Goal: Transaction & Acquisition: Purchase product/service

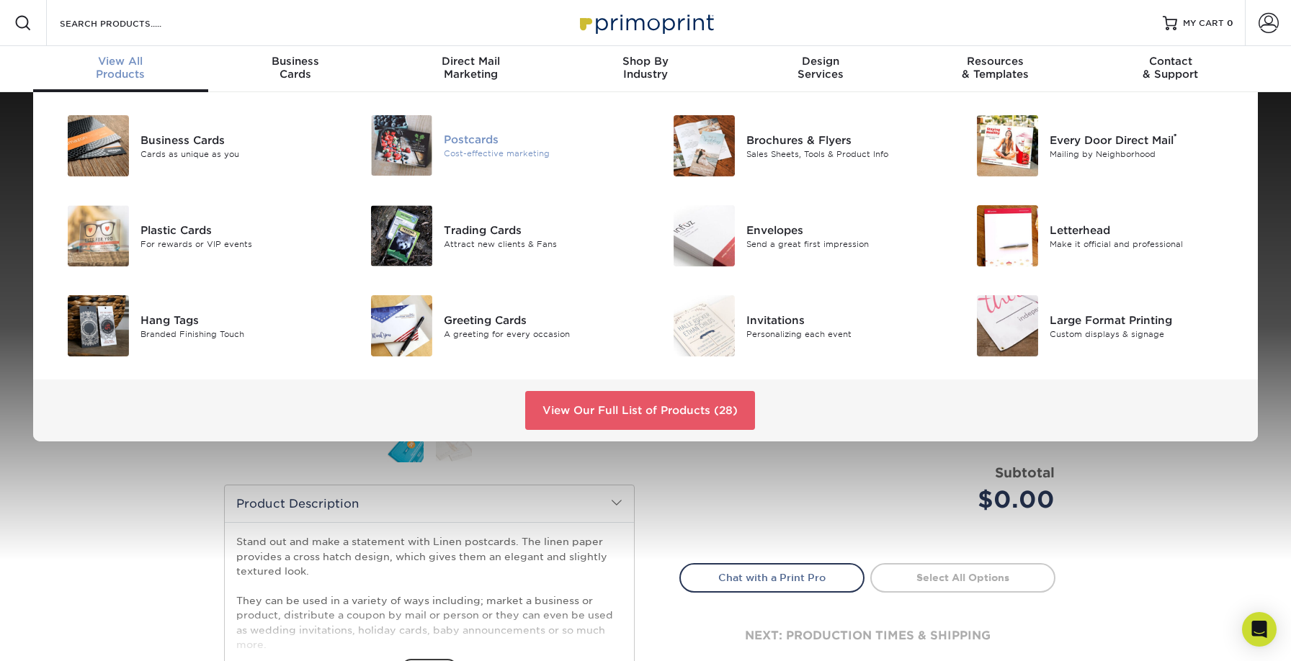
click at [421, 148] on img at bounding box center [401, 145] width 61 height 61
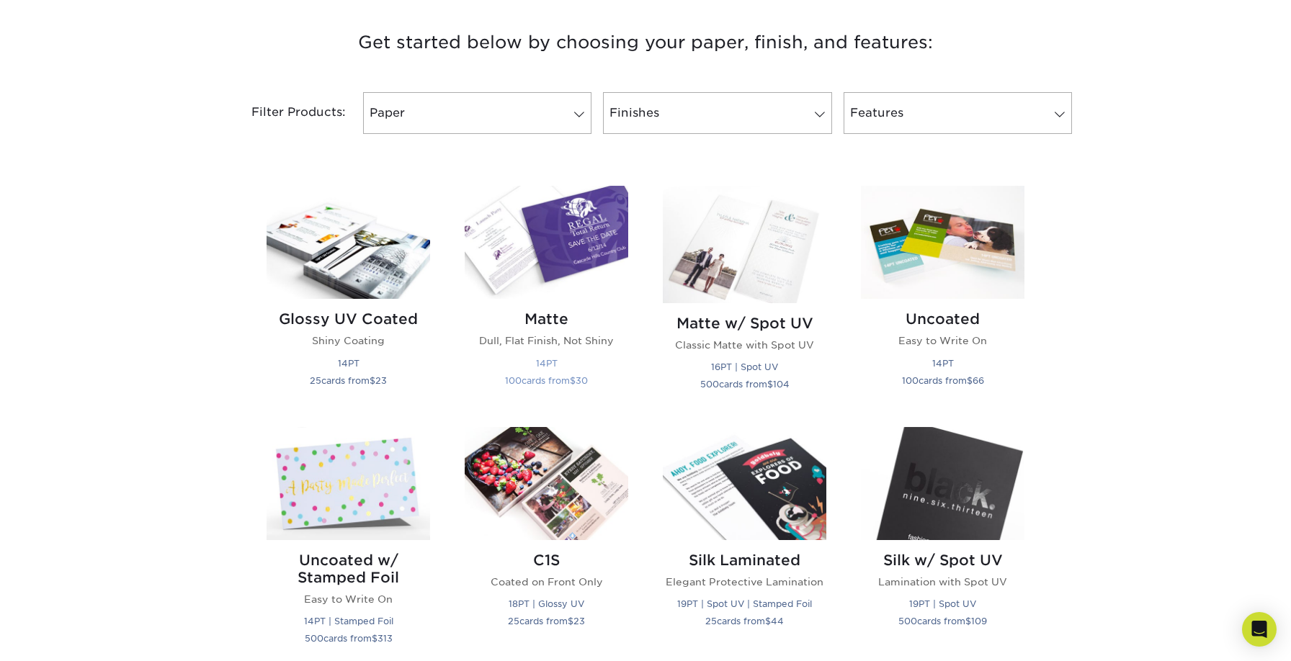
scroll to position [541, 0]
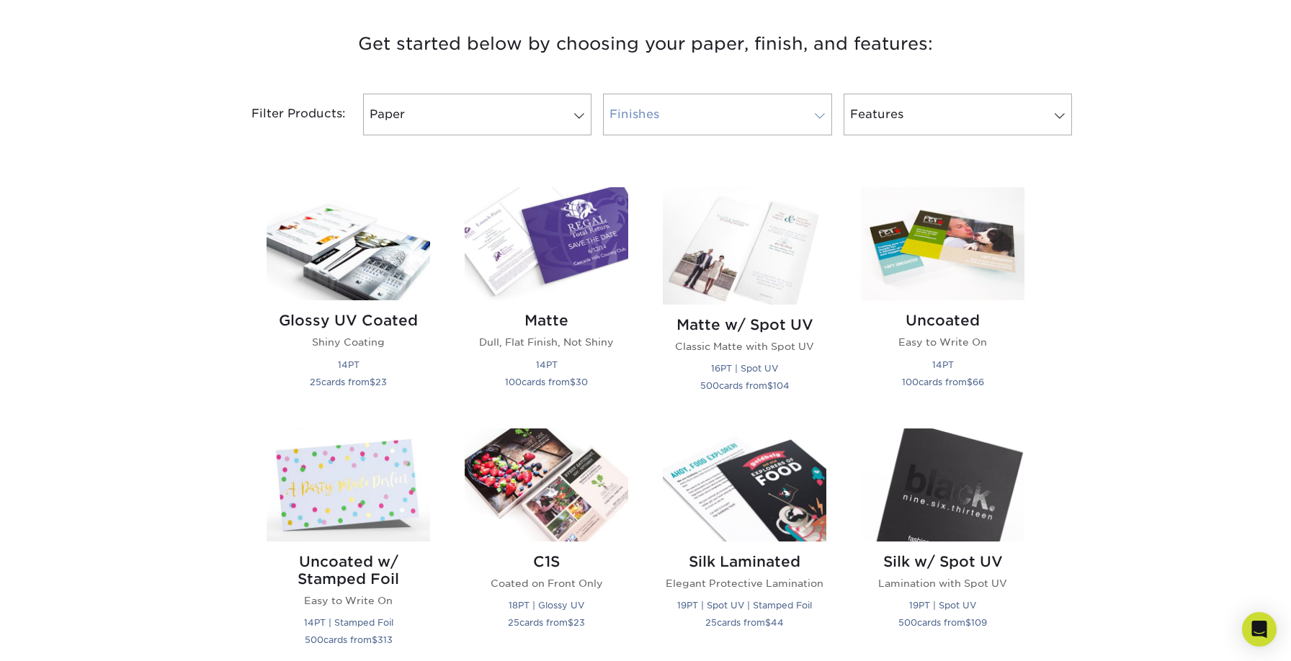
click at [697, 115] on link "Finishes" at bounding box center [717, 115] width 228 height 42
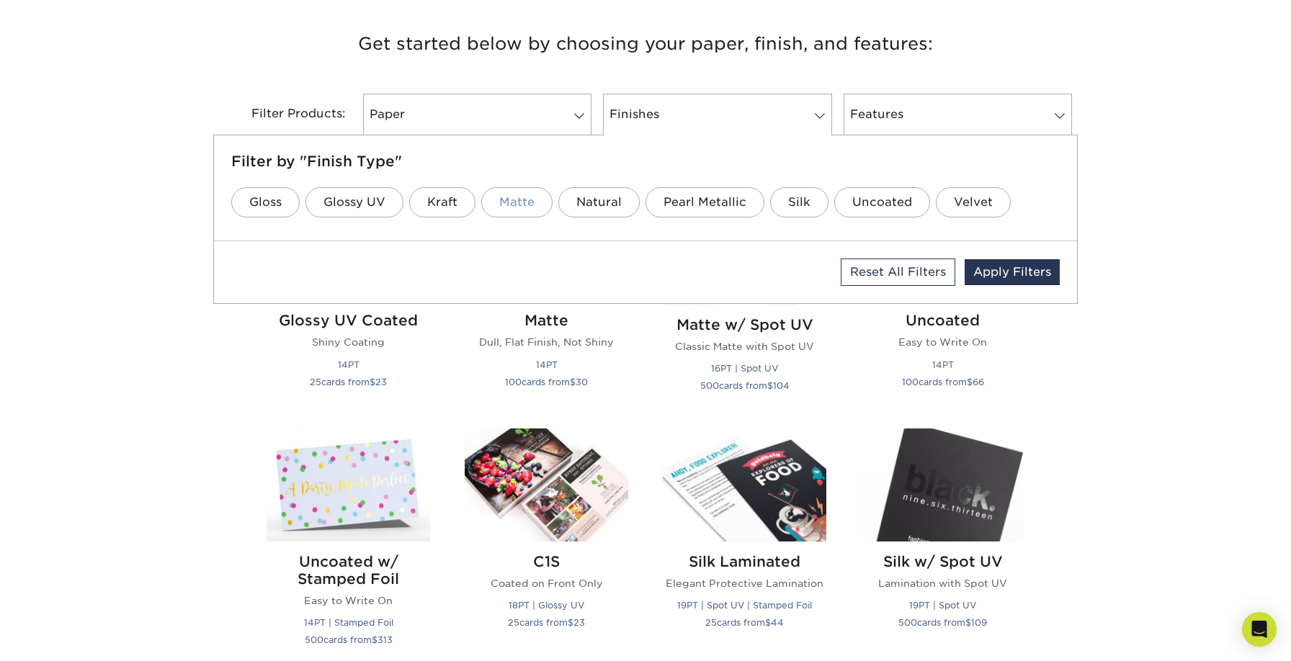
click at [514, 199] on link "Matte" at bounding box center [516, 202] width 71 height 30
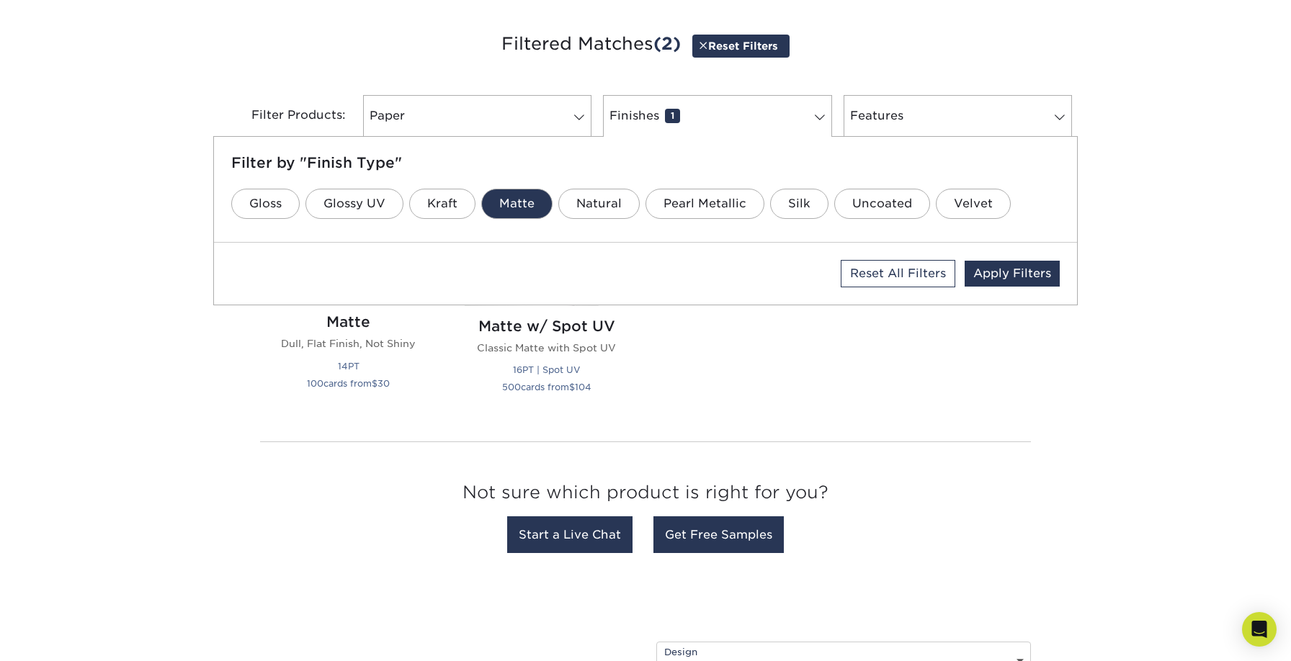
click at [514, 199] on link "Matte" at bounding box center [516, 204] width 71 height 30
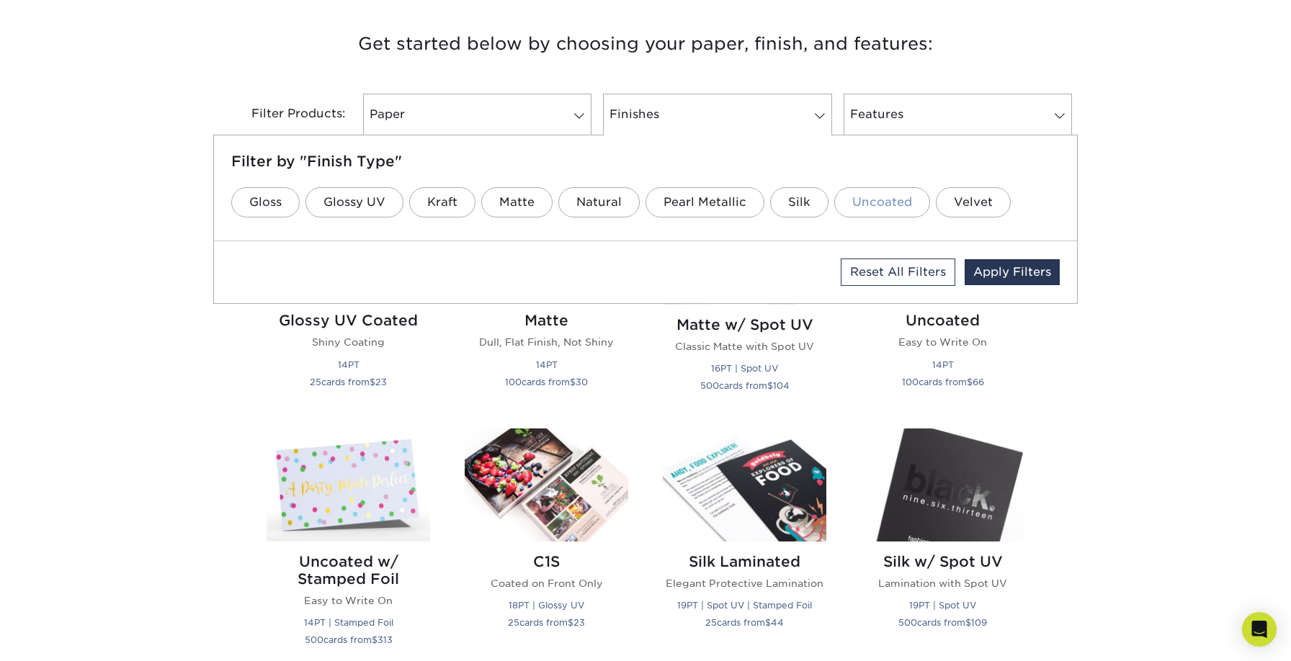
click at [880, 197] on link "Uncoated" at bounding box center [882, 202] width 96 height 30
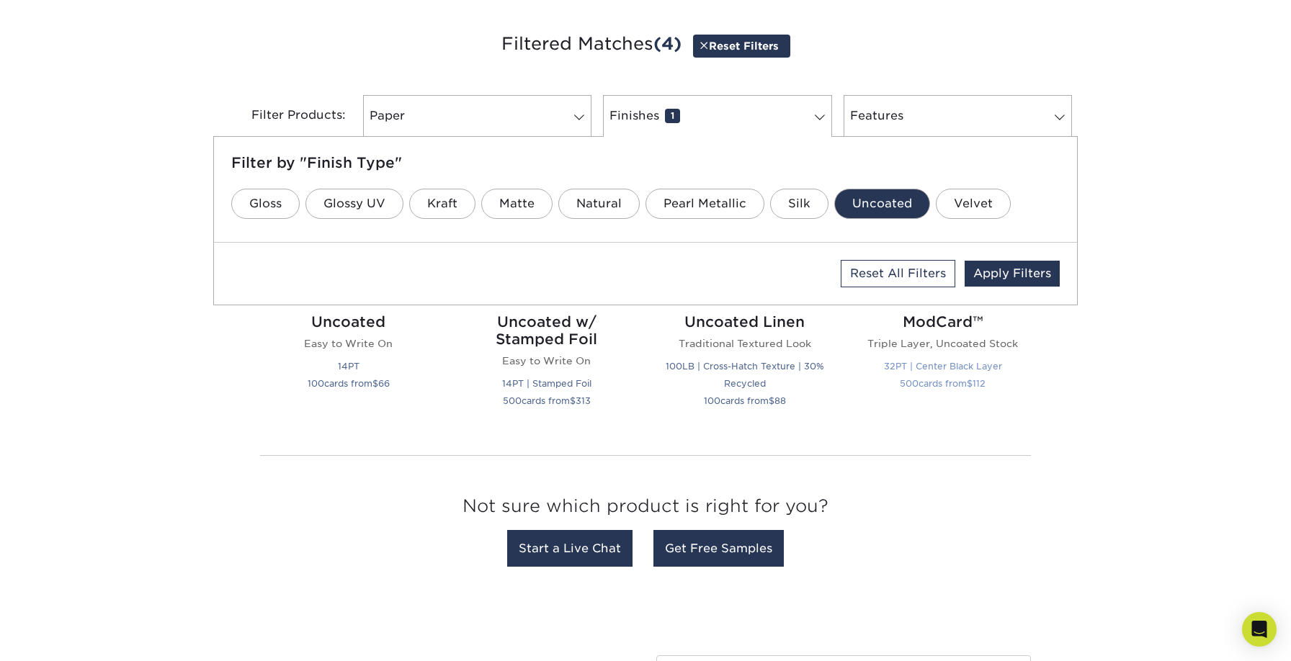
click at [933, 326] on h2 "ModCard™" at bounding box center [943, 321] width 164 height 17
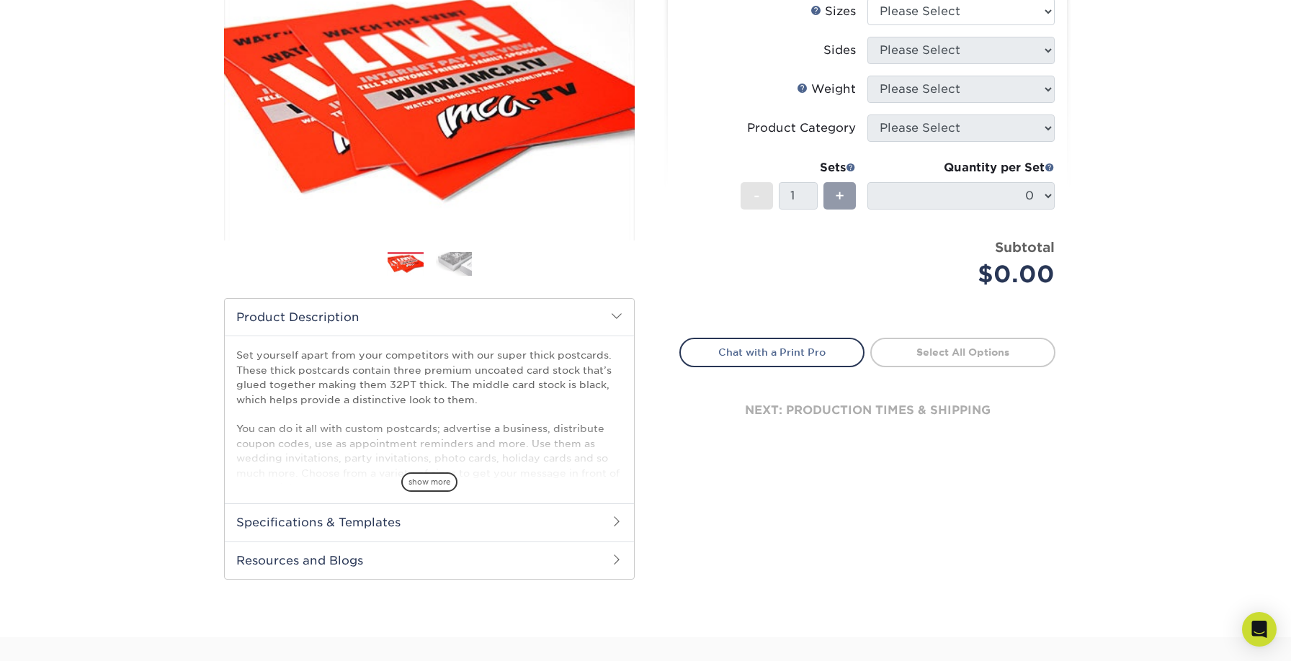
scroll to position [188, 0]
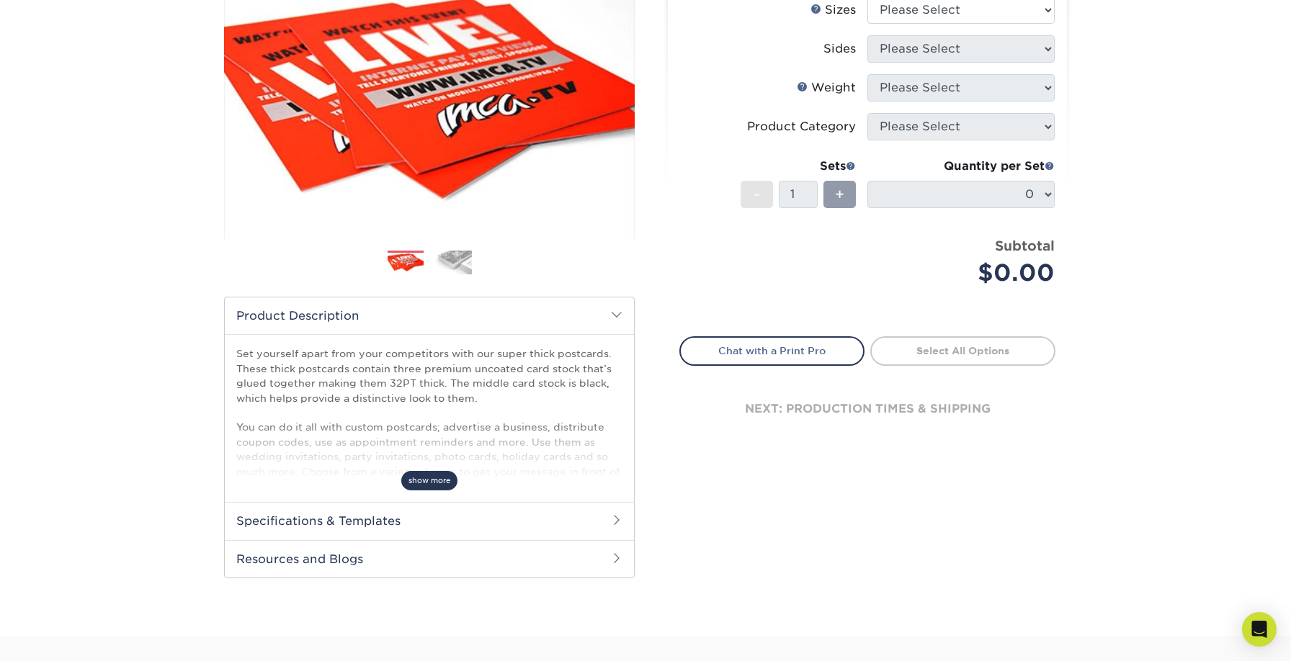
click at [434, 481] on span "show more" at bounding box center [429, 480] width 56 height 19
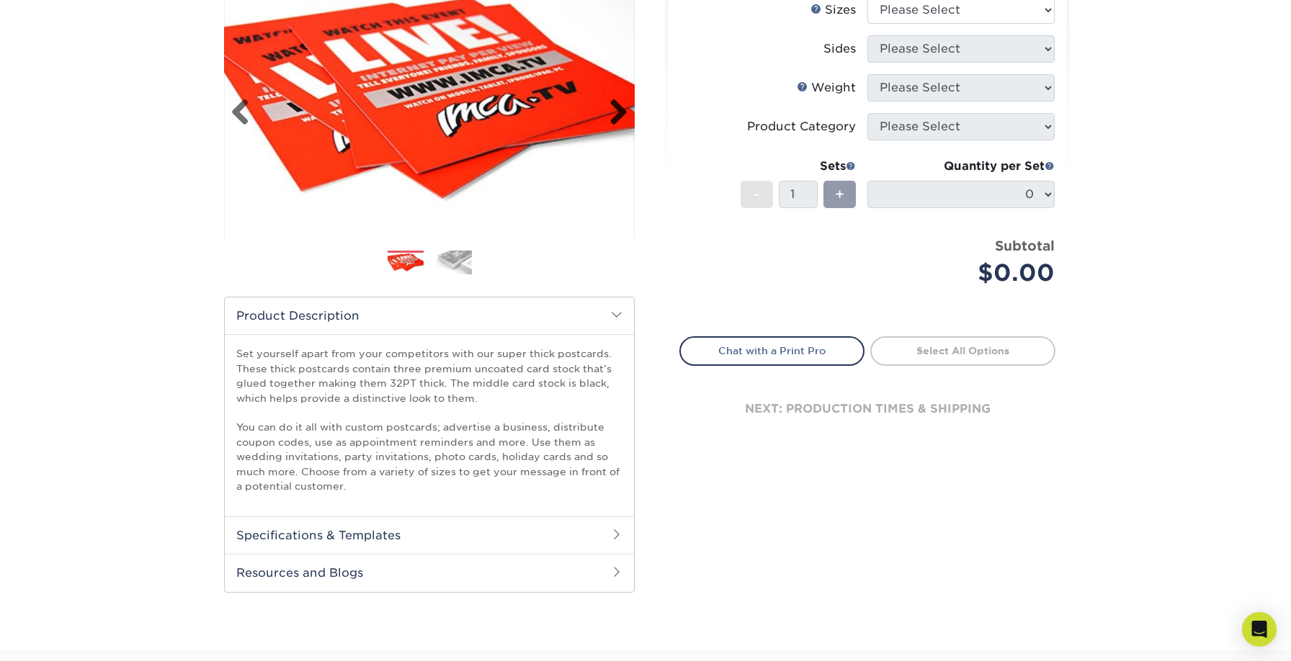
click at [622, 109] on link "Next" at bounding box center [613, 113] width 29 height 29
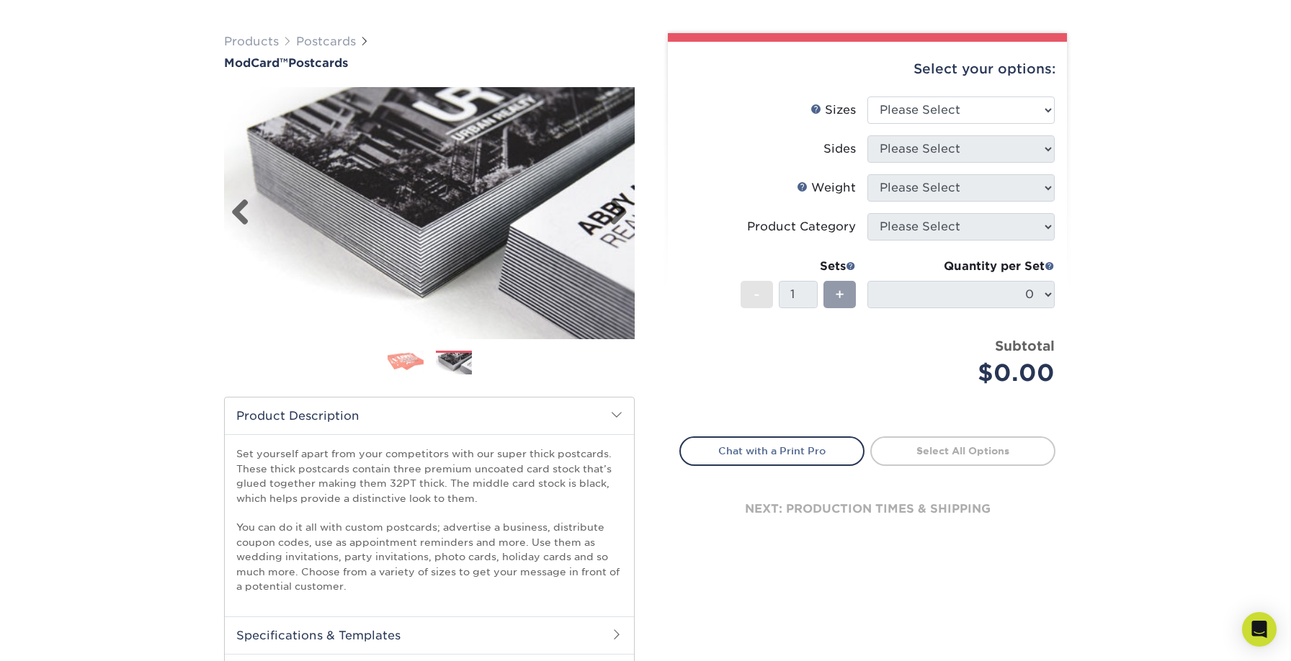
scroll to position [0, 0]
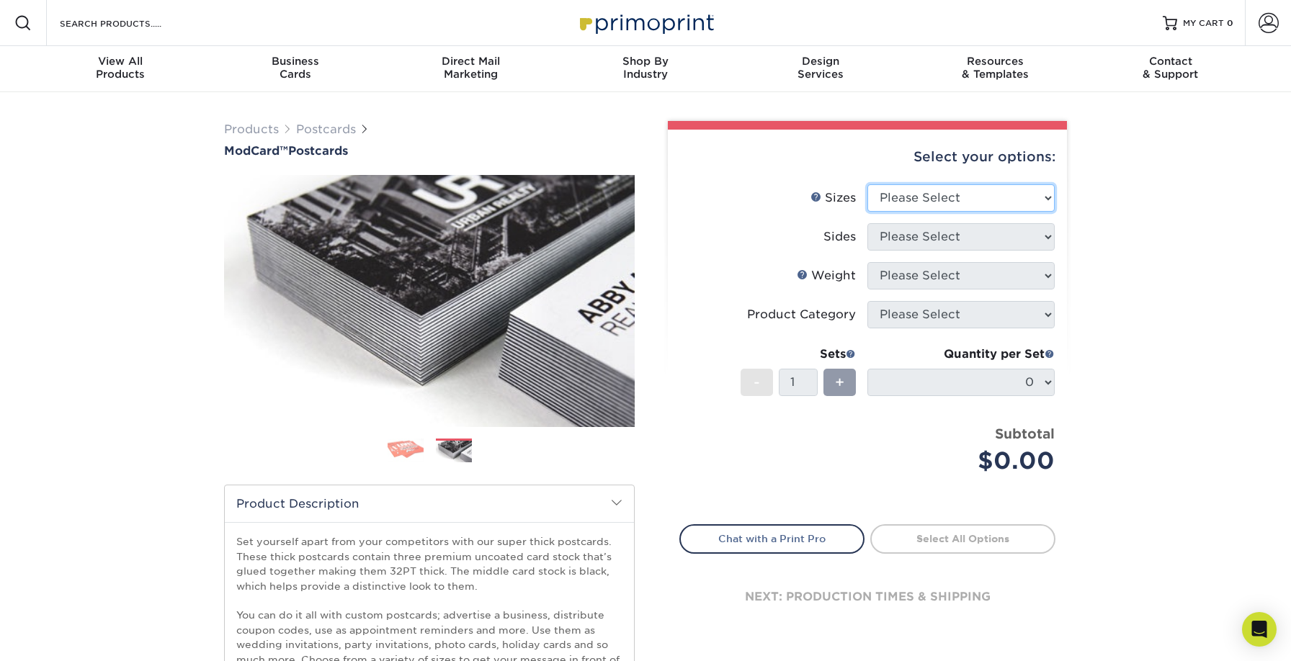
click at [968, 199] on select "Please Select 2" x 4" 2" x 6" 2" x 8" 3.5" x 3.5" 3.5" x 4" 3.5" x 8.5" 3.67" x…" at bounding box center [960, 197] width 187 height 27
select select "4.00x6.00"
click at [867, 184] on select "Please Select 2" x 4" 2" x 6" 2" x 8" 3.5" x 3.5" 3.5" x 4" 3.5" x 8.5" 3.67" x…" at bounding box center [960, 197] width 187 height 27
click at [936, 239] on select "Please Select Print Both Sides Print Front Only" at bounding box center [960, 236] width 187 height 27
select select "13abbda7-1d64-4f25-8bb2-c179b224825d"
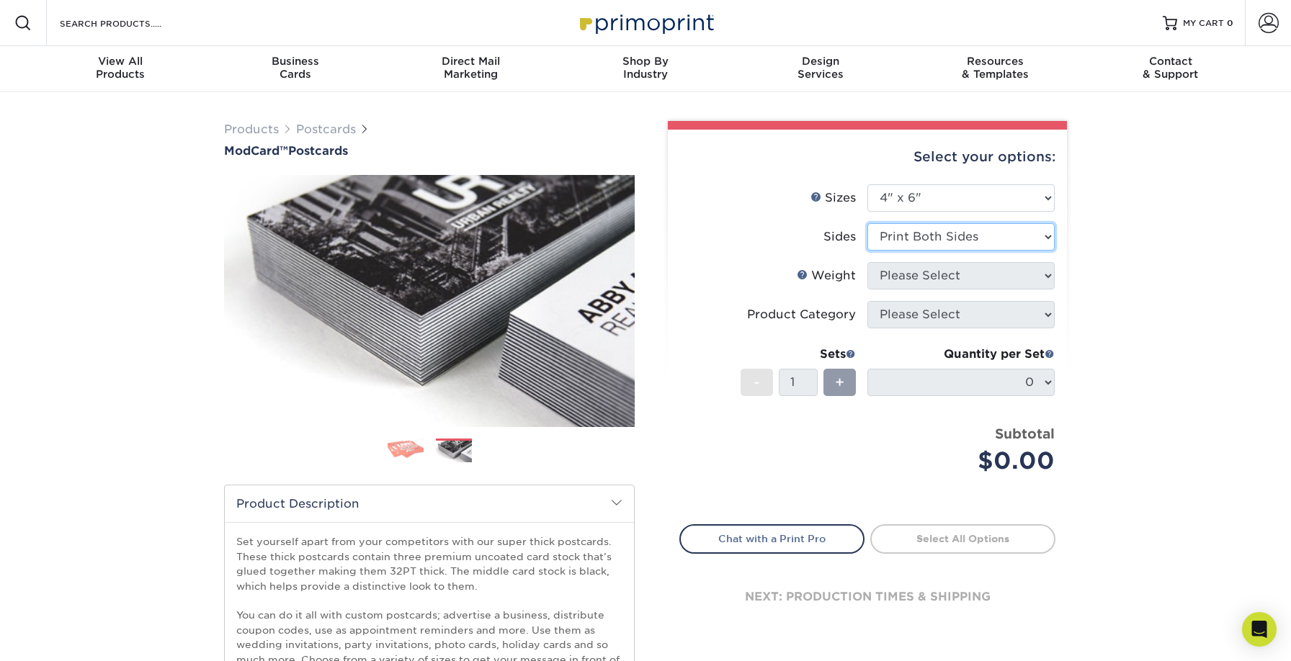
click at [867, 223] on select "Please Select Print Both Sides Print Front Only" at bounding box center [960, 236] width 187 height 27
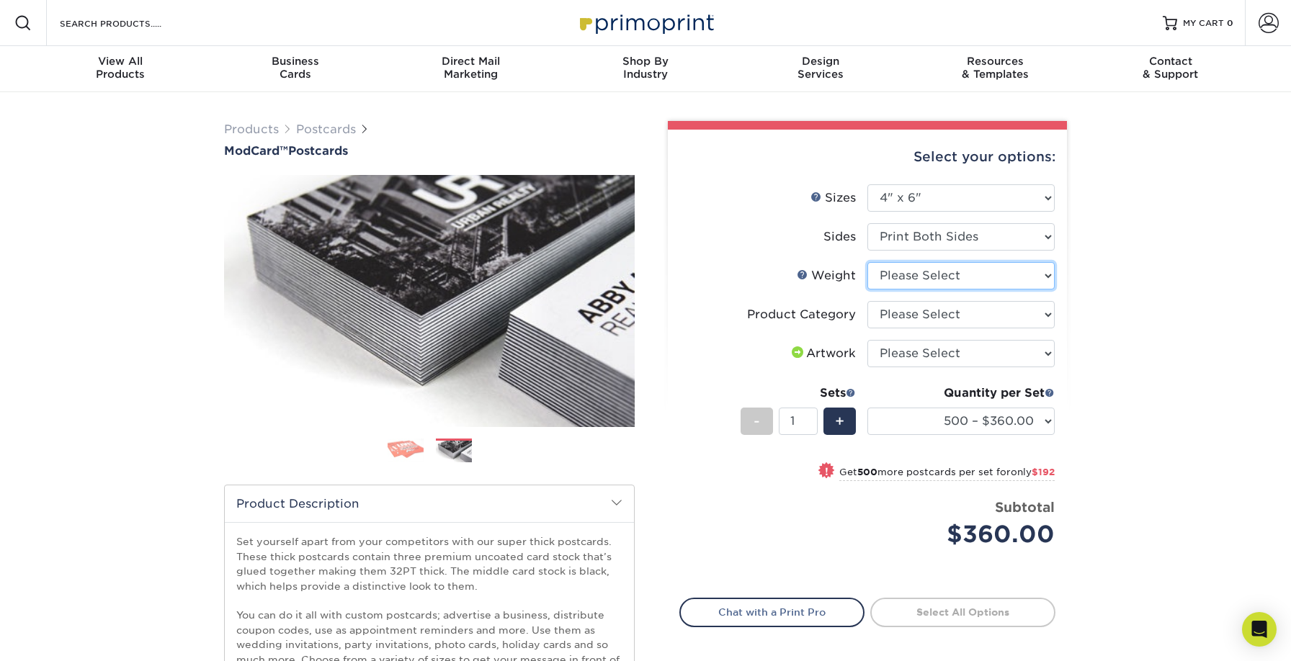
click at [936, 272] on select "Please Select 32PTUCBLK" at bounding box center [960, 275] width 187 height 27
select select "32PTUCBLK"
click at [867, 262] on select "Please Select 32PTUCBLK" at bounding box center [960, 275] width 187 height 27
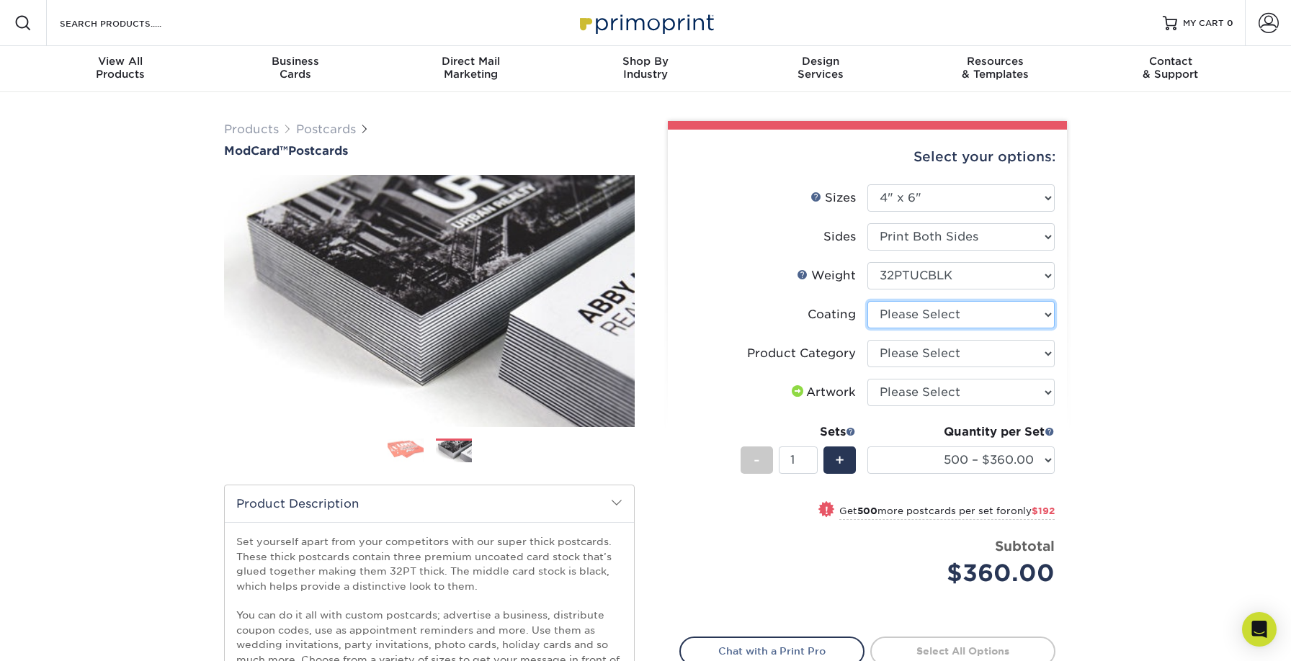
click at [885, 318] on select at bounding box center [960, 314] width 187 height 27
select select "3e7618de-abca-4bda-9f97-8b9129e913d8"
click at [867, 301] on select at bounding box center [960, 314] width 187 height 27
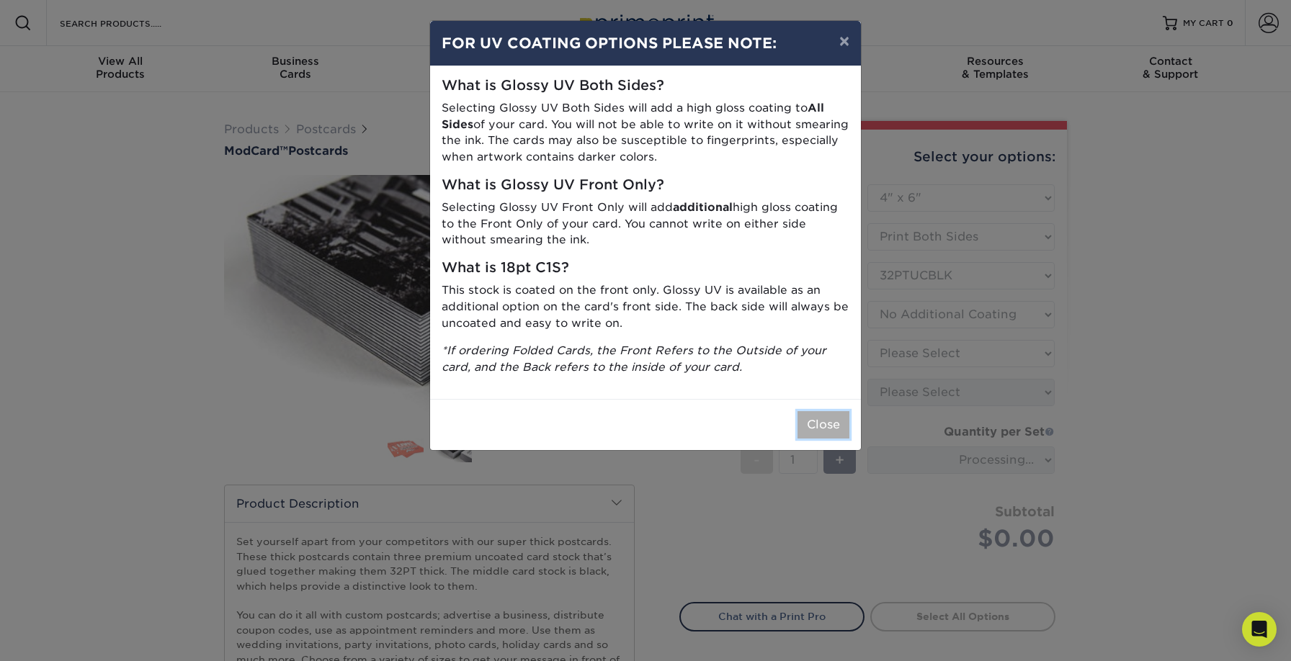
click at [824, 419] on button "Close" at bounding box center [824, 424] width 52 height 27
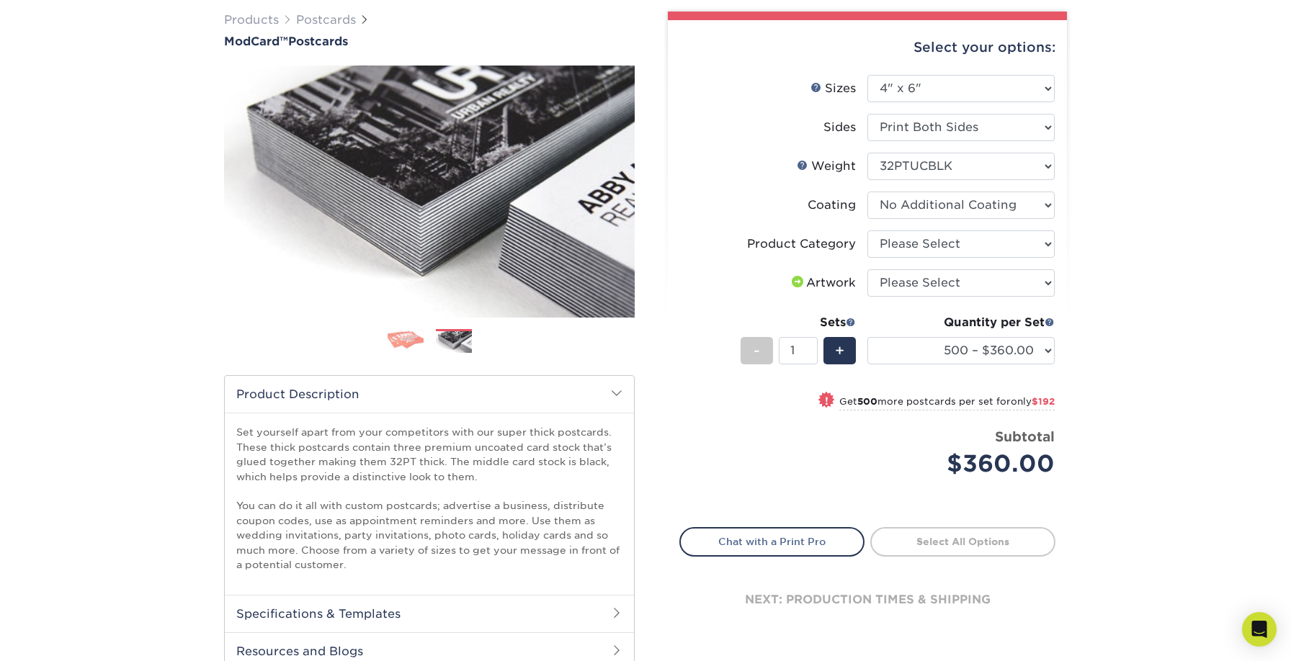
scroll to position [112, 0]
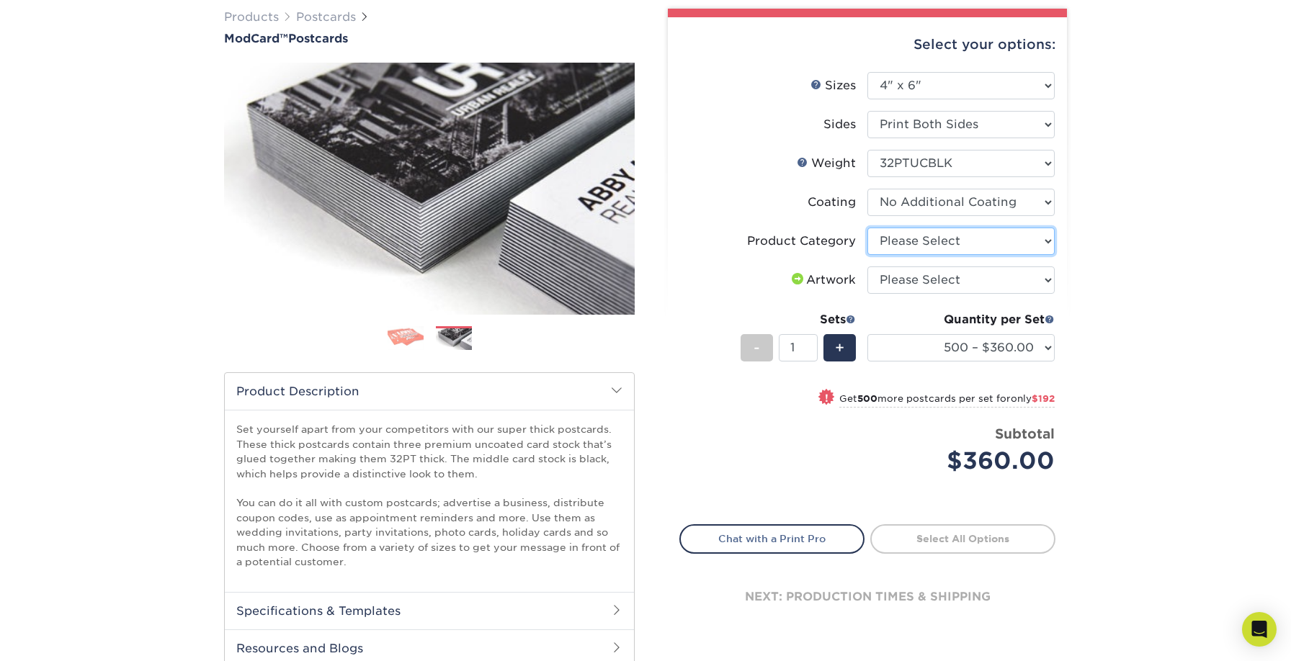
click at [900, 242] on select "Please Select Postcards" at bounding box center [960, 241] width 187 height 27
select select "9b7272e0-d6c8-4c3c-8e97-d3a1bcdab858"
click at [867, 228] on select "Please Select Postcards" at bounding box center [960, 241] width 187 height 27
click at [900, 282] on select "Please Select I will upload files I need a design - $150" at bounding box center [960, 280] width 187 height 27
select select "upload"
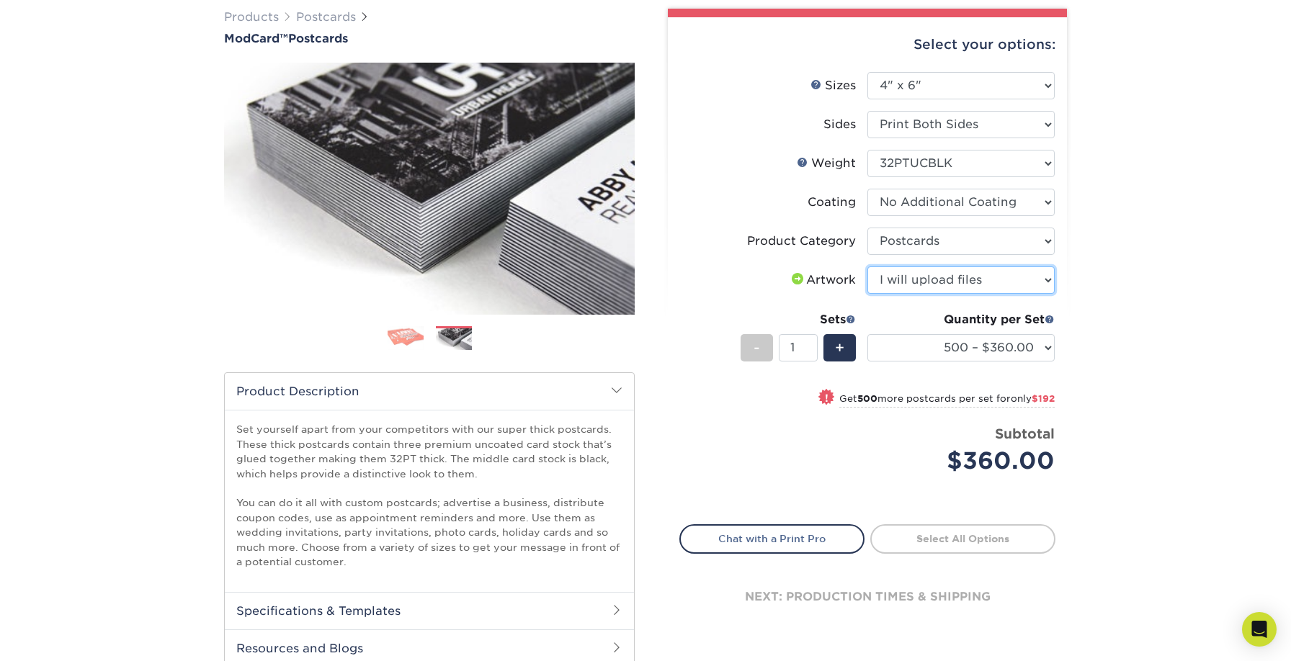
click at [867, 267] on select "Please Select I will upload files I need a design - $150" at bounding box center [960, 280] width 187 height 27
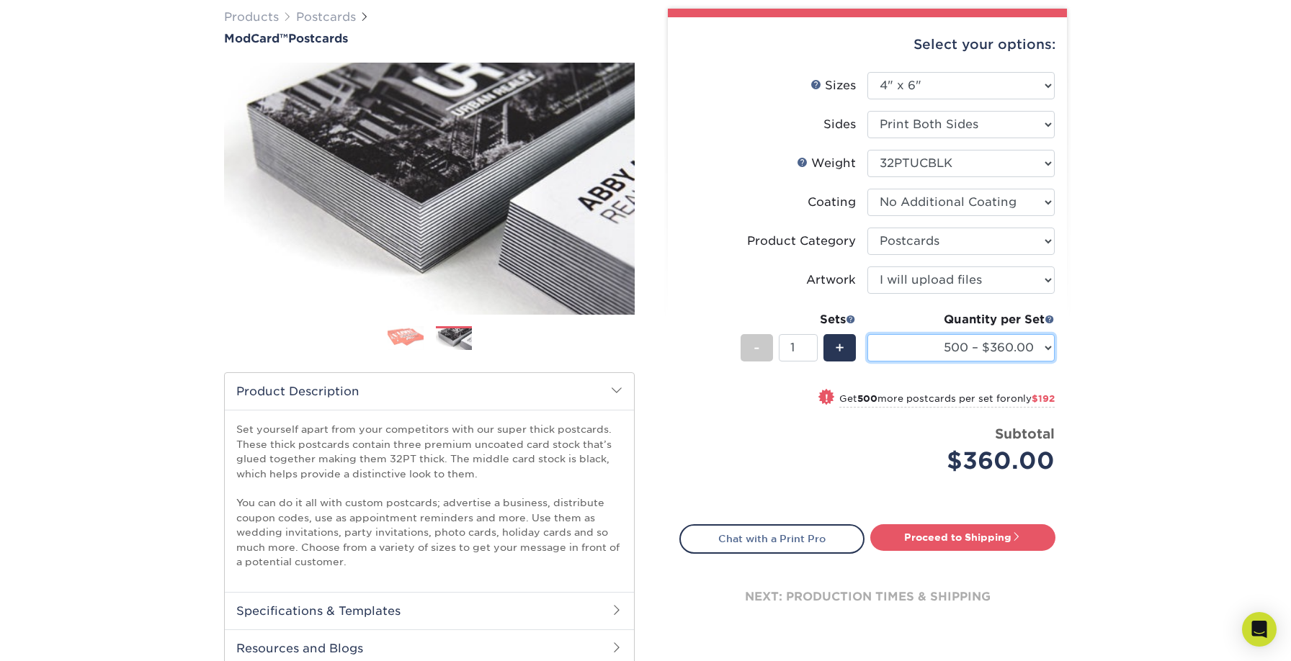
click at [1048, 349] on select "500 – $360.00 1000 – $552.00" at bounding box center [960, 347] width 187 height 27
click at [867, 334] on select "500 – $360.00 1000 – $552.00" at bounding box center [960, 347] width 187 height 27
click at [741, 435] on div "Price per set $360.00" at bounding box center [773, 451] width 187 height 55
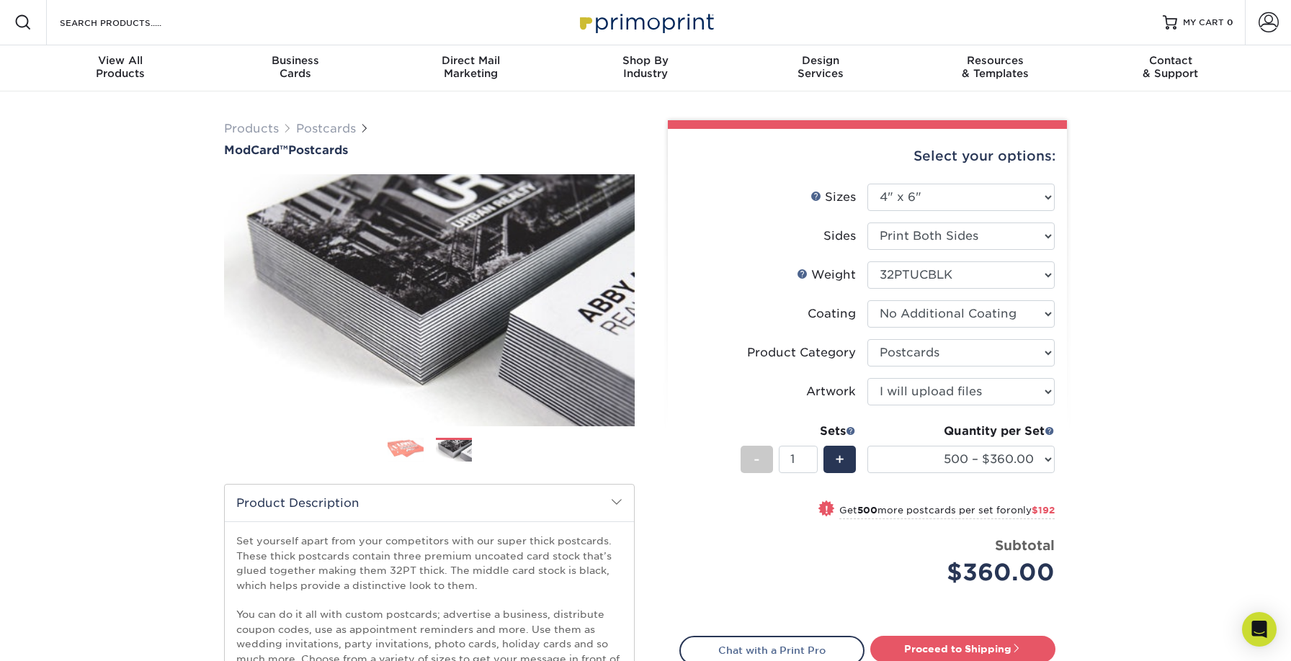
scroll to position [3, 0]
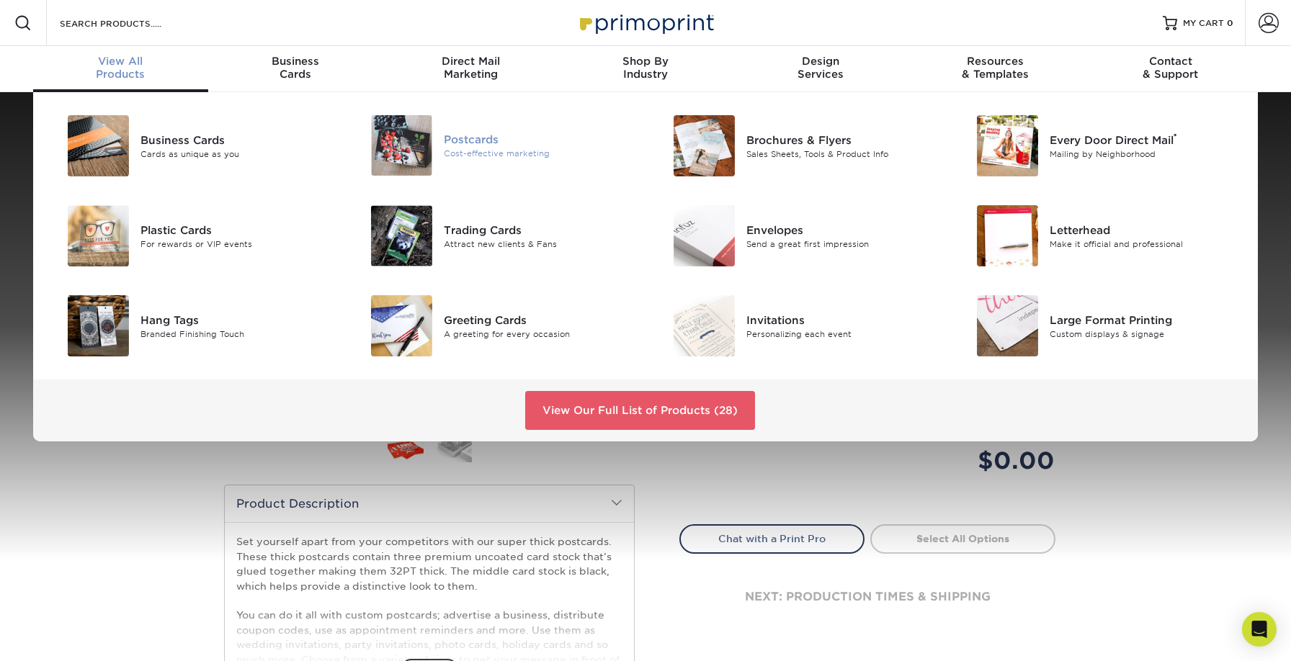
click at [482, 143] on div "Postcards" at bounding box center [539, 140] width 191 height 16
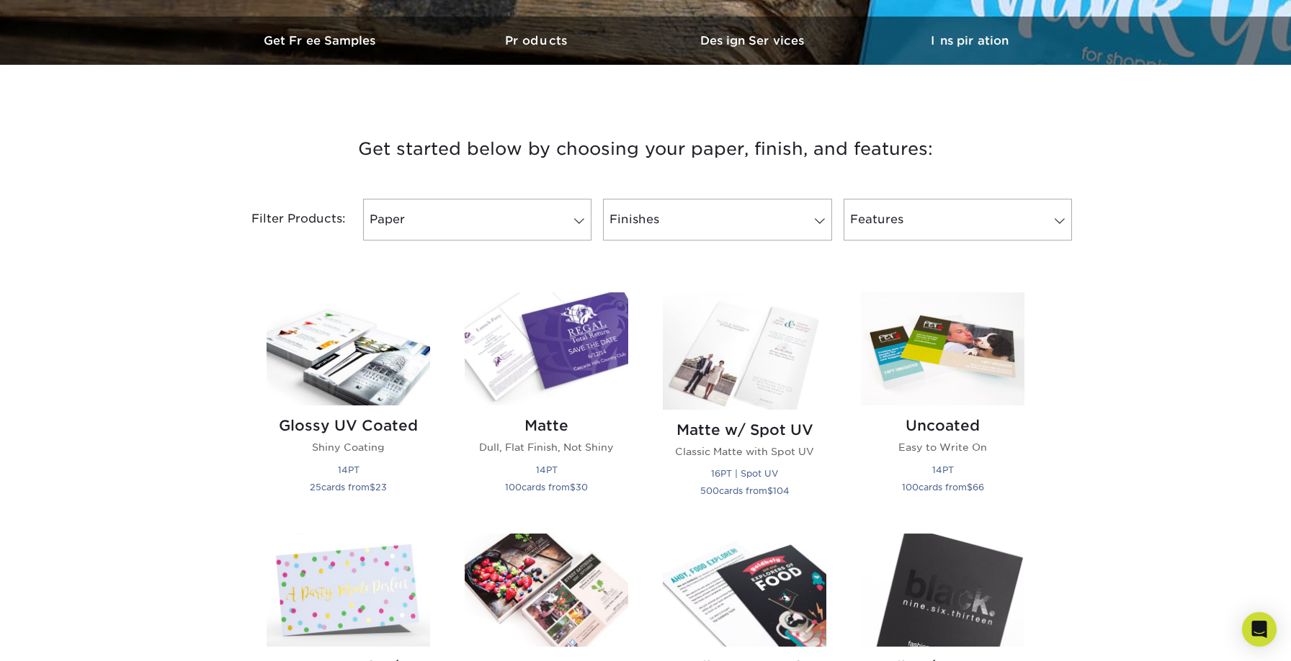
scroll to position [443, 0]
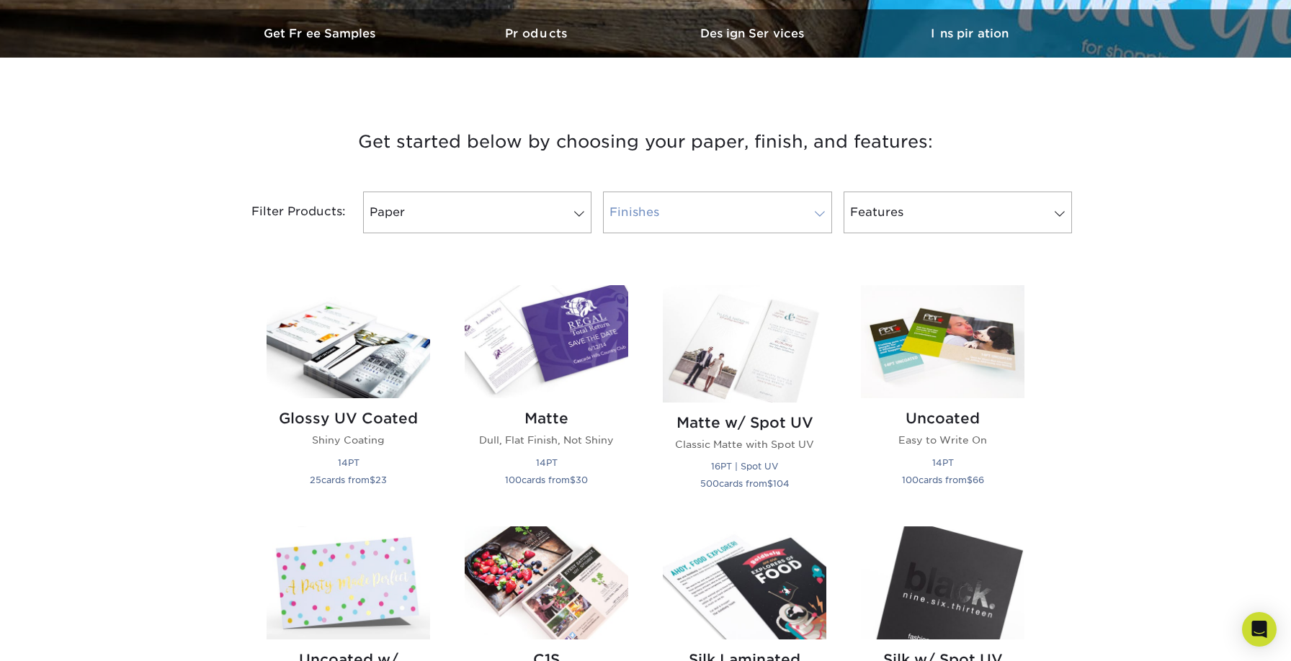
click at [815, 205] on link "Finishes" at bounding box center [717, 213] width 228 height 42
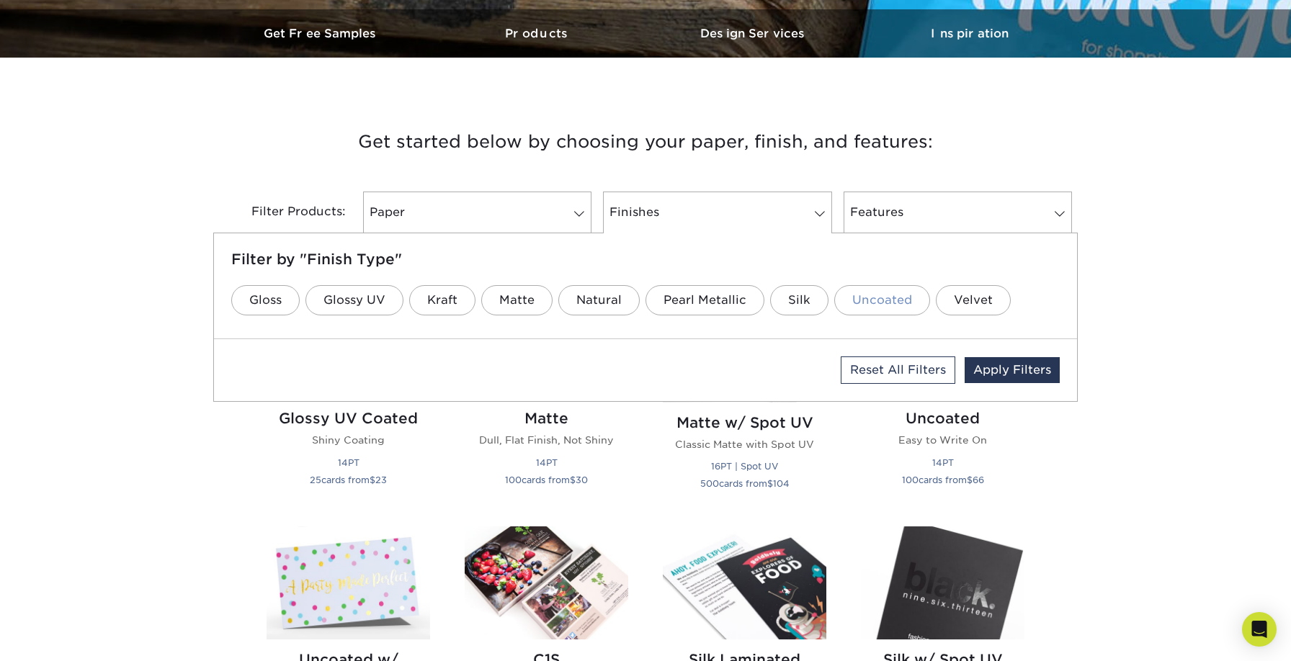
click at [891, 300] on link "Uncoated" at bounding box center [882, 300] width 96 height 30
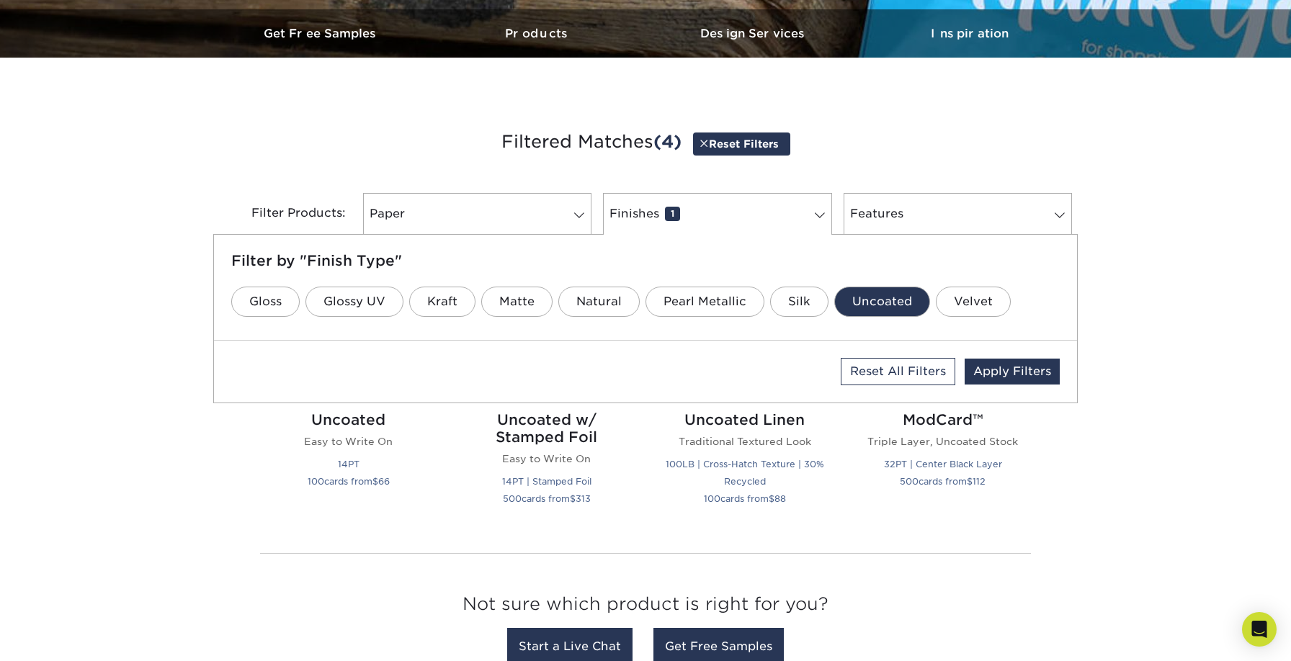
click at [159, 466] on div "Get started below by choosing your paper, finish, and features: Filtered Matche…" at bounding box center [645, 399] width 1291 height 615
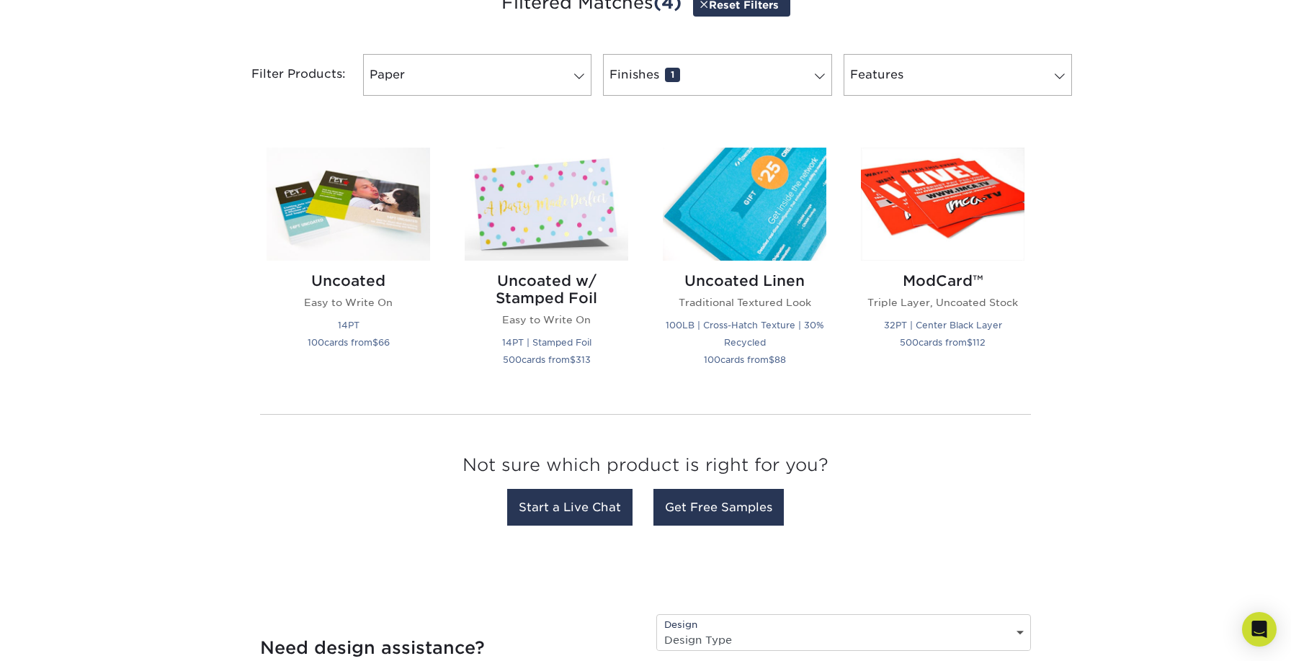
scroll to position [576, 0]
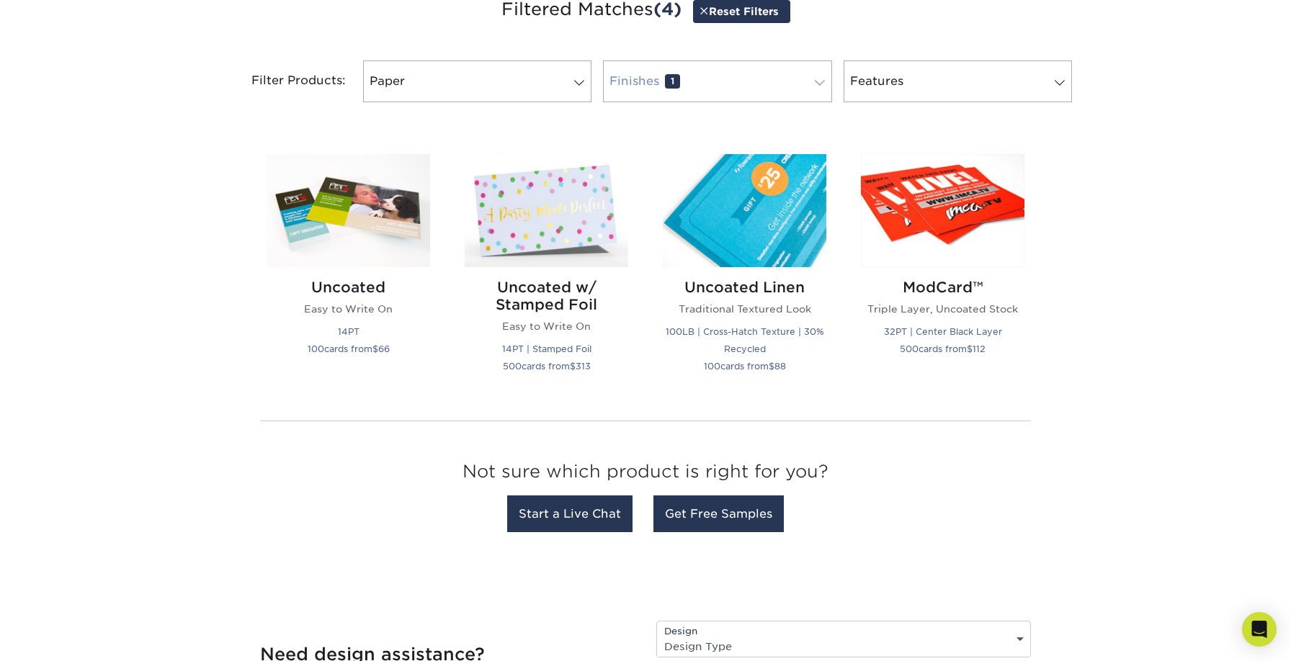
click at [813, 87] on span at bounding box center [820, 83] width 20 height 12
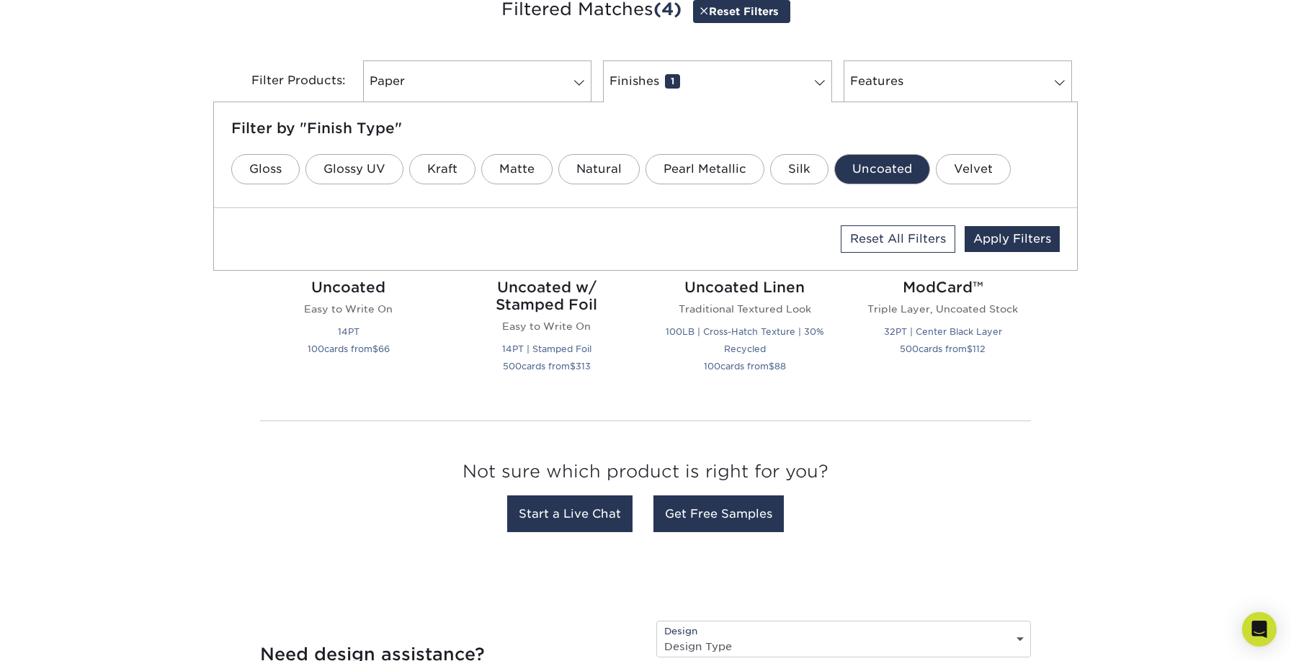
click at [880, 172] on link "Uncoated" at bounding box center [882, 169] width 96 height 30
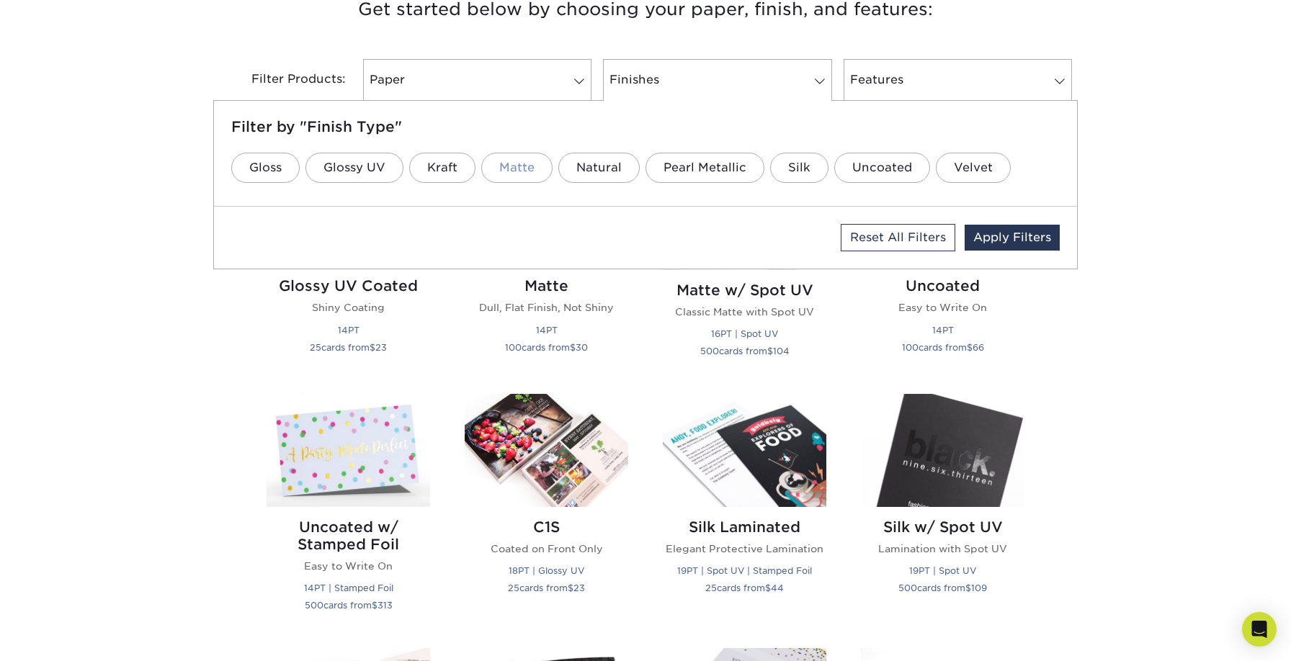
click at [509, 166] on link "Matte" at bounding box center [516, 168] width 71 height 30
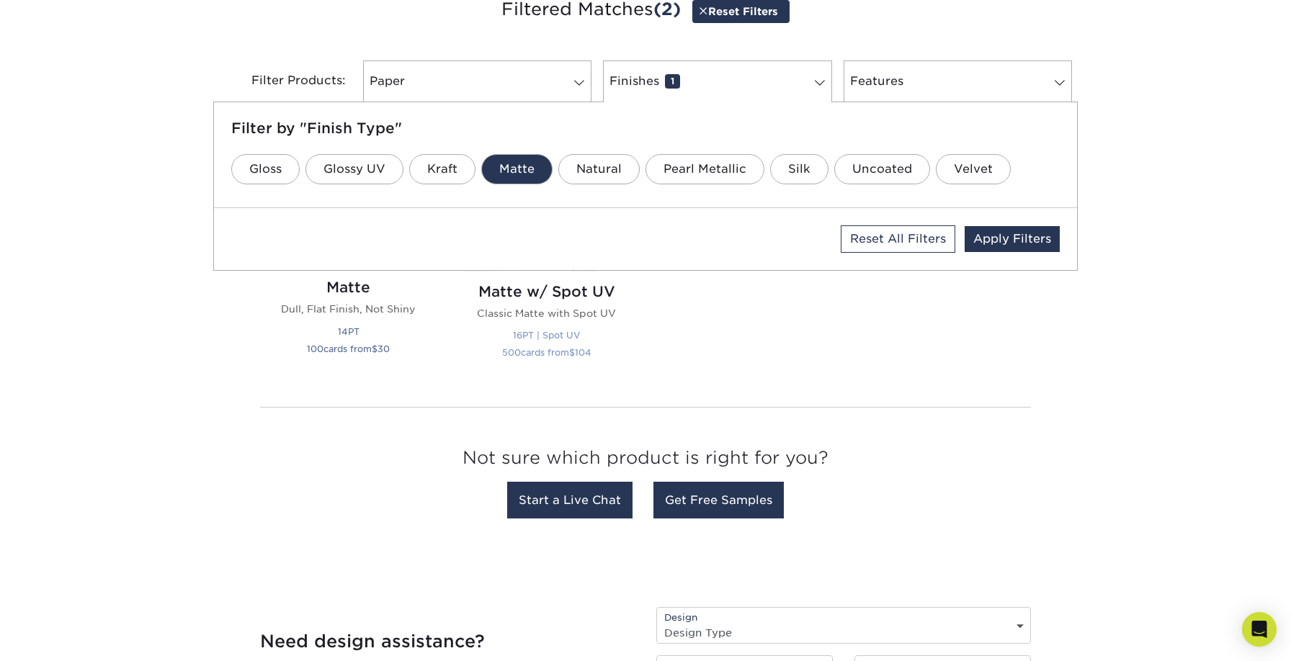
click at [555, 287] on h2 "Matte w/ Spot UV" at bounding box center [547, 291] width 164 height 17
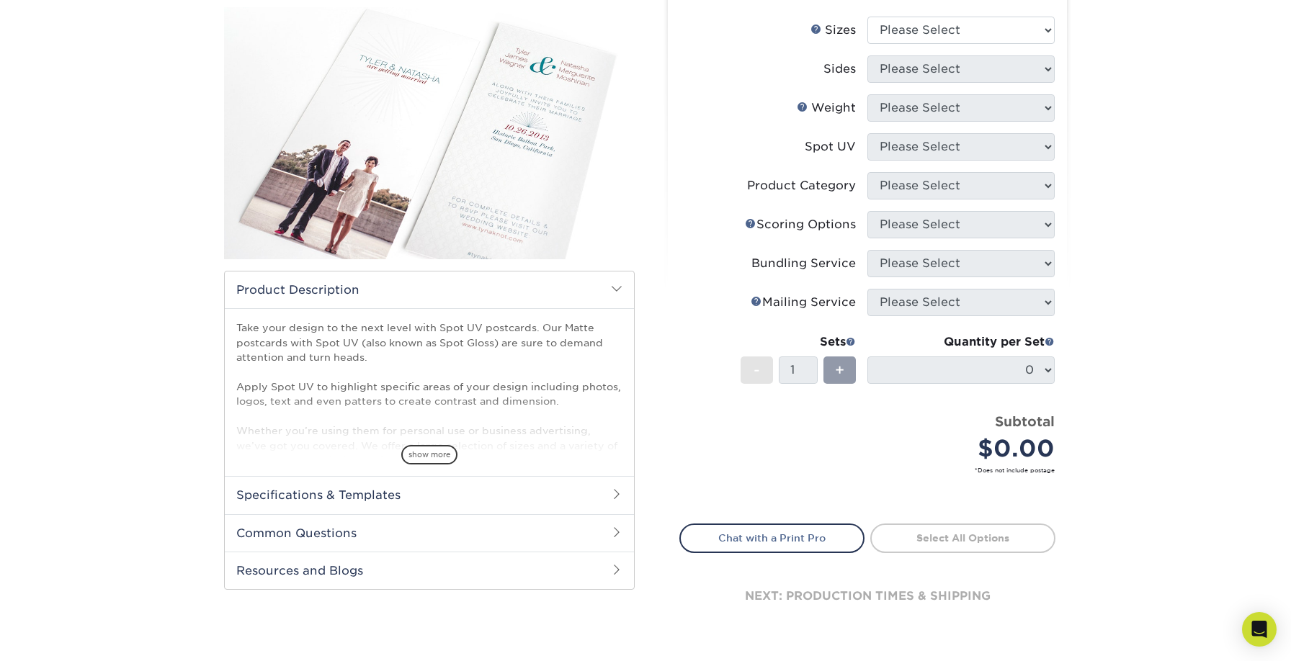
scroll to position [169, 0]
click at [424, 456] on span "show more" at bounding box center [429, 453] width 56 height 19
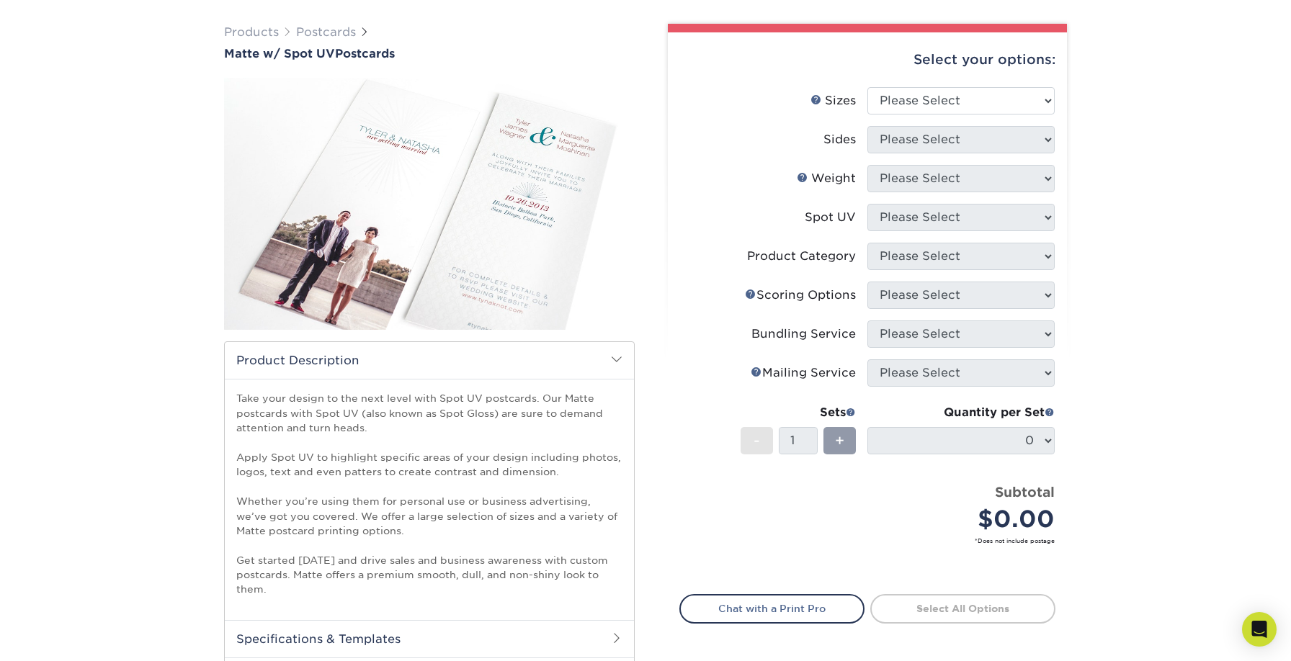
scroll to position [96, 0]
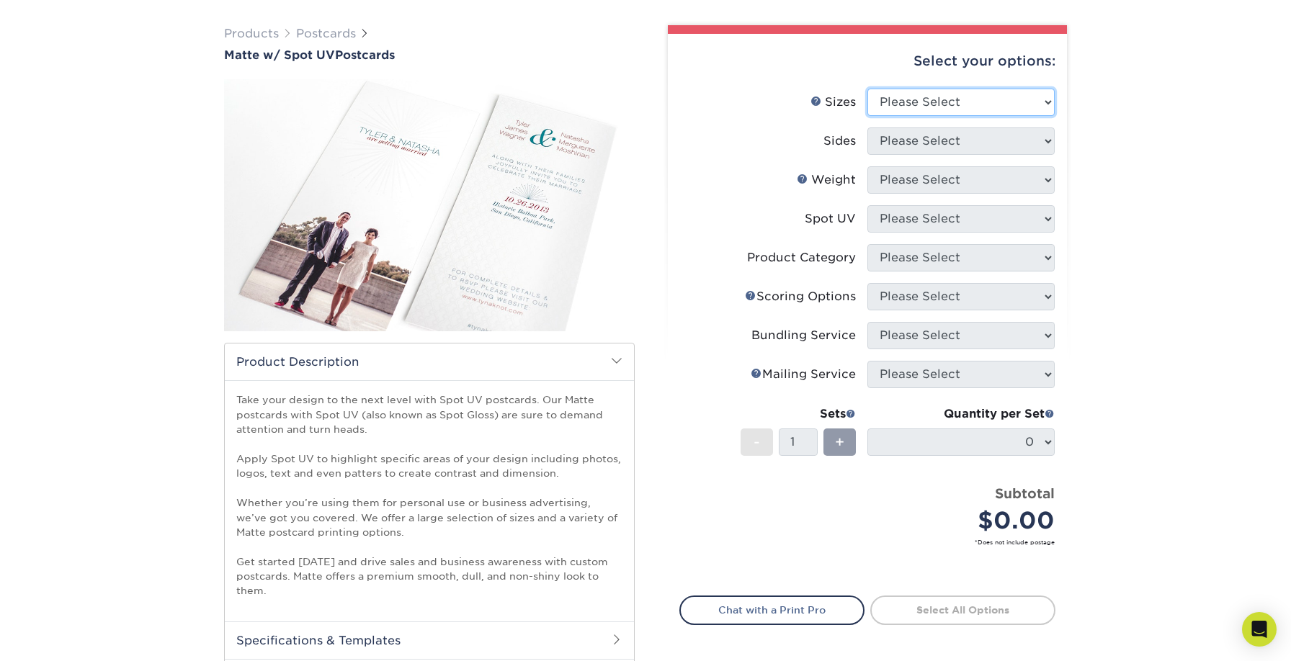
click at [924, 101] on select "Please Select 1.5" x 7" 2" x 6" 2" x 8" 2.12" x 5.5" 2.75" x 4.25" 2.75" x 8.5"…" at bounding box center [960, 102] width 187 height 27
select select "4.00x6.00"
click at [867, 89] on select "Please Select 1.5" x 7" 2" x 6" 2" x 8" 2.12" x 5.5" 2.75" x 4.25" 2.75" x 8.5"…" at bounding box center [960, 102] width 187 height 27
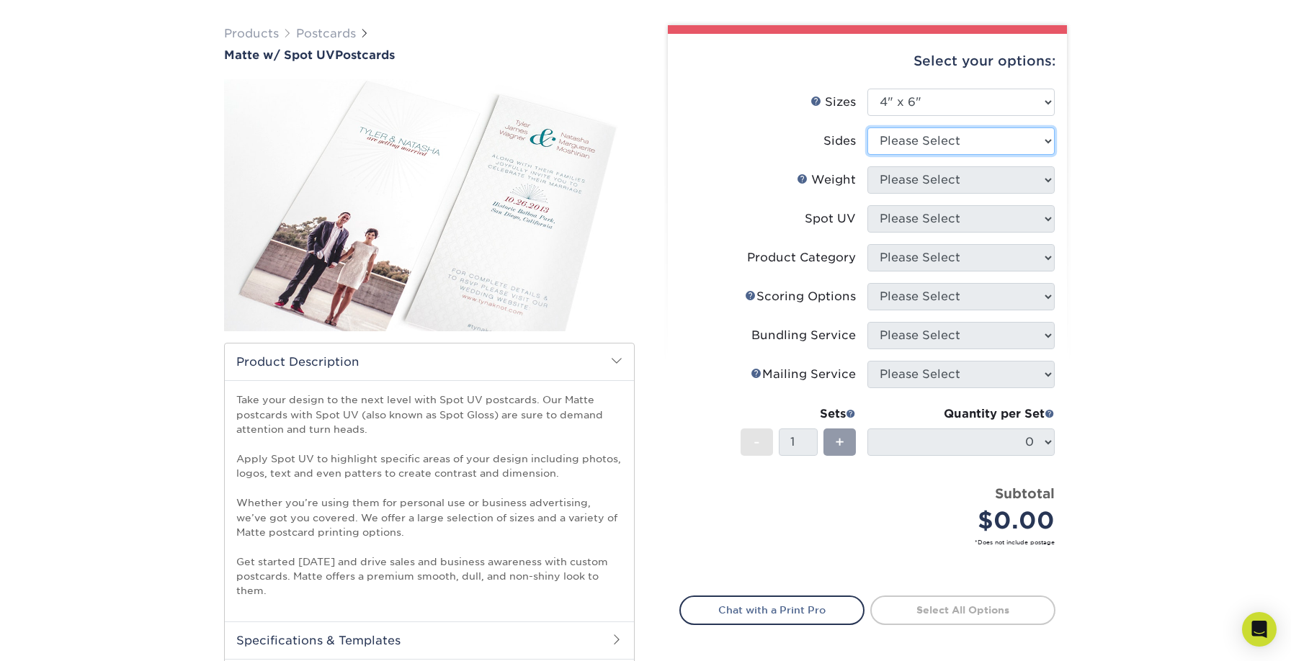
click at [932, 140] on select "Please Select Print Both Sides Print Front Only" at bounding box center [960, 141] width 187 height 27
select select "13abbda7-1d64-4f25-8bb2-c179b224825d"
click at [867, 128] on select "Please Select Print Both Sides Print Front Only" at bounding box center [960, 141] width 187 height 27
click at [929, 182] on select "Please Select 16PT" at bounding box center [960, 179] width 187 height 27
select select "16PT"
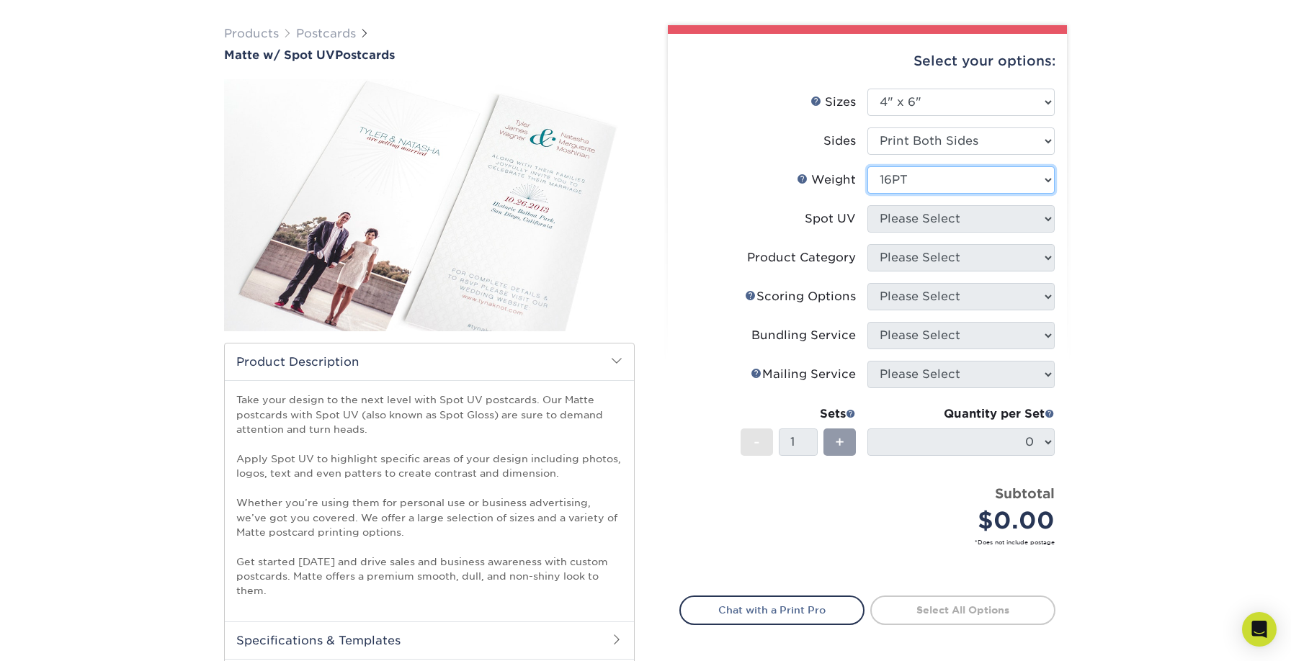
click at [867, 166] on select "Please Select 16PT" at bounding box center [960, 179] width 187 height 27
click at [923, 216] on select "Please Select Front and Back (Both Sides) Front Only Back Only" at bounding box center [960, 218] width 187 height 27
select select "2"
click at [867, 205] on select "Please Select Front and Back (Both Sides) Front Only Back Only" at bounding box center [960, 218] width 187 height 27
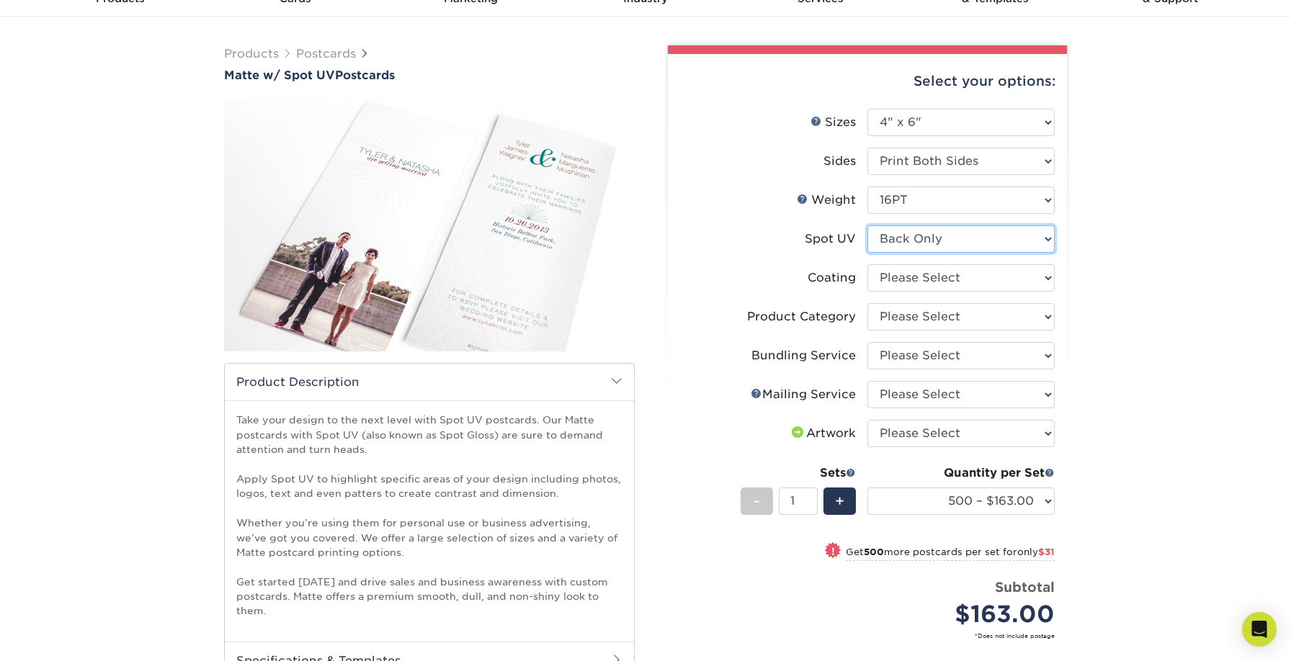
scroll to position [72, 0]
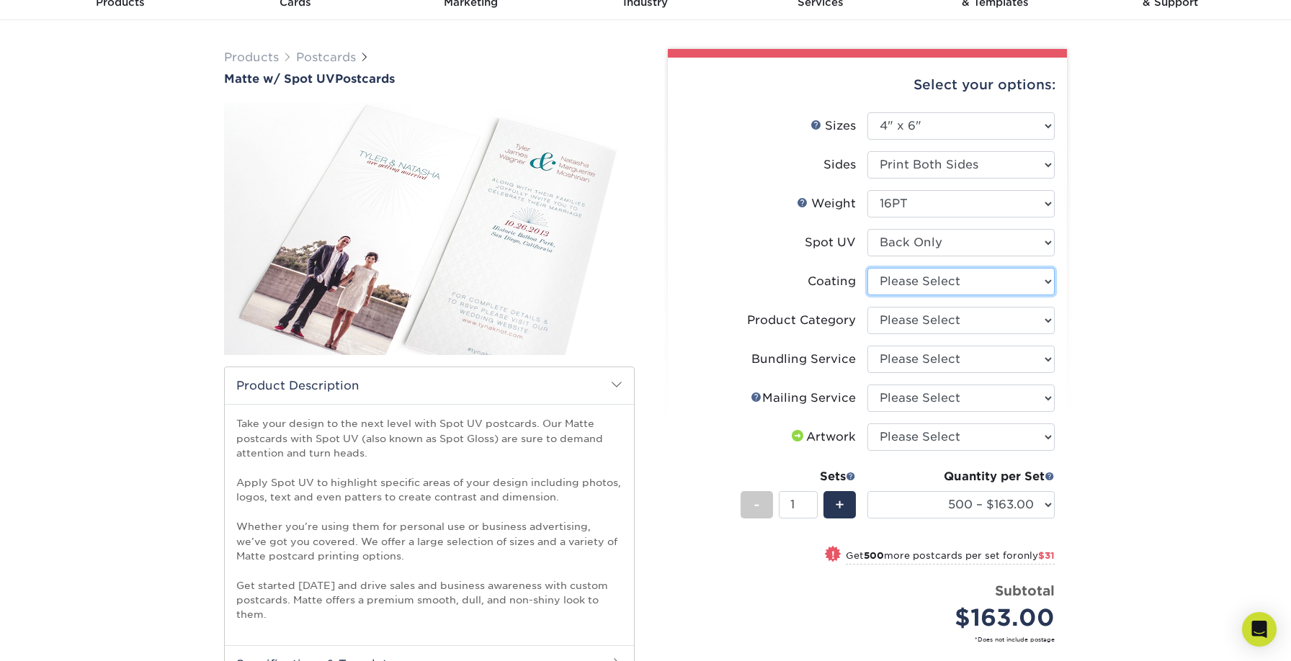
click at [965, 285] on select at bounding box center [960, 281] width 187 height 27
select select "121bb7b5-3b4d-429f-bd8d-bbf80e953313"
click at [867, 268] on select at bounding box center [960, 281] width 187 height 27
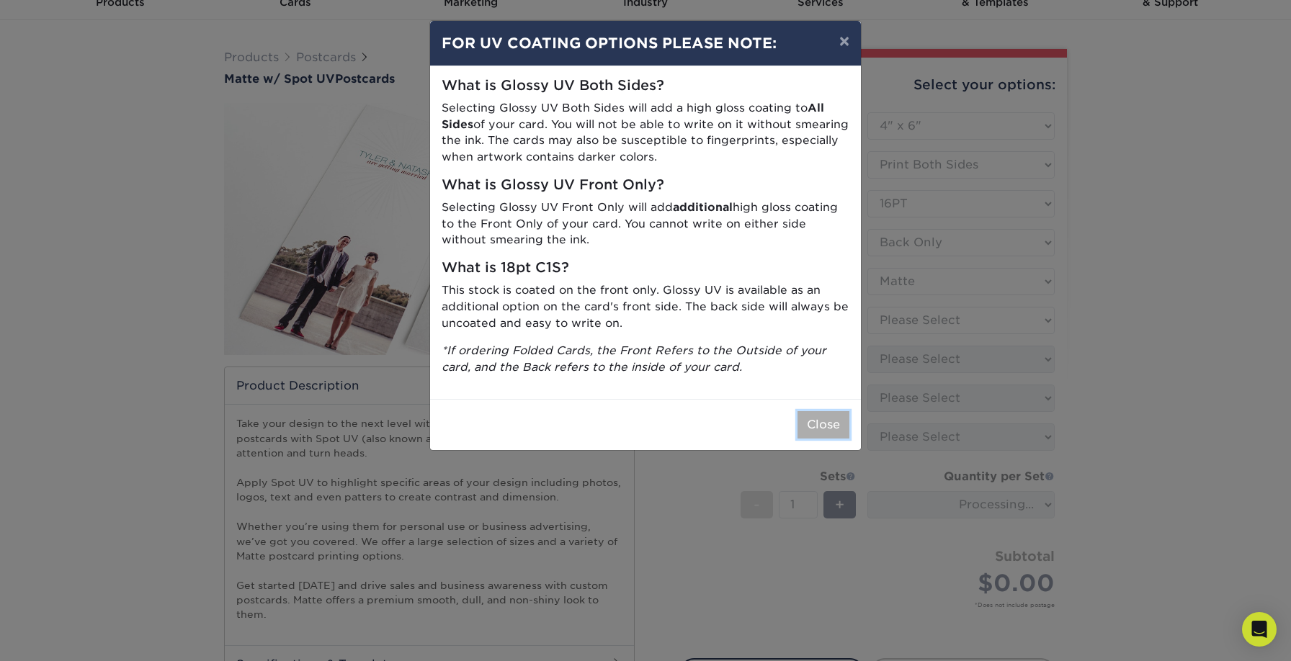
click at [812, 427] on button "Close" at bounding box center [824, 424] width 52 height 27
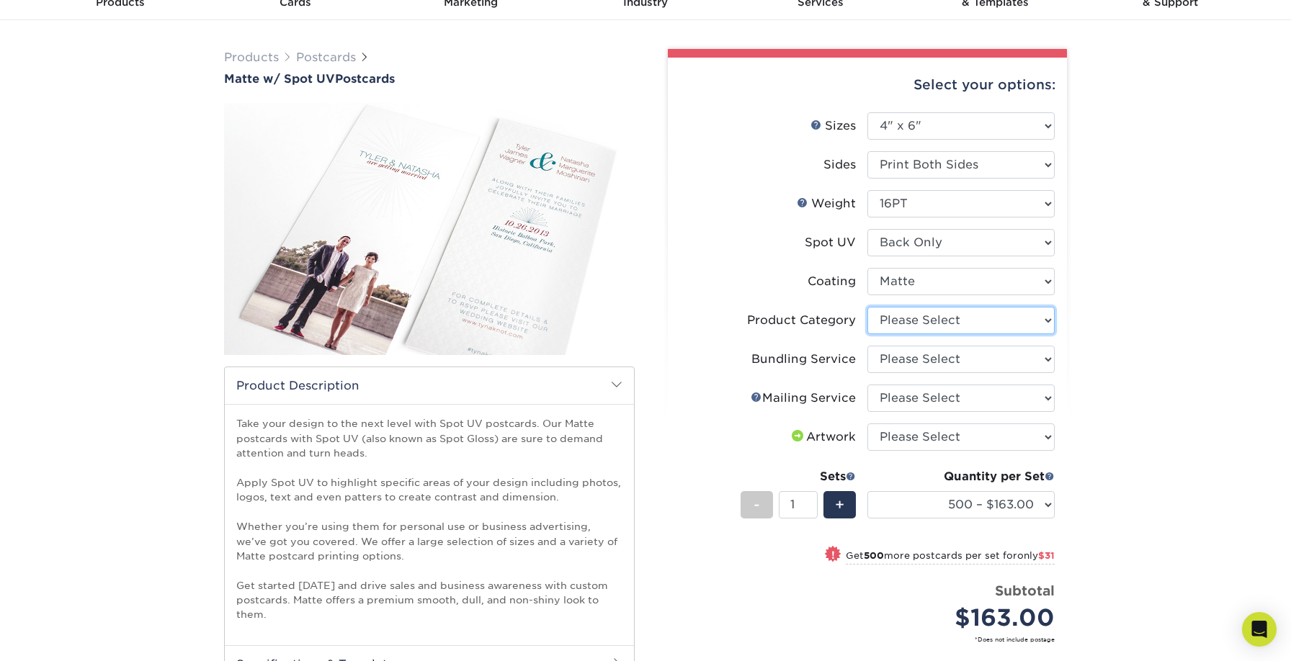
click at [911, 316] on select "Please Select Postcards" at bounding box center [960, 320] width 187 height 27
select select "9b7272e0-d6c8-4c3c-8e97-d3a1bcdab858"
click at [867, 307] on select "Please Select Postcards" at bounding box center [960, 320] width 187 height 27
click at [909, 359] on select "Please Select No Bundling Services Yes, Bundles of 50 (+2 Days) Yes, Bundles of…" at bounding box center [960, 359] width 187 height 27
select select "58689abb-25c0-461c-a4c3-a80b627d6649"
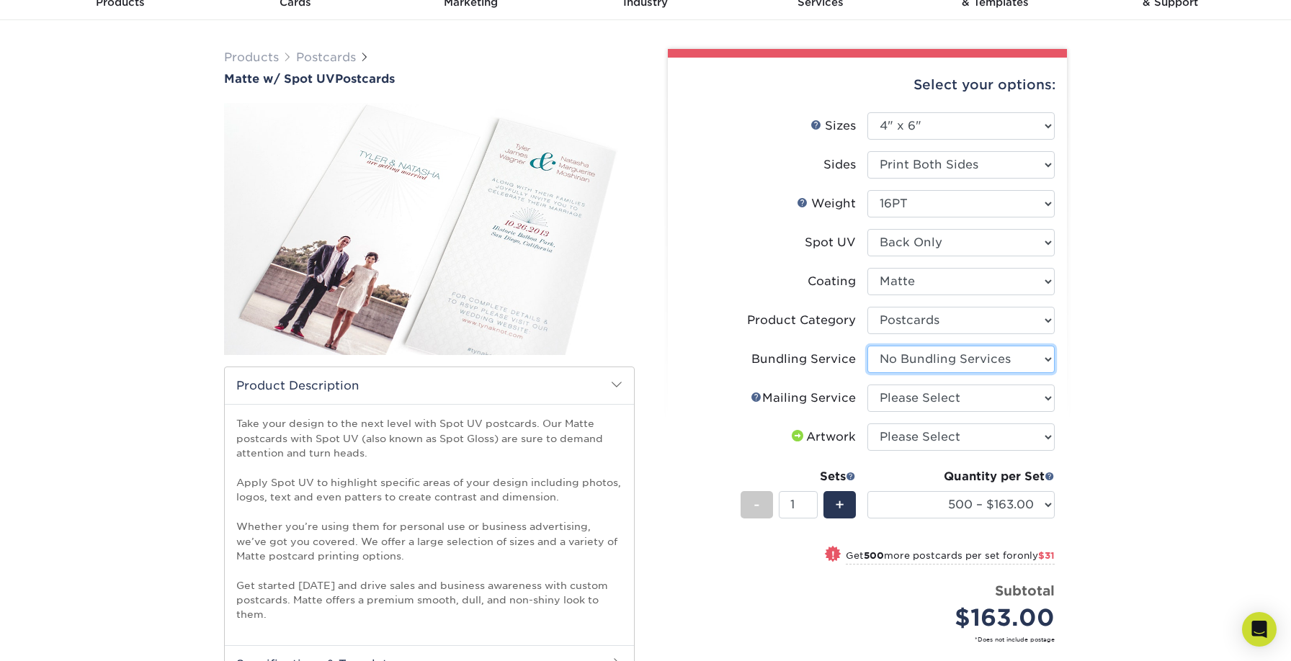
click at [867, 346] on select "Please Select No Bundling Services Yes, Bundles of 50 (+2 Days) Yes, Bundles of…" at bounding box center [960, 359] width 187 height 27
click at [919, 400] on select "Please Select No Direct Mailing Service No, I will mail/stamp/imprint Direct Ma…" at bounding box center [960, 398] width 187 height 27
select select "3e5e9bdd-d78a-4c28-a41d-fe1407925ca6"
click at [867, 385] on select "Please Select No Direct Mailing Service No, I will mail/stamp/imprint Direct Ma…" at bounding box center [960, 398] width 187 height 27
click at [916, 401] on select "Please Select No Direct Mailing Service No, I will mail/stamp/imprint Direct Ma…" at bounding box center [960, 398] width 187 height 27
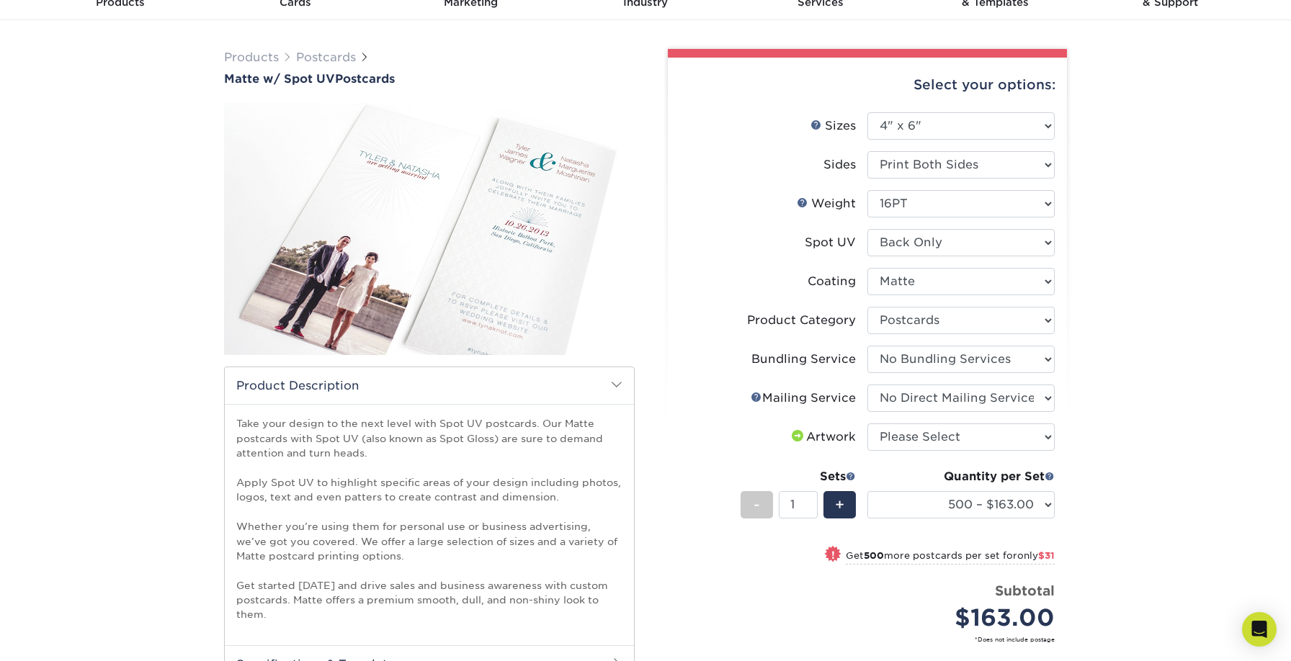
click at [711, 362] on label "Bundling Service" at bounding box center [773, 359] width 187 height 27
click at [923, 439] on select "Please Select I will upload files I need a design - $150" at bounding box center [960, 437] width 187 height 27
select select "upload"
click at [867, 424] on select "Please Select I will upload files I need a design - $150" at bounding box center [960, 437] width 187 height 27
click at [674, 450] on div "Select your options: Sizes Help Sizes Please Select 1.5" x 7" 2" x 6" 2" x 8" 2…" at bounding box center [867, 439] width 399 height 763
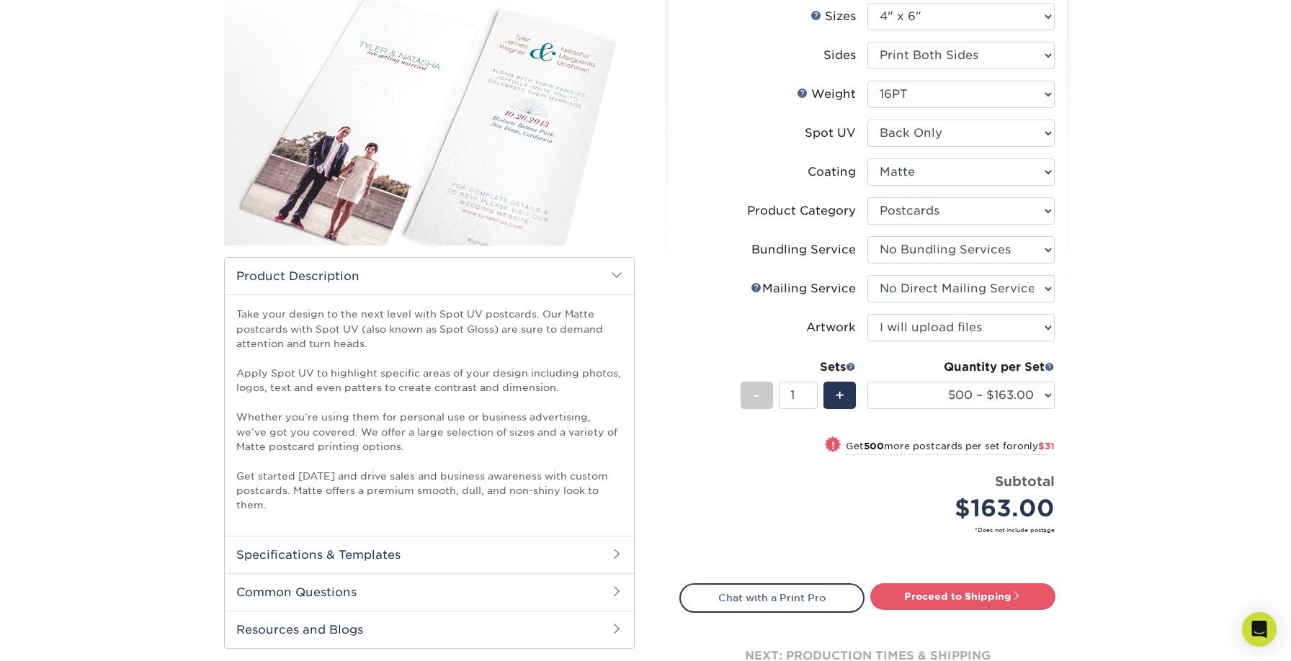
scroll to position [179, 0]
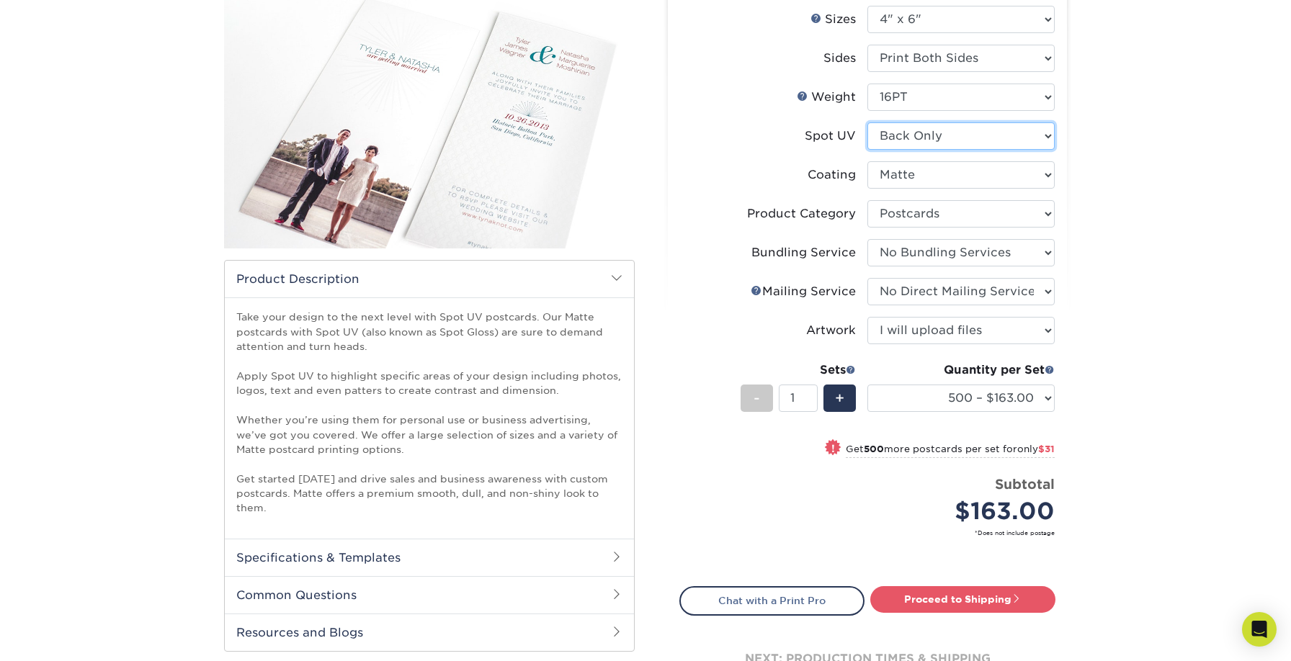
click at [1009, 125] on select "Please Select Front and Back (Both Sides) Front Only Back Only" at bounding box center [960, 135] width 187 height 27
select select "0"
click at [867, 122] on select "Please Select Front and Back (Both Sides) Front Only Back Only" at bounding box center [960, 135] width 187 height 27
select select "-1"
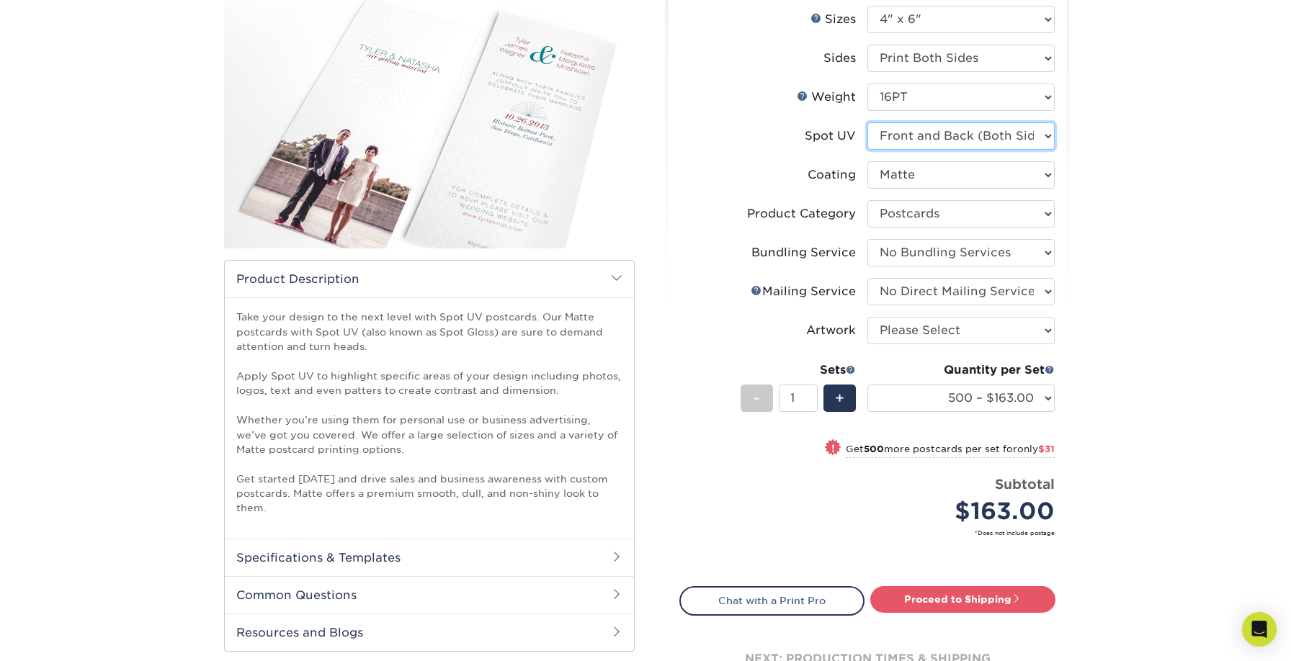
select select "-1"
click at [980, 128] on select "Please Select Front and Back (Both Sides) Front Only Back Only" at bounding box center [960, 135] width 187 height 27
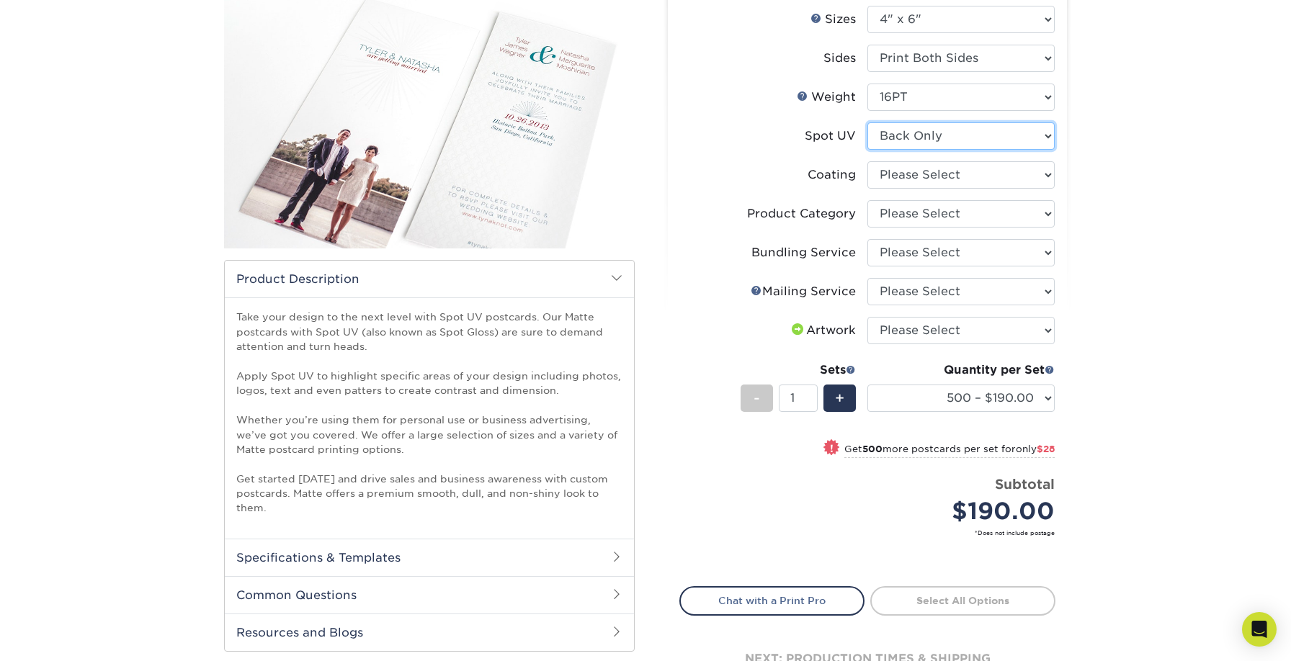
click at [867, 122] on select "Please Select Front and Back (Both Sides) Front Only Back Only" at bounding box center [960, 135] width 187 height 27
click at [1030, 397] on select "500 – $163.00 1000 – $194.00 2500 – $321.00 5000 – $388.00 10000 – $771.00 1500…" at bounding box center [960, 398] width 187 height 27
click at [989, 61] on select "Please Select Print Both Sides Print Front Only" at bounding box center [960, 58] width 187 height 27
click at [884, 126] on select "Please Select Front and Back (Both Sides) Front Only Back Only" at bounding box center [960, 135] width 187 height 27
select select "0"
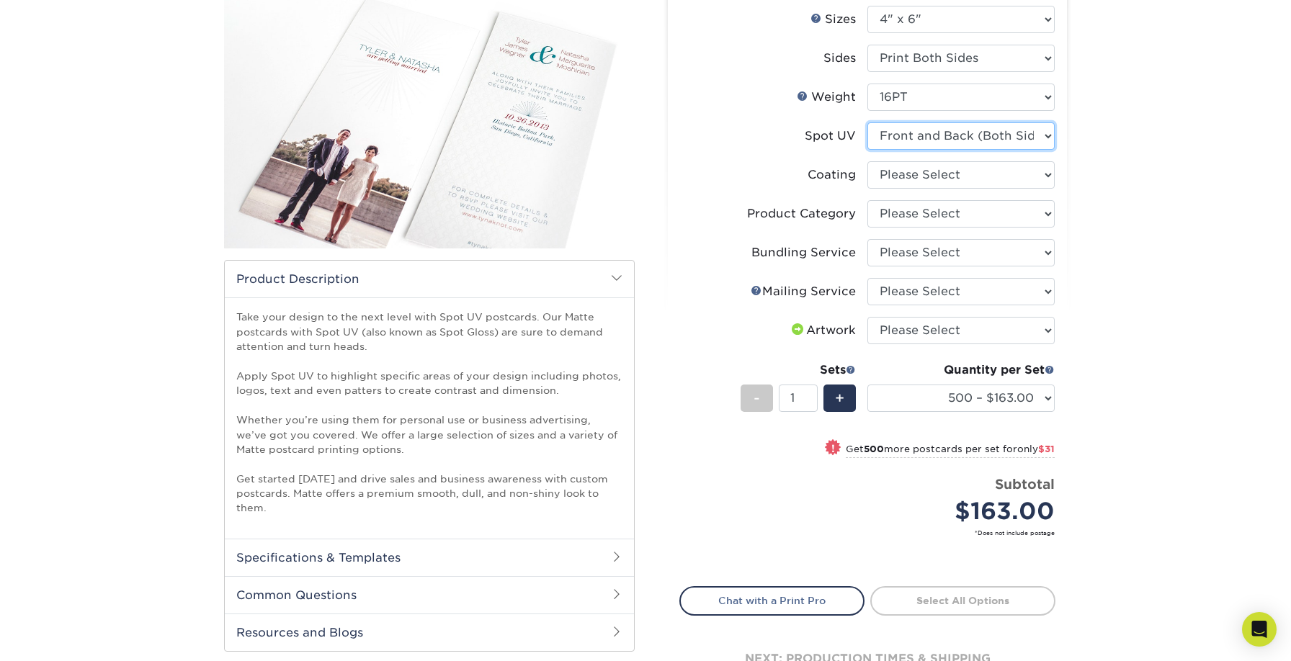
click at [867, 122] on select "Please Select Front and Back (Both Sides) Front Only Back Only" at bounding box center [960, 135] width 187 height 27
click at [1032, 401] on select "500 – $190.00 1000 – $218.00 2500 – $328.00 5000 – $388.00 10000 – $771.00 1500…" at bounding box center [960, 398] width 187 height 27
select select "1000 – $218.00"
click at [867, 385] on select "500 – $190.00 1000 – $218.00 2500 – $328.00 5000 – $388.00 10000 – $771.00 1500…" at bounding box center [960, 398] width 187 height 27
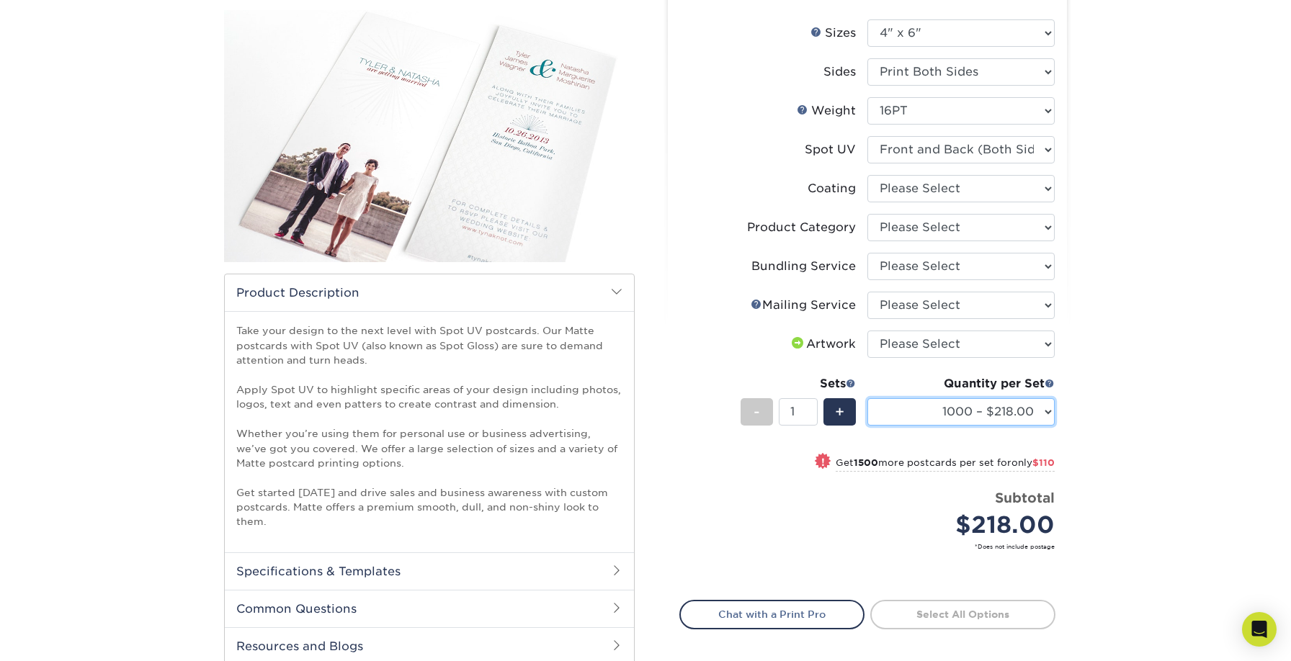
scroll to position [84, 0]
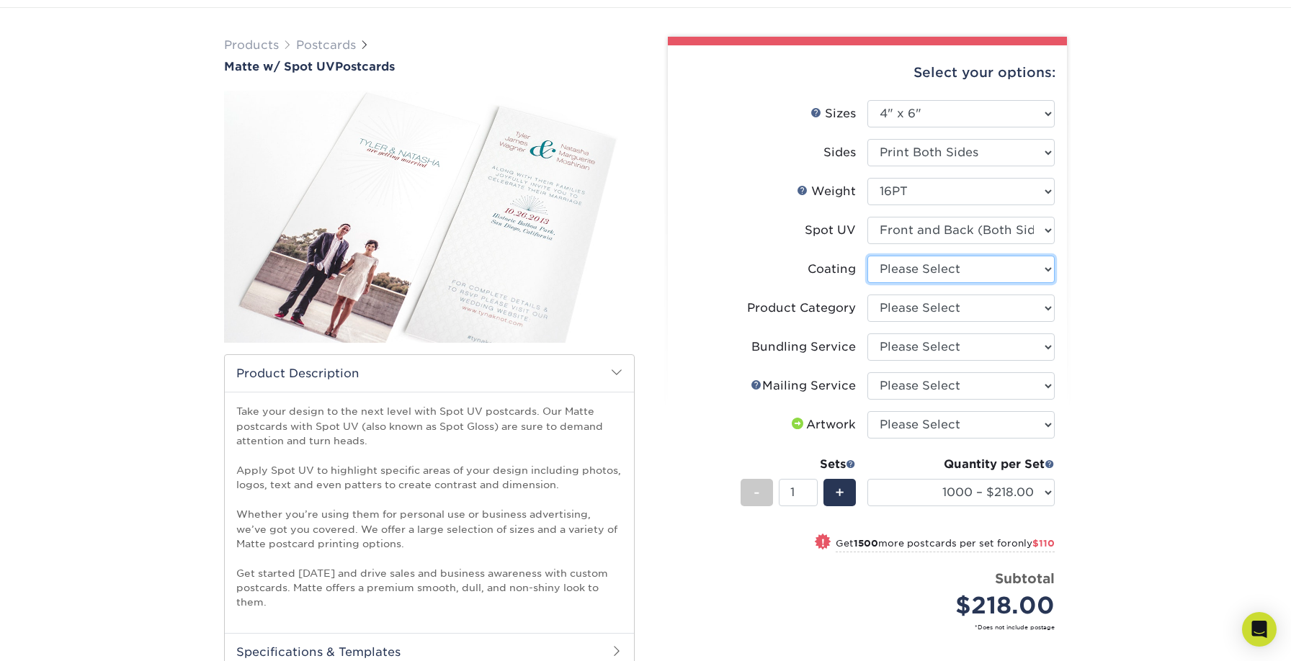
click at [928, 272] on select at bounding box center [960, 269] width 187 height 27
select select "121bb7b5-3b4d-429f-bd8d-bbf80e953313"
click at [867, 256] on select at bounding box center [960, 269] width 187 height 27
select select "-1"
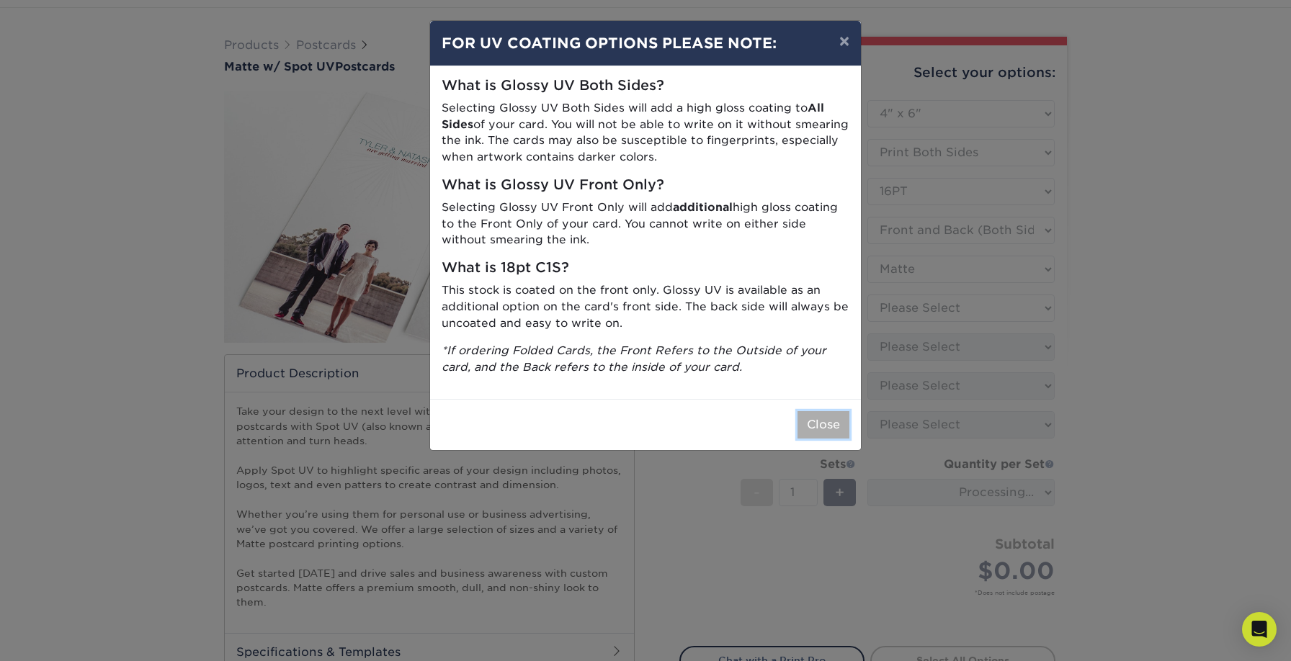
click at [815, 419] on button "Close" at bounding box center [824, 424] width 52 height 27
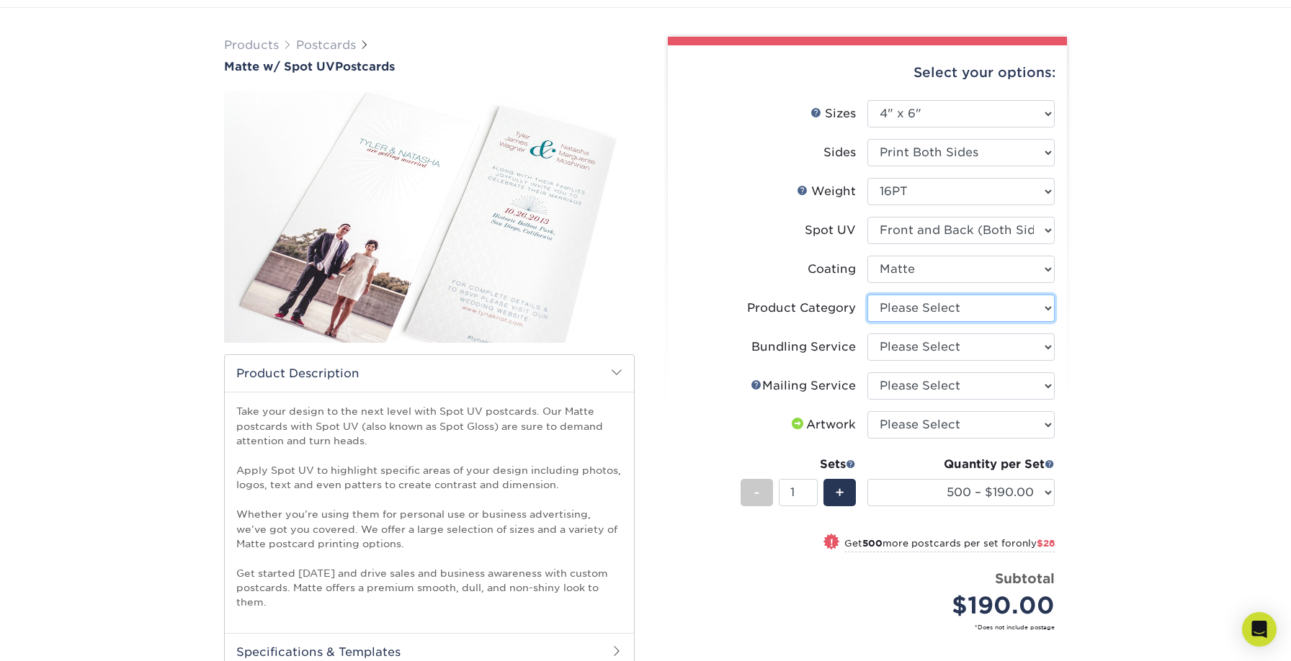
click at [896, 312] on select "Please Select Postcards" at bounding box center [960, 308] width 187 height 27
select select "9b7272e0-d6c8-4c3c-8e97-d3a1bcdab858"
click at [867, 295] on select "Please Select Postcards" at bounding box center [960, 308] width 187 height 27
click at [896, 342] on select "Please Select No Bundling Services Yes, Bundles of 50 (+2 Days) Yes, Bundles of…" at bounding box center [960, 347] width 187 height 27
select select "58689abb-25c0-461c-a4c3-a80b627d6649"
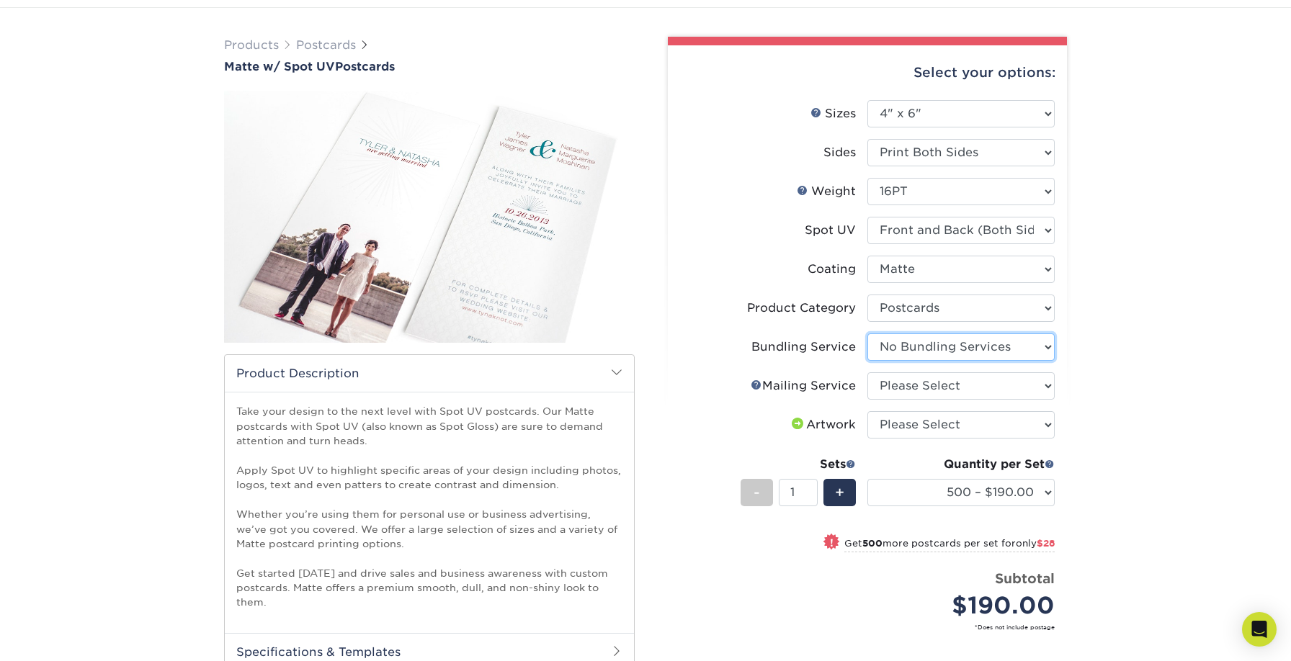
click at [867, 334] on select "Please Select No Bundling Services Yes, Bundles of 50 (+2 Days) Yes, Bundles of…" at bounding box center [960, 347] width 187 height 27
click at [894, 382] on select "Please Select No Direct Mailing Service No, I will mail/stamp/imprint Direct Ma…" at bounding box center [960, 385] width 187 height 27
select select "3e5e9bdd-d78a-4c28-a41d-fe1407925ca6"
click at [867, 372] on select "Please Select No Direct Mailing Service No, I will mail/stamp/imprint Direct Ma…" at bounding box center [960, 385] width 187 height 27
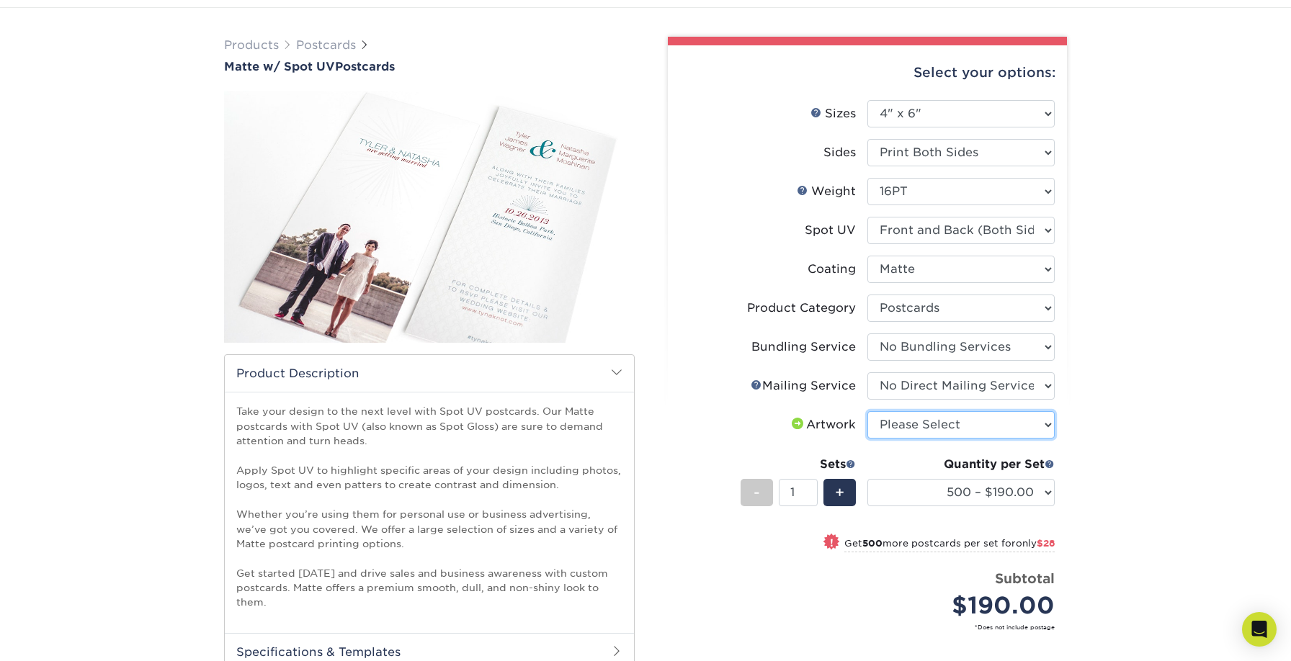
click at [897, 422] on select "Please Select I will upload files I need a design - $150" at bounding box center [960, 424] width 187 height 27
select select "upload"
click at [867, 411] on select "Please Select I will upload files I need a design - $150" at bounding box center [960, 424] width 187 height 27
click at [702, 515] on li "Sets - 1 + Quantity per Set 500 – $190.00 1000 – $218.00 2500 – $328.00 5000 – …" at bounding box center [867, 492] width 375 height 84
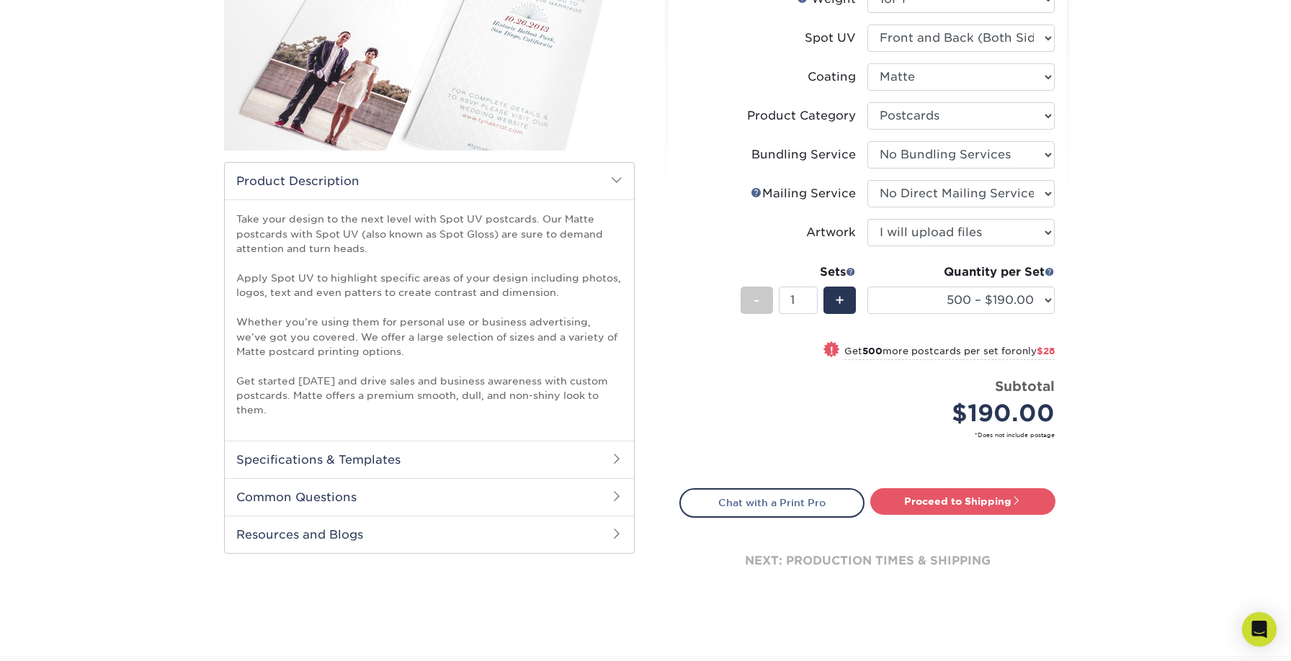
scroll to position [280, 0]
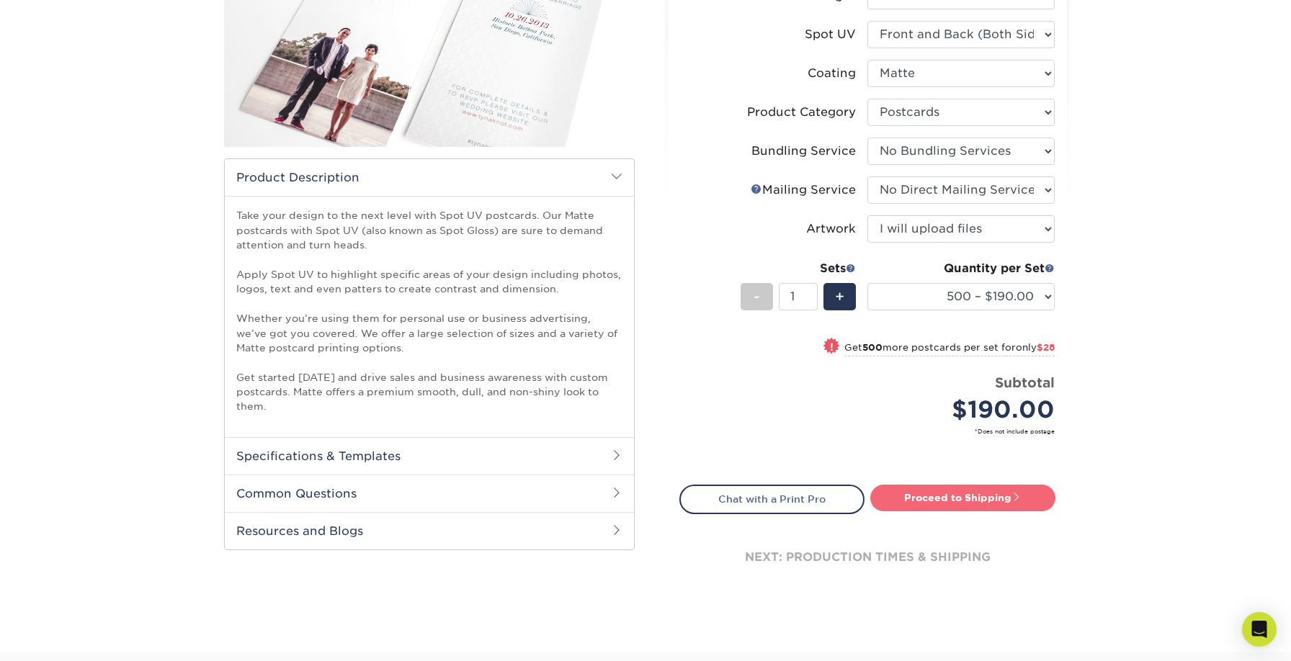
click at [939, 485] on link "Proceed to Shipping" at bounding box center [962, 498] width 185 height 26
type input "Set 1"
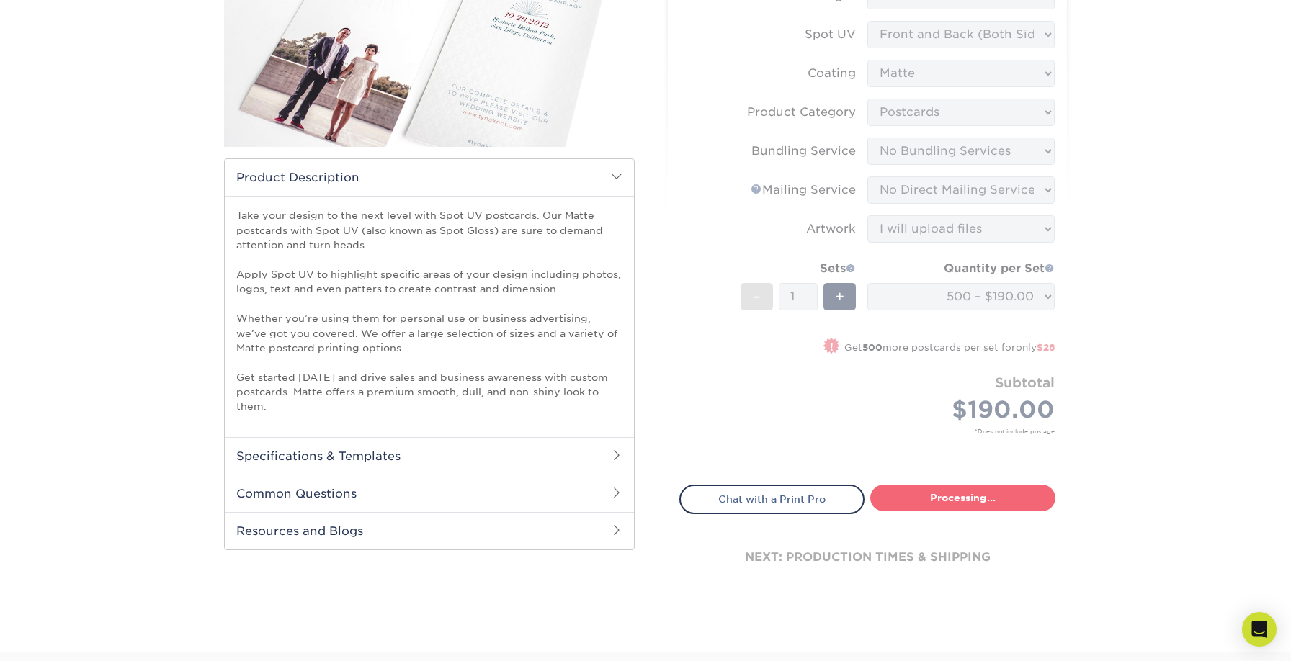
select select "4347caca-9712-4938-9a07-a78d19135b10"
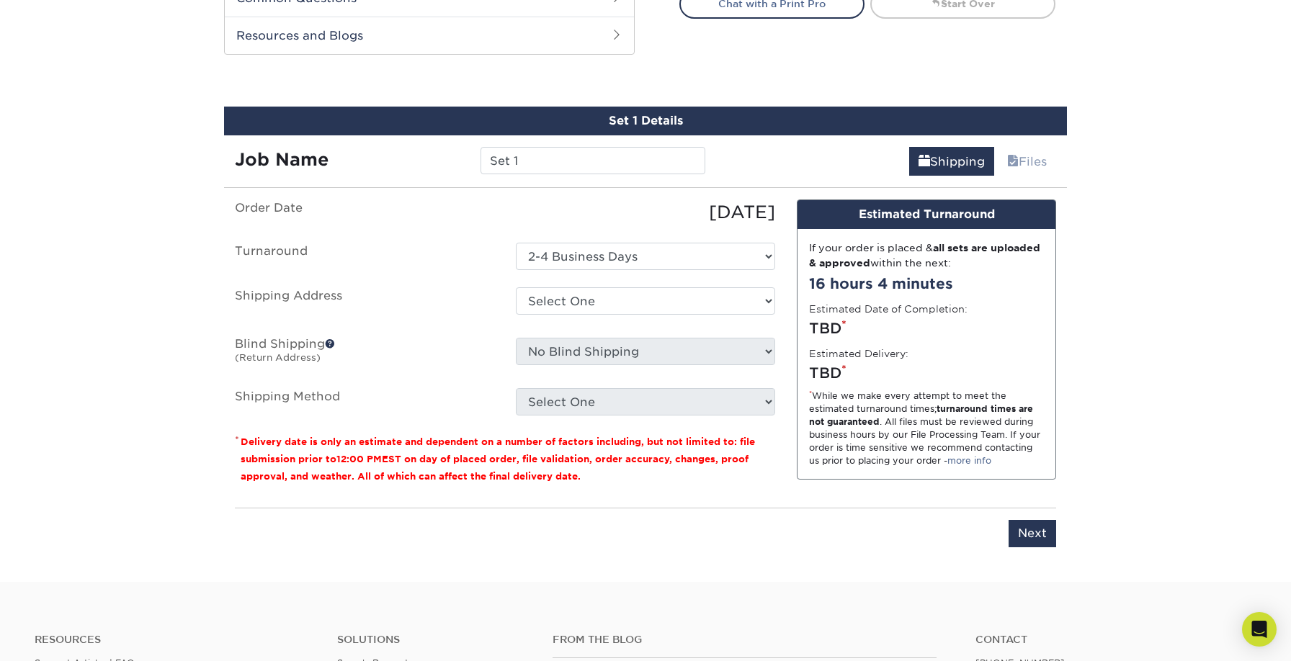
scroll to position [804, 0]
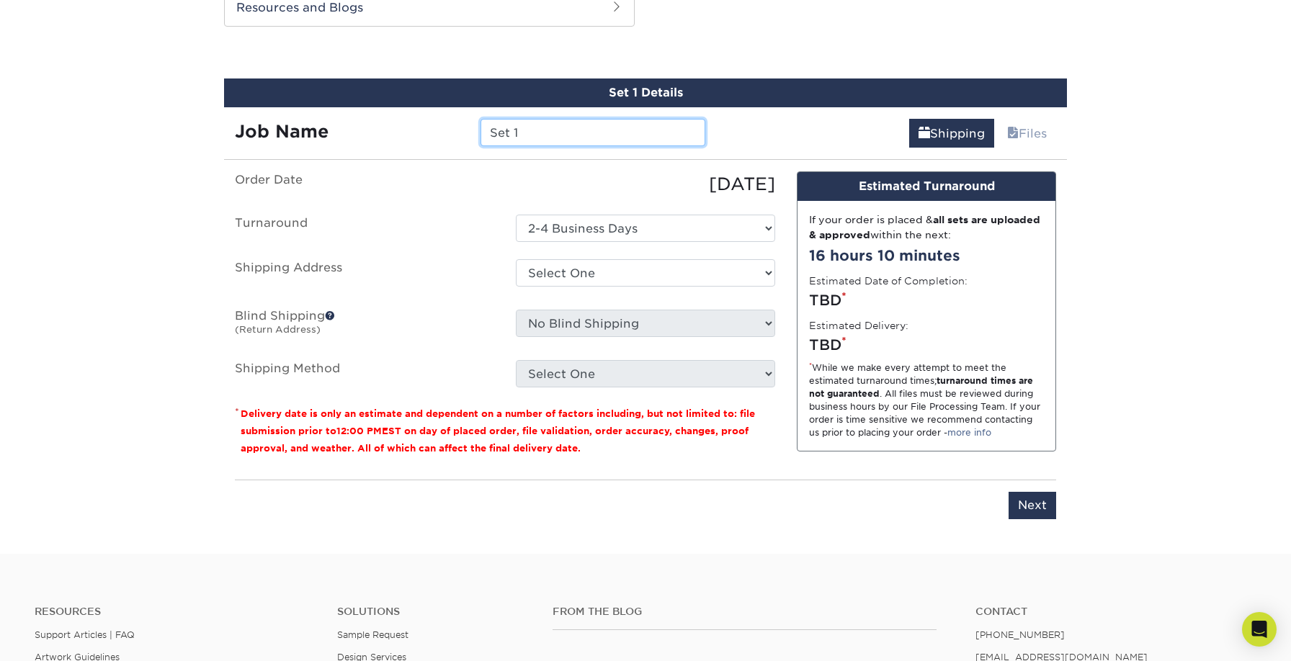
click at [572, 130] on input "Set 1" at bounding box center [593, 132] width 224 height 27
type input "Outsider Supply Spot Gloss Postcard"
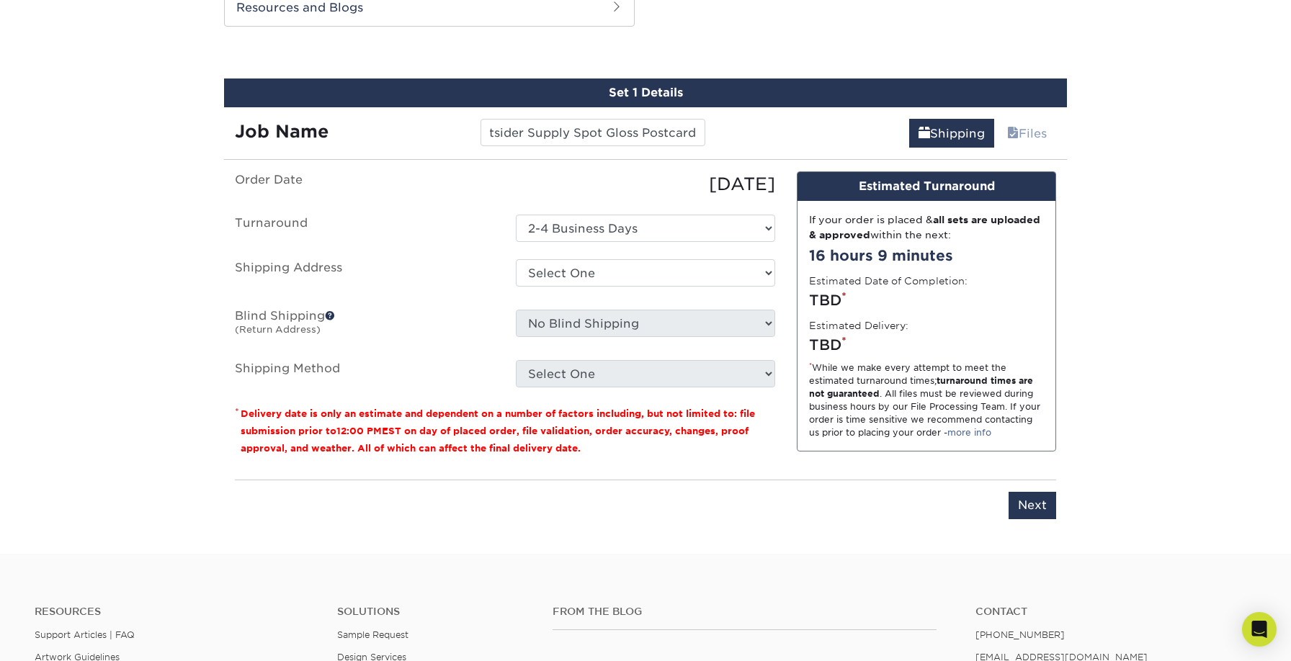
click at [560, 273] on select "Select One + Add New Address - Login" at bounding box center [645, 272] width 259 height 27
select select "newaddress"
click at [516, 259] on select "Select One + Add New Address - Login" at bounding box center [645, 272] width 259 height 27
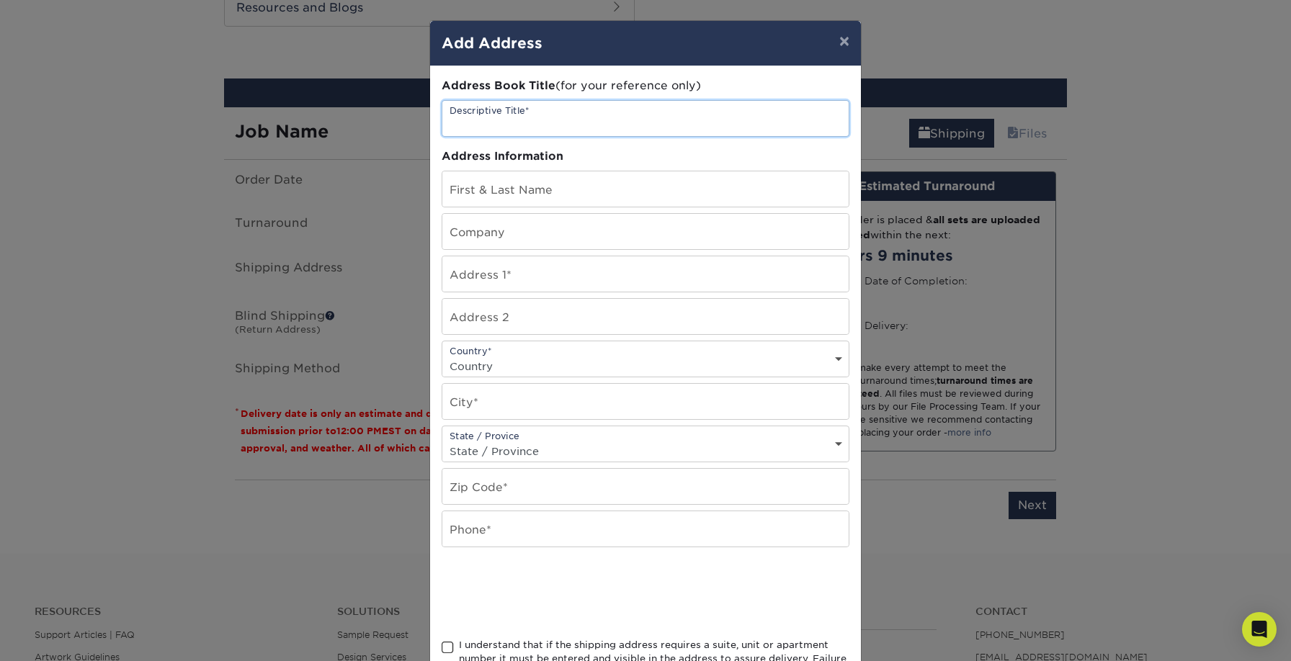
click at [545, 126] on input "text" at bounding box center [645, 118] width 406 height 35
type input "Outsider Supply Headquarters"
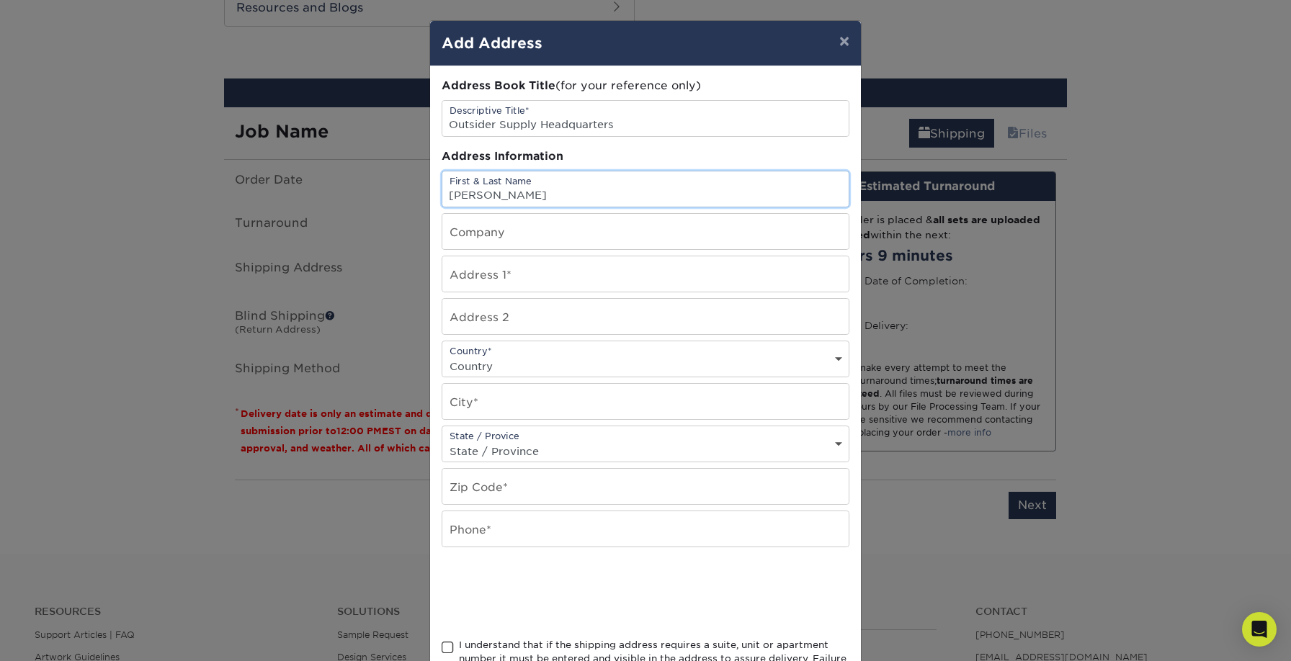
type input "McKenzie Thompson"
type input "Outsider Supply"
type input "PO Box 1344"
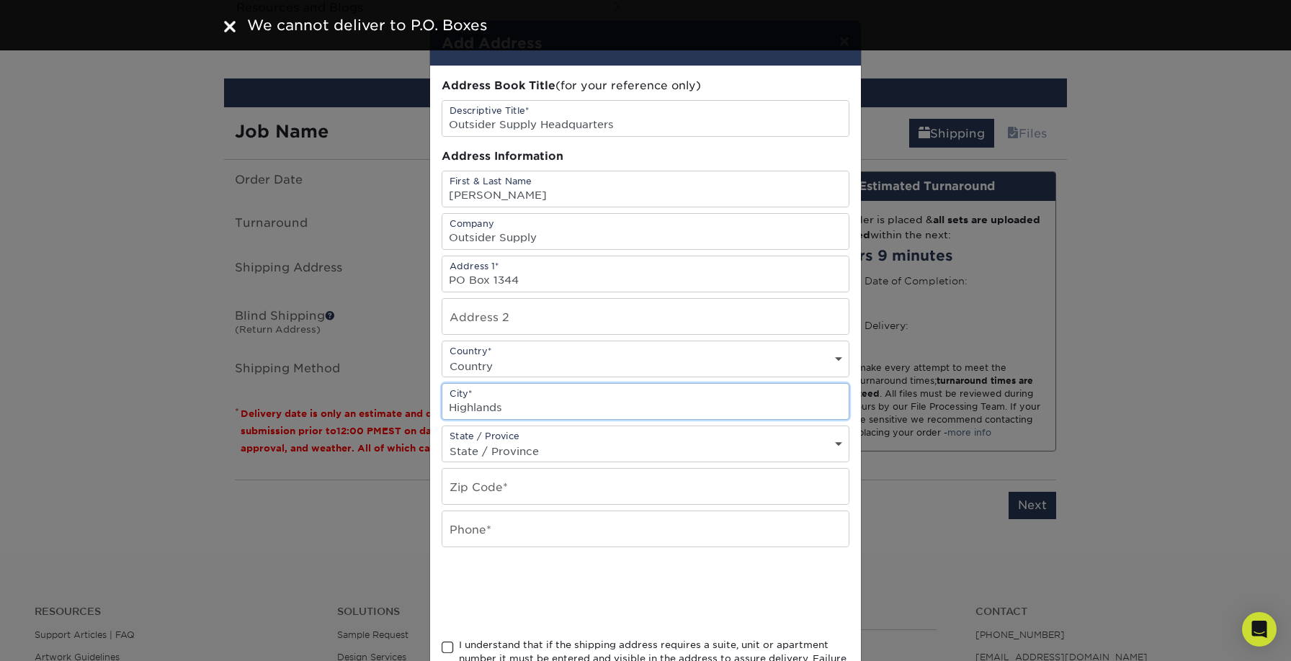
type input "Highlands"
select select "NC"
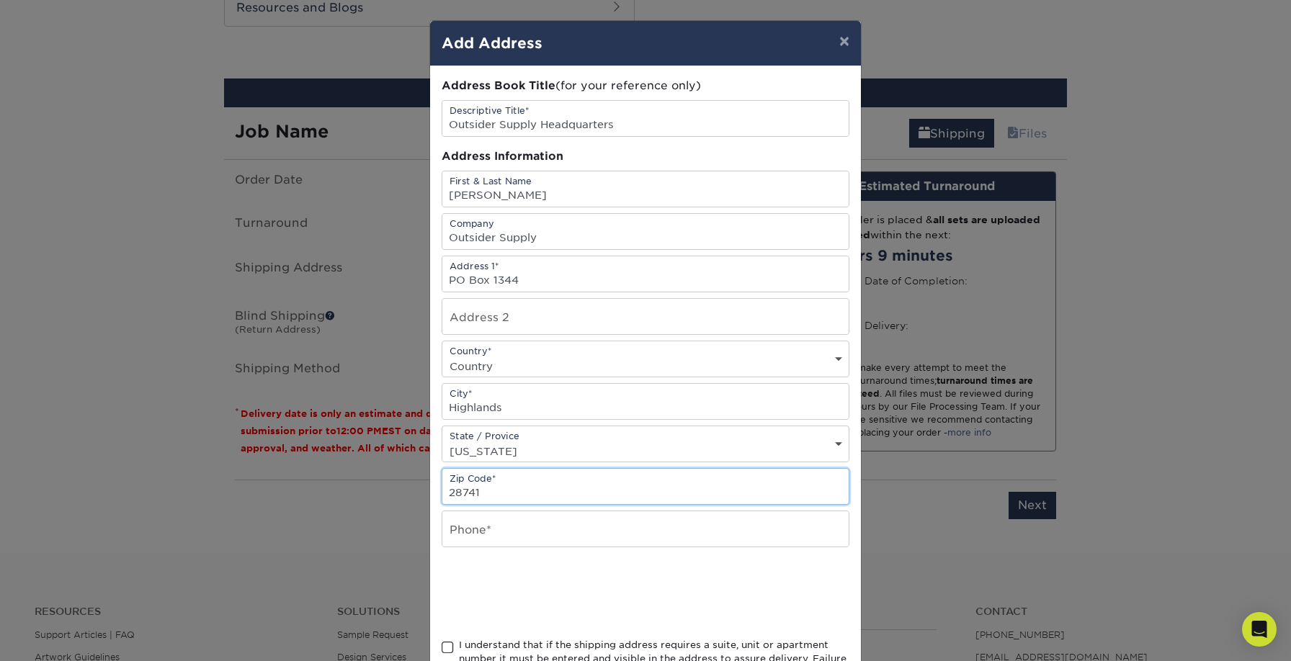
type input "28741"
type input "8285266594"
click at [733, 598] on div at bounding box center [646, 593] width 408 height 56
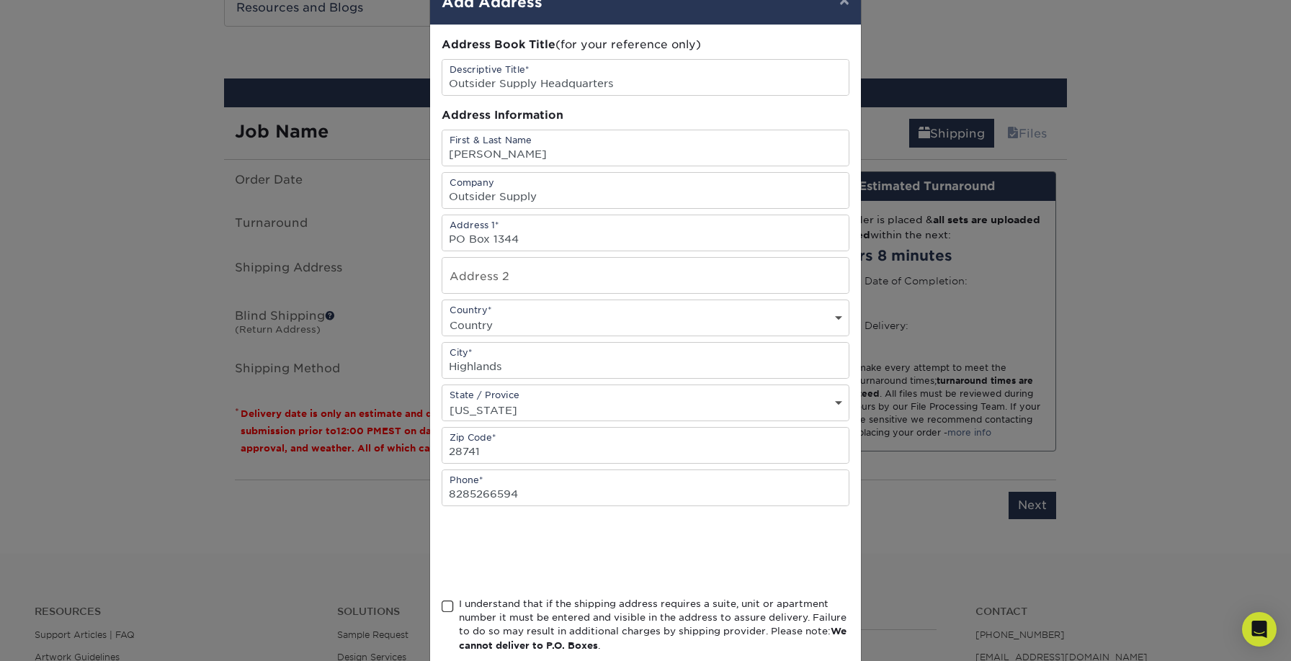
scroll to position [122, 0]
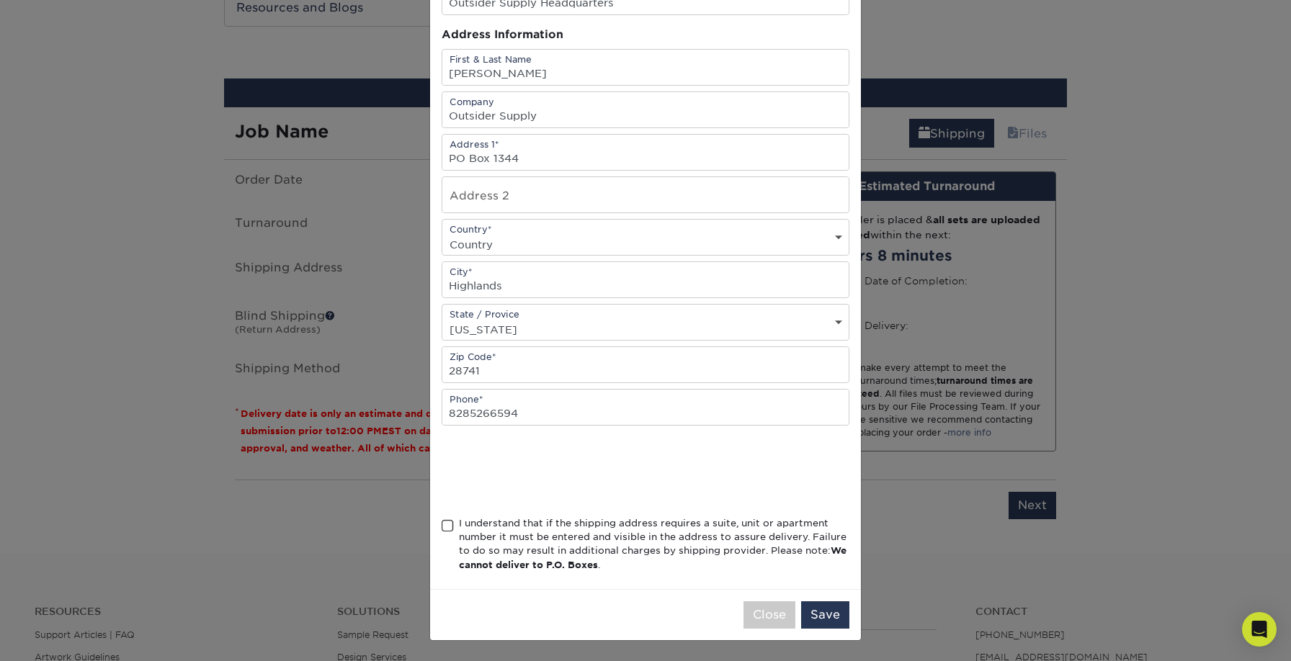
click at [447, 526] on span at bounding box center [448, 526] width 12 height 14
click at [0, 0] on input "I understand that if the shipping address requires a suite, unit or apartment n…" at bounding box center [0, 0] width 0 height 0
click at [830, 619] on button "Save" at bounding box center [825, 615] width 48 height 27
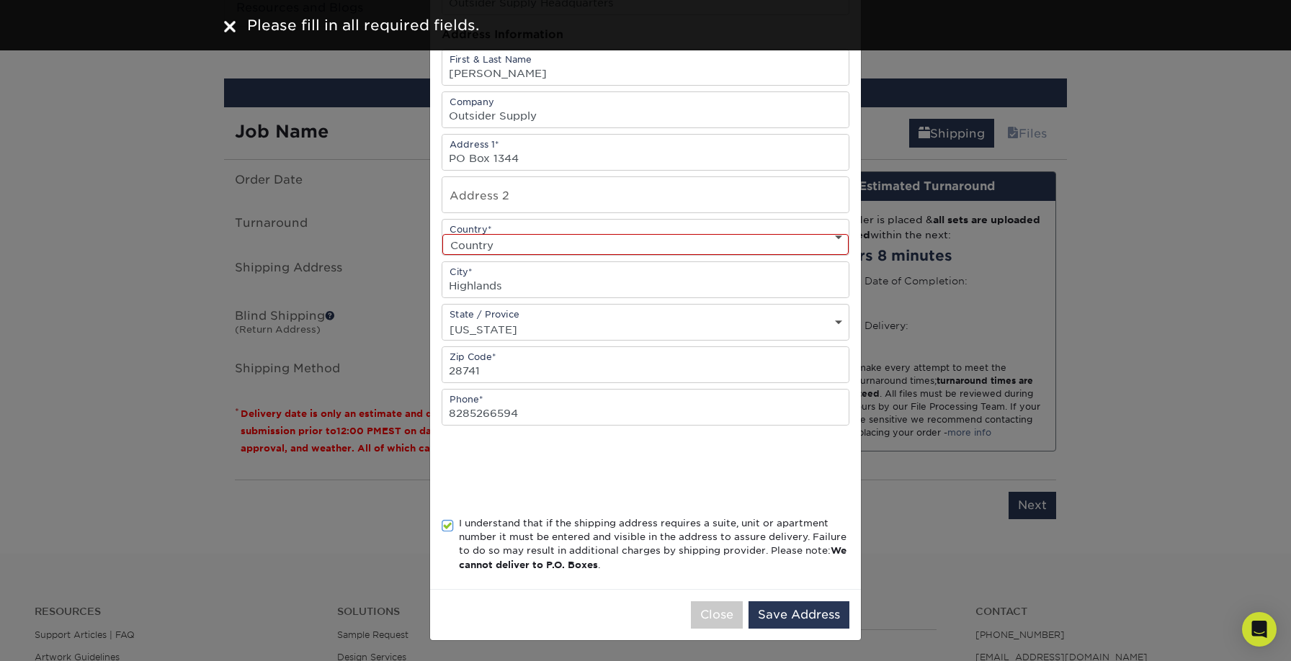
click at [642, 237] on select "Country United States Canada ----------------------------- Afghanistan Albania …" at bounding box center [645, 244] width 406 height 21
select select "US"
click at [442, 234] on select "Country United States Canada ----------------------------- Afghanistan Albania …" at bounding box center [645, 244] width 406 height 21
click at [773, 612] on button "Save Address" at bounding box center [799, 615] width 101 height 27
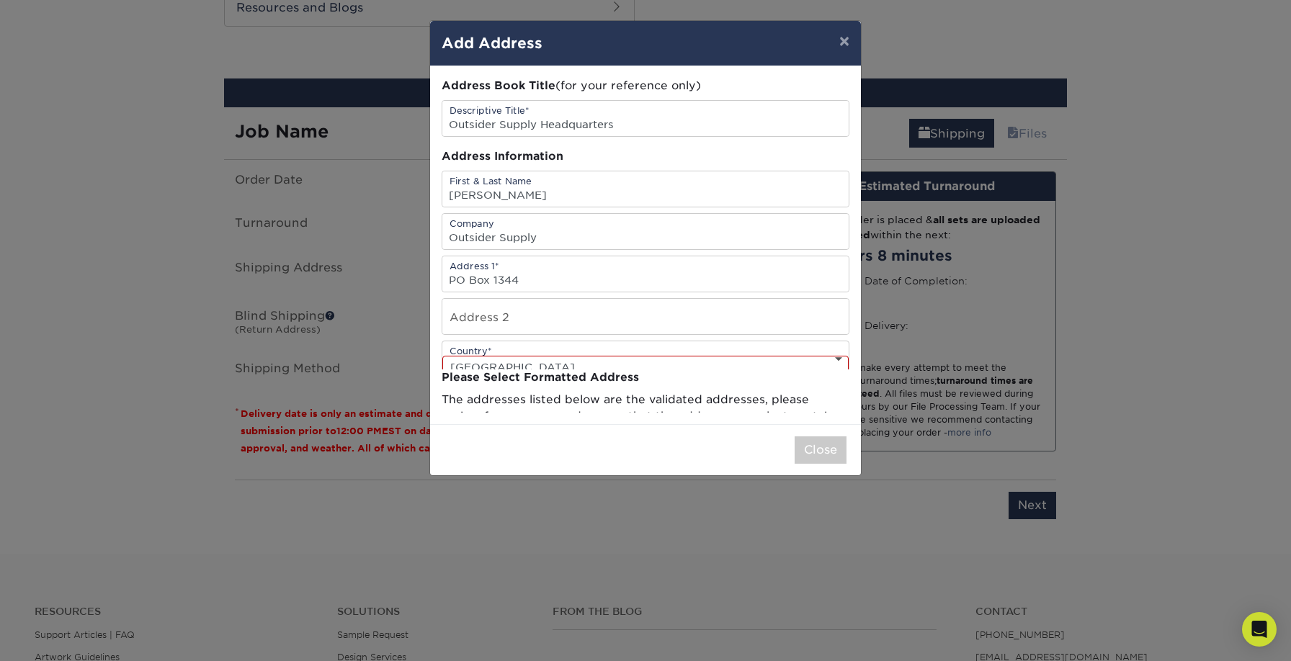
scroll to position [0, 0]
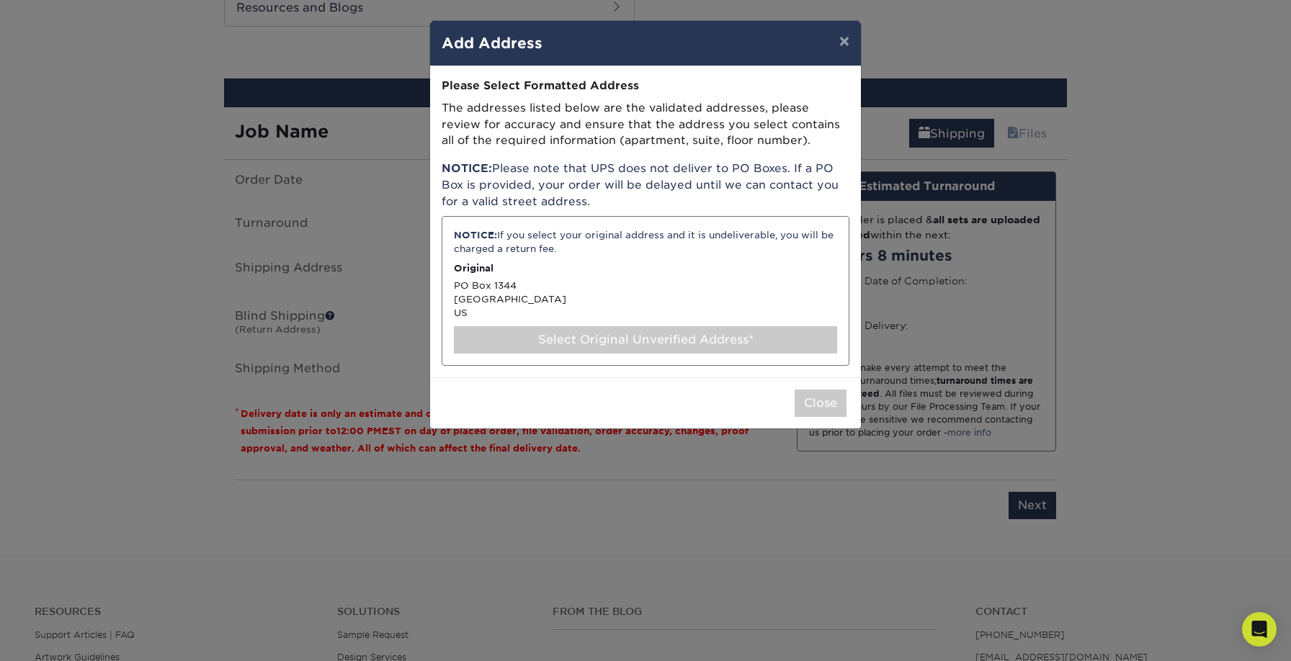
click at [524, 336] on div "Select Original Unverified Address*" at bounding box center [645, 339] width 383 height 27
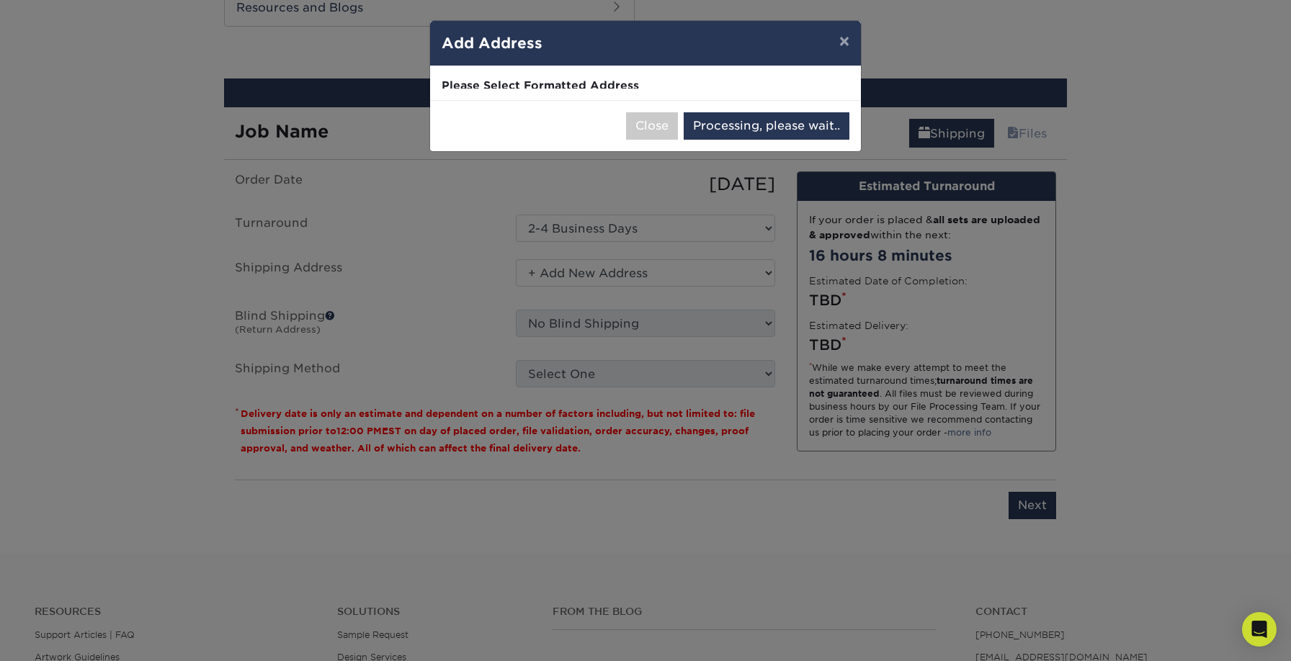
select select "285848"
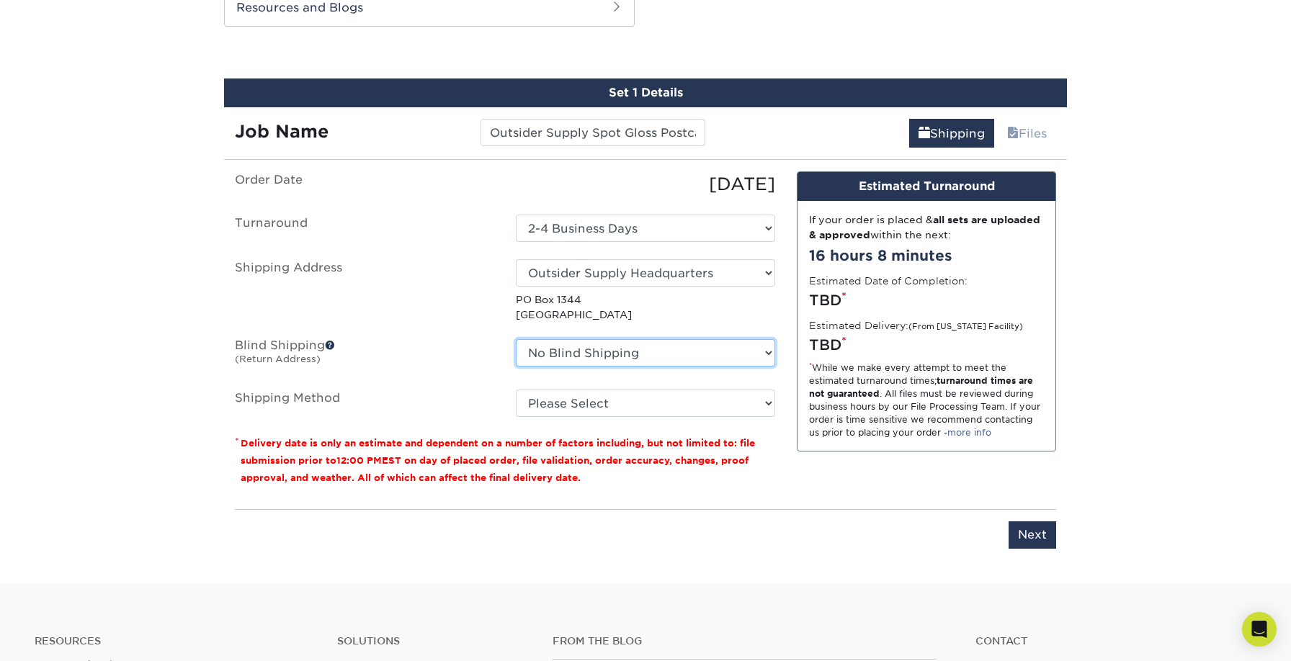
click at [575, 350] on select "No Blind Shipping + Add New Address" at bounding box center [645, 352] width 259 height 27
click at [561, 403] on select "Please Select FedEx SmartPost (Ground Economy) (+$24.84)" at bounding box center [645, 403] width 259 height 27
select select "SMART_POST"
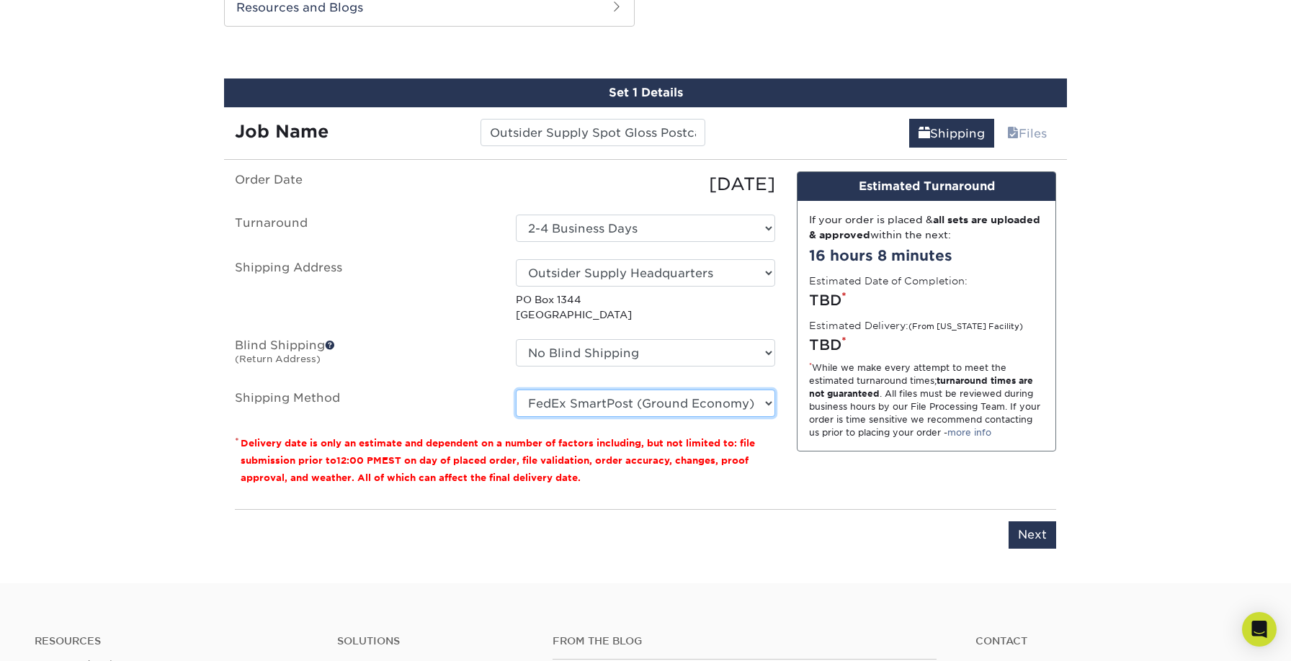
click at [516, 390] on select "Please Select FedEx SmartPost (Ground Economy) (+$24.84)" at bounding box center [645, 403] width 259 height 27
click at [765, 518] on div "Please enter job name and select desired turnaround time. Please enter job name…" at bounding box center [645, 529] width 821 height 40
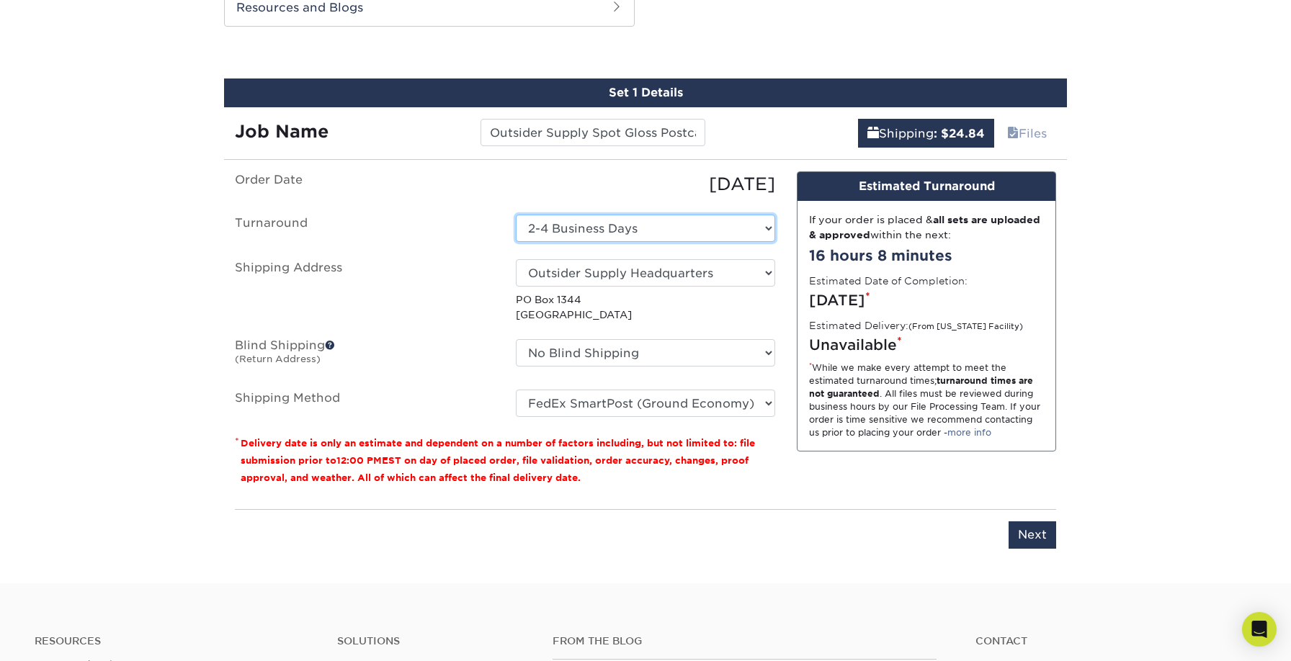
click at [754, 235] on select "Select One 2-4 Business Days" at bounding box center [645, 228] width 259 height 27
click at [1043, 541] on input "Next" at bounding box center [1033, 535] width 48 height 27
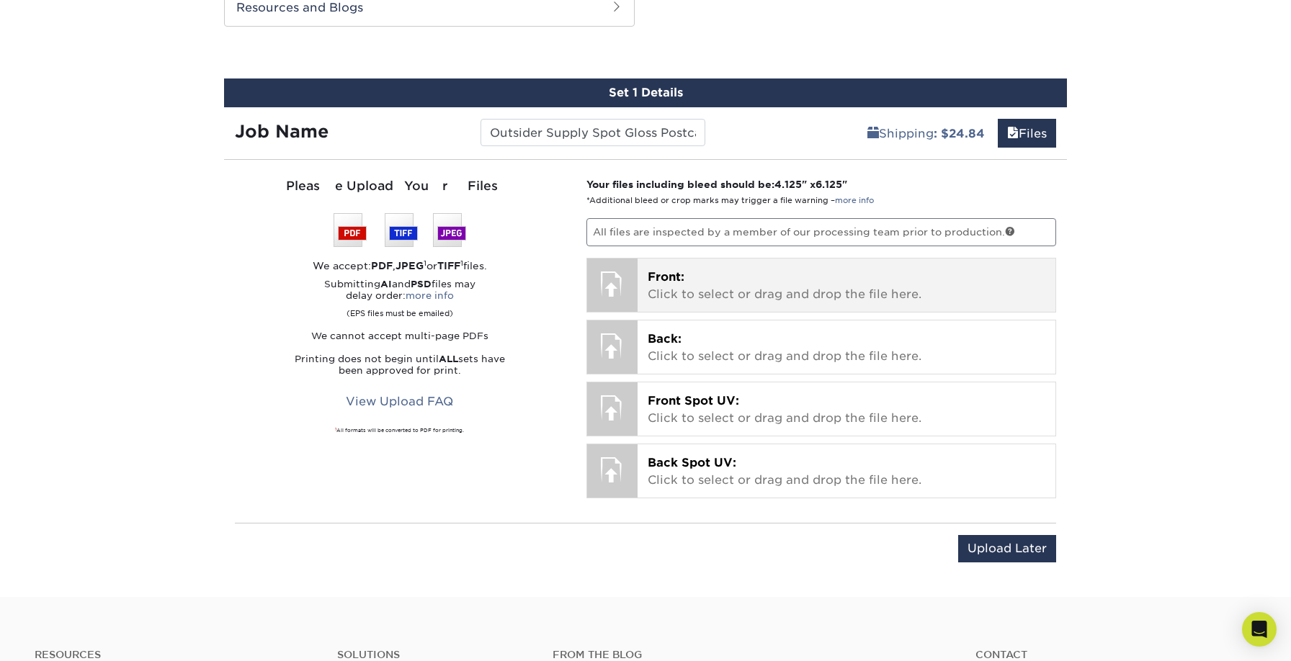
click at [601, 281] on div at bounding box center [612, 284] width 50 height 50
click at [692, 301] on p "Front: Click to select or drag and drop the file here." at bounding box center [847, 286] width 398 height 35
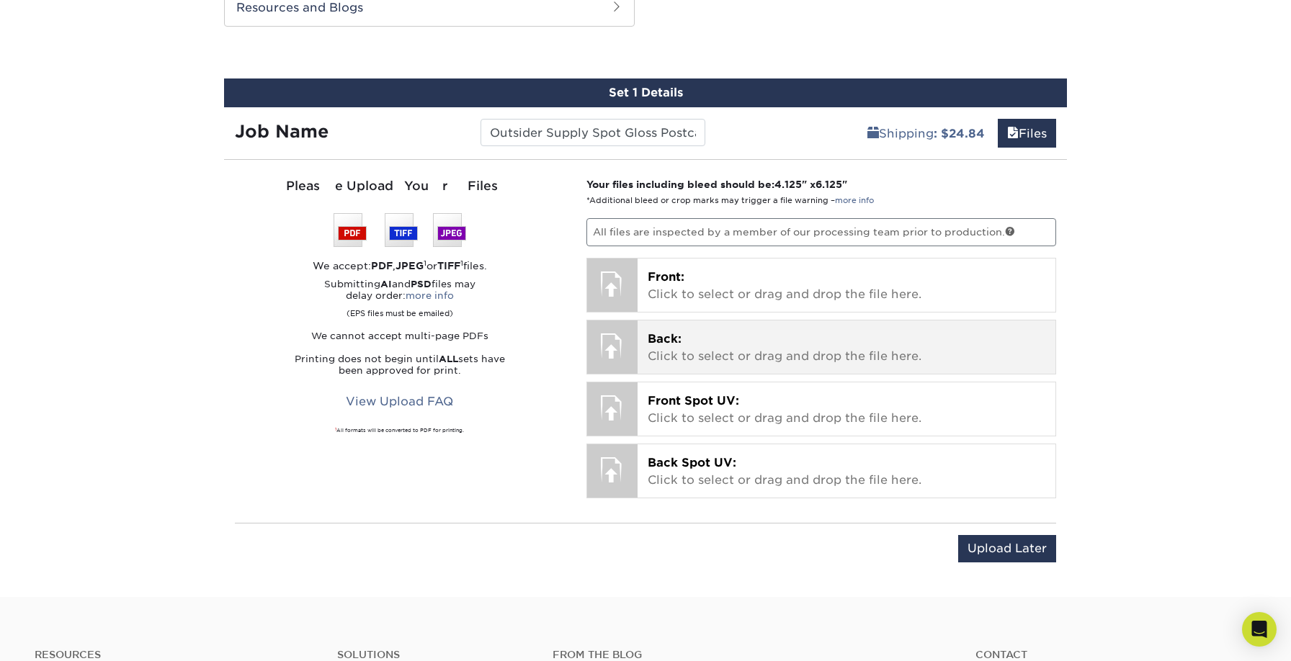
click at [628, 350] on div at bounding box center [612, 346] width 50 height 50
click at [679, 342] on span "Back:" at bounding box center [665, 339] width 34 height 14
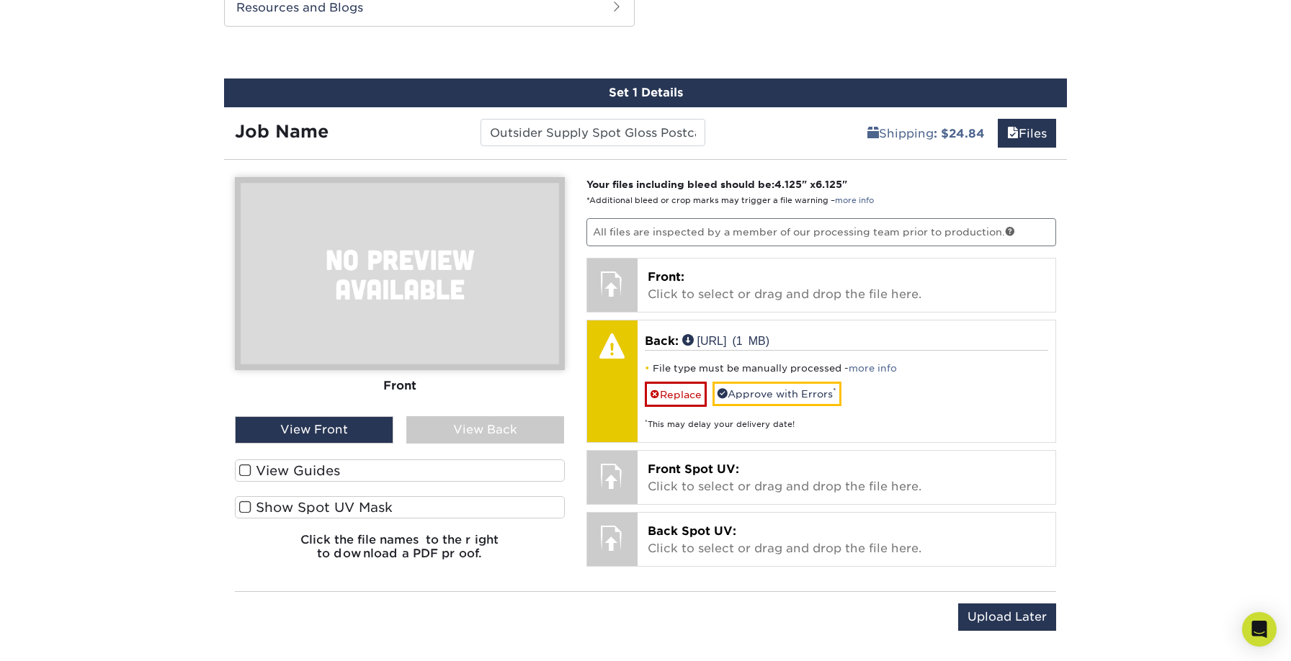
click at [496, 432] on div "View Back" at bounding box center [485, 429] width 159 height 27
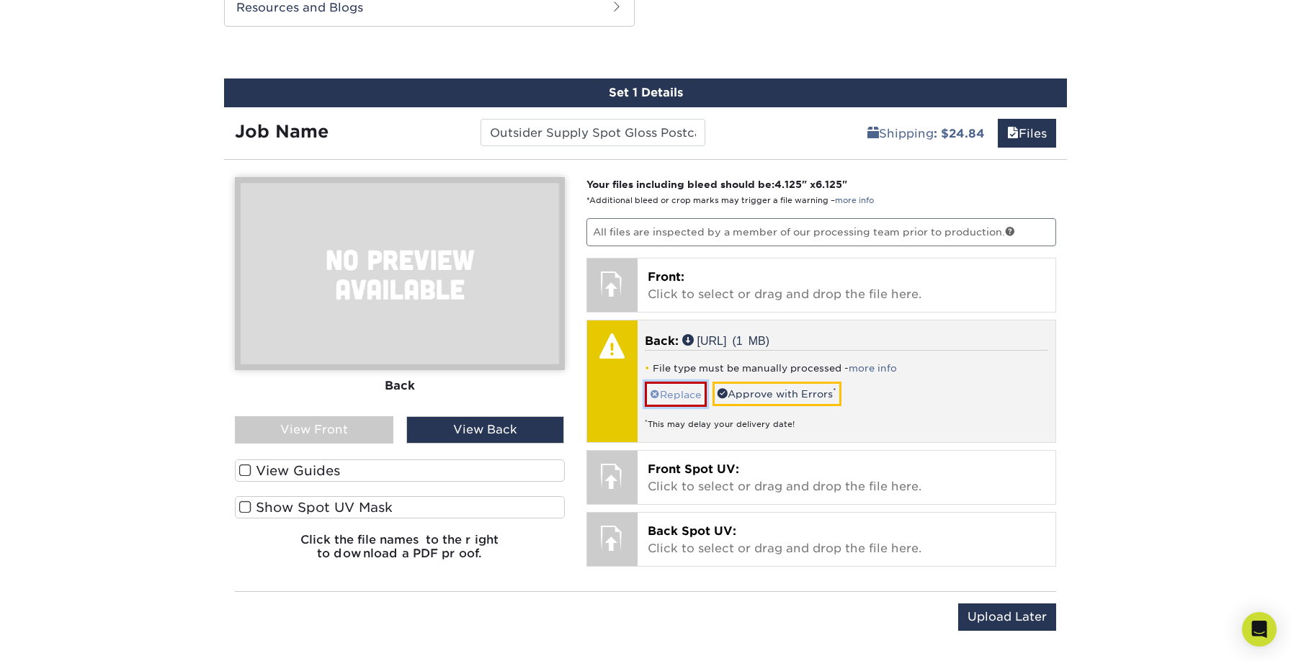
click at [669, 398] on link "Replace" at bounding box center [676, 394] width 62 height 25
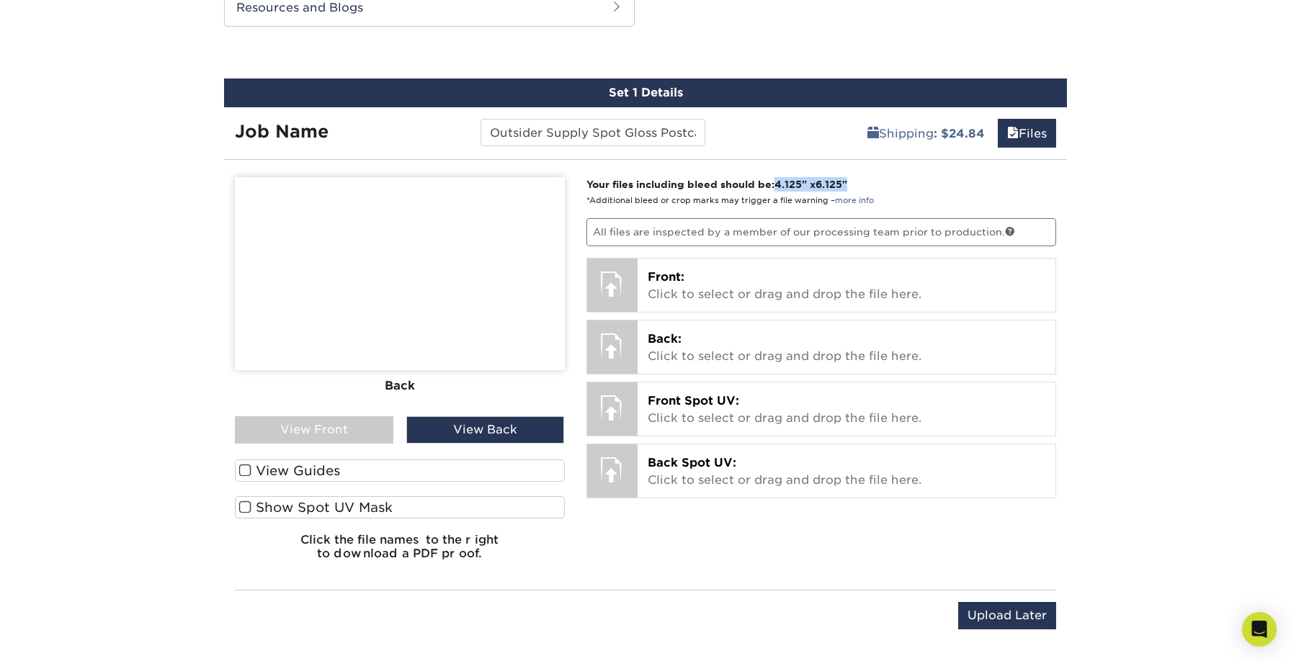
drag, startPoint x: 860, startPoint y: 184, endPoint x: 777, endPoint y: 181, distance: 82.9
click at [777, 181] on p "Your files including bleed should be: 4.125 " x 6.125 " *Additional bleed or cr…" at bounding box center [821, 192] width 470 height 30
click at [904, 191] on p "Your files including bleed should be: 4.125 " x 6.125 " *Additional bleed or cr…" at bounding box center [821, 192] width 470 height 30
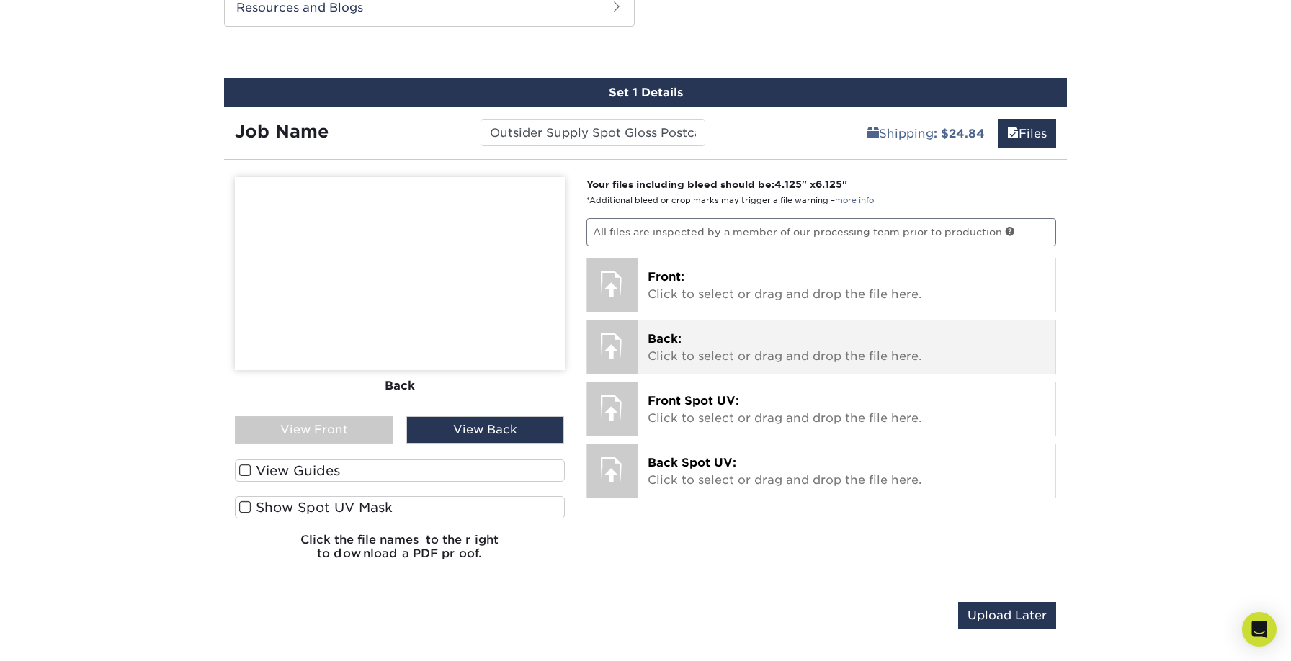
click at [696, 333] on p "Back: Click to select or drag and drop the file here." at bounding box center [847, 348] width 398 height 35
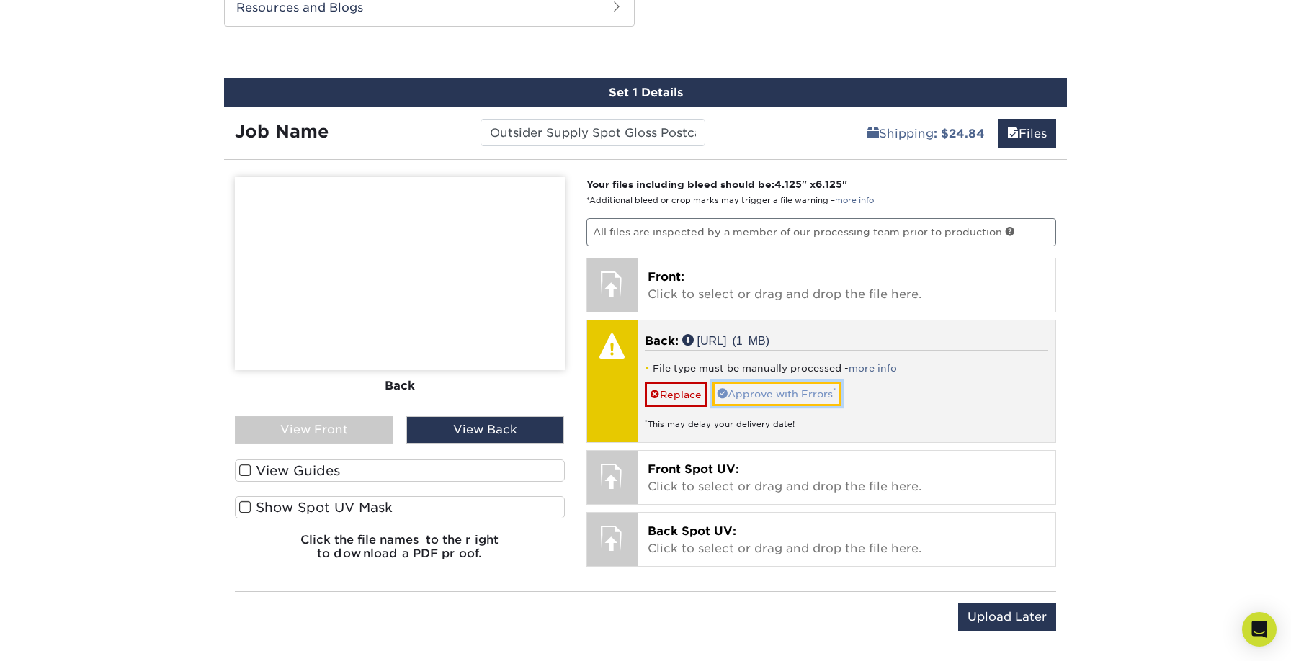
click at [788, 393] on link "Approve with Errors *" at bounding box center [777, 394] width 129 height 24
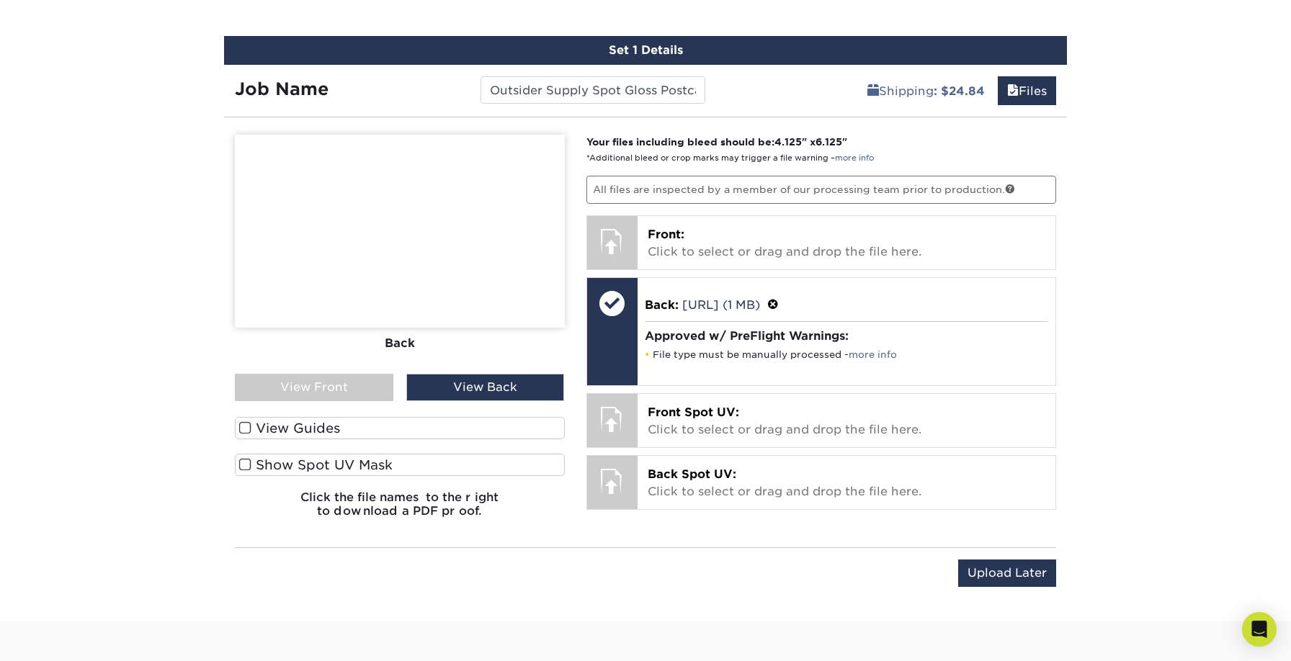
scroll to position [846, 0]
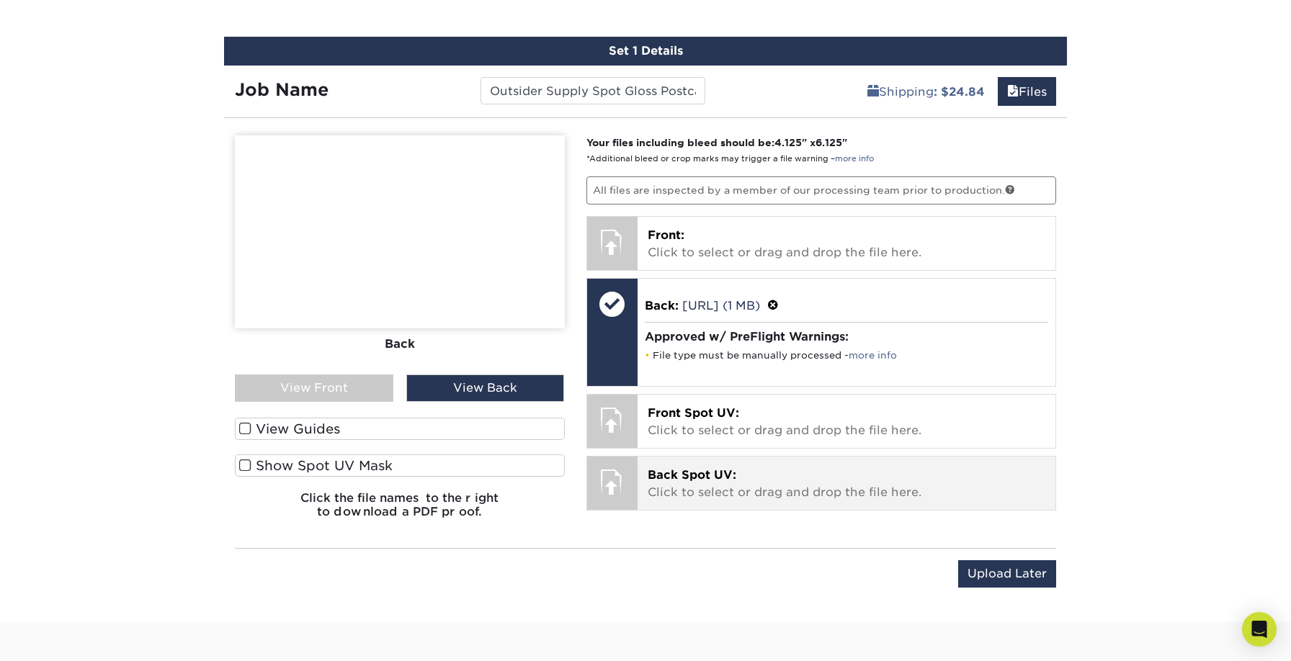
click at [815, 484] on p "Back Spot UV: Click to select or drag and drop the file here." at bounding box center [847, 484] width 398 height 35
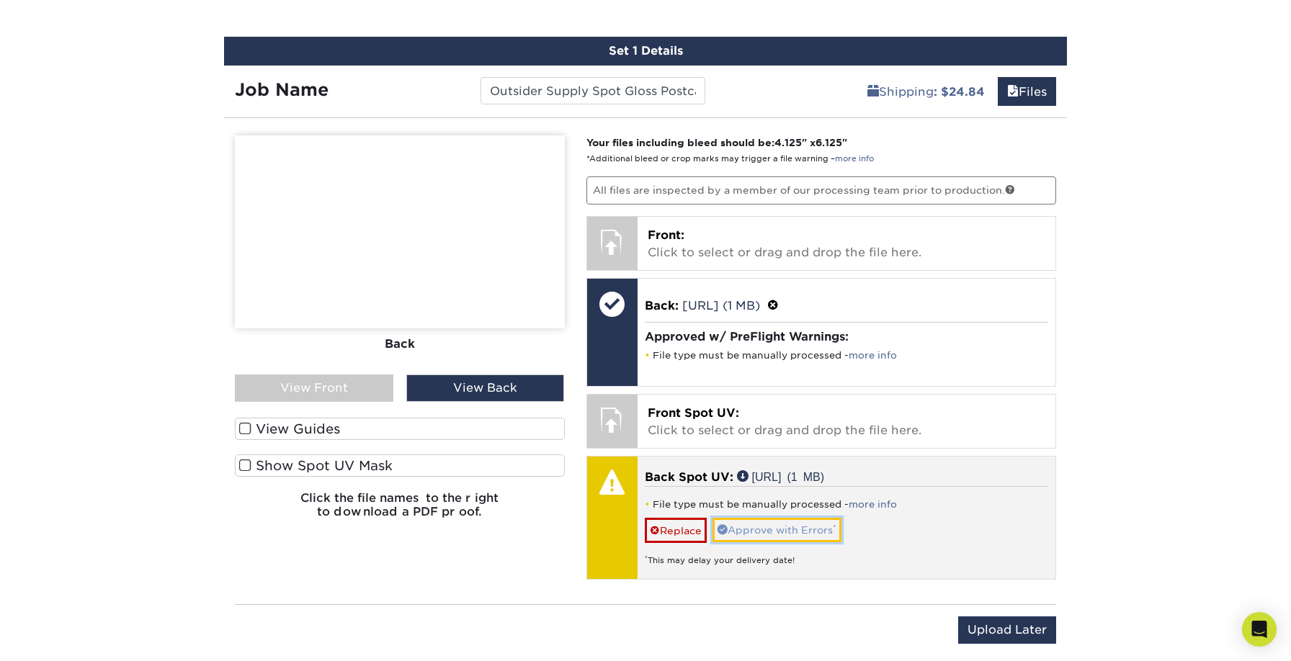
click at [791, 523] on link "Approve with Errors *" at bounding box center [777, 530] width 129 height 24
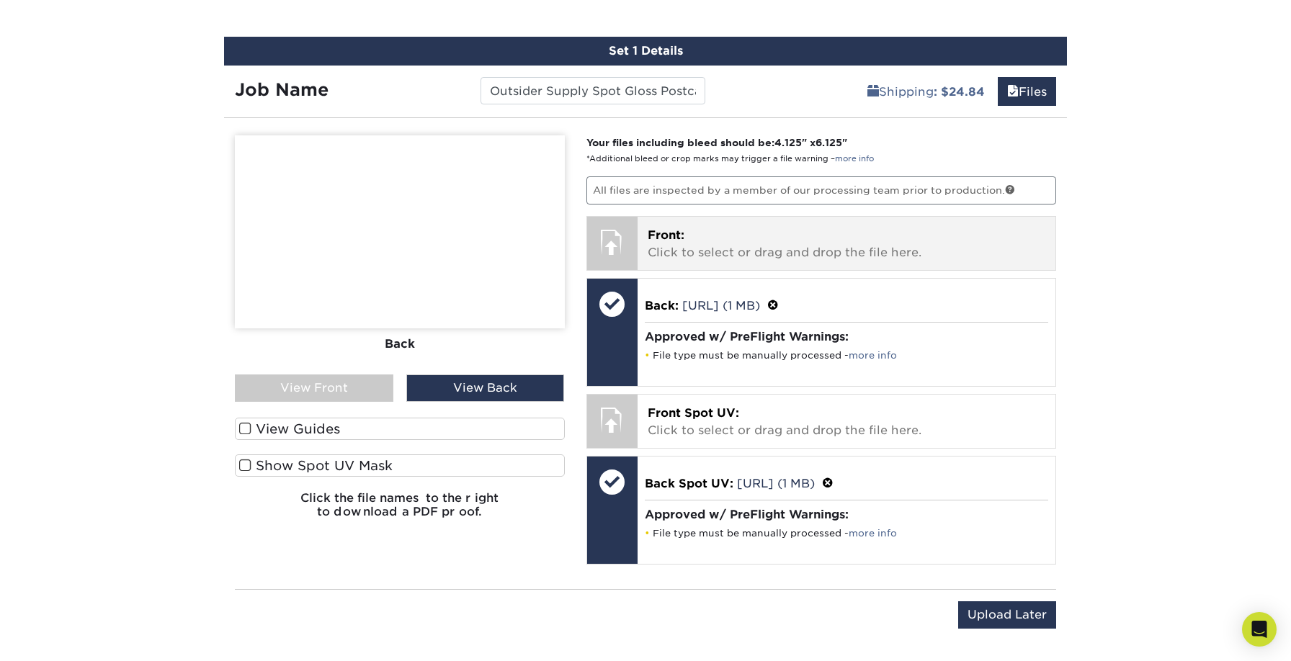
click at [630, 247] on div at bounding box center [612, 242] width 50 height 50
click at [724, 251] on p "Front: Click to select or drag and drop the file here." at bounding box center [847, 244] width 398 height 35
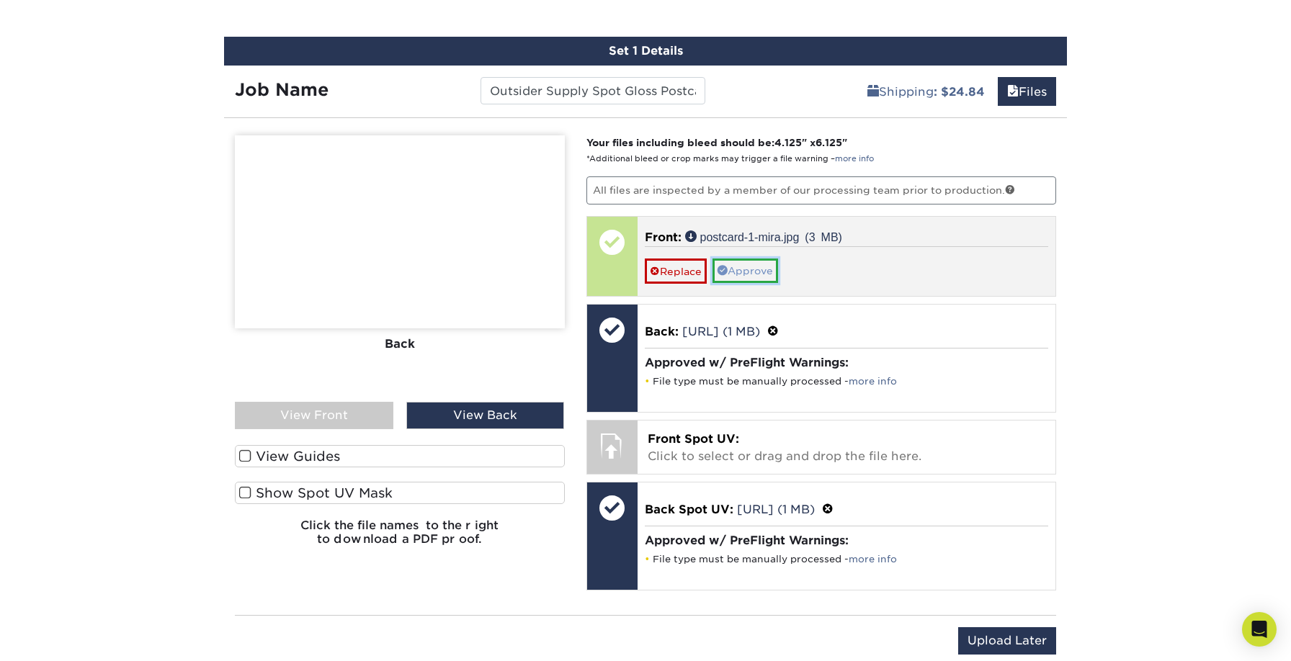
click at [745, 270] on link "Approve" at bounding box center [746, 271] width 66 height 24
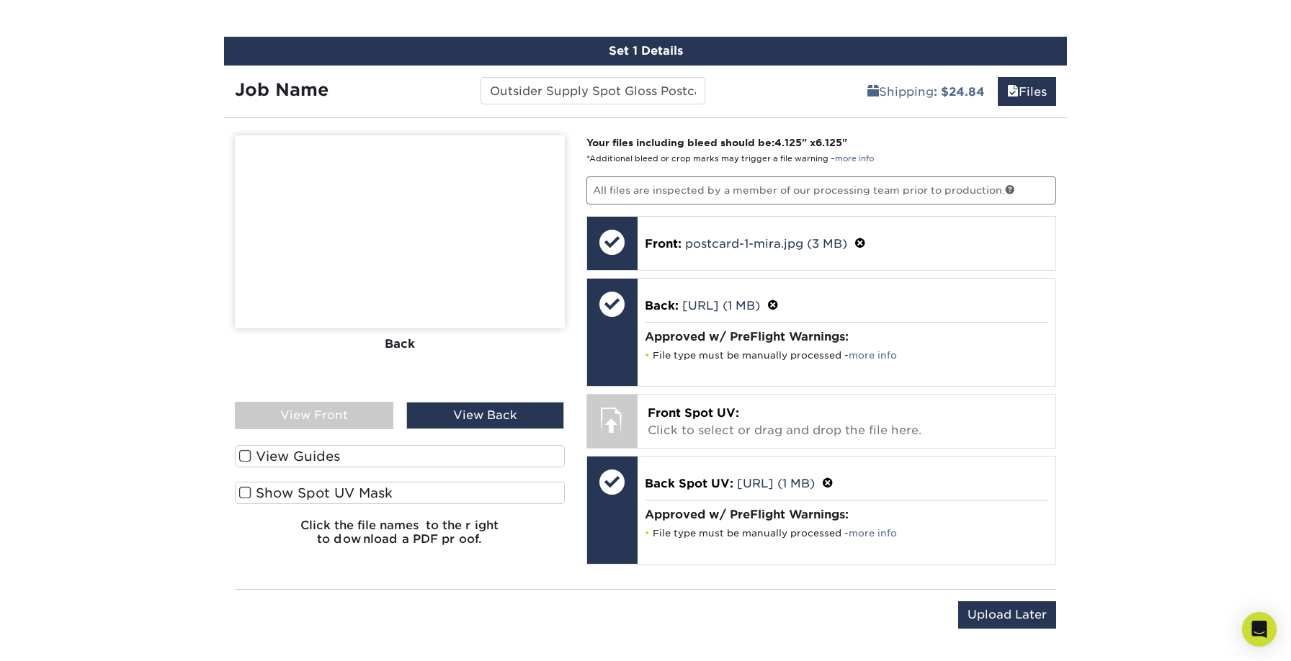
click at [465, 421] on div "View Back" at bounding box center [485, 415] width 159 height 27
click at [340, 419] on div "View Front" at bounding box center [314, 415] width 159 height 27
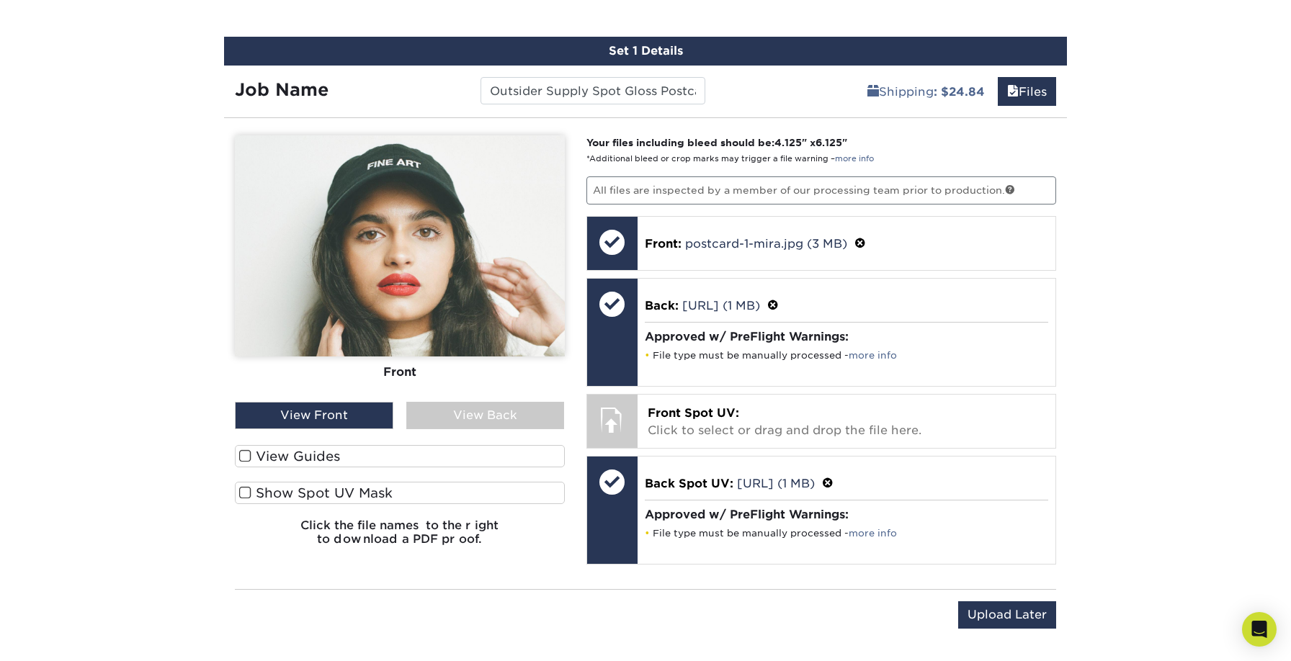
click at [476, 414] on div "View Back" at bounding box center [485, 415] width 159 height 27
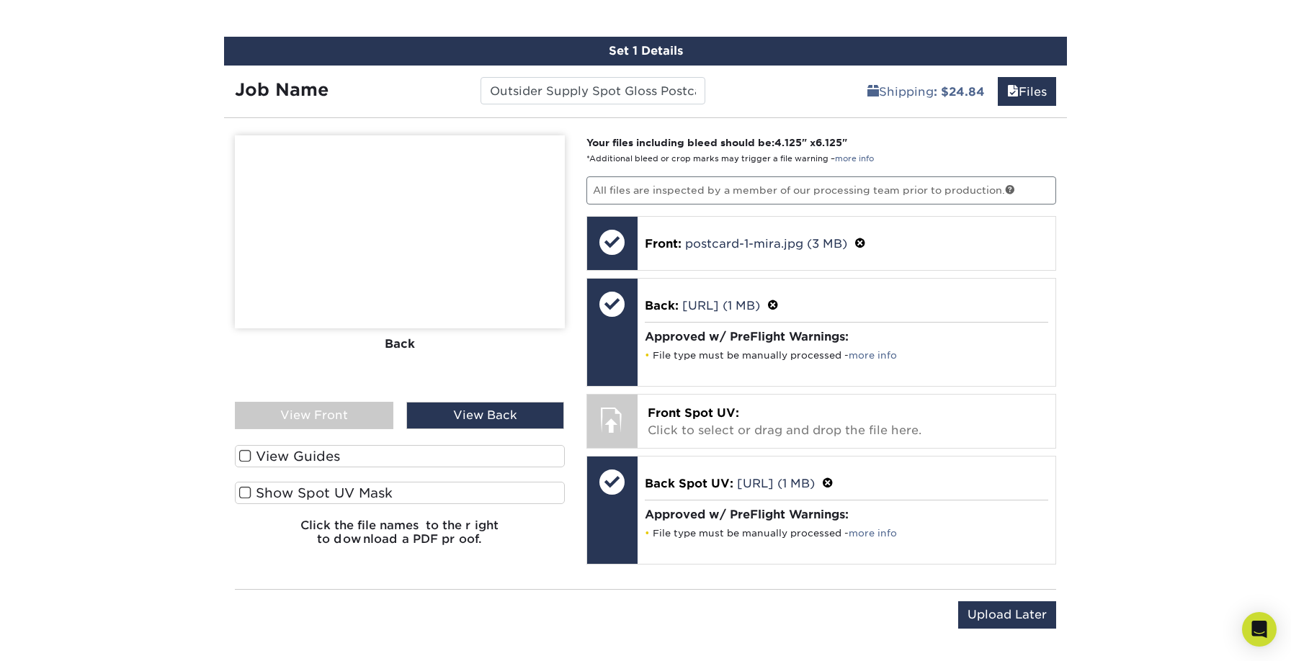
click at [292, 412] on div "View Front" at bounding box center [314, 415] width 159 height 27
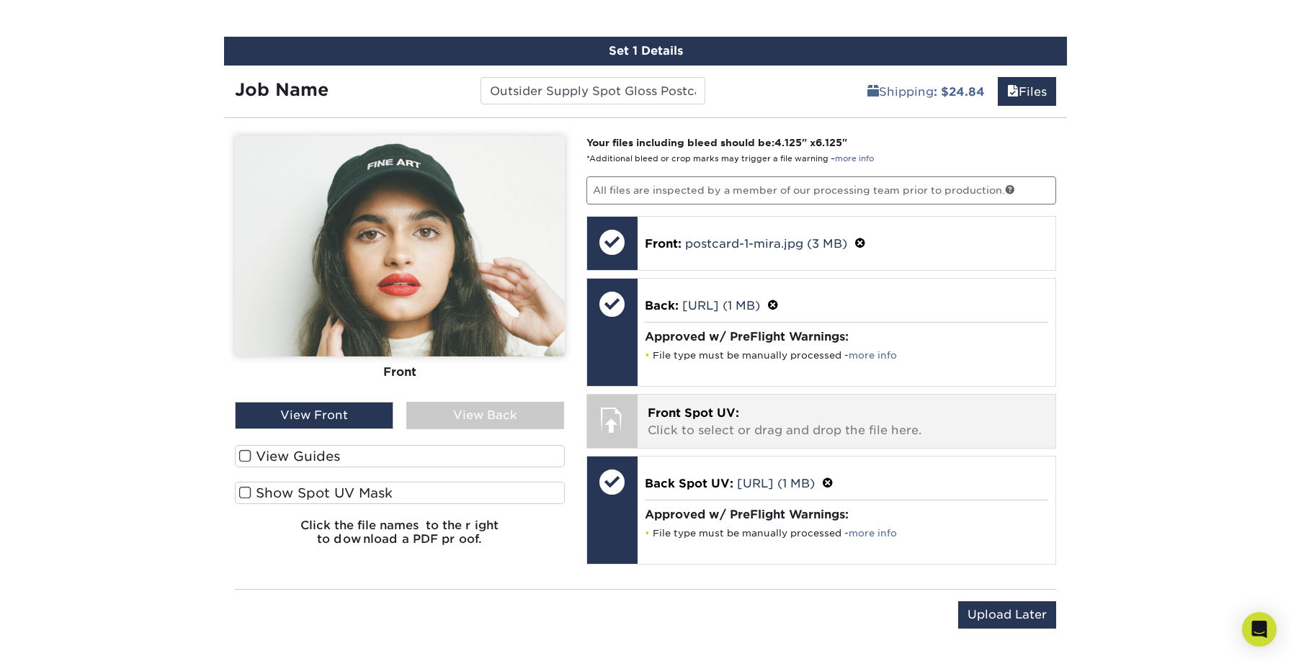
click at [709, 417] on span "Front Spot UV:" at bounding box center [694, 413] width 92 height 14
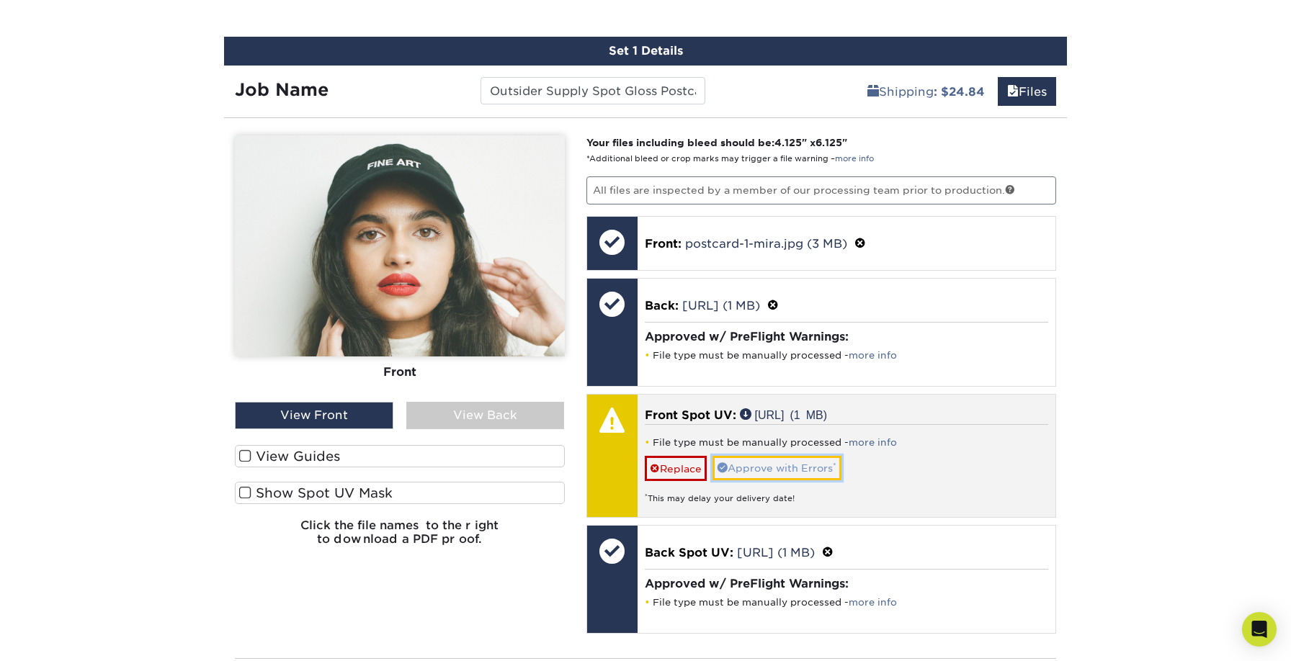
click at [765, 473] on link "Approve with Errors *" at bounding box center [777, 468] width 129 height 24
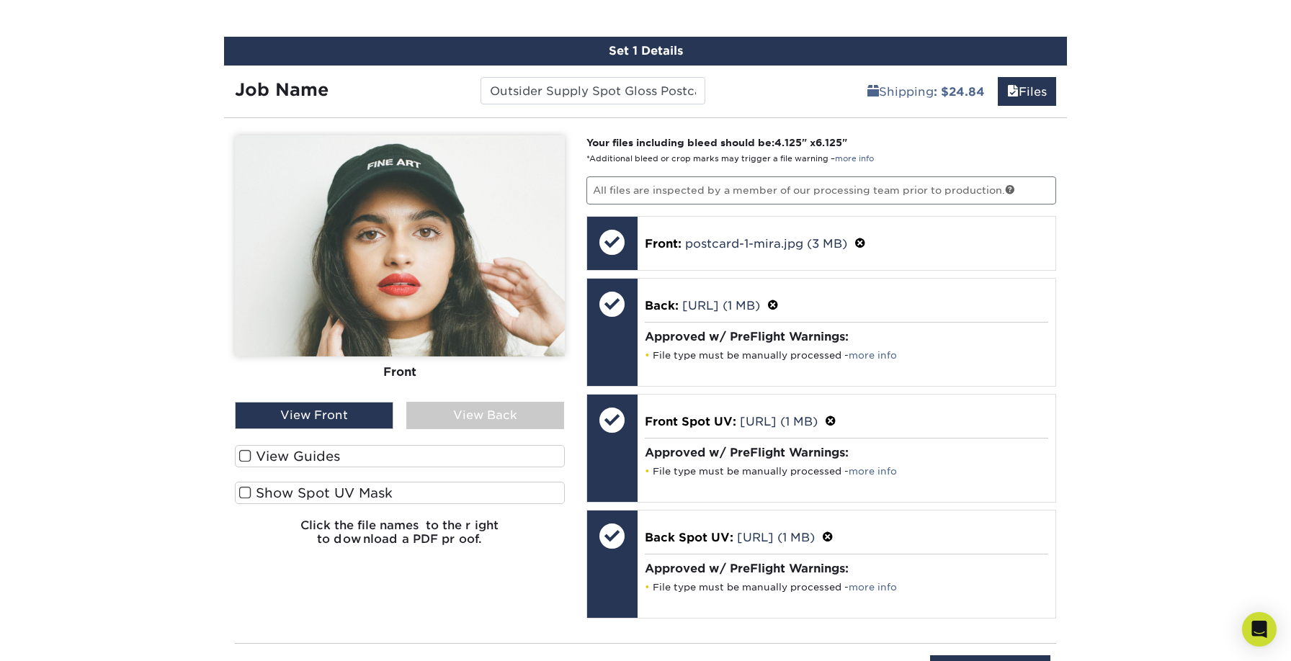
click at [248, 493] on span at bounding box center [245, 493] width 12 height 14
click at [0, 0] on input "Show Spot UV Mask" at bounding box center [0, 0] width 0 height 0
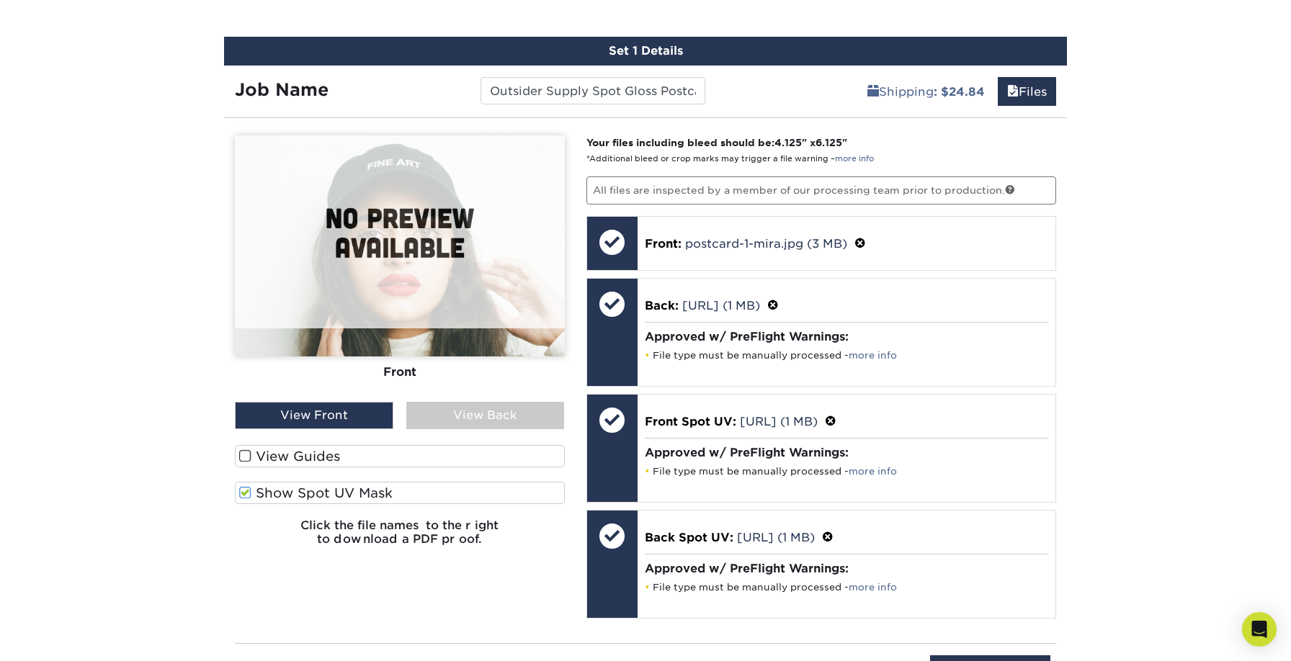
click at [446, 412] on div "View Back" at bounding box center [485, 415] width 159 height 27
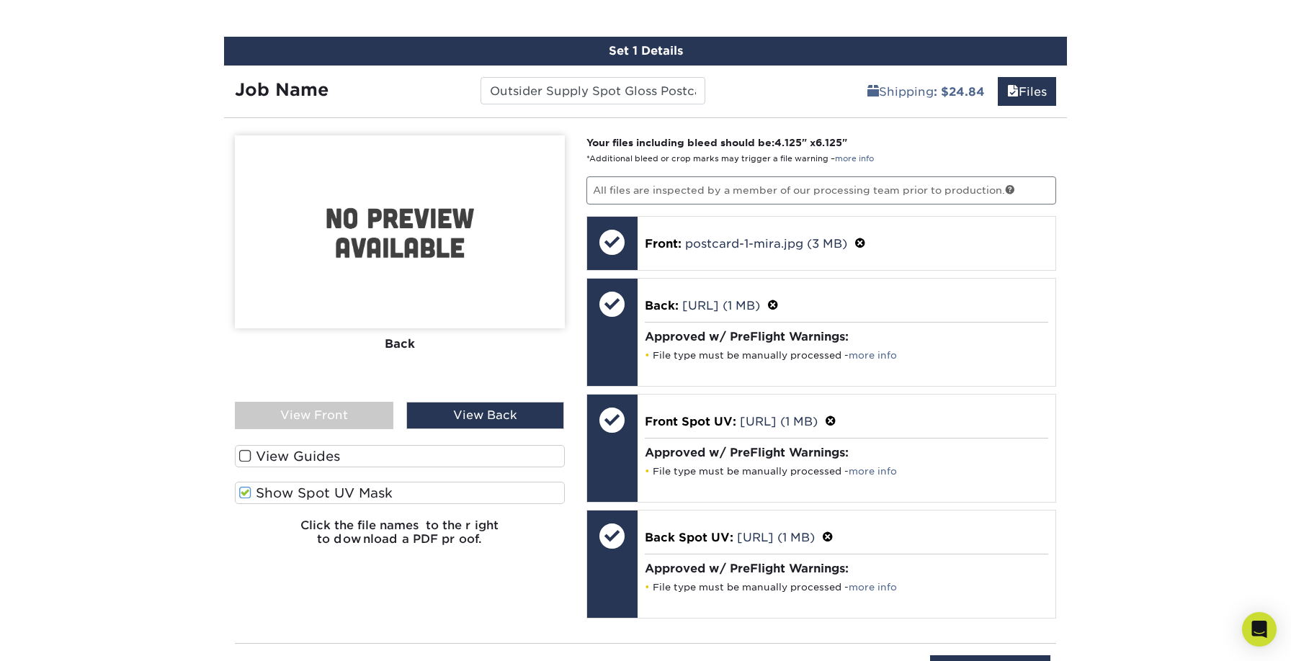
click at [246, 494] on span at bounding box center [245, 493] width 12 height 14
click at [0, 0] on input "Show Spot UV Mask" at bounding box center [0, 0] width 0 height 0
click at [295, 414] on div "View Front" at bounding box center [314, 415] width 159 height 27
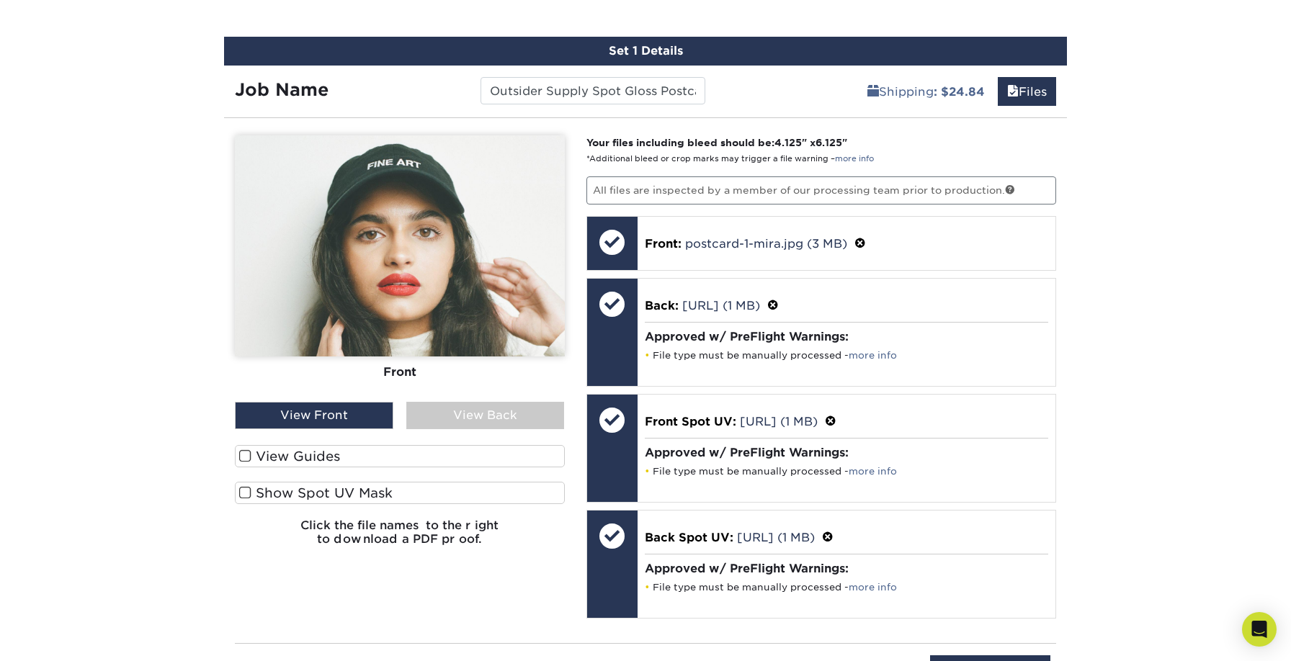
click at [551, 561] on div "Please Upload Your Files We accept: PDF , JPEG 1 or TIFF 1 files. Submitting AI…" at bounding box center [400, 380] width 352 height 491
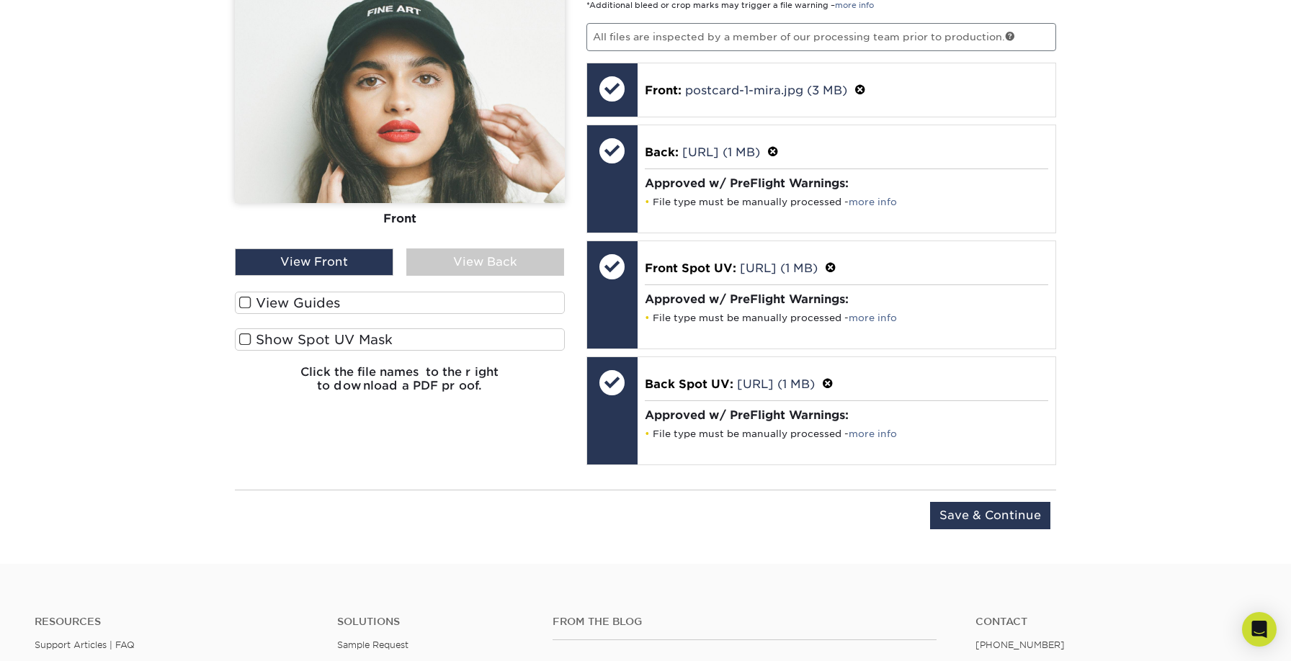
scroll to position [1001, 0]
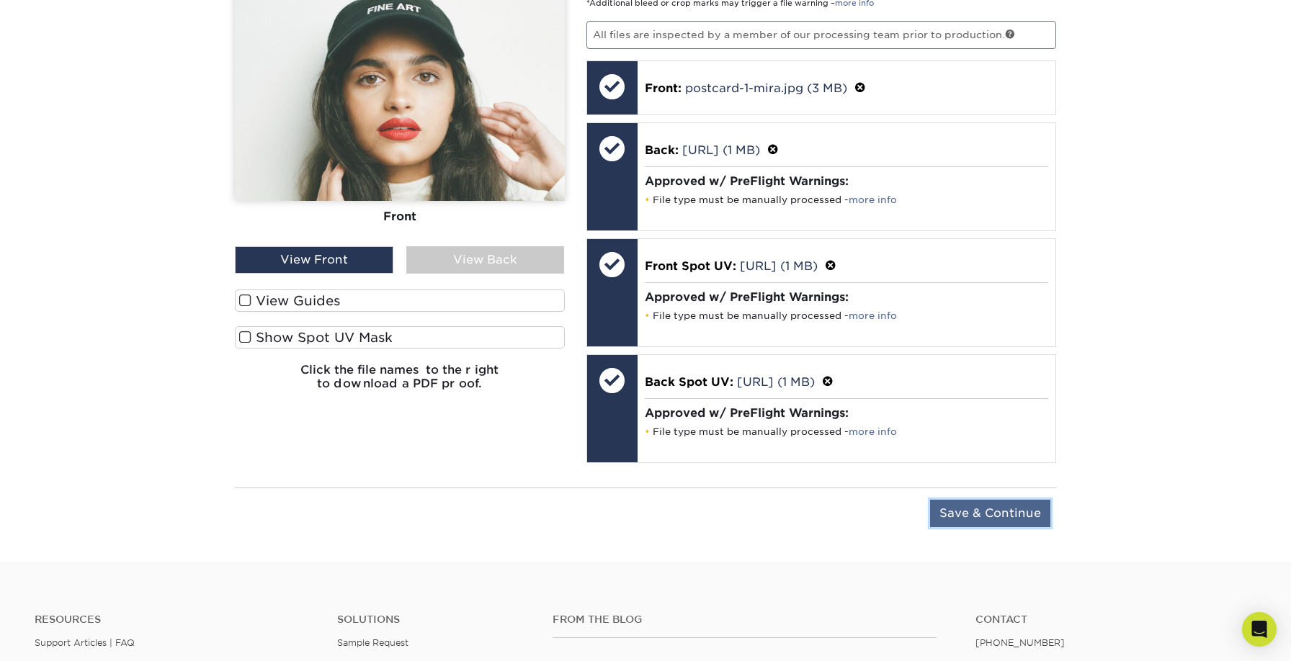
click at [983, 517] on input "Save & Continue" at bounding box center [990, 513] width 120 height 27
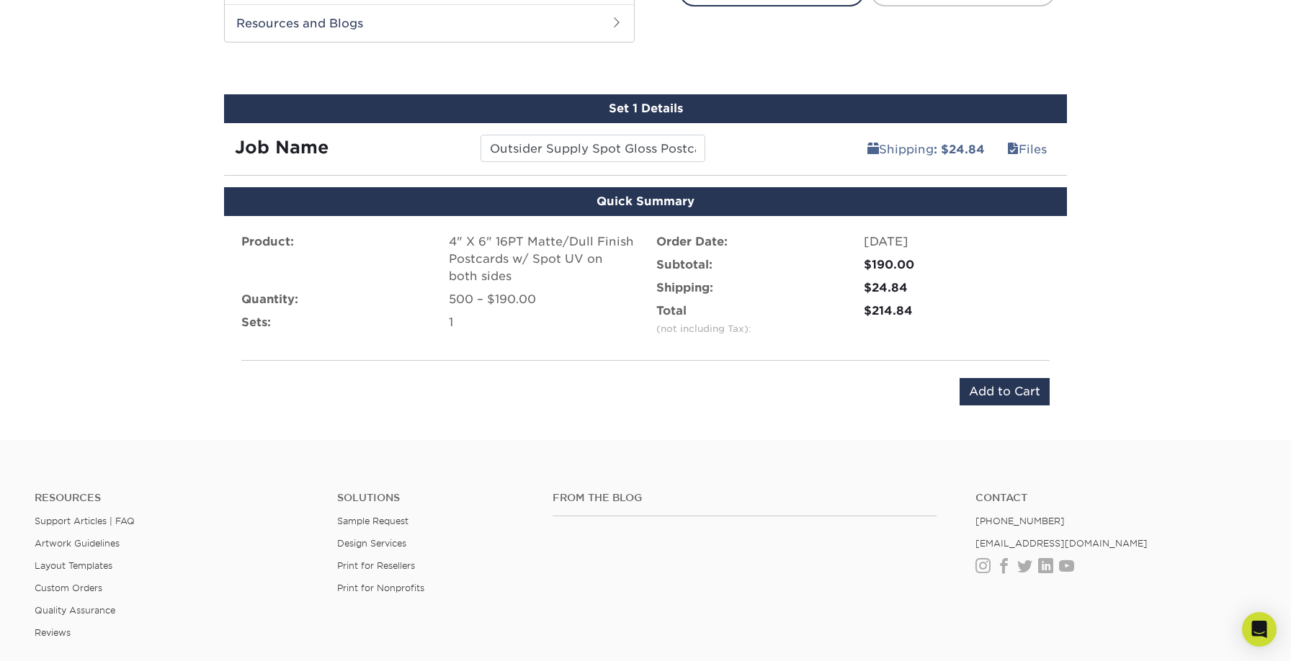
scroll to position [786, 0]
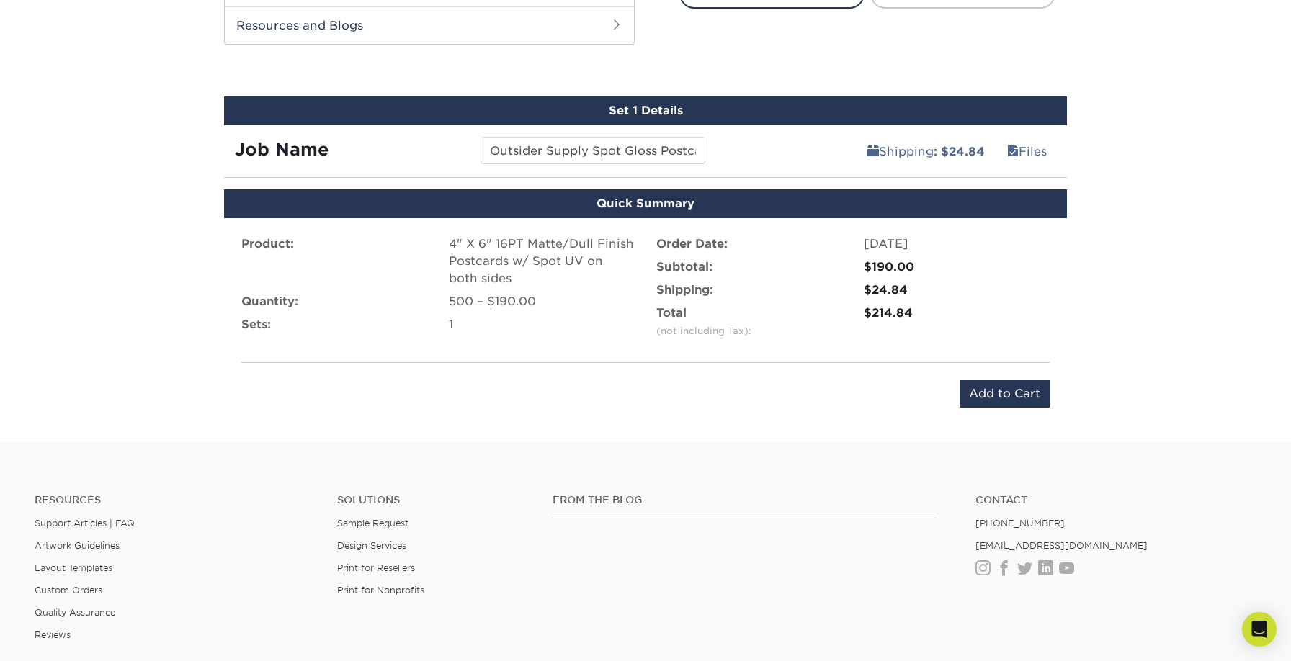
click at [487, 302] on div "500 – $190.00" at bounding box center [542, 301] width 186 height 17
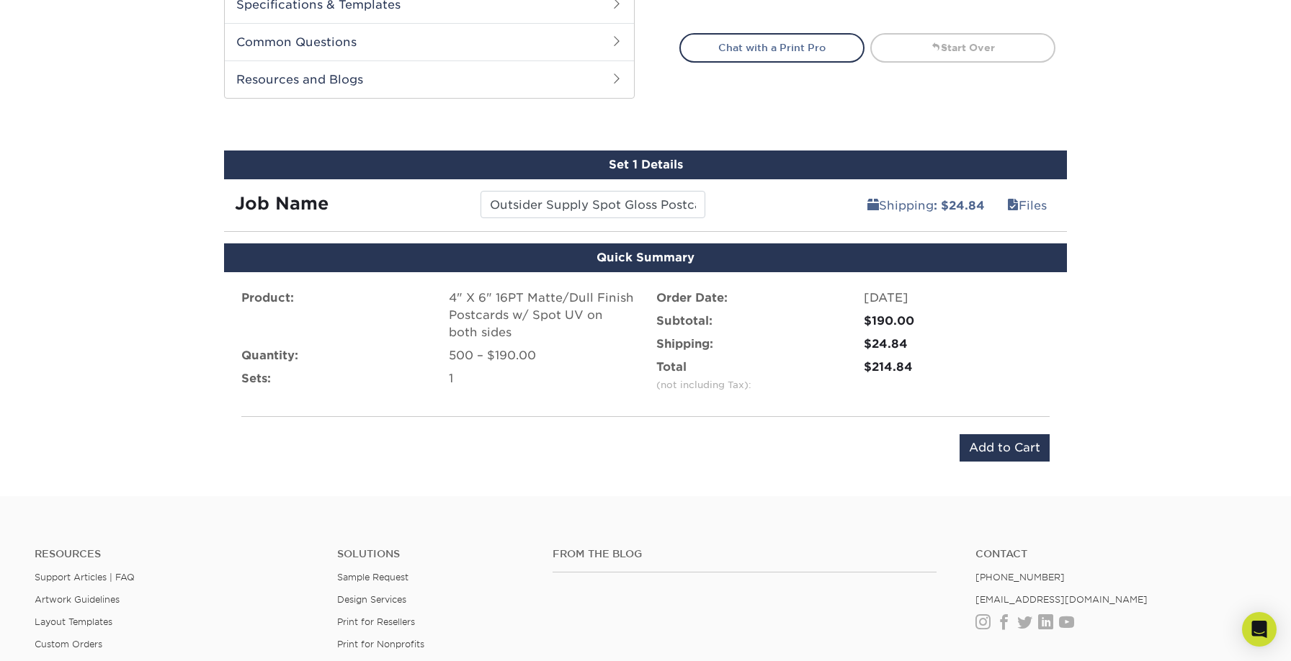
scroll to position [731, 0]
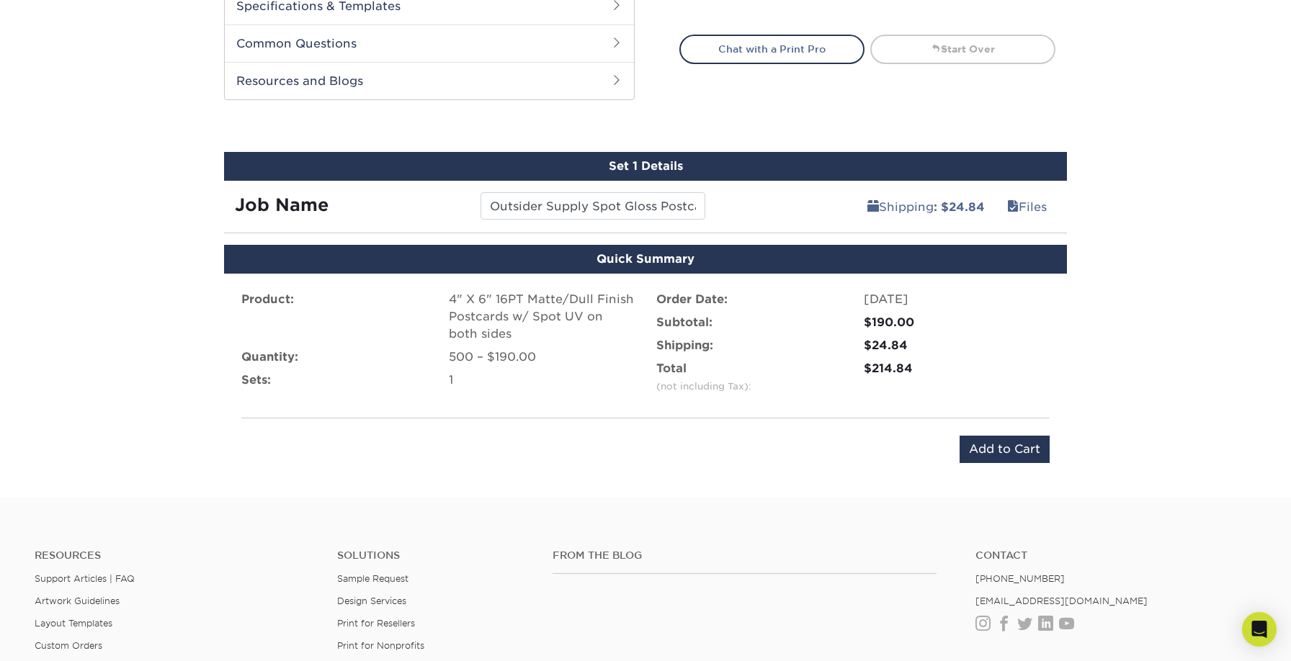
click at [783, 213] on div "Shipping : $24.84 Files" at bounding box center [892, 201] width 352 height 40
click at [661, 201] on input "Outsider Supply Spot Gloss Postcard" at bounding box center [593, 205] width 224 height 27
click at [749, 210] on div "Shipping : $24.84 Files" at bounding box center [892, 201] width 352 height 40
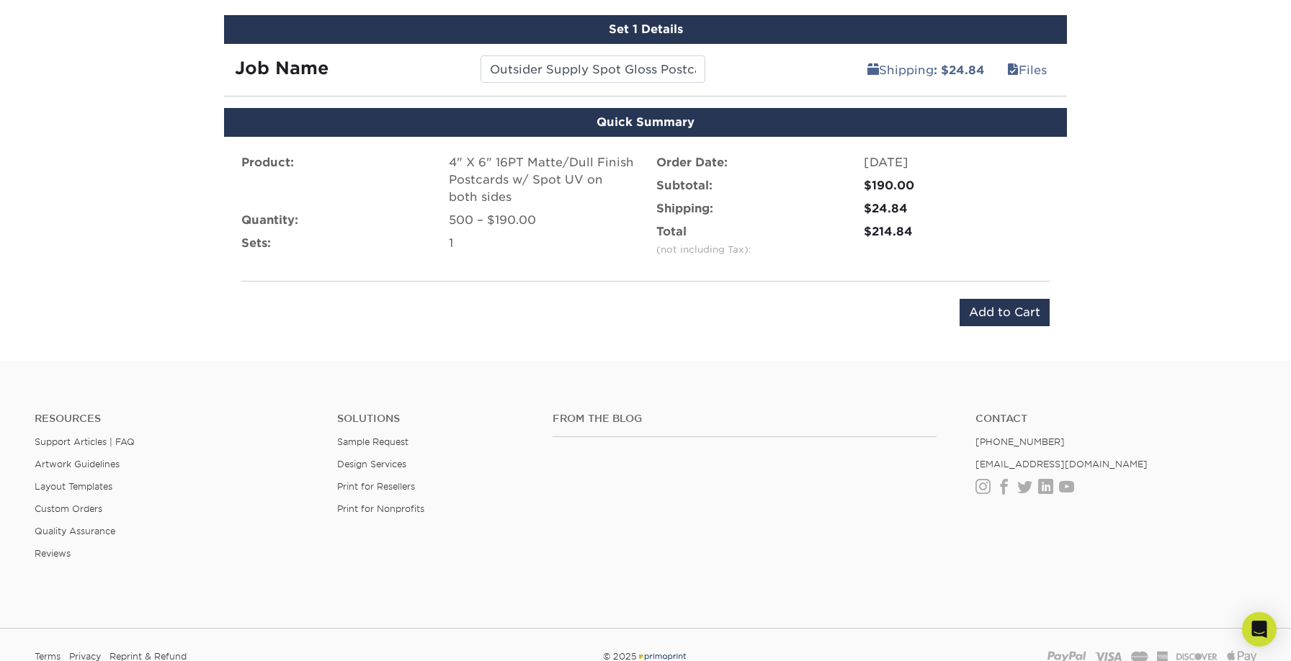
scroll to position [873, 0]
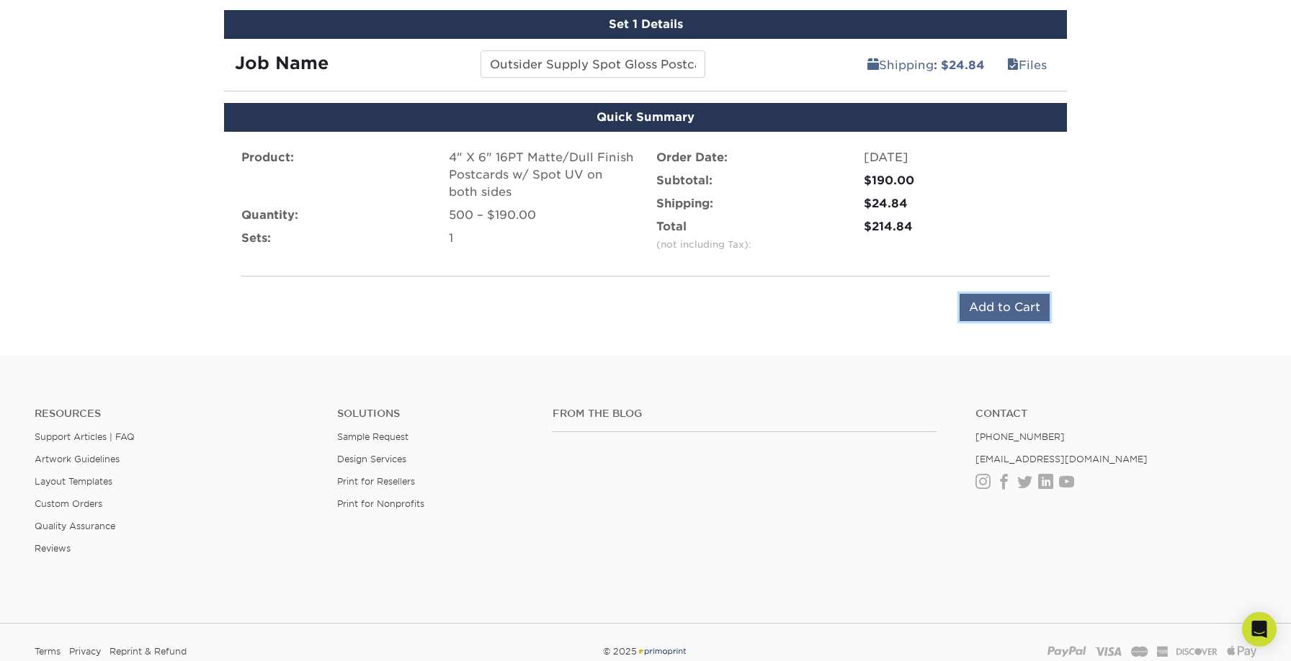
click at [1004, 305] on input "Add to Cart" at bounding box center [1005, 307] width 90 height 27
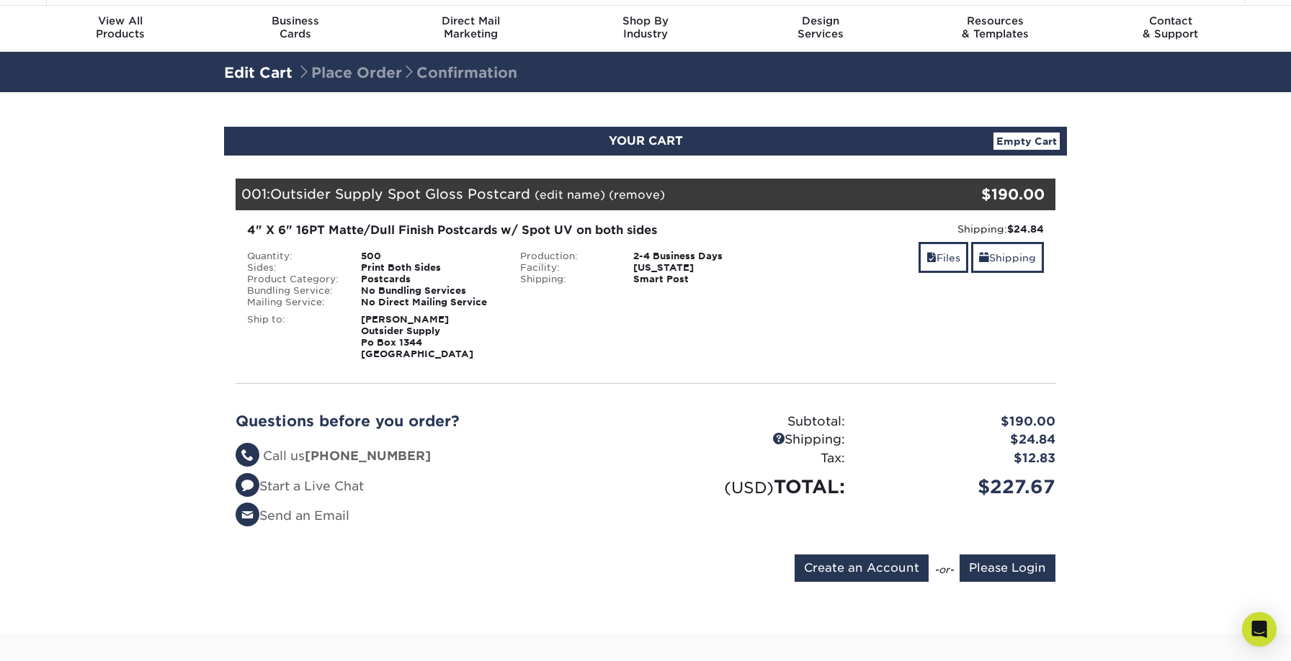
scroll to position [43, 0]
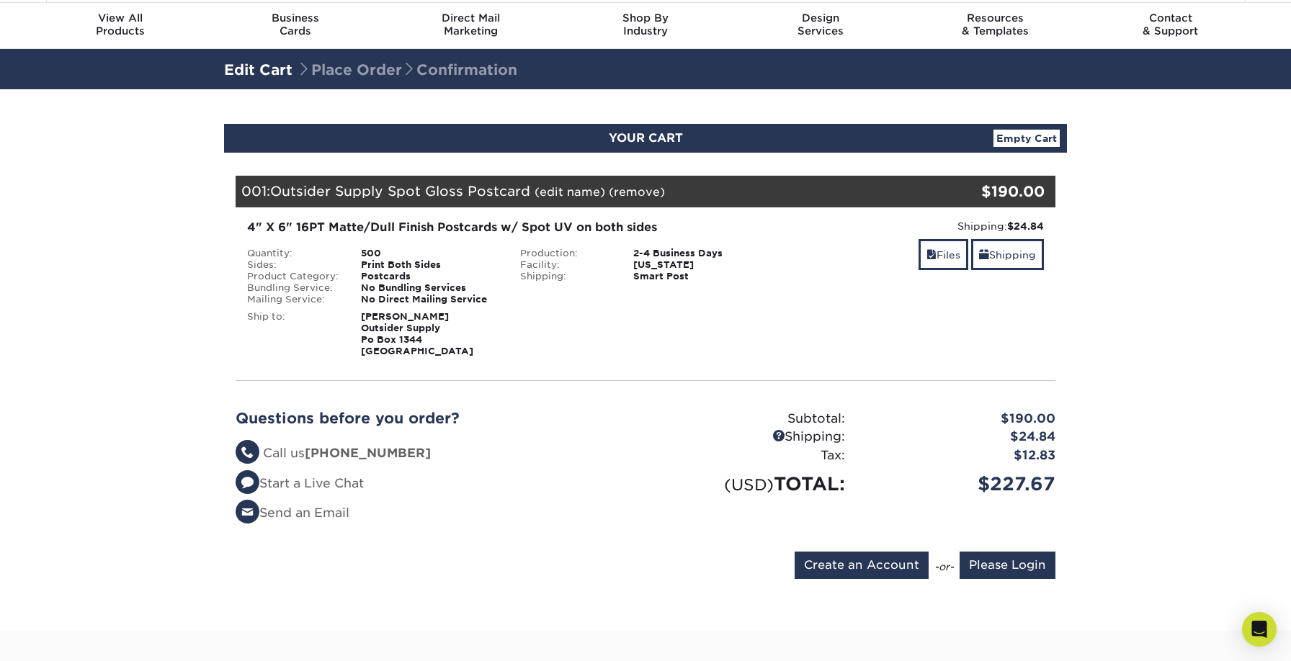
click at [373, 251] on div "500" at bounding box center [429, 254] width 159 height 12
click at [585, 195] on link "(edit name)" at bounding box center [570, 192] width 71 height 14
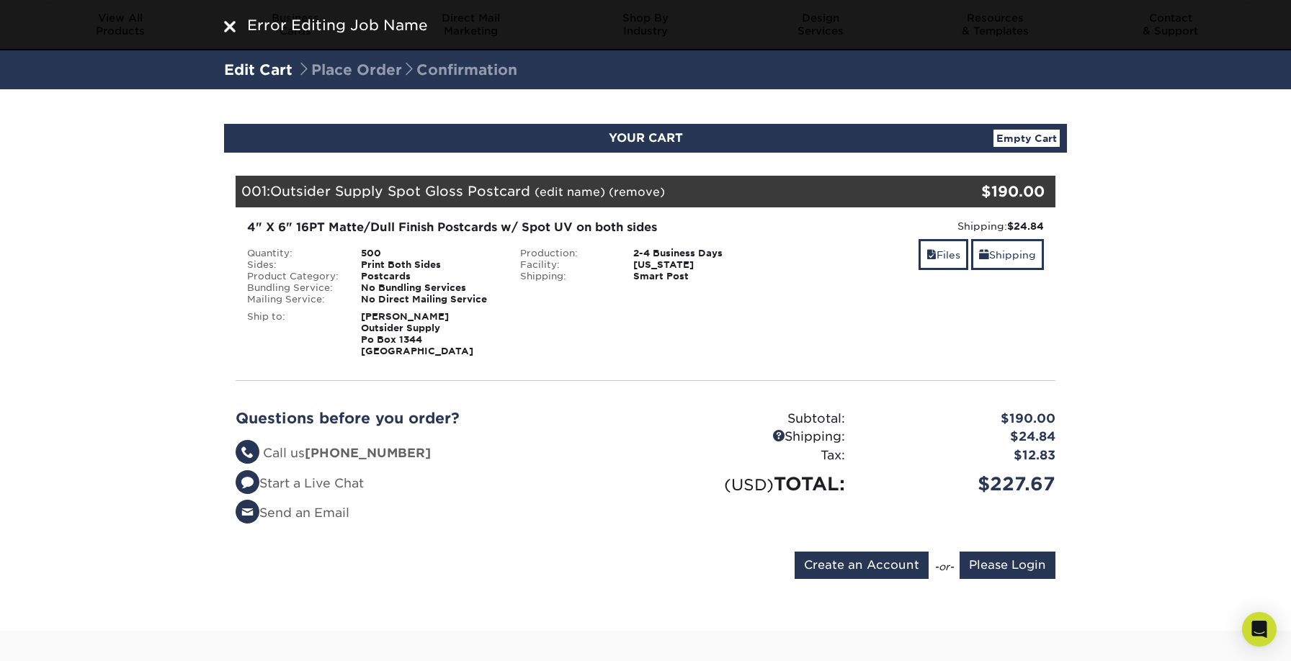
click at [229, 30] on img at bounding box center [230, 27] width 12 height 12
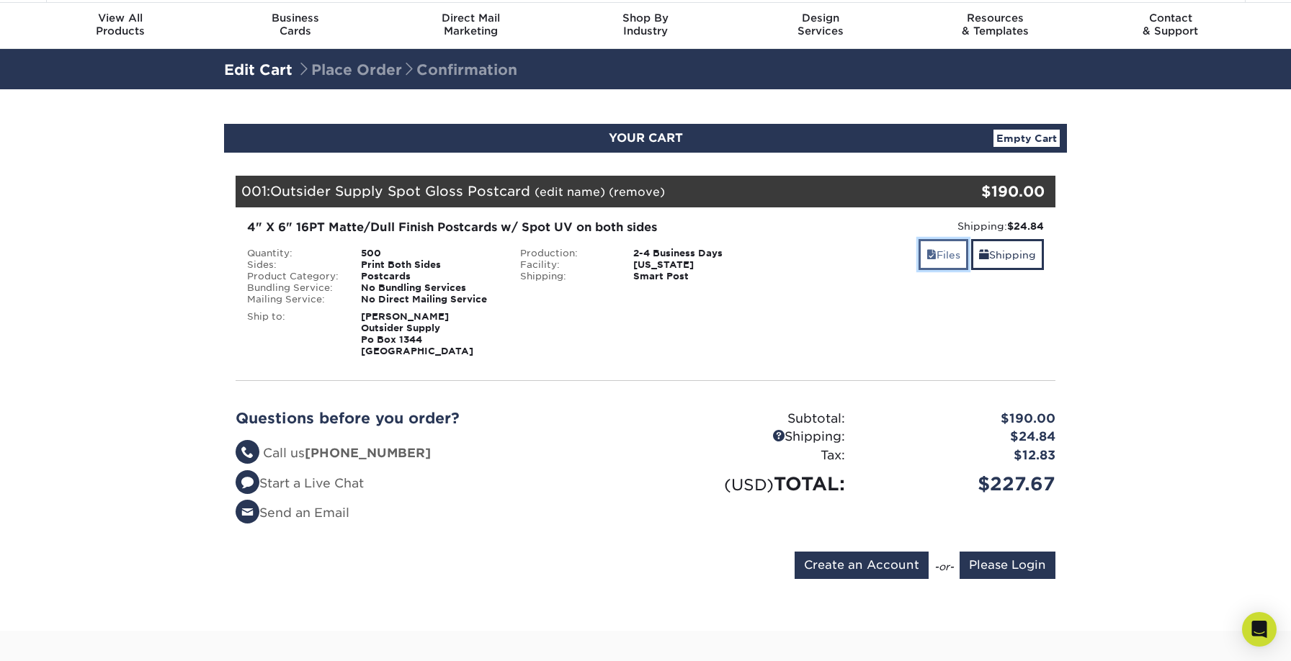
click at [952, 255] on link "Files" at bounding box center [944, 254] width 50 height 31
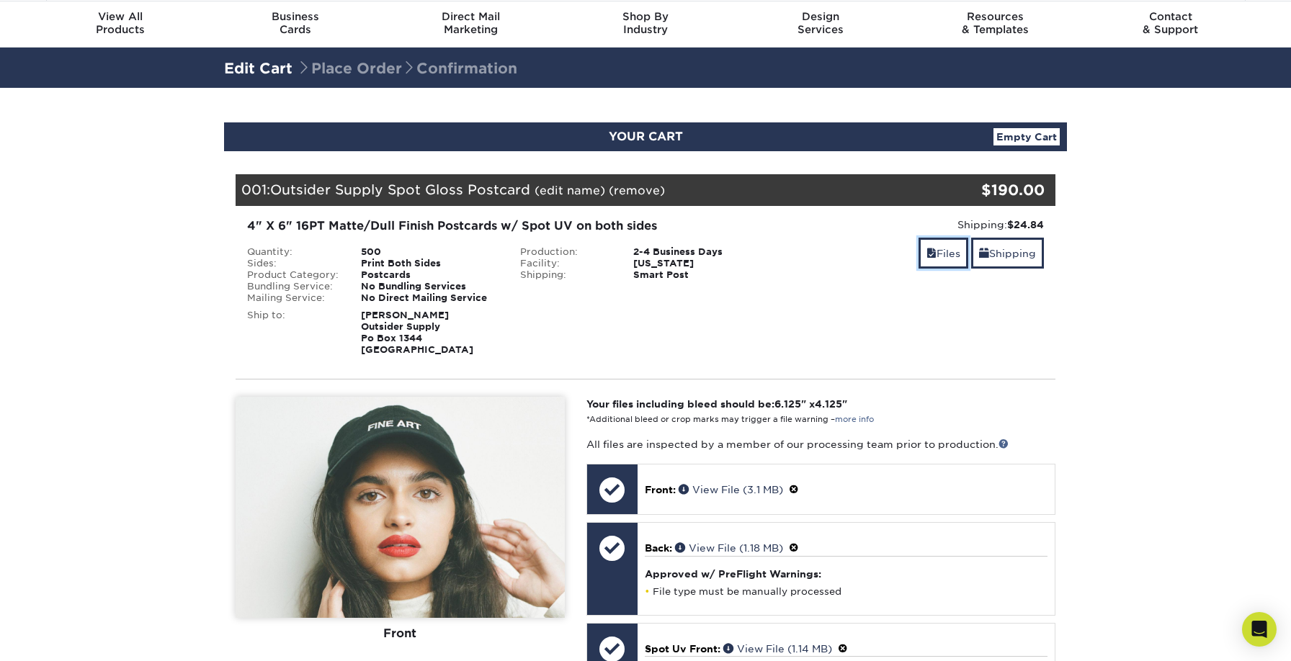
scroll to position [55, 0]
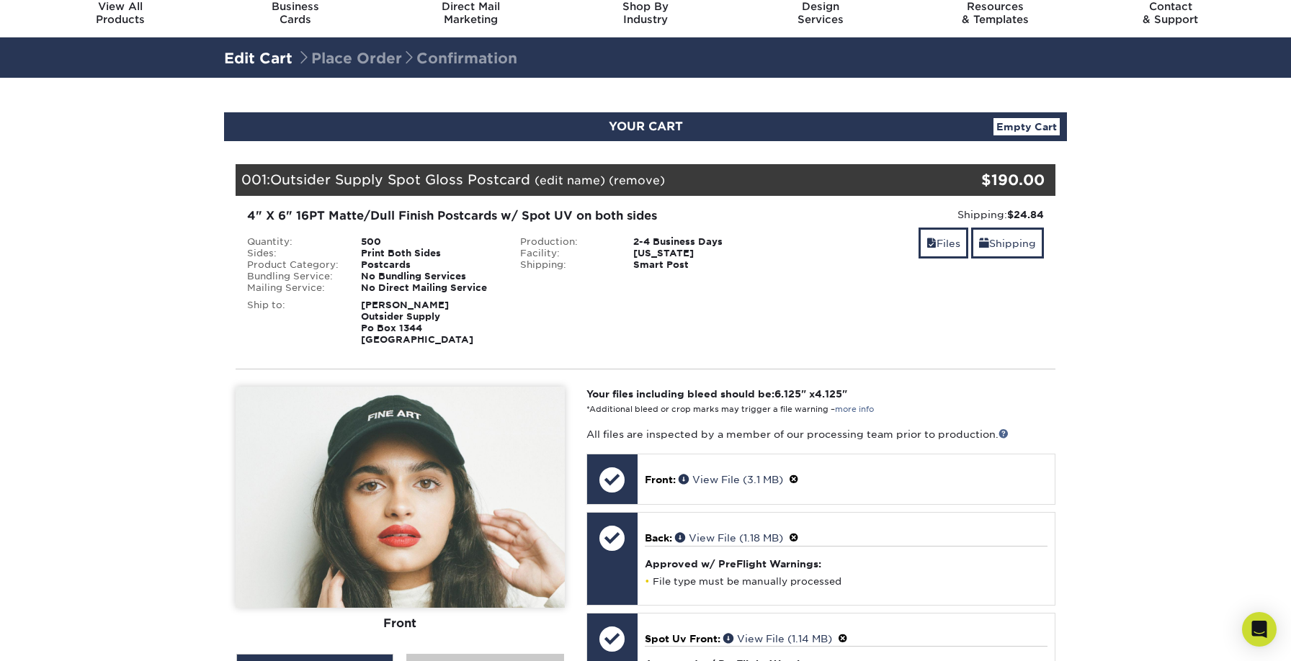
click at [372, 238] on div "500" at bounding box center [429, 242] width 159 height 12
click at [379, 276] on div "No Bundling Services" at bounding box center [429, 277] width 159 height 12
click at [383, 325] on strong "[PERSON_NAME] Outsider Supply [STREET_ADDRESS]" at bounding box center [417, 322] width 112 height 45
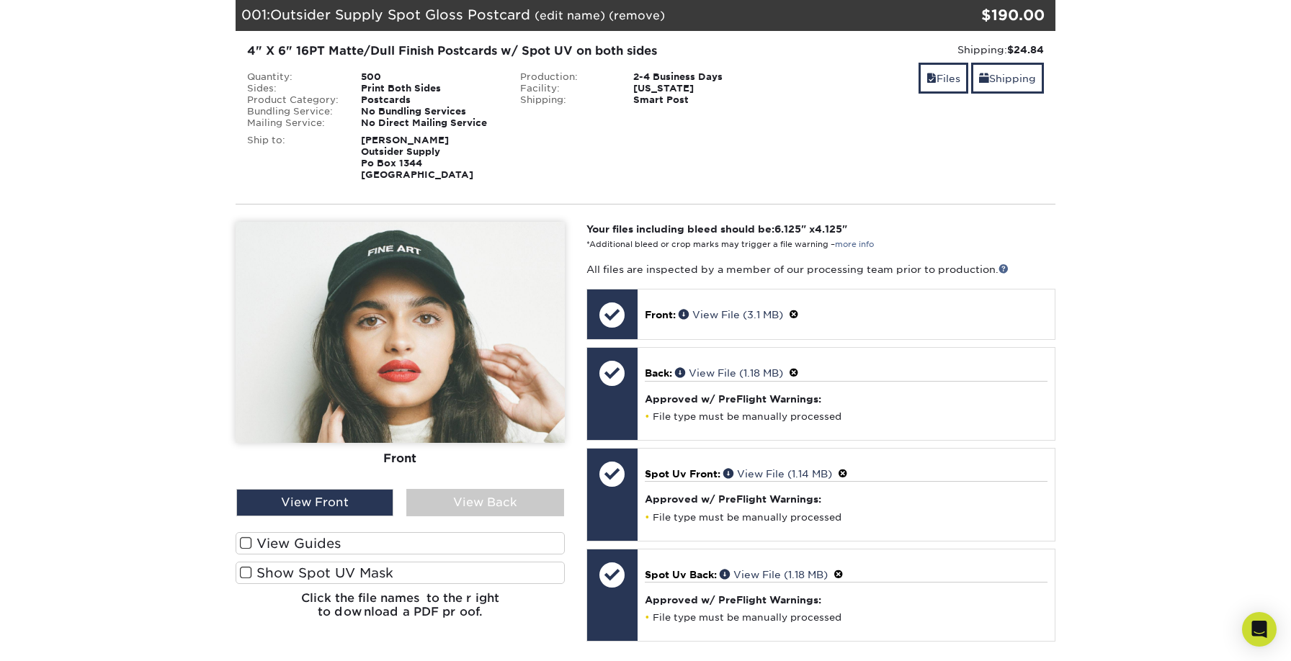
scroll to position [222, 0]
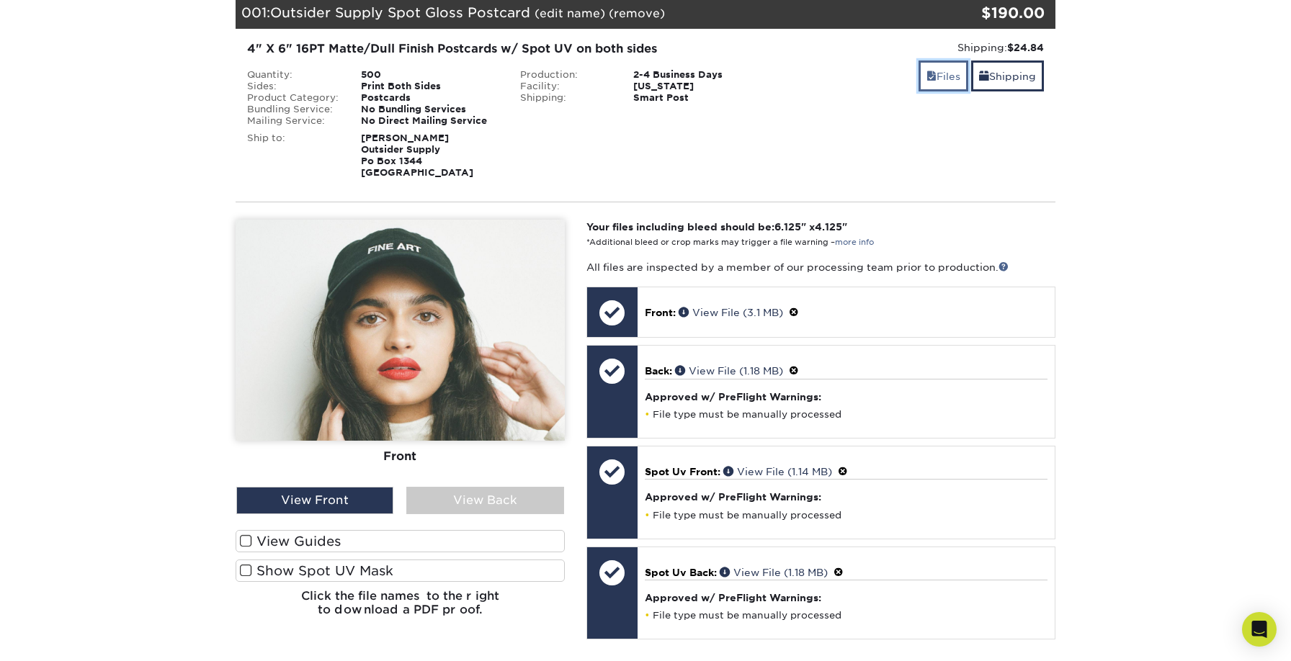
click at [951, 81] on link "Files" at bounding box center [944, 76] width 50 height 31
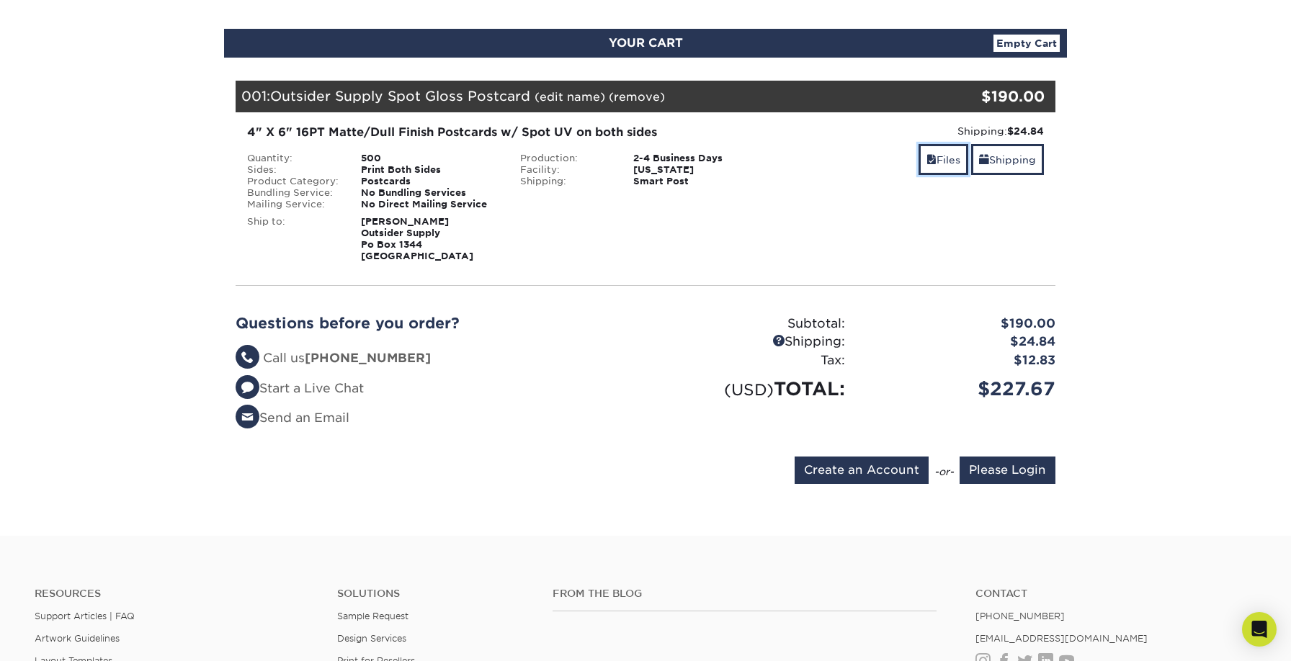
scroll to position [137, 0]
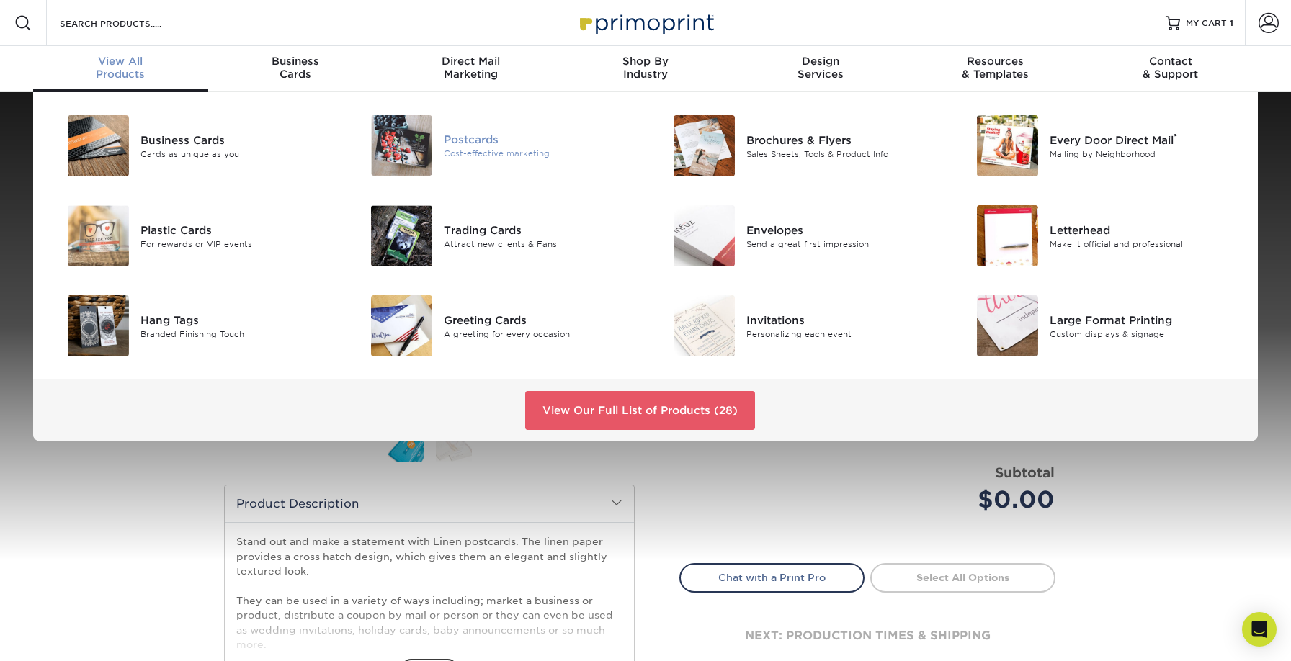
click at [396, 133] on img at bounding box center [401, 145] width 61 height 61
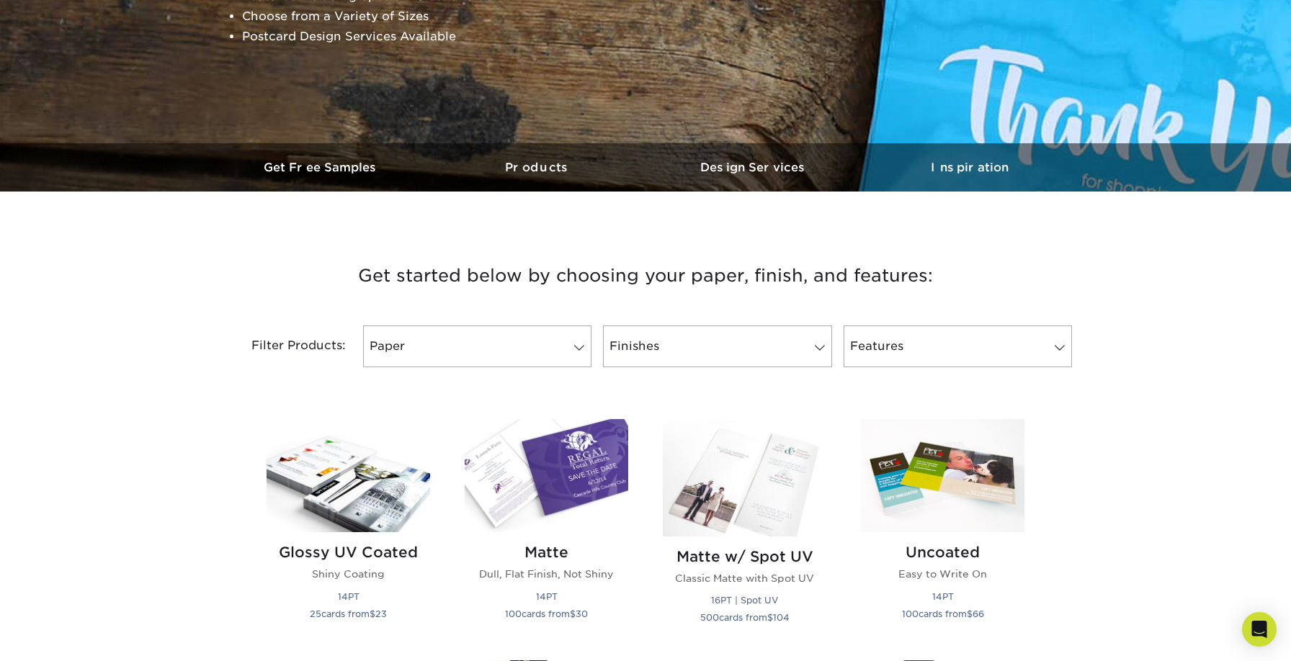
scroll to position [508, 0]
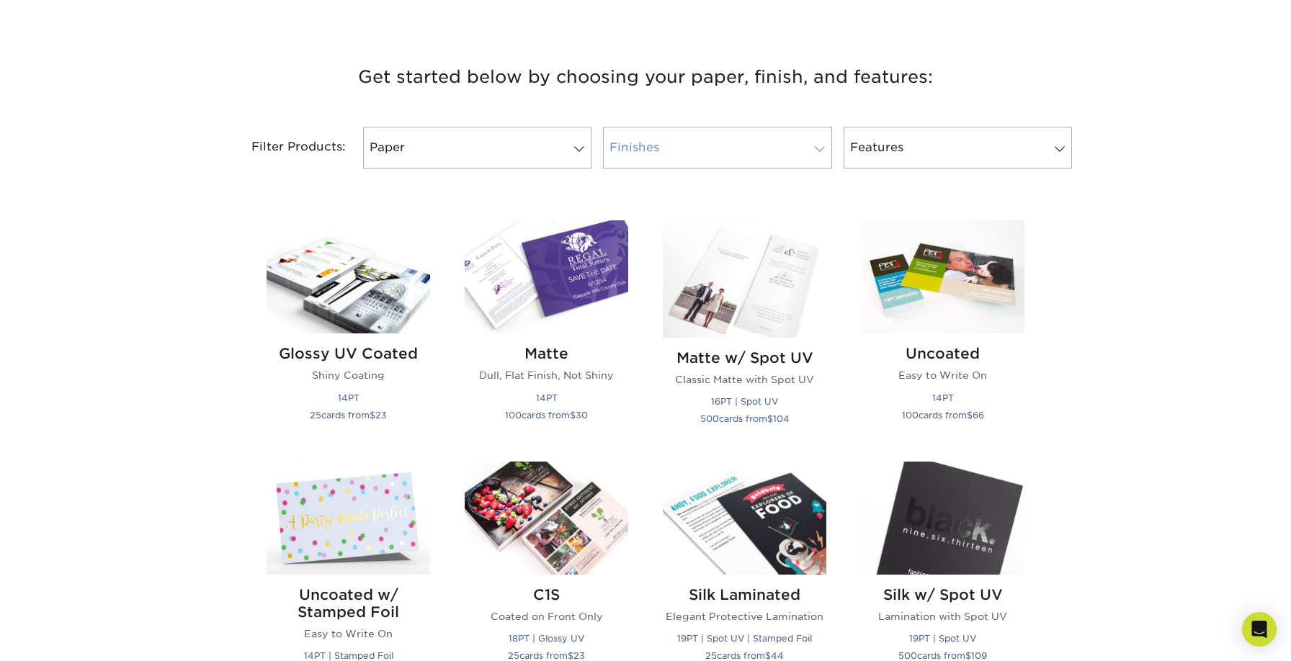
click at [657, 153] on link "Finishes" at bounding box center [717, 148] width 228 height 42
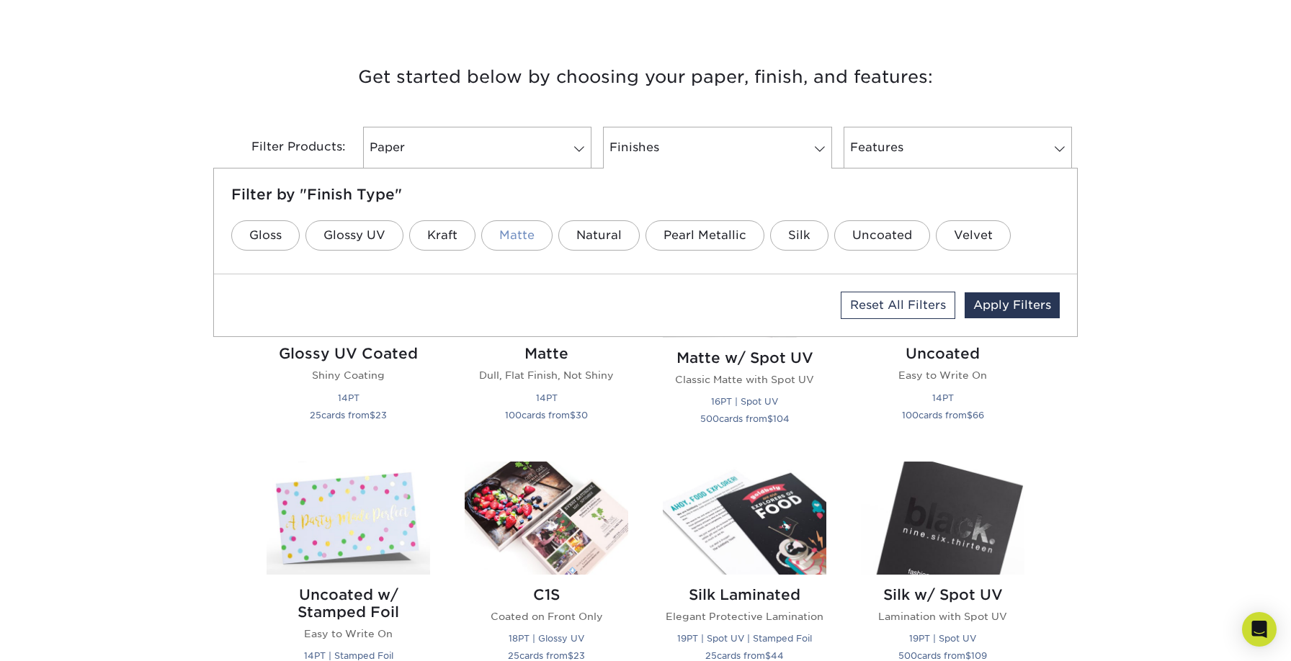
click at [519, 236] on link "Matte" at bounding box center [516, 235] width 71 height 30
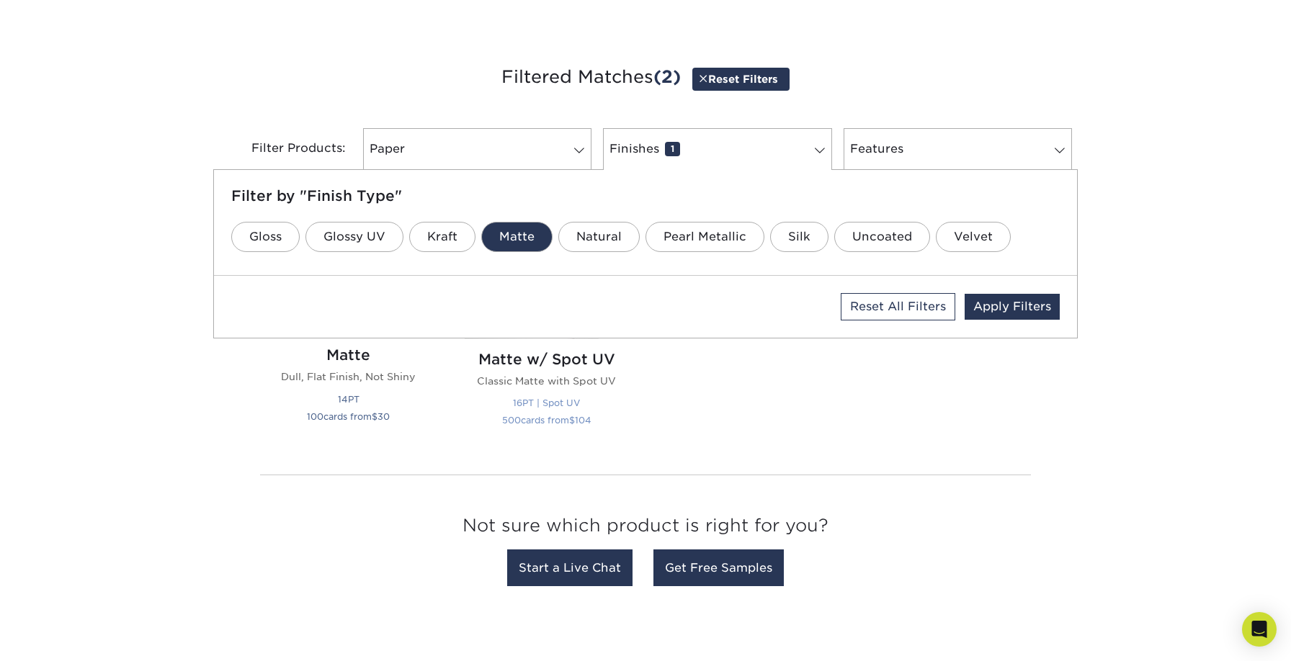
click at [530, 380] on p "Classic Matte with Spot UV" at bounding box center [547, 381] width 164 height 14
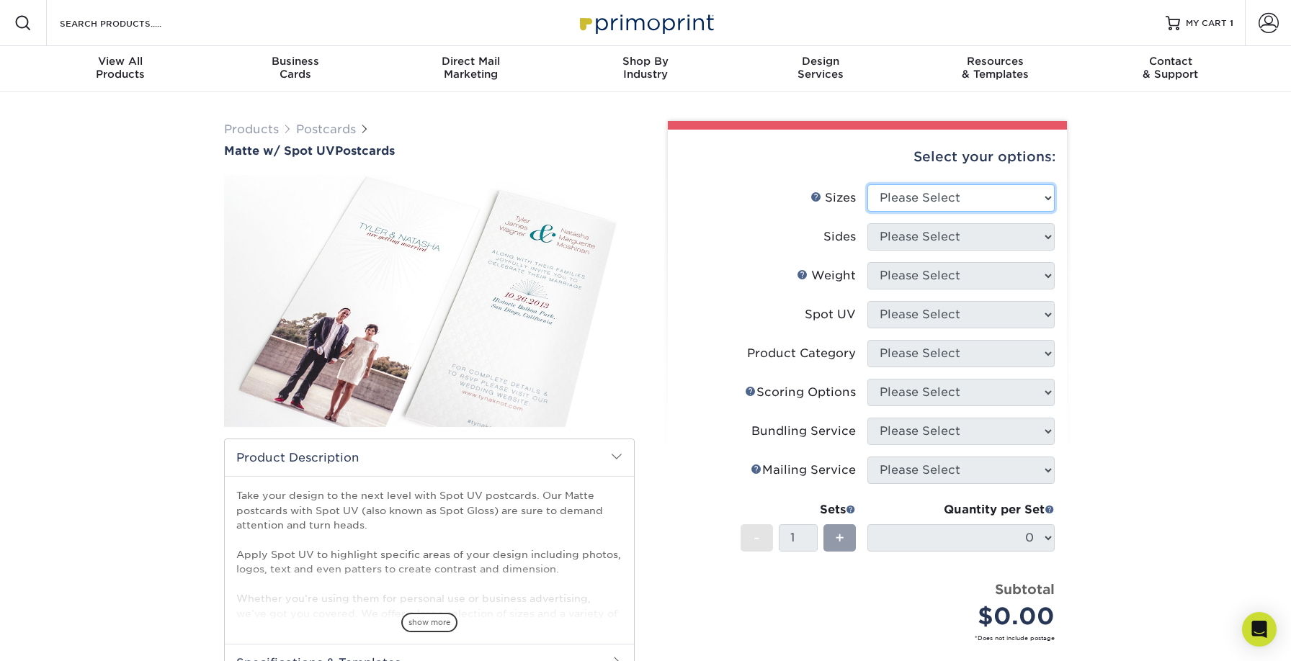
click at [912, 199] on select "Please Select 1.5" x 7" 2" x 6" 2" x 8" 2.12" x 5.5" 2.75" x 4.25" 2.75" x 8.5"…" at bounding box center [960, 197] width 187 height 27
select select "4.00x6.00"
click at [867, 184] on select "Please Select 1.5" x 7" 2" x 6" 2" x 8" 2.12" x 5.5" 2.75" x 4.25" 2.75" x 8.5"…" at bounding box center [960, 197] width 187 height 27
click at [903, 238] on select "Please Select Print Both Sides Print Front Only" at bounding box center [960, 236] width 187 height 27
select select "13abbda7-1d64-4f25-8bb2-c179b224825d"
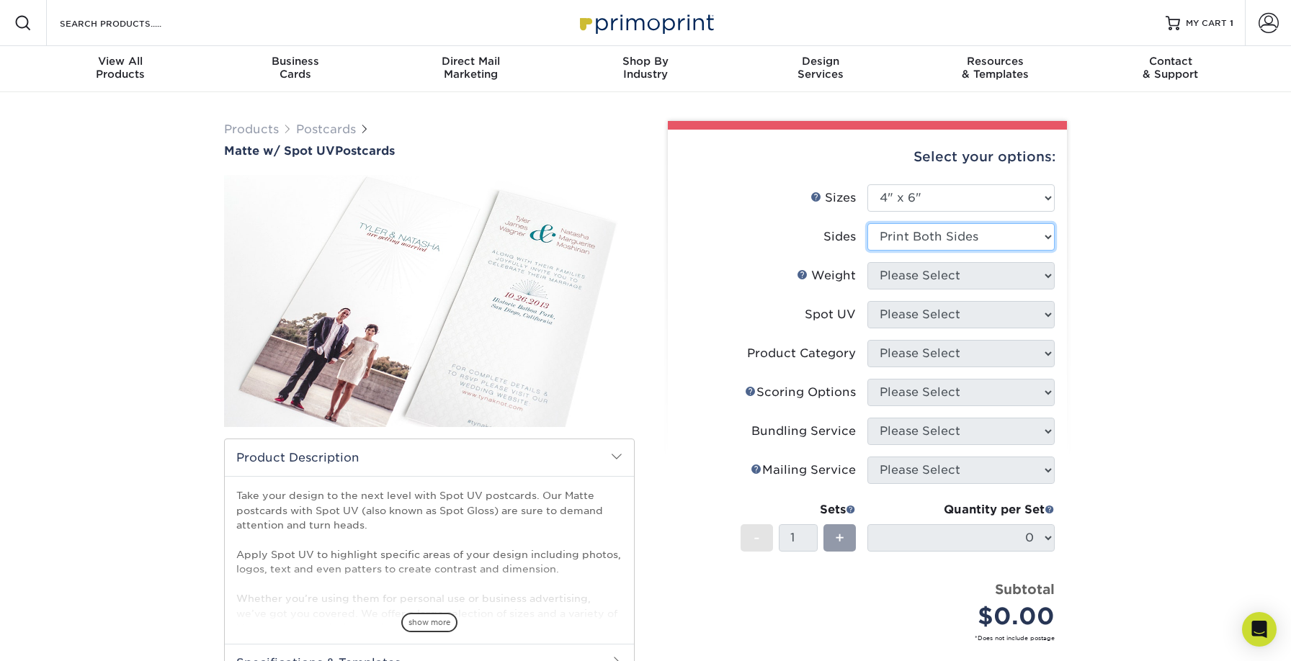
click at [867, 223] on select "Please Select Print Both Sides Print Front Only" at bounding box center [960, 236] width 187 height 27
click at [905, 273] on select "Please Select 16PT" at bounding box center [960, 275] width 187 height 27
select select "16PT"
click at [867, 262] on select "Please Select 16PT" at bounding box center [960, 275] width 187 height 27
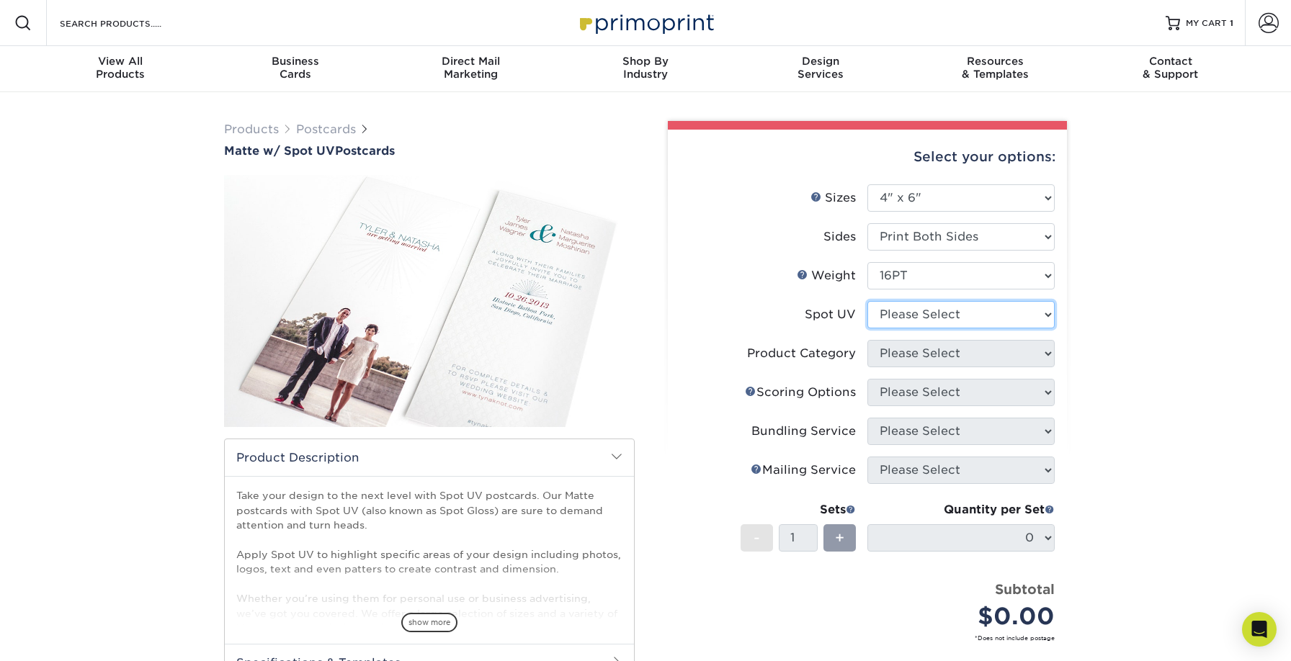
click at [905, 316] on select "Please Select Front and Back (Both Sides) Front Only Back Only" at bounding box center [960, 314] width 187 height 27
select select "0"
click at [867, 301] on select "Please Select Front and Back (Both Sides) Front Only Back Only" at bounding box center [960, 314] width 187 height 27
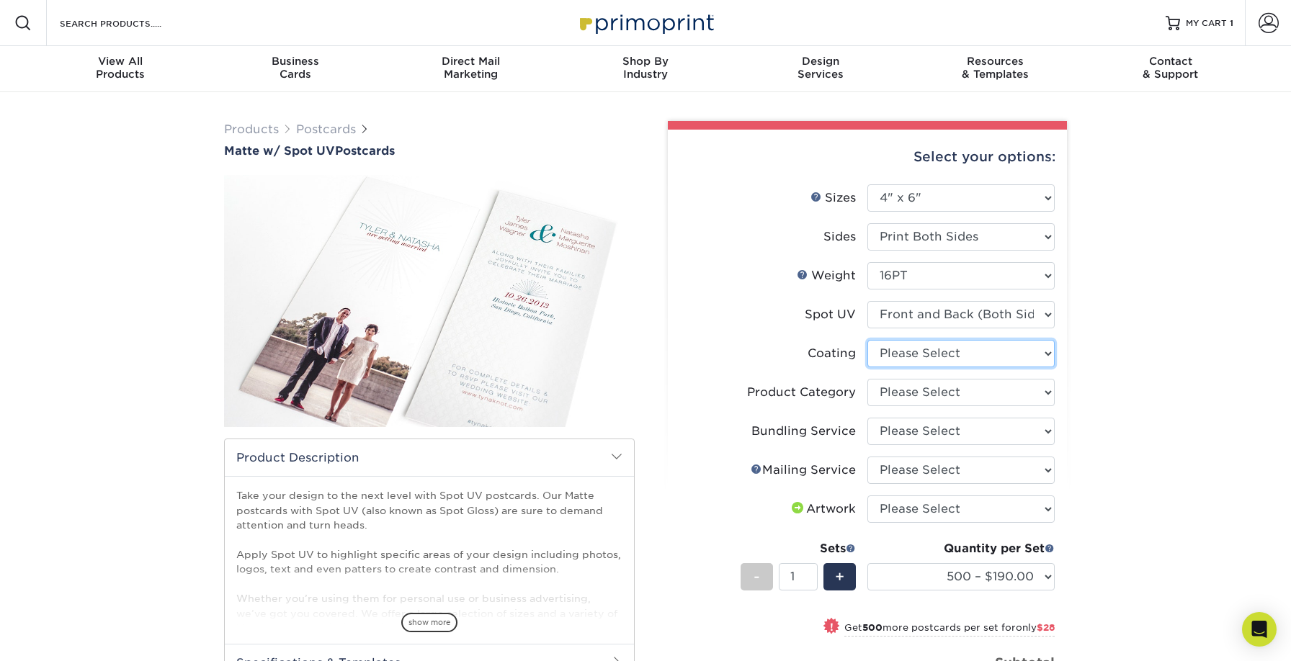
click at [903, 352] on select at bounding box center [960, 353] width 187 height 27
select select "121bb7b5-3b4d-429f-bd8d-bbf80e953313"
click at [867, 340] on select at bounding box center [960, 353] width 187 height 27
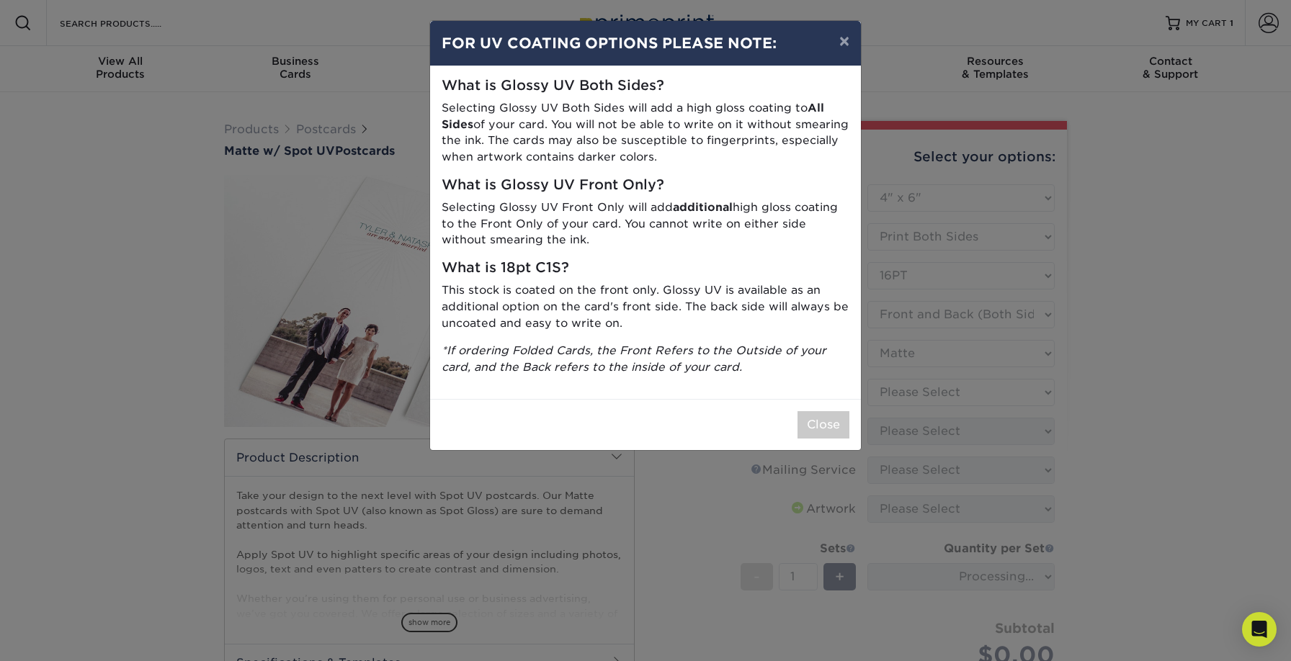
click at [903, 398] on div "× FOR UV COATING OPTIONS PLEASE NOTE: What is Glossy UV Both Sides? Selecting G…" at bounding box center [645, 330] width 1291 height 661
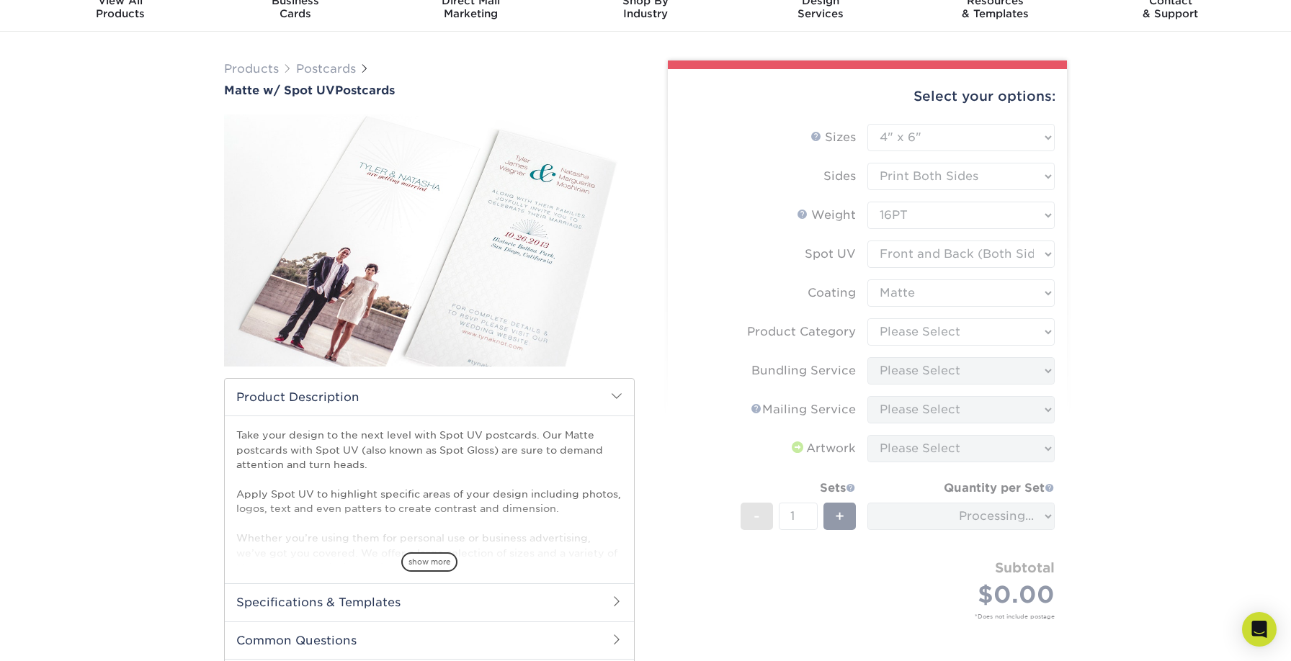
scroll to position [65, 0]
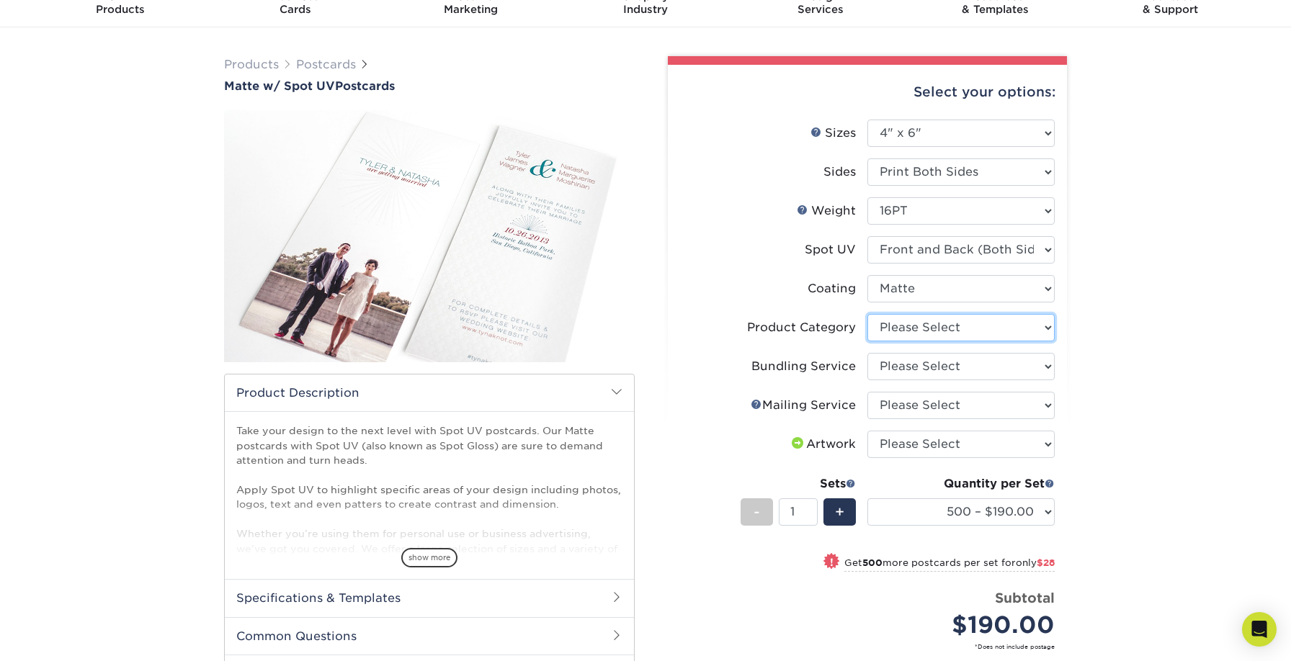
click at [908, 331] on select "Please Select Postcards" at bounding box center [960, 327] width 187 height 27
select select "9b7272e0-d6c8-4c3c-8e97-d3a1bcdab858"
click at [867, 314] on select "Please Select Postcards" at bounding box center [960, 327] width 187 height 27
click at [911, 375] on select "Please Select No Bundling Services Yes, Bundles of 50 (+2 Days) Yes, Bundles of…" at bounding box center [960, 366] width 187 height 27
select select "58689abb-25c0-461c-a4c3-a80b627d6649"
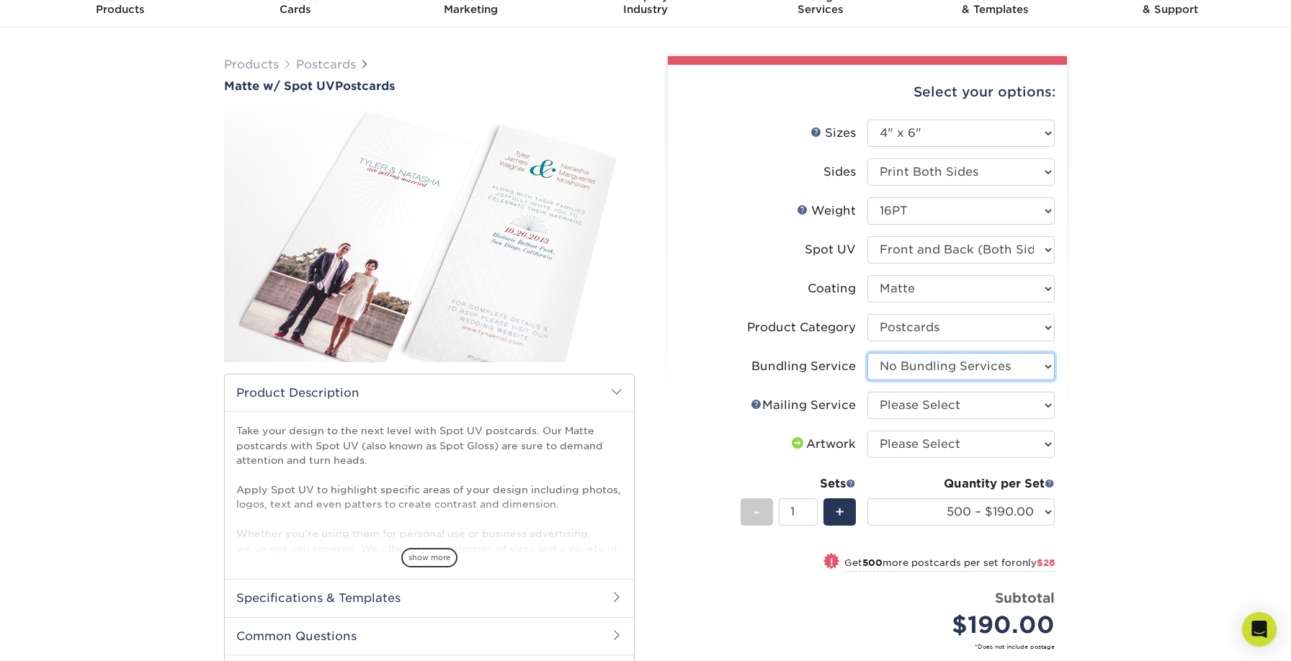
click at [867, 353] on select "Please Select No Bundling Services Yes, Bundles of 50 (+2 Days) Yes, Bundles of…" at bounding box center [960, 366] width 187 height 27
click at [910, 412] on select "Please Select No Direct Mailing Service No, I will mail/stamp/imprint Direct Ma…" at bounding box center [960, 405] width 187 height 27
select select "3e5e9bdd-d78a-4c28-a41d-fe1407925ca6"
click at [867, 392] on select "Please Select No Direct Mailing Service No, I will mail/stamp/imprint Direct Ma…" at bounding box center [960, 405] width 187 height 27
click at [910, 439] on select "Please Select I will upload files I need a design - $150" at bounding box center [960, 444] width 187 height 27
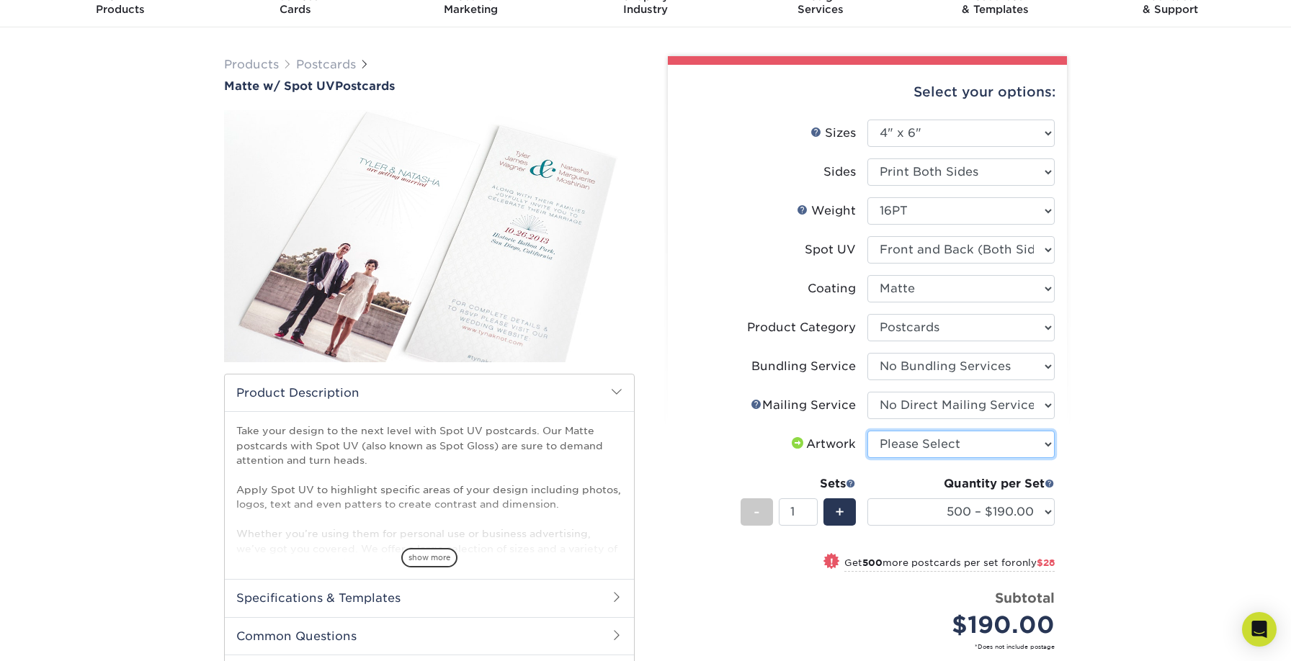
select select "upload"
click at [867, 431] on select "Please Select I will upload files I need a design - $150" at bounding box center [960, 444] width 187 height 27
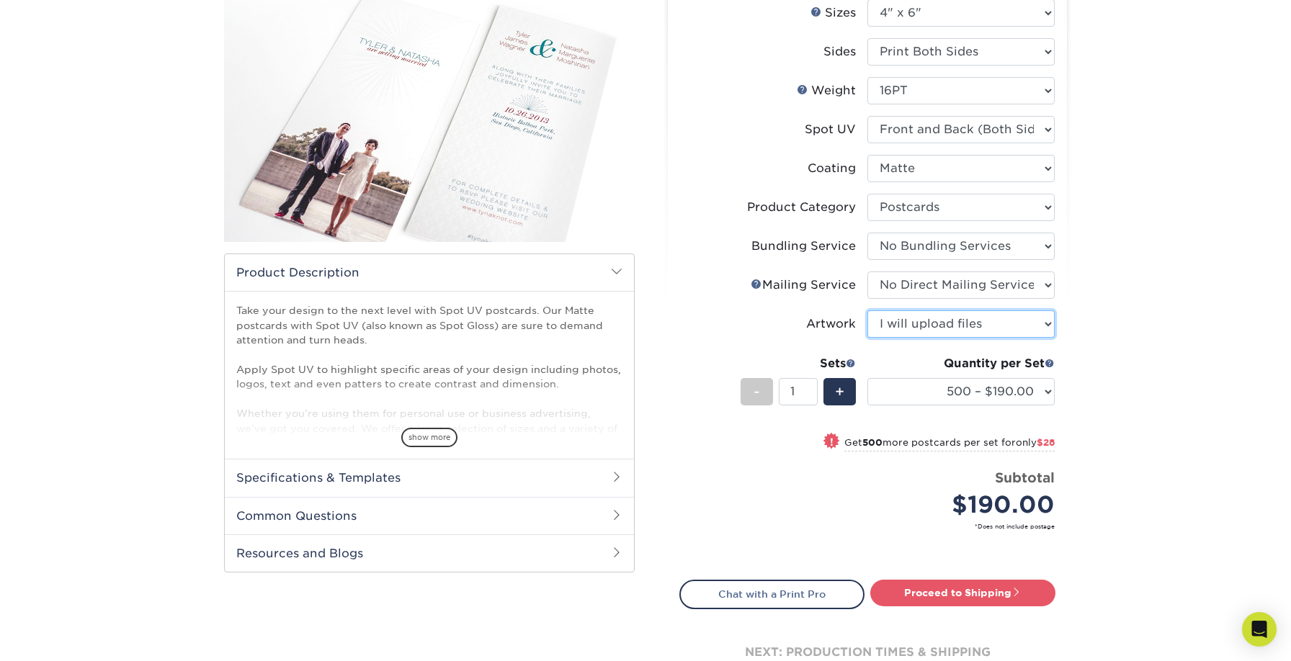
scroll to position [215, 0]
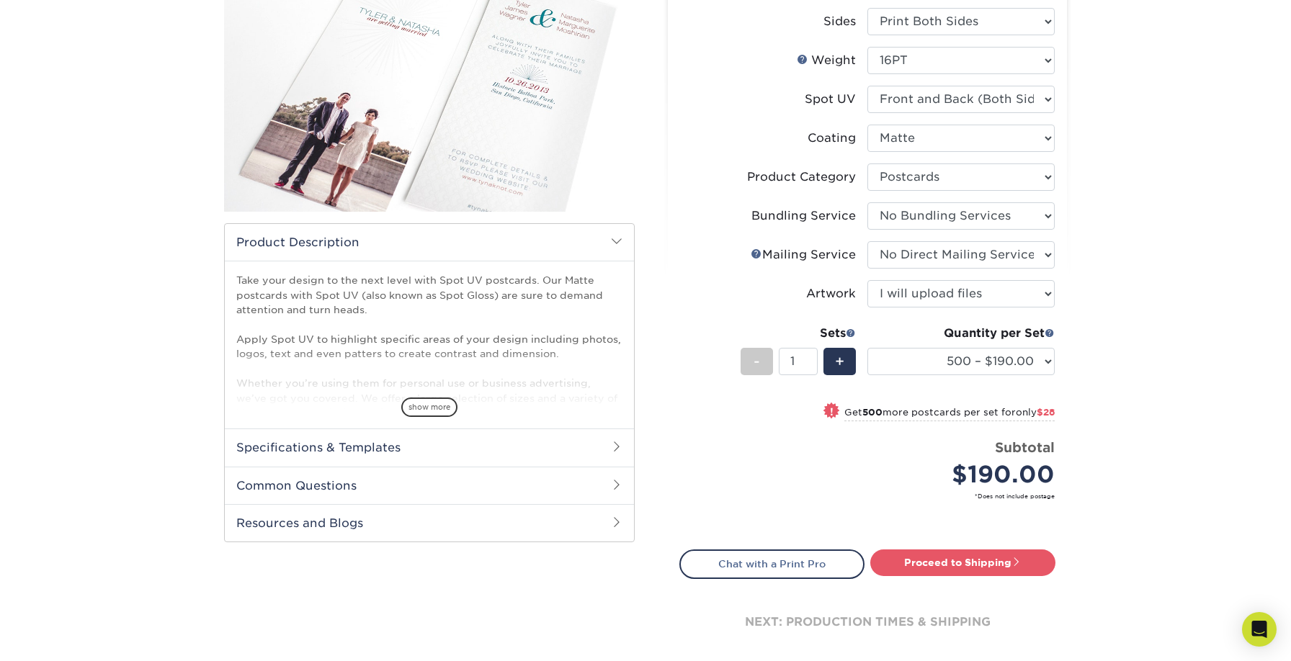
click at [942, 390] on div "Quantity per Set 500 – $190.00 1000 – $218.00 2500 – $328.00 5000 – $388.00 100…" at bounding box center [960, 358] width 187 height 67
click at [955, 366] on select "500 – $190.00 1000 – $218.00 2500 – $328.00 5000 – $388.00 10000 – $771.00 1500…" at bounding box center [960, 361] width 187 height 27
select select "1000 – $218.00"
click at [867, 348] on select "500 – $190.00 1000 – $218.00 2500 – $328.00 5000 – $388.00 10000 – $771.00 1500…" at bounding box center [960, 361] width 187 height 27
click at [899, 563] on link "Proceed to Shipping" at bounding box center [962, 563] width 185 height 26
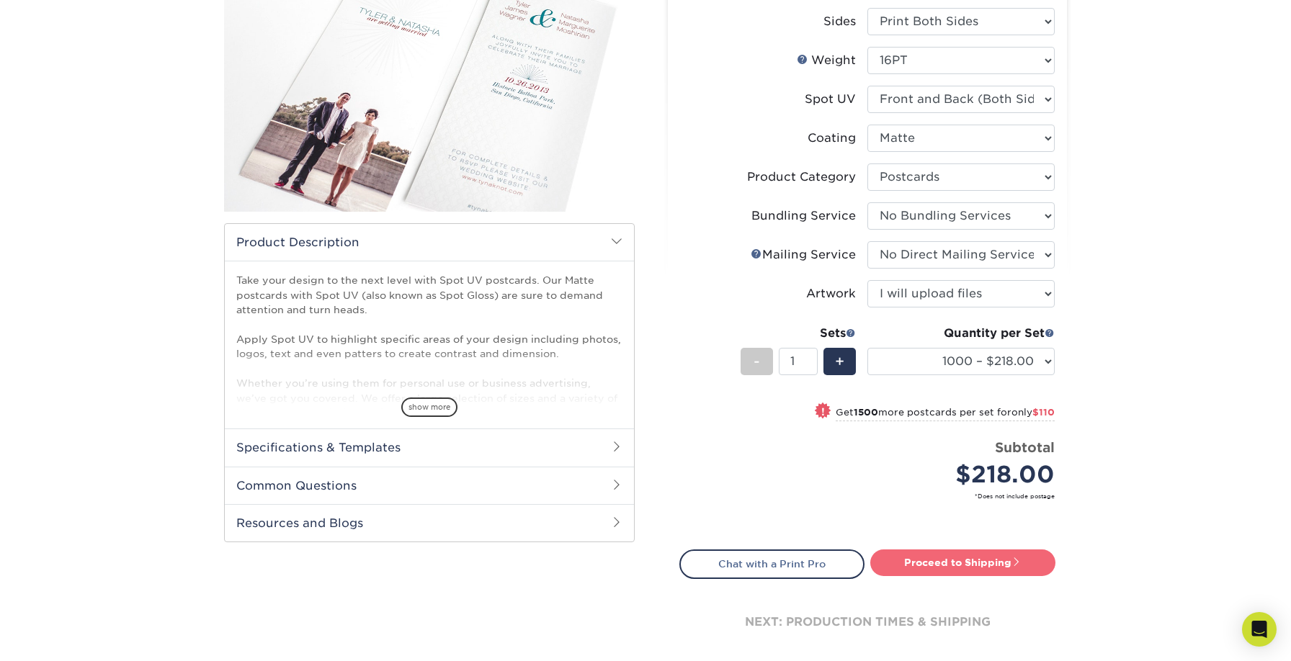
type input "Set 1"
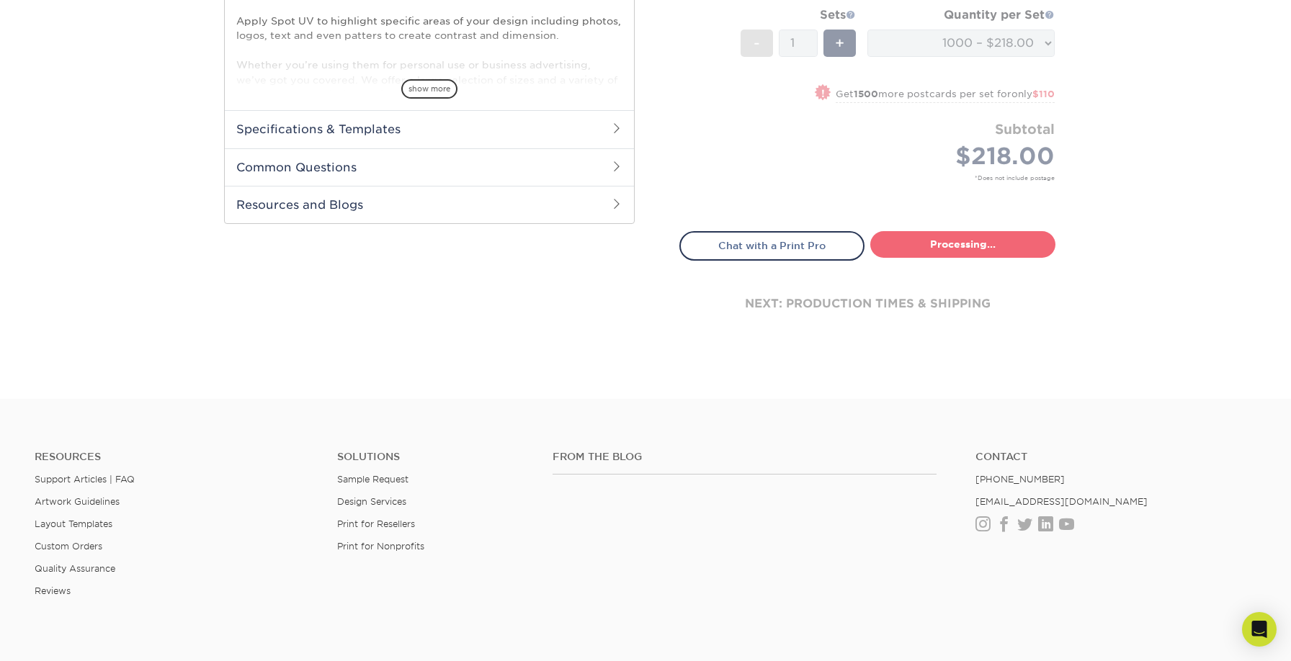
select select "c78a59e1-0713-421c-b09e-89b512ad164a"
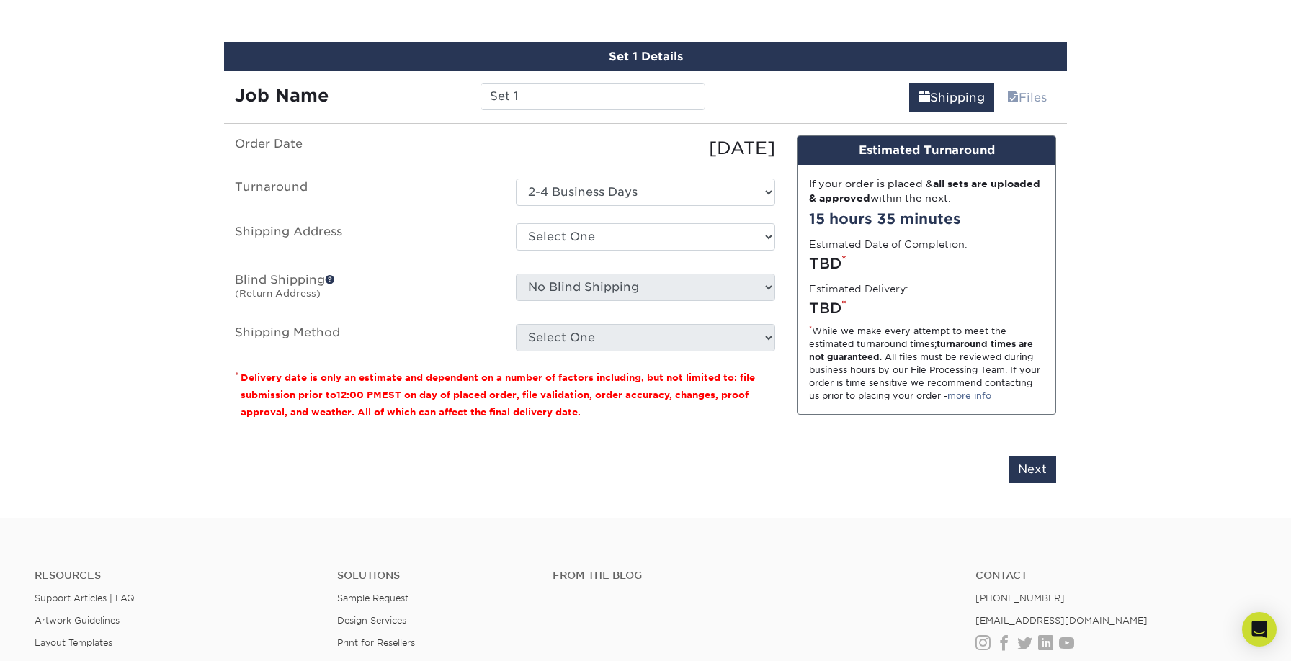
scroll to position [804, 0]
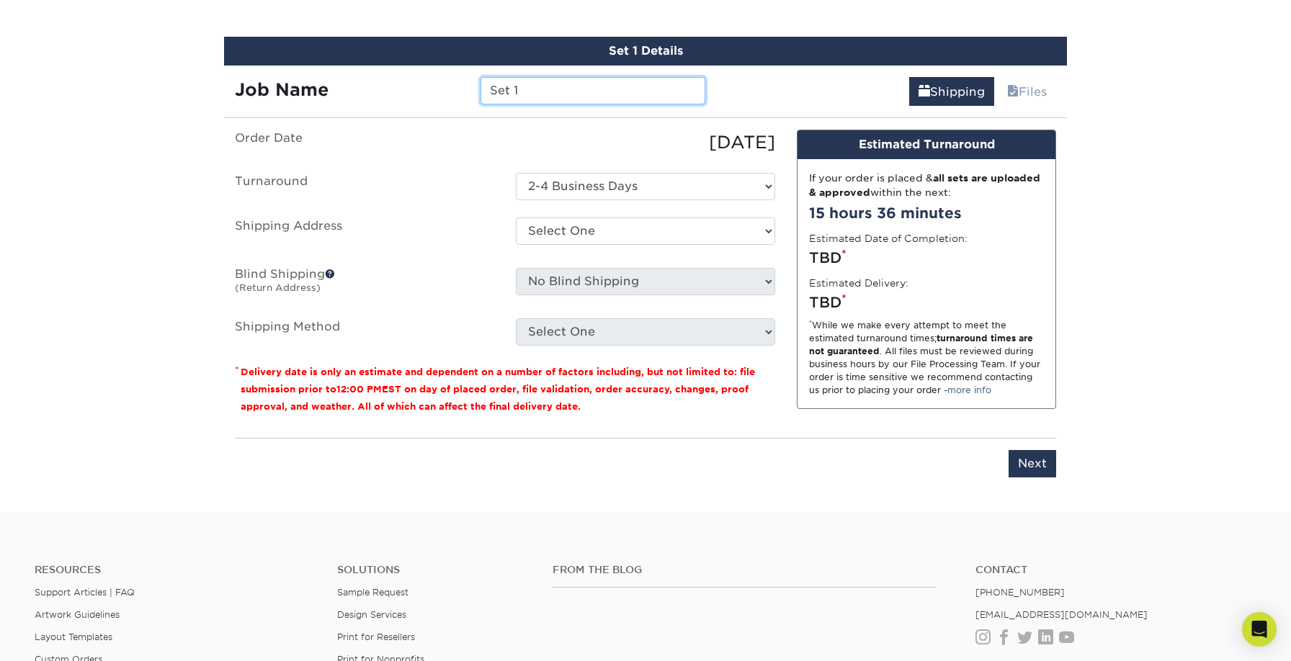
click at [561, 89] on input "Set 1" at bounding box center [593, 90] width 224 height 27
type input "Outsider Supply Spot UV Postcard"
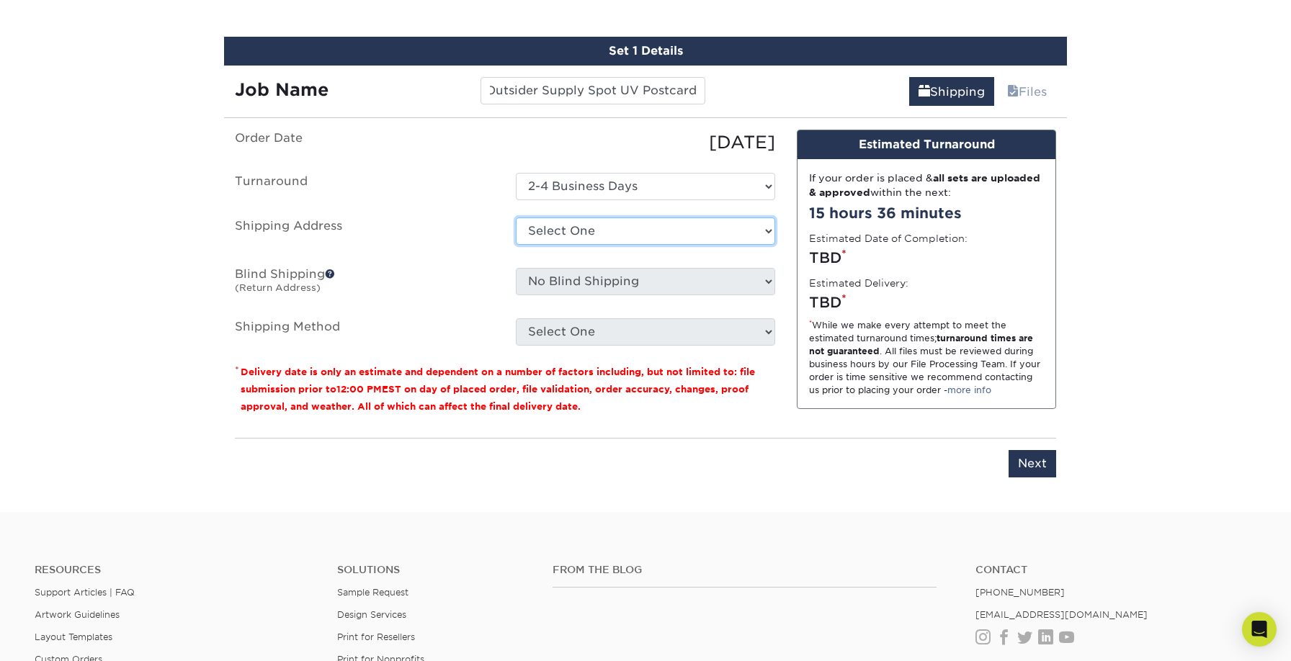
click at [536, 225] on select "Select One Outsider Supply Headquarters + Add New Address - Login" at bounding box center [645, 231] width 259 height 27
select select "285848"
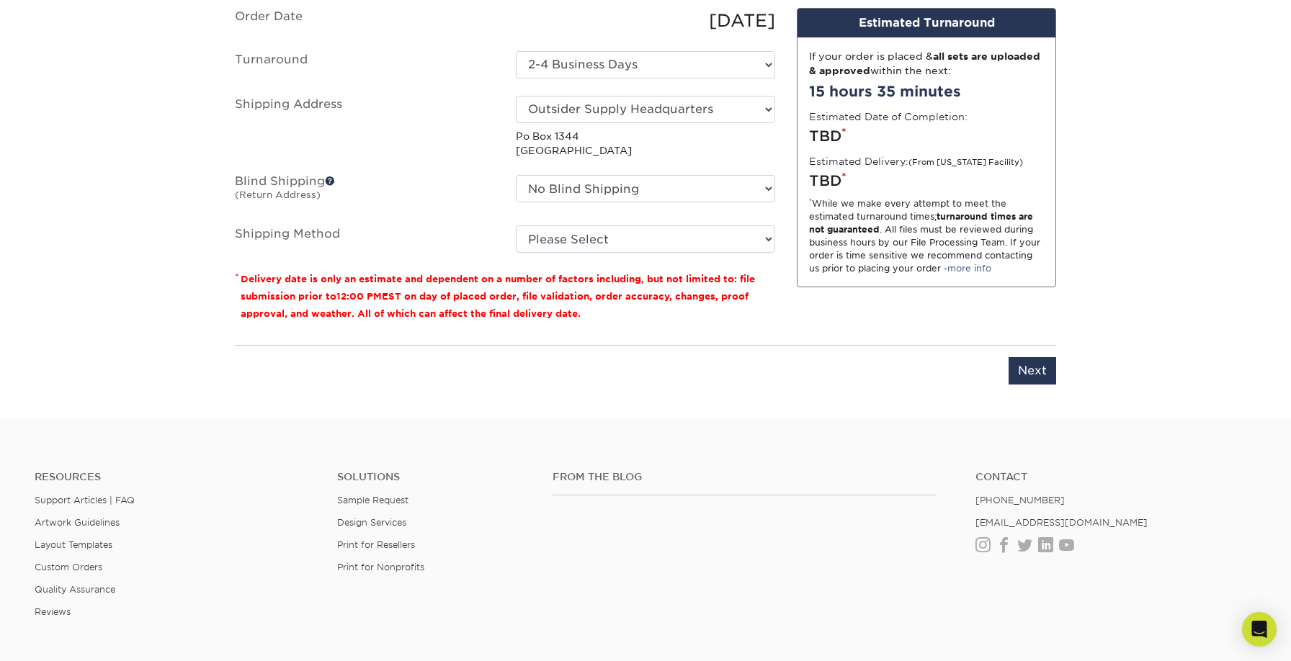
scroll to position [927, 0]
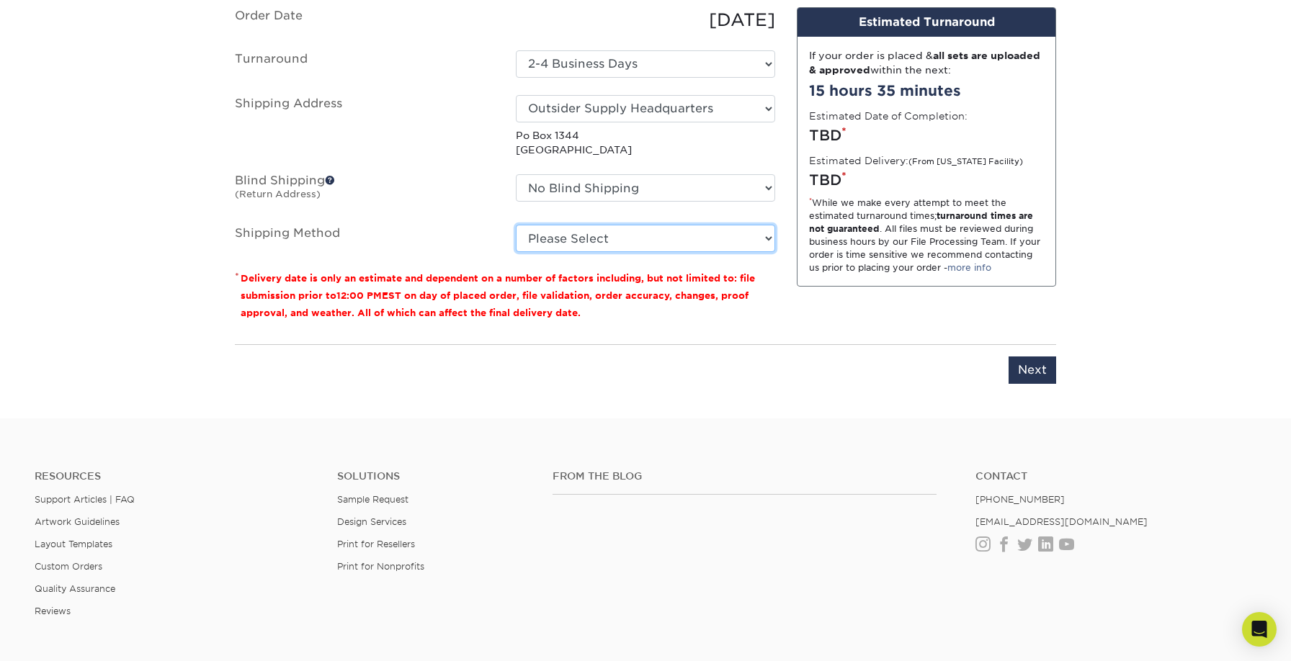
click at [643, 236] on select "Please Select FedEx SmartPost (Ground Economy) (+$34.46)" at bounding box center [645, 238] width 259 height 27
select select "SMART_POST"
click at [516, 225] on select "Please Select FedEx SmartPost (Ground Economy) (+$34.46)" at bounding box center [645, 238] width 259 height 27
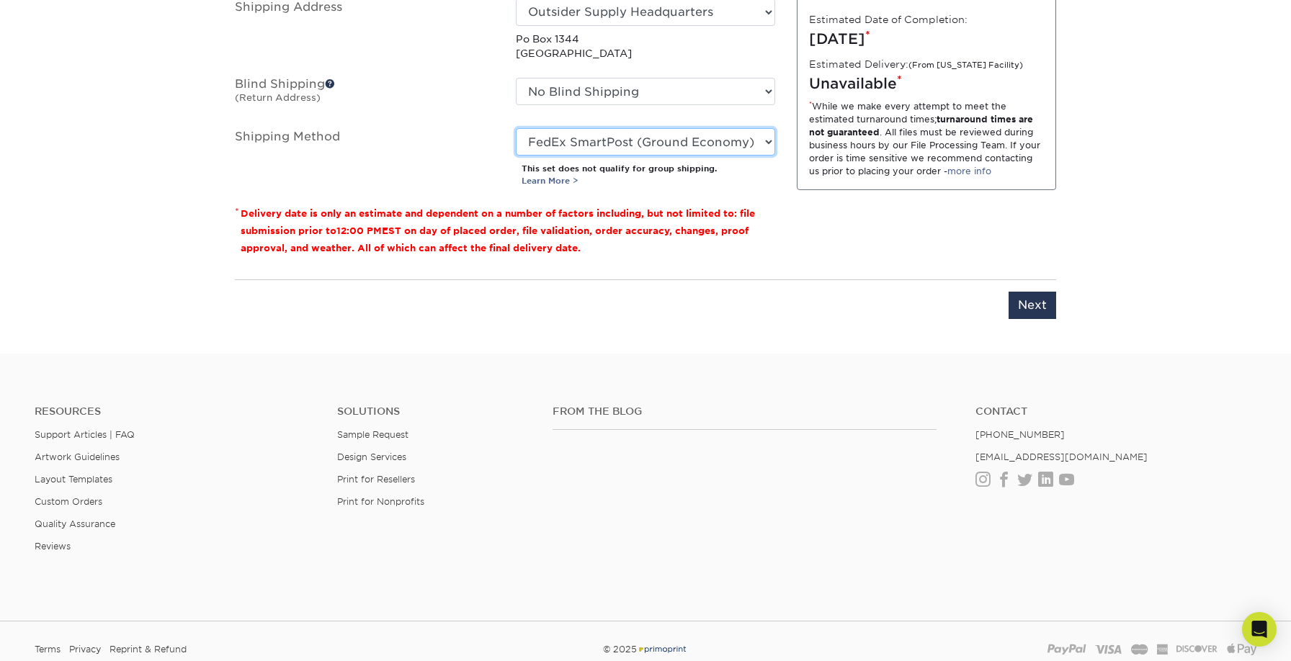
scroll to position [1038, 0]
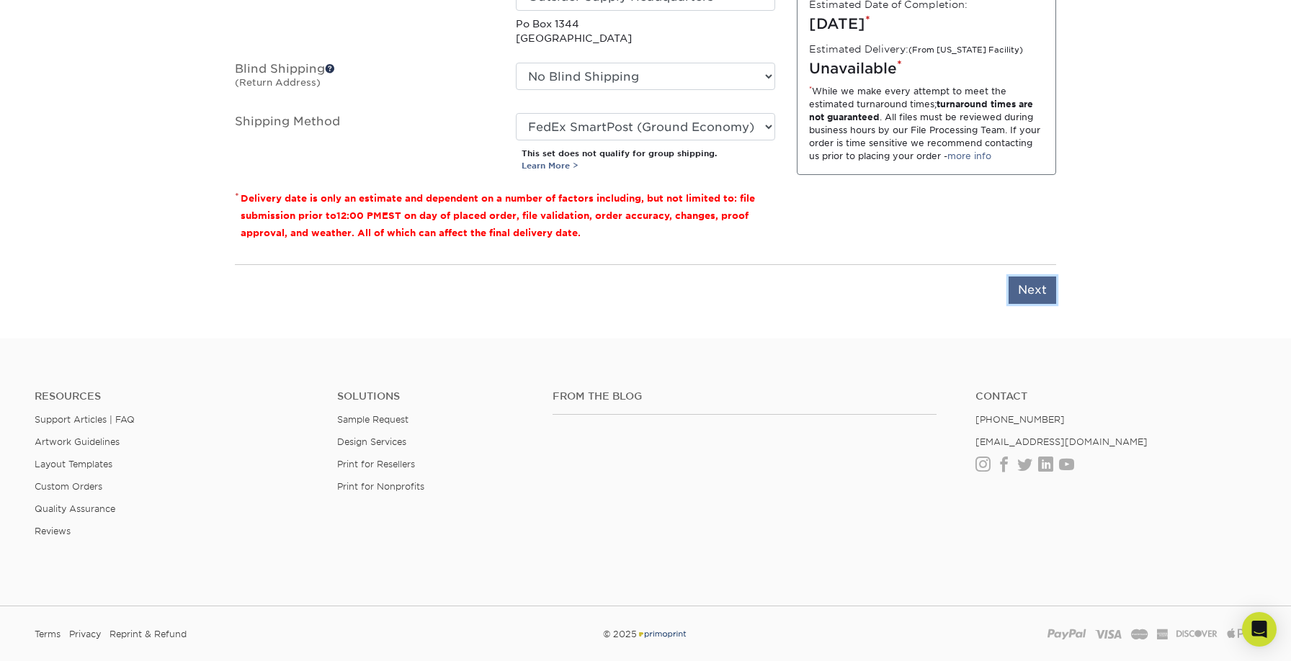
click at [1027, 288] on input "Next" at bounding box center [1033, 290] width 48 height 27
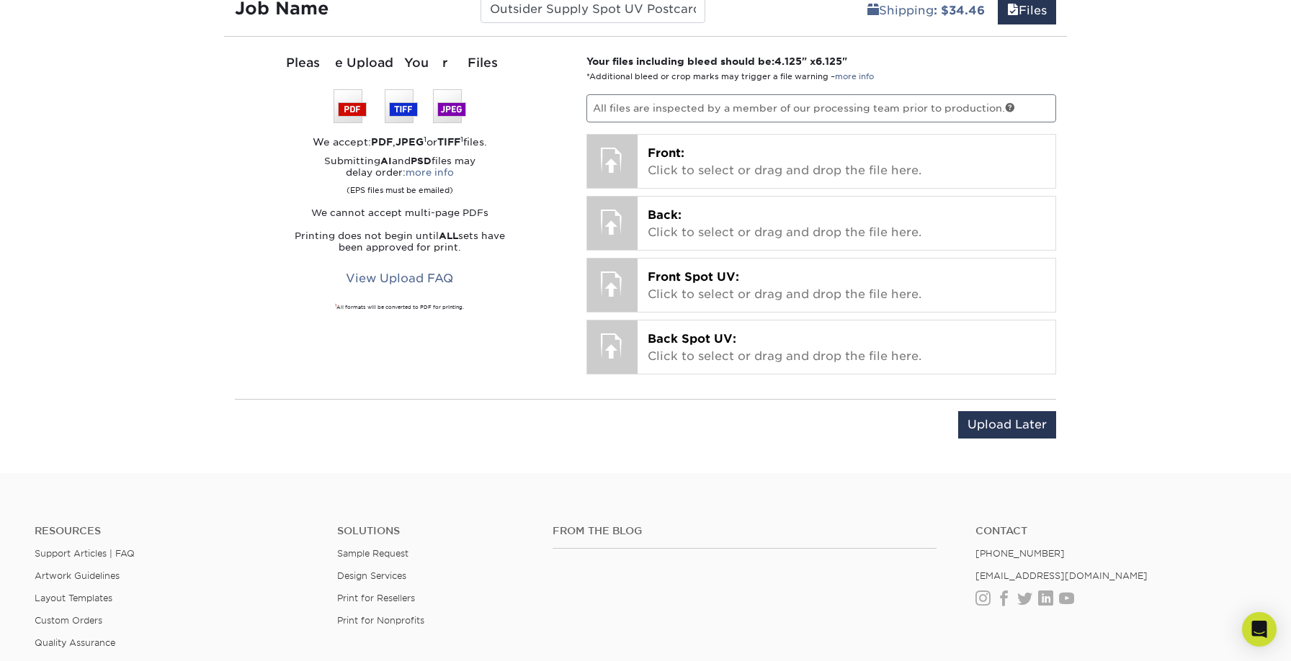
scroll to position [878, 0]
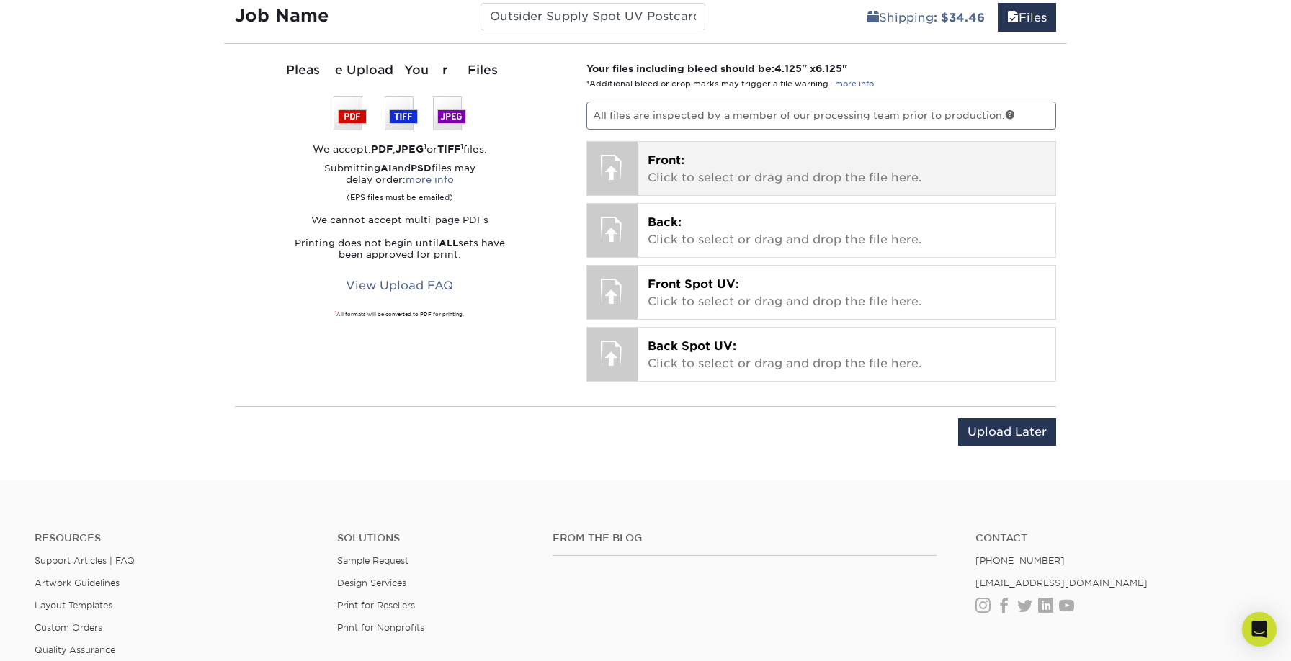
click at [598, 159] on div at bounding box center [612, 167] width 50 height 50
click at [743, 159] on p "Front: Click to select or drag and drop the file here." at bounding box center [847, 169] width 398 height 35
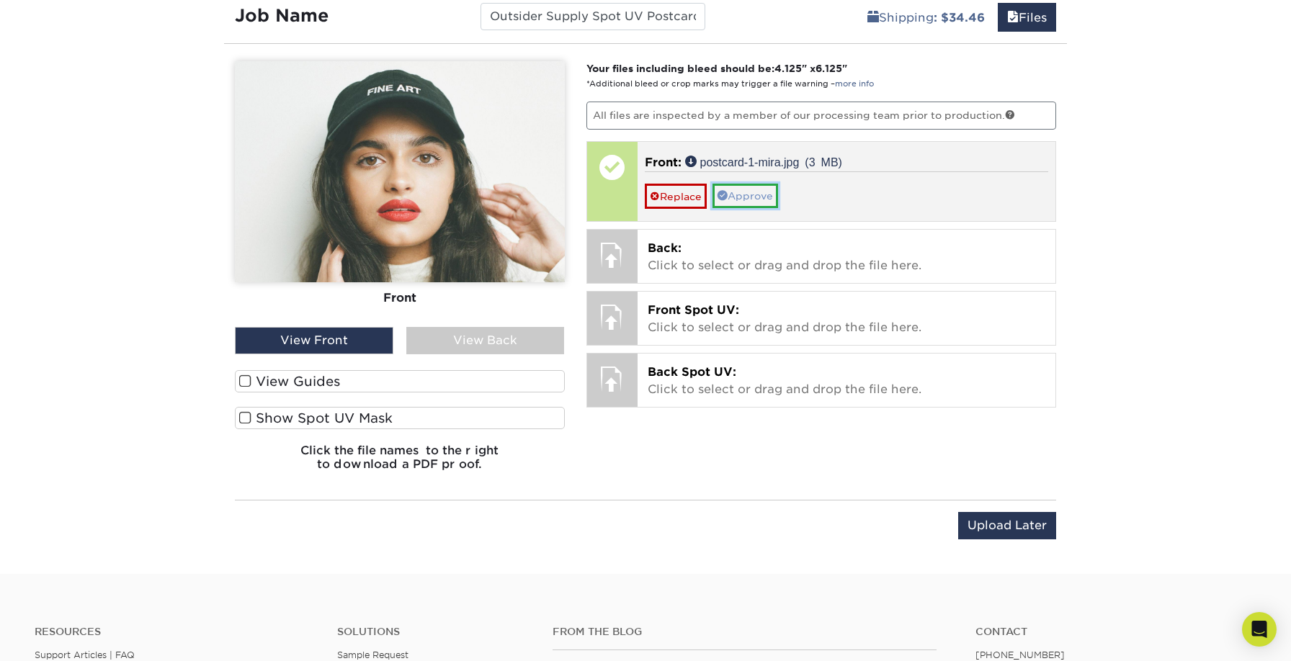
click at [764, 198] on link "Approve" at bounding box center [746, 196] width 66 height 24
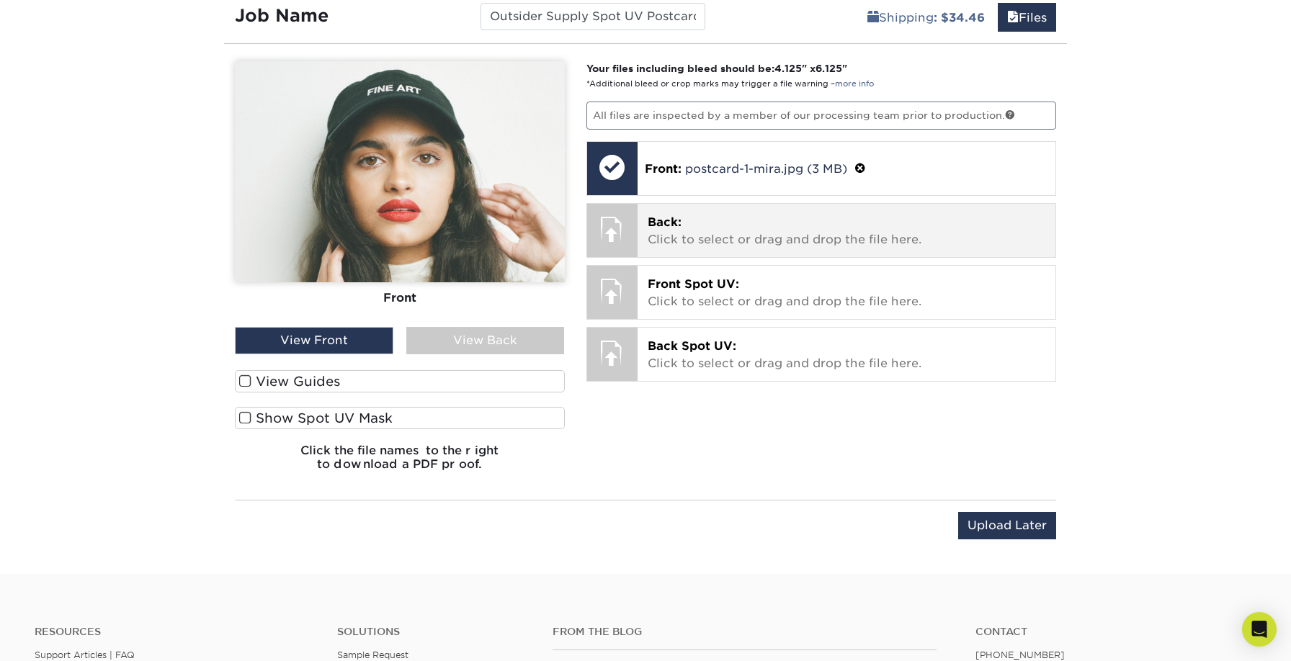
click at [767, 225] on p "Back: Click to select or drag and drop the file here." at bounding box center [847, 231] width 398 height 35
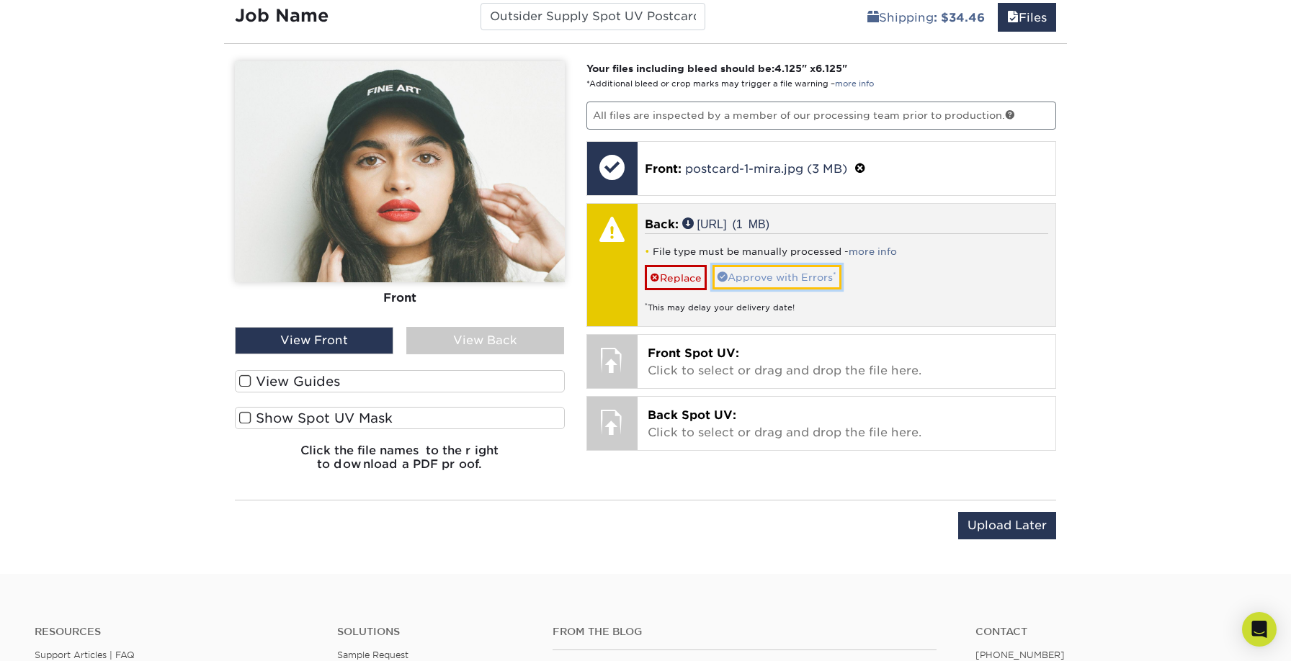
click at [790, 281] on link "Approve with Errors *" at bounding box center [777, 277] width 129 height 24
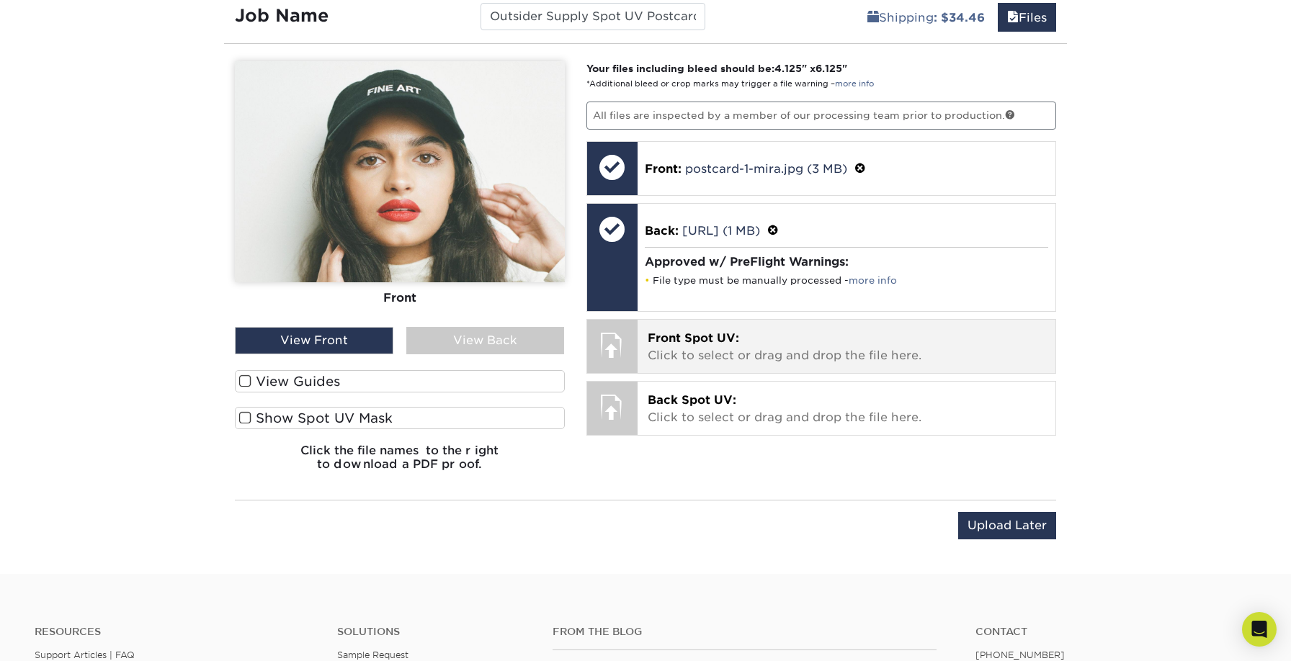
click at [787, 351] on p "Front Spot UV: Click to select or drag and drop the file here." at bounding box center [847, 347] width 398 height 35
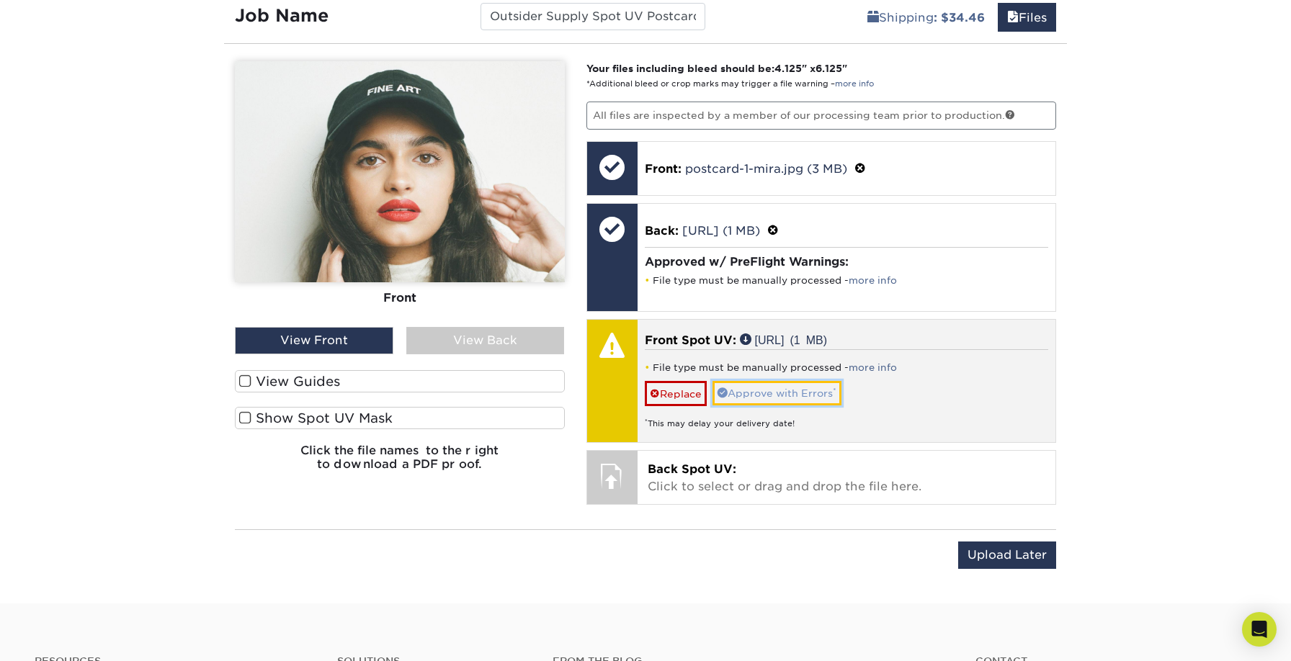
click at [750, 394] on link "Approve with Errors *" at bounding box center [777, 393] width 129 height 24
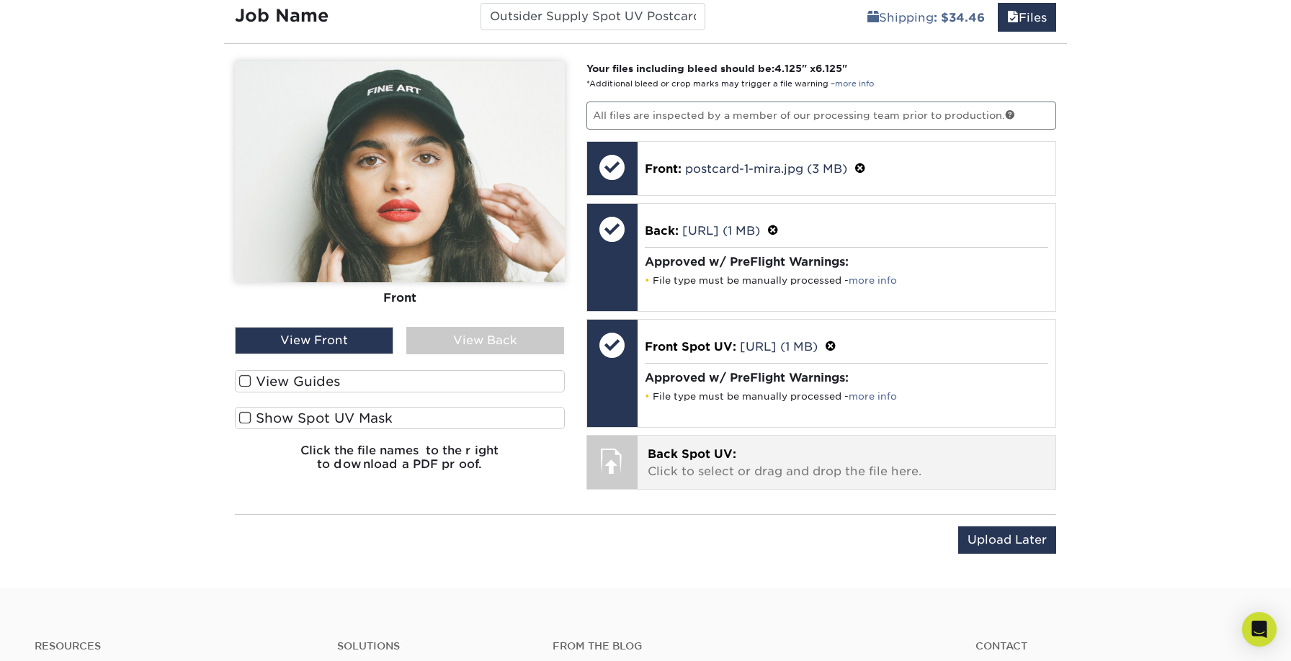
click at [752, 447] on p "Back Spot UV: Click to select or drag and drop the file here." at bounding box center [847, 463] width 398 height 35
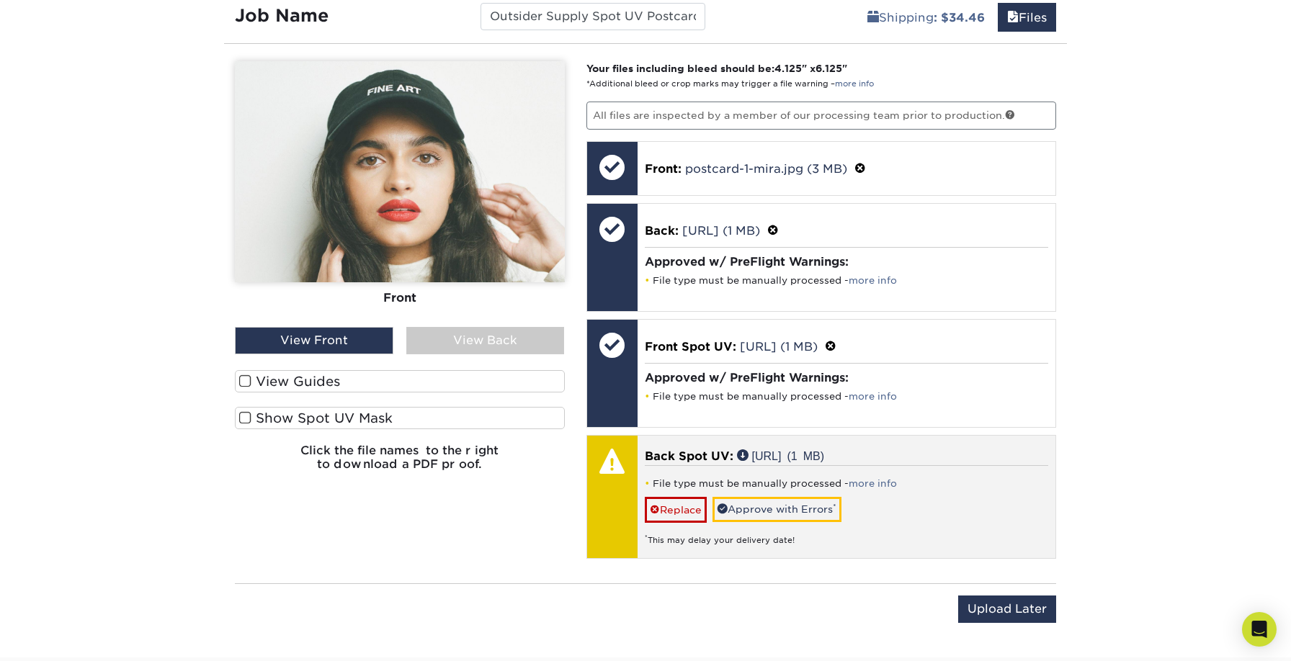
click at [808, 495] on div "File type must be manually processed - more info Replace Approve with Errors * …" at bounding box center [847, 505] width 404 height 81
click at [812, 504] on link "Approve with Errors *" at bounding box center [777, 509] width 129 height 24
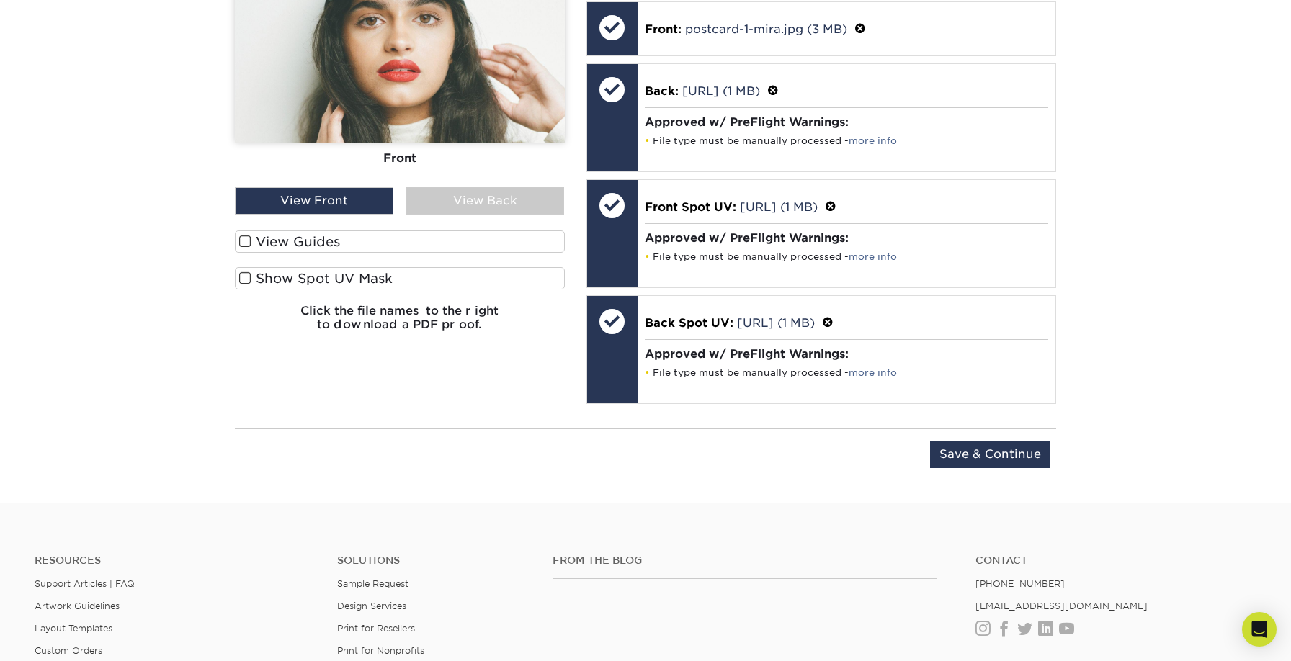
scroll to position [1052, 0]
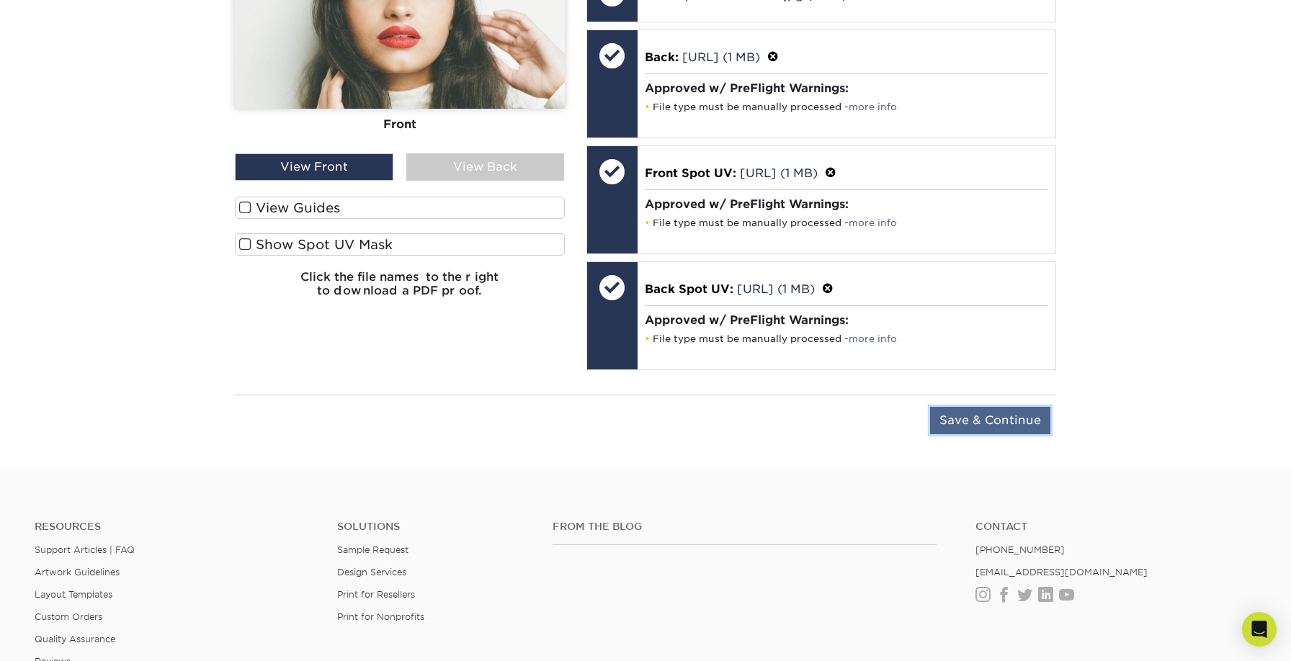
click at [1017, 416] on input "Save & Continue" at bounding box center [990, 420] width 120 height 27
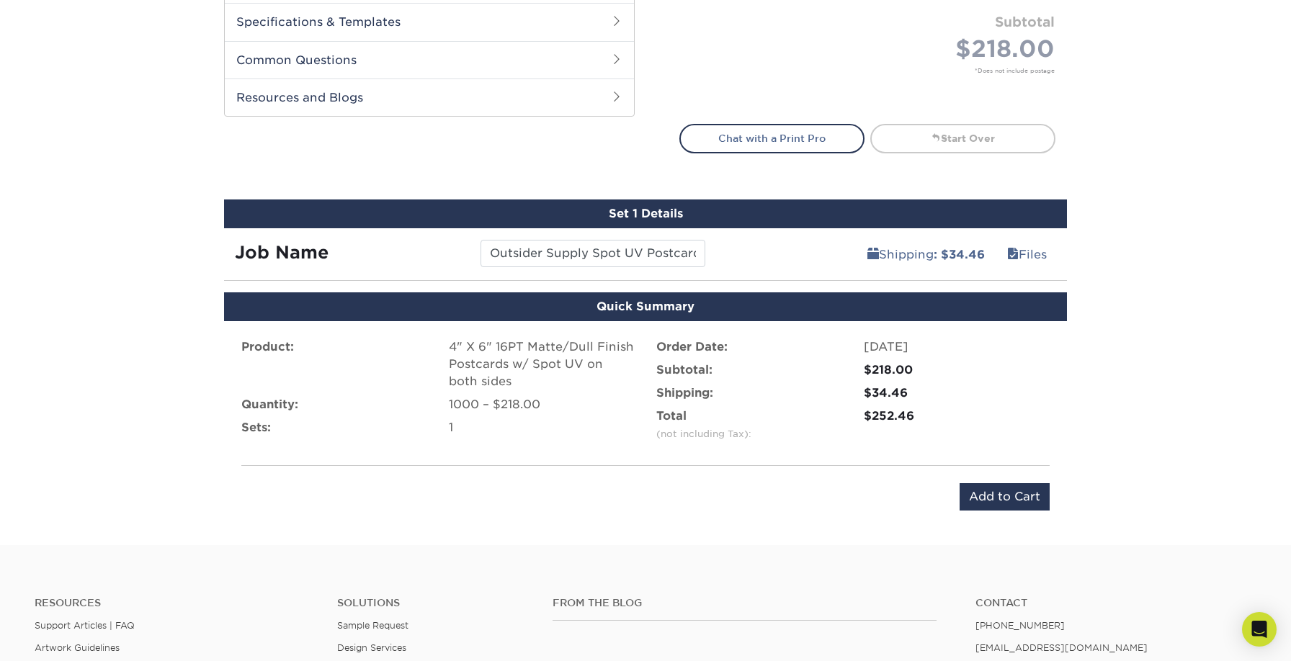
scroll to position [663, 0]
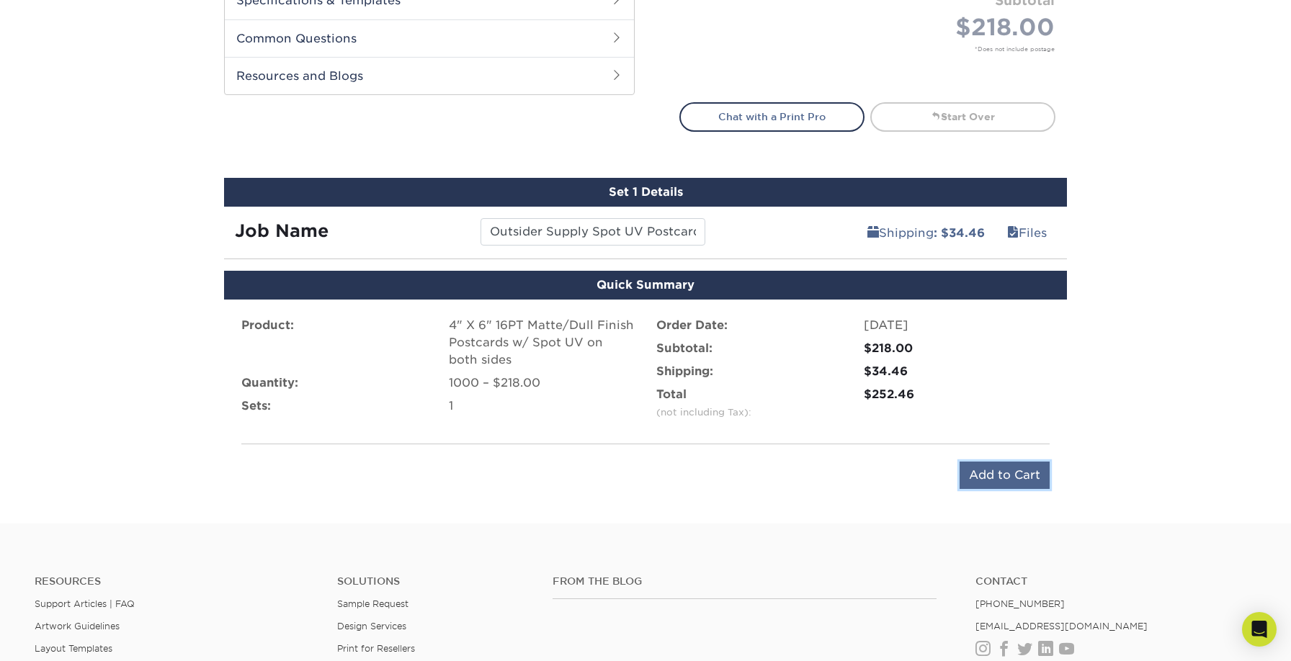
click at [987, 479] on input "Add to Cart" at bounding box center [1005, 475] width 90 height 27
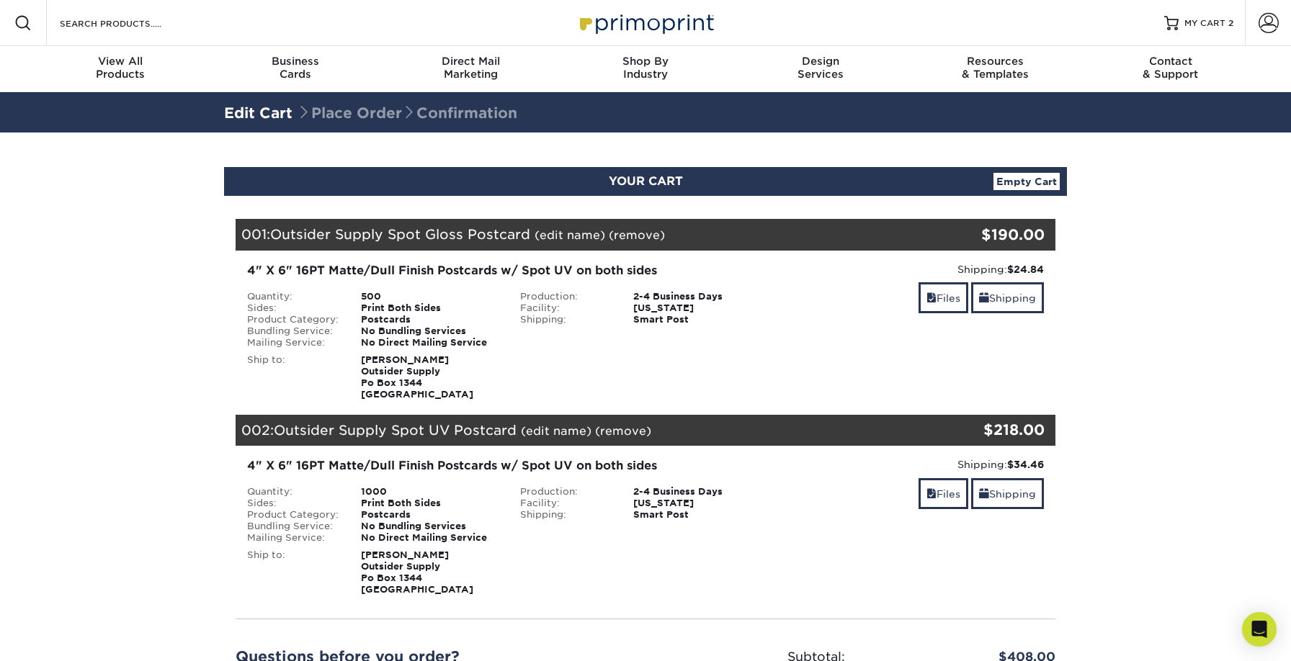
click at [626, 234] on link "(remove)" at bounding box center [637, 235] width 56 height 14
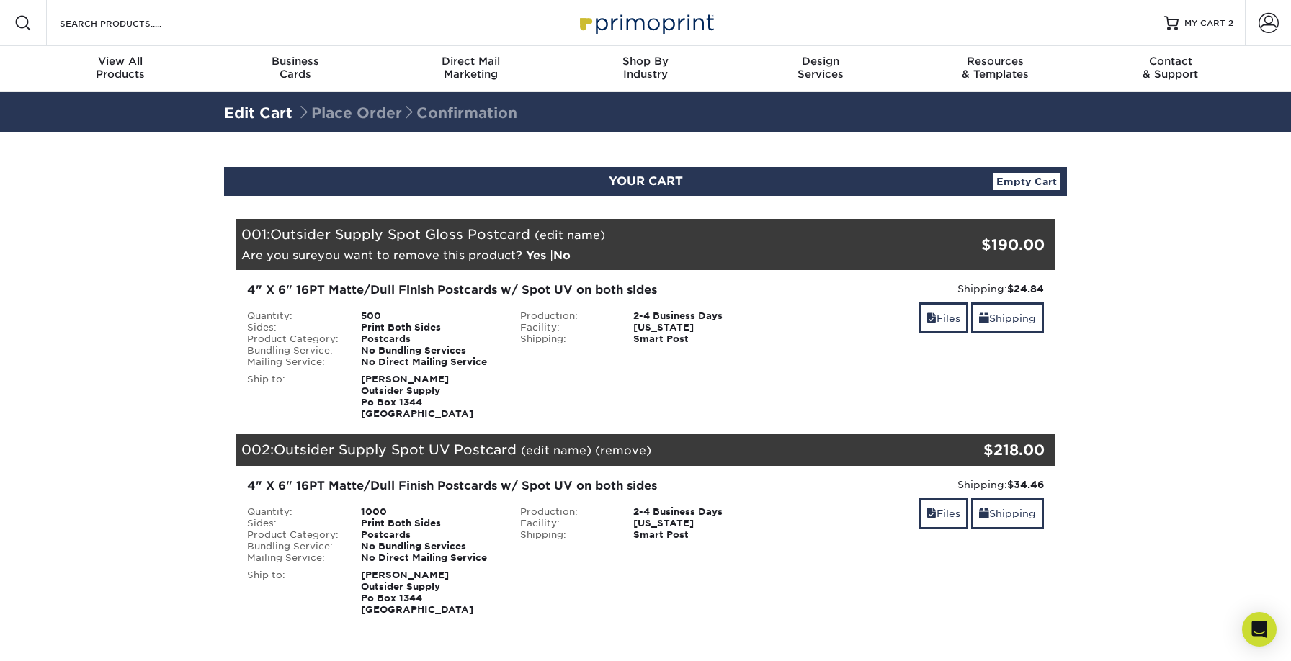
click at [535, 254] on link "Yes" at bounding box center [536, 256] width 20 height 14
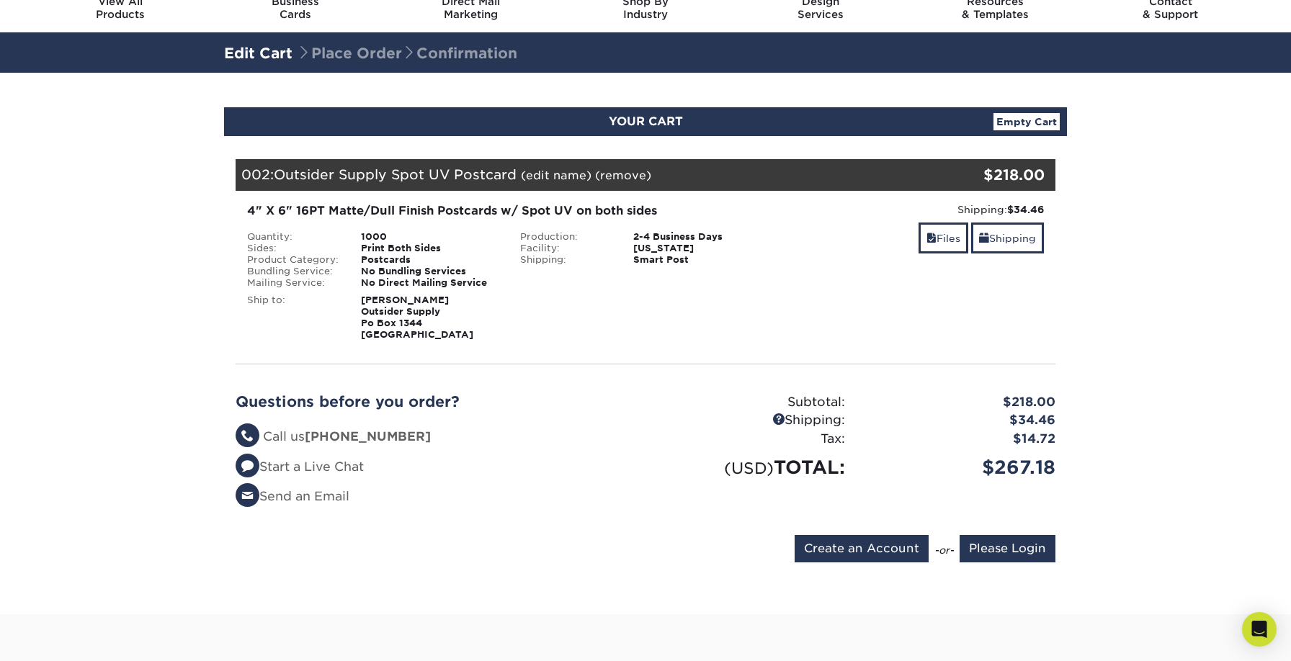
scroll to position [62, 0]
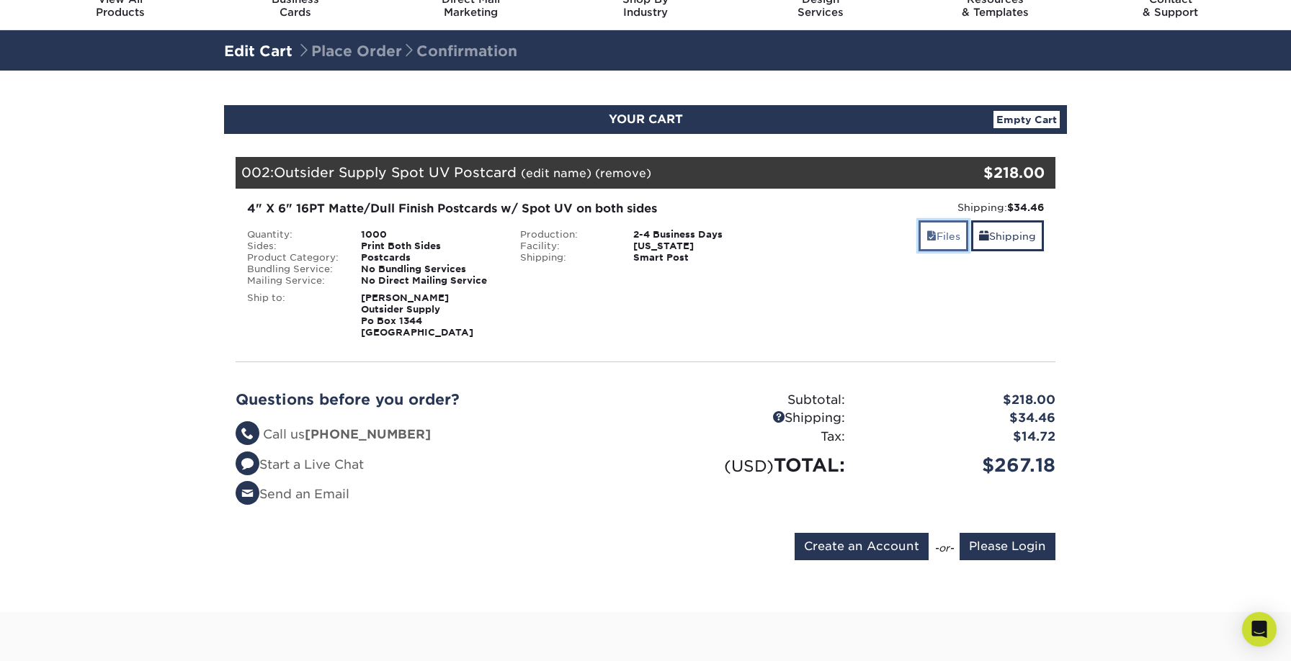
click at [937, 246] on link "Files" at bounding box center [944, 235] width 50 height 31
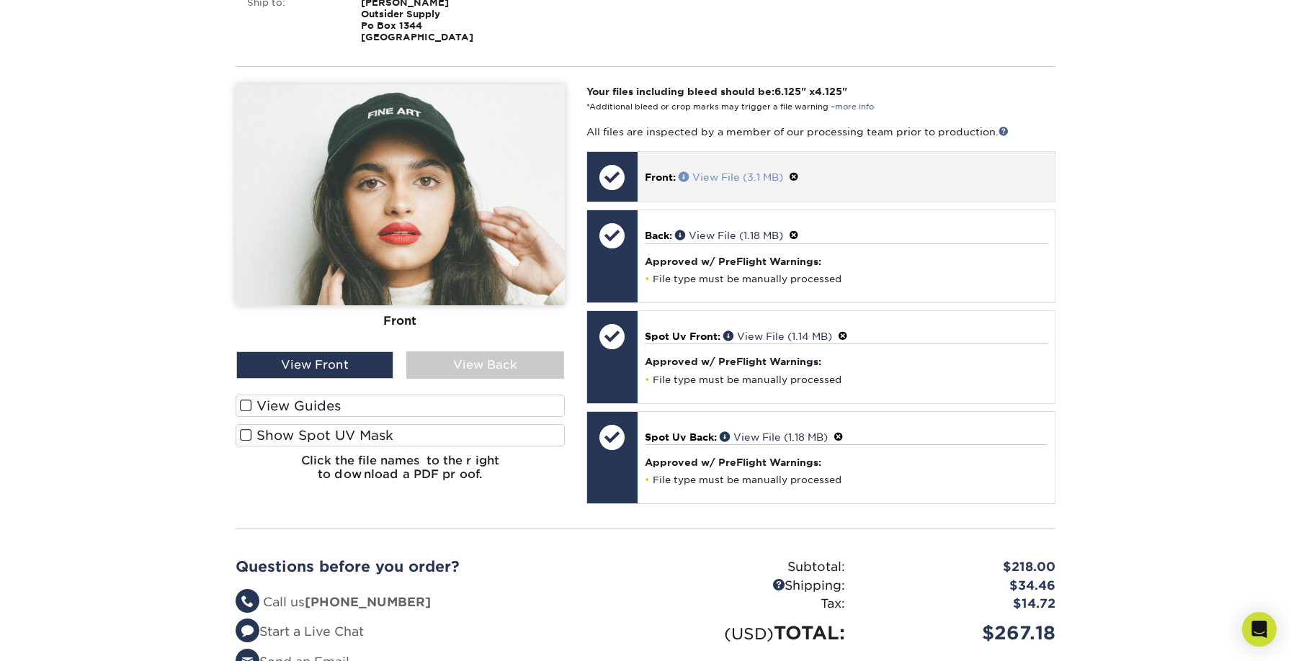
scroll to position [360, 0]
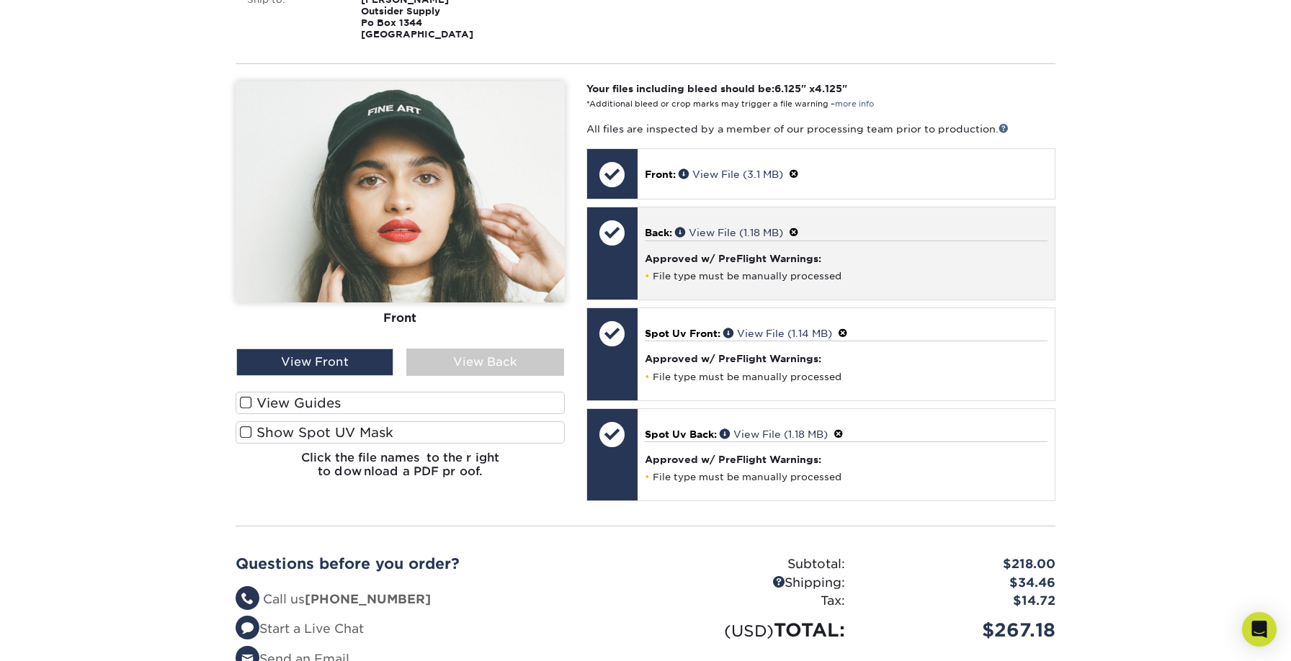
click at [887, 269] on div "Approved w/ PreFlight Warnings: File type must be manually processed" at bounding box center [846, 262] width 403 height 42
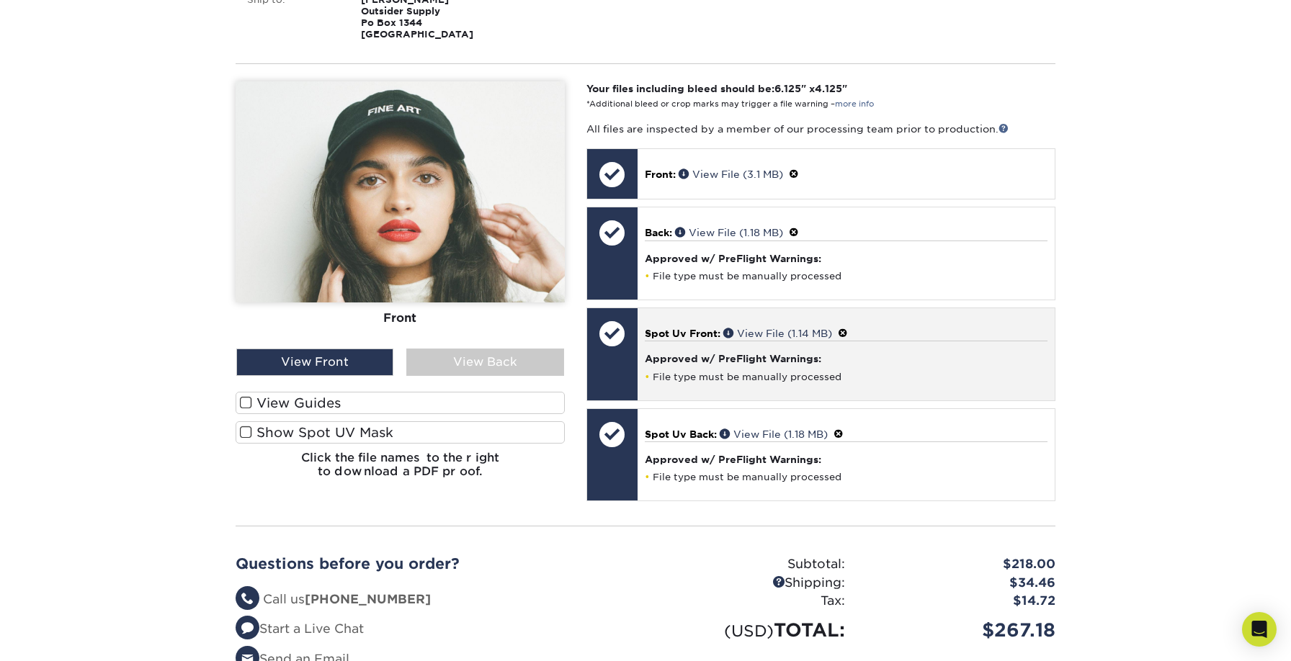
click at [869, 355] on h4 "Approved w/ PreFlight Warnings:" at bounding box center [846, 359] width 403 height 12
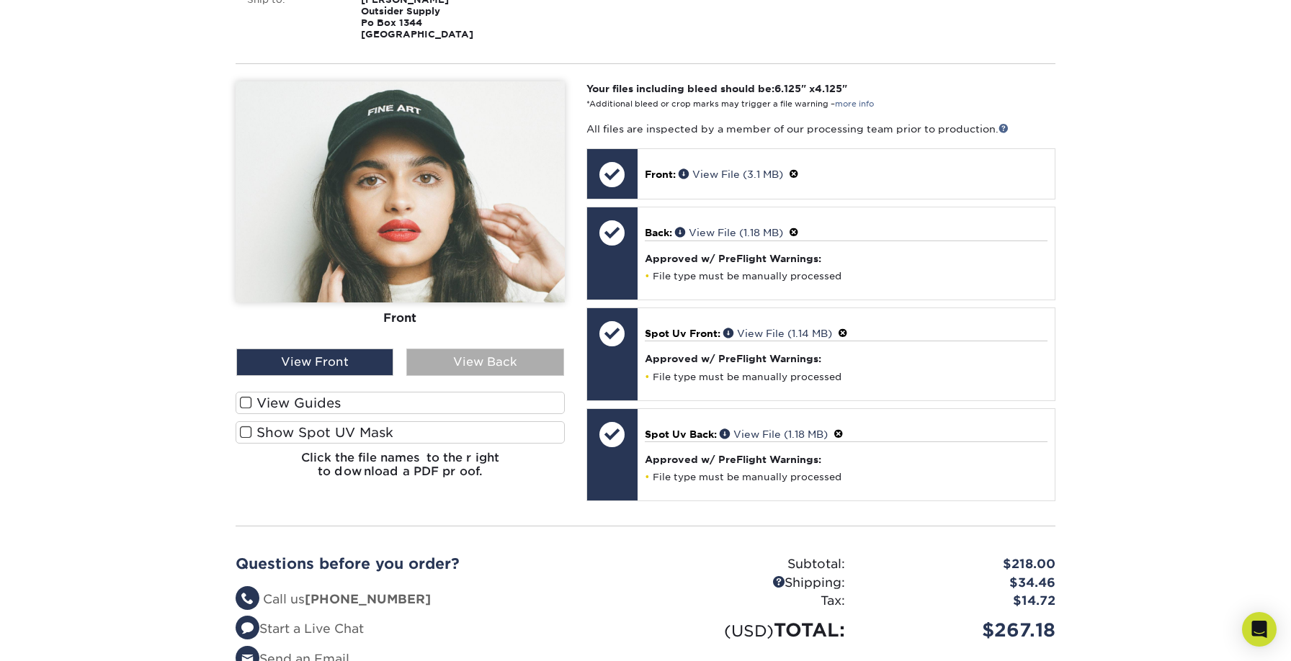
click at [469, 373] on div "View Back" at bounding box center [484, 362] width 157 height 27
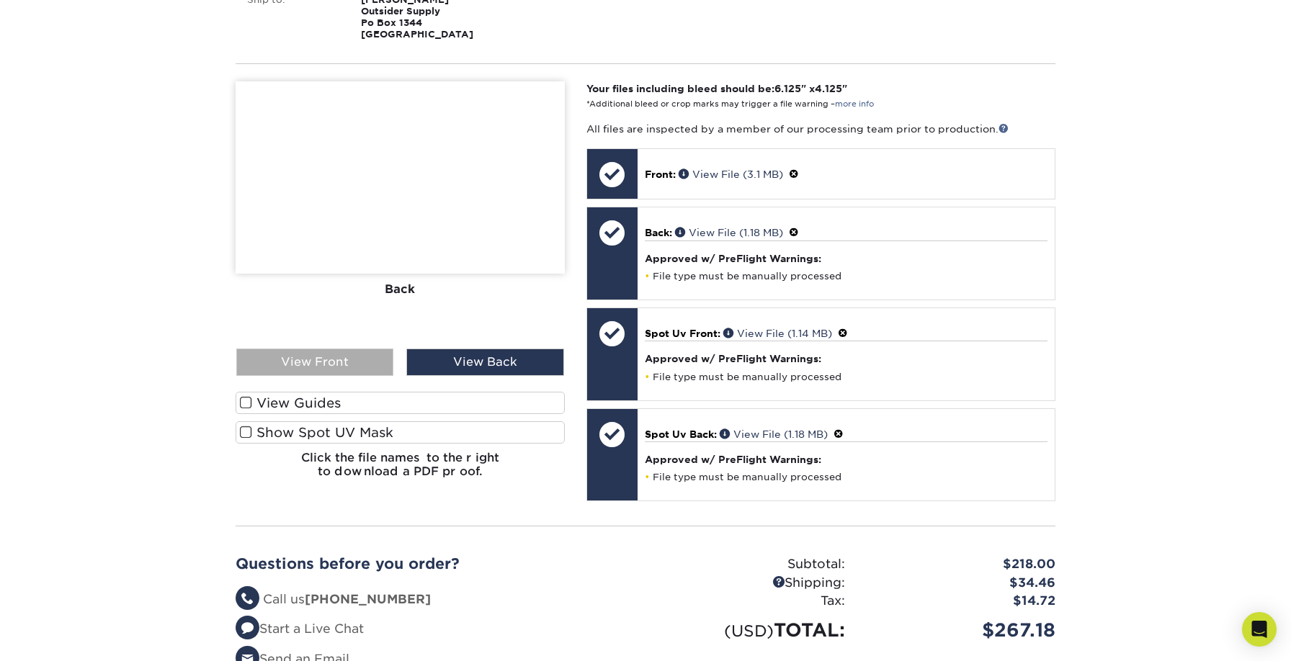
click at [357, 354] on div "View Front" at bounding box center [314, 362] width 157 height 27
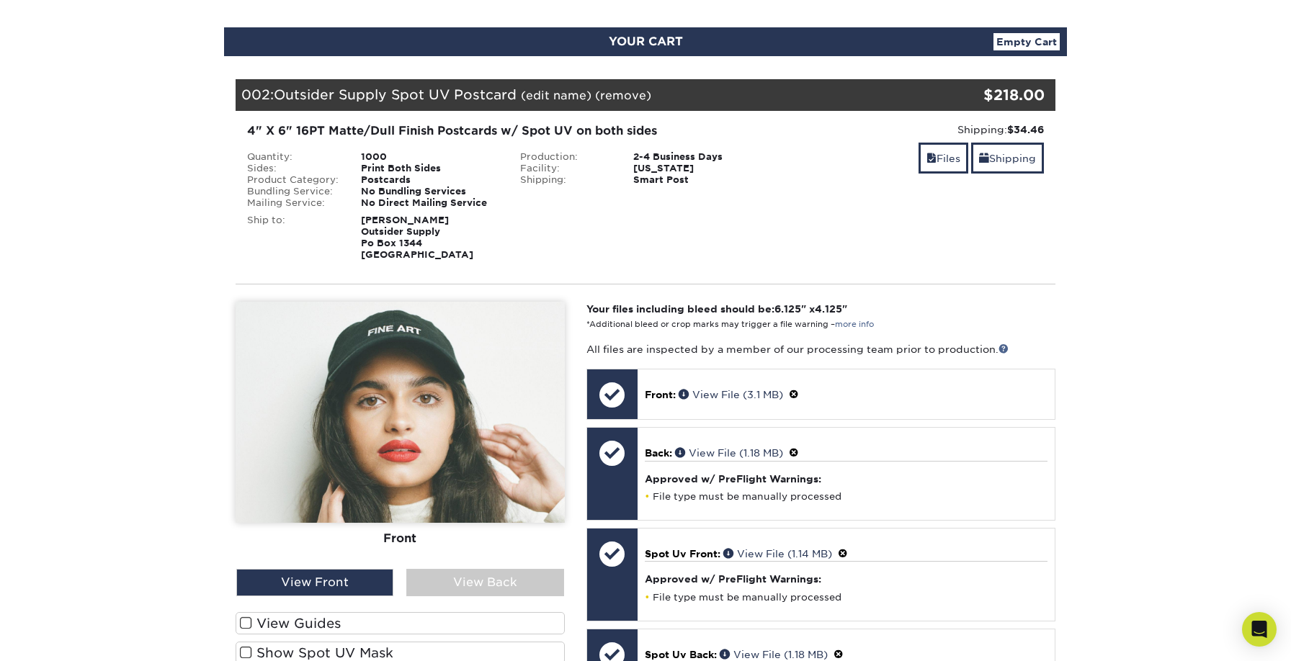
scroll to position [0, 0]
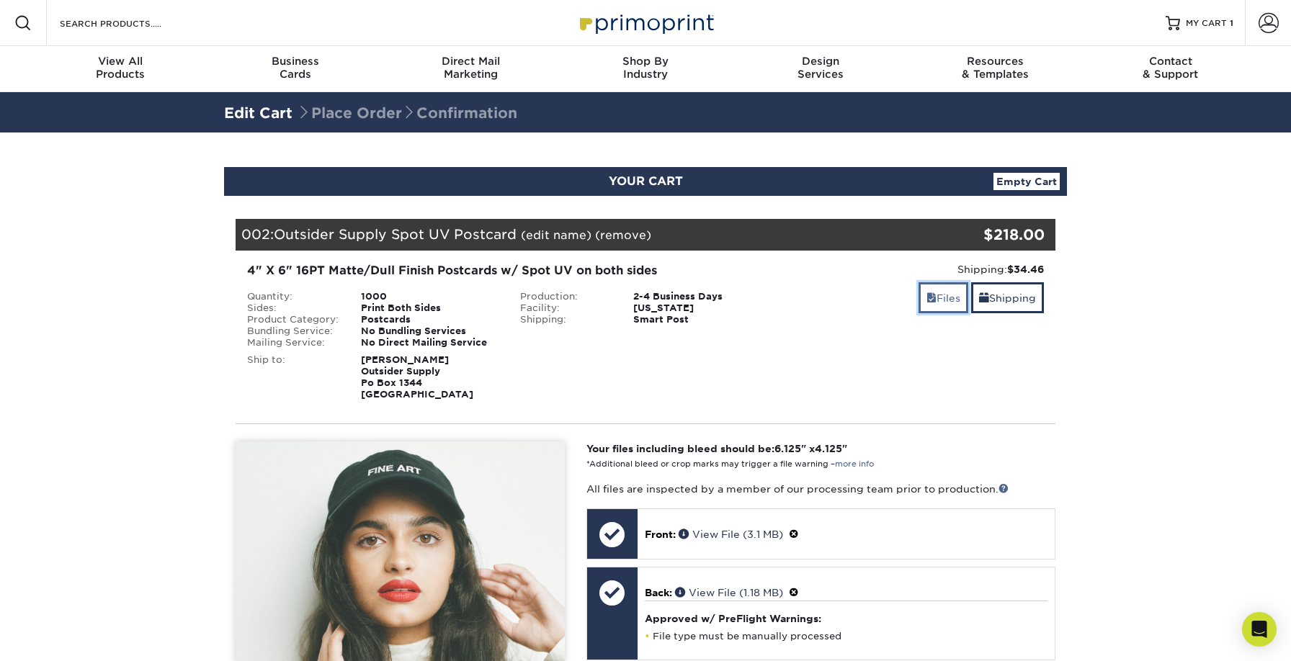
click at [955, 302] on link "Files" at bounding box center [944, 297] width 50 height 31
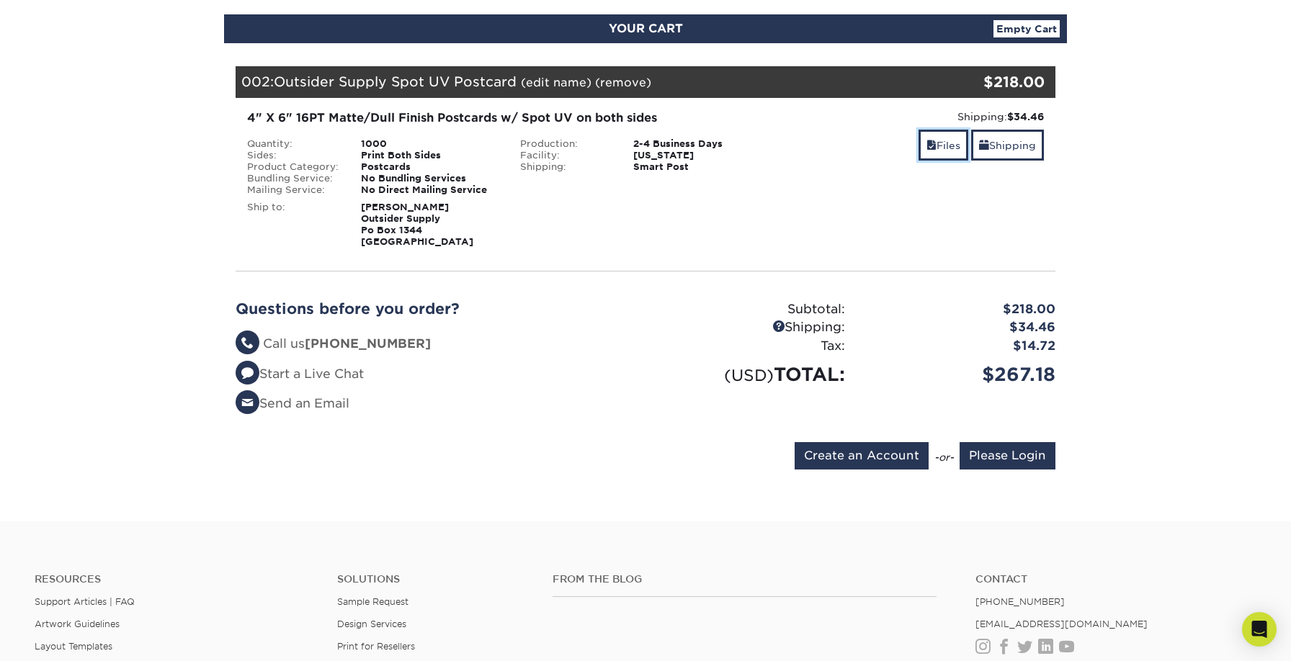
scroll to position [171, 0]
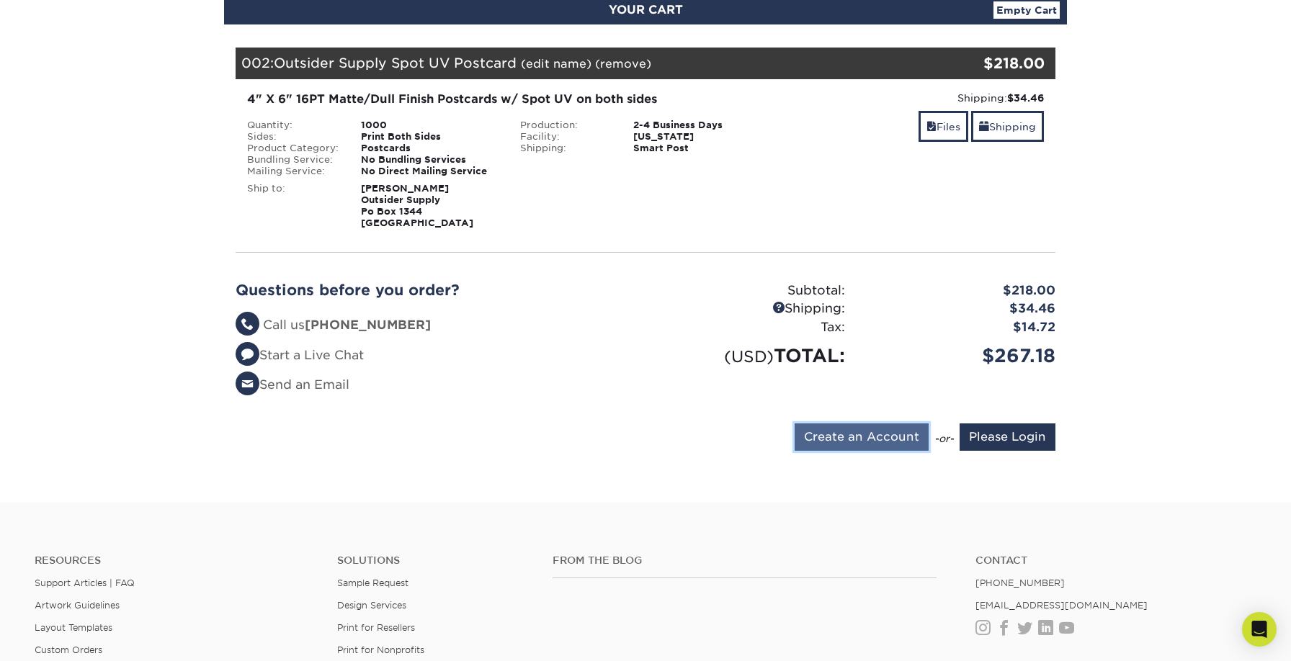
click at [879, 442] on input "Create an Account" at bounding box center [862, 437] width 134 height 27
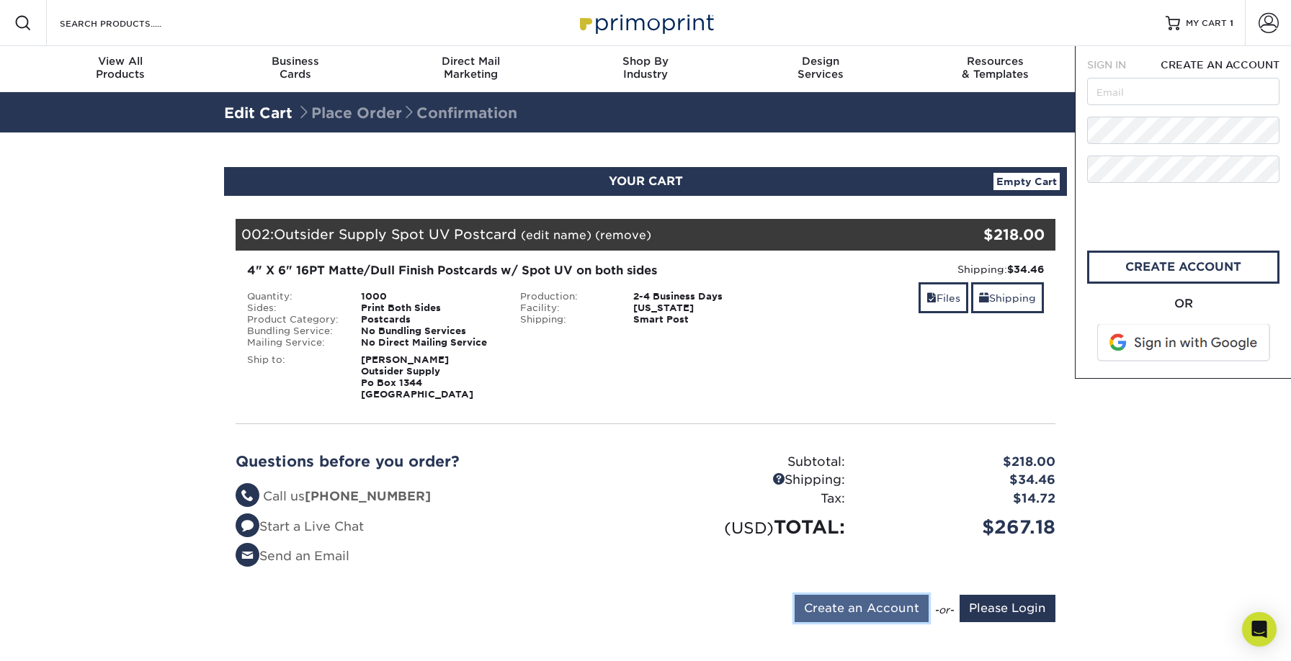
scroll to position [0, 0]
click at [1161, 340] on span at bounding box center [1185, 342] width 184 height 37
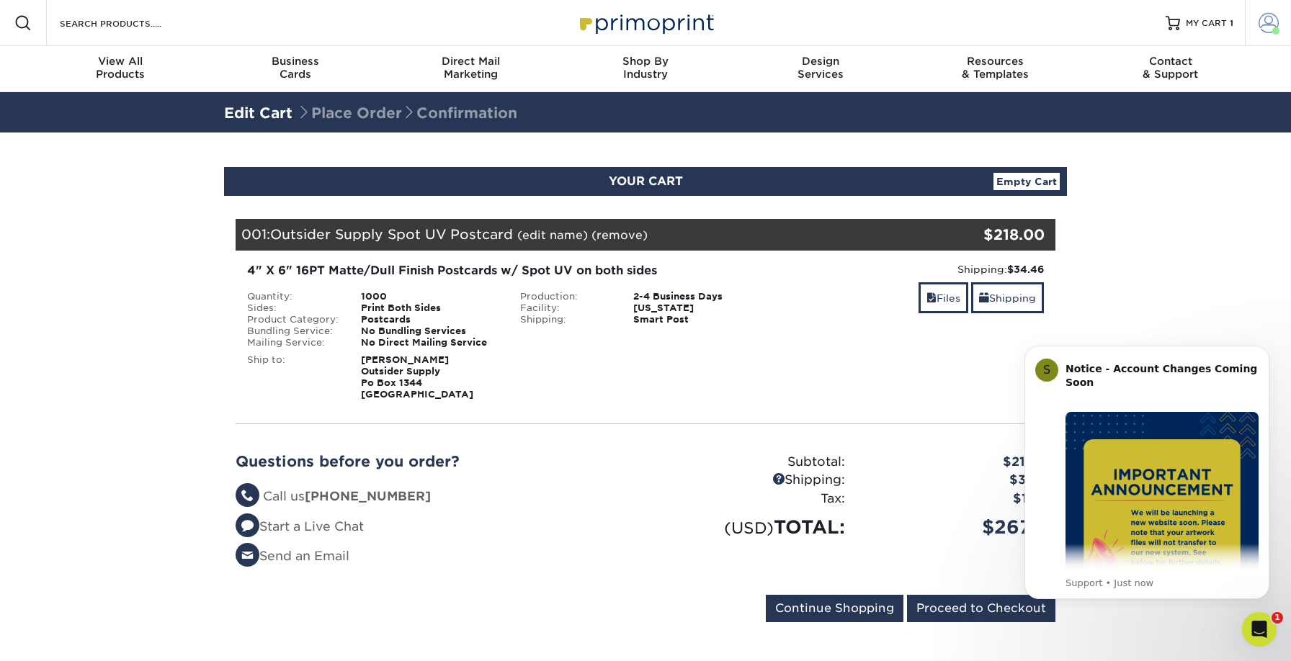
click at [1266, 18] on span at bounding box center [1269, 23] width 20 height 20
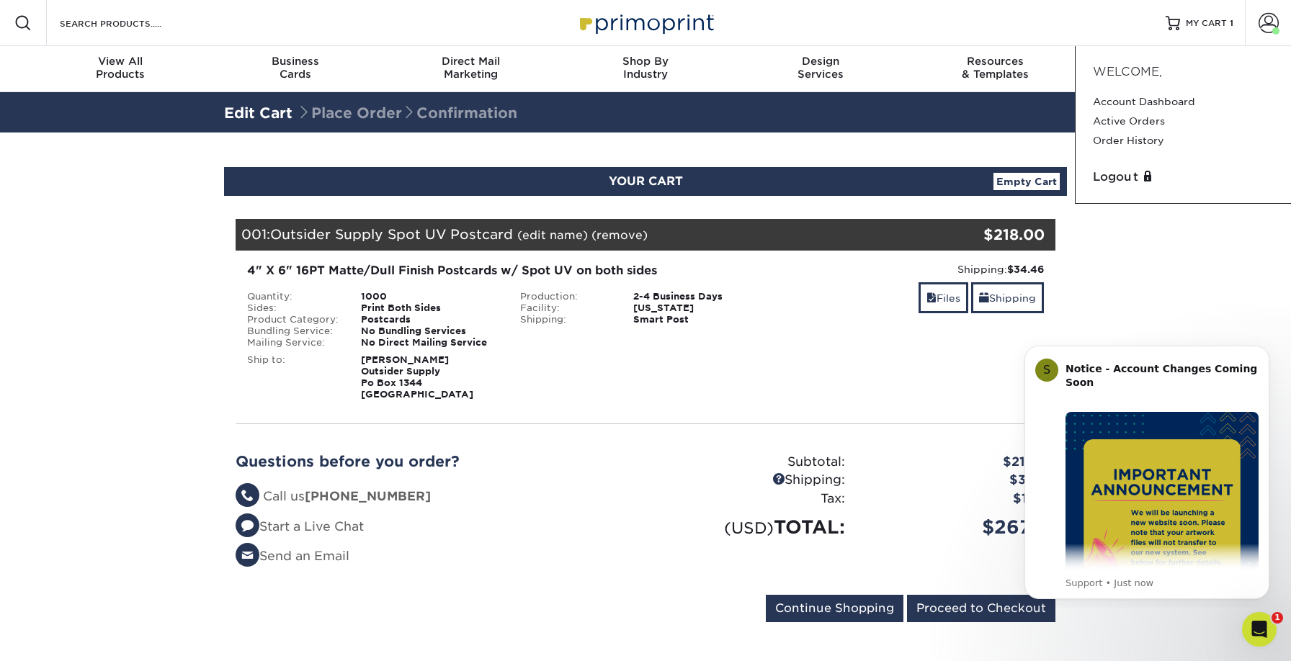
click at [1129, 253] on section "YOUR CART Empty Cart Your Cart is Empty View Account Active Orders Order Histor…" at bounding box center [645, 404] width 1291 height 542
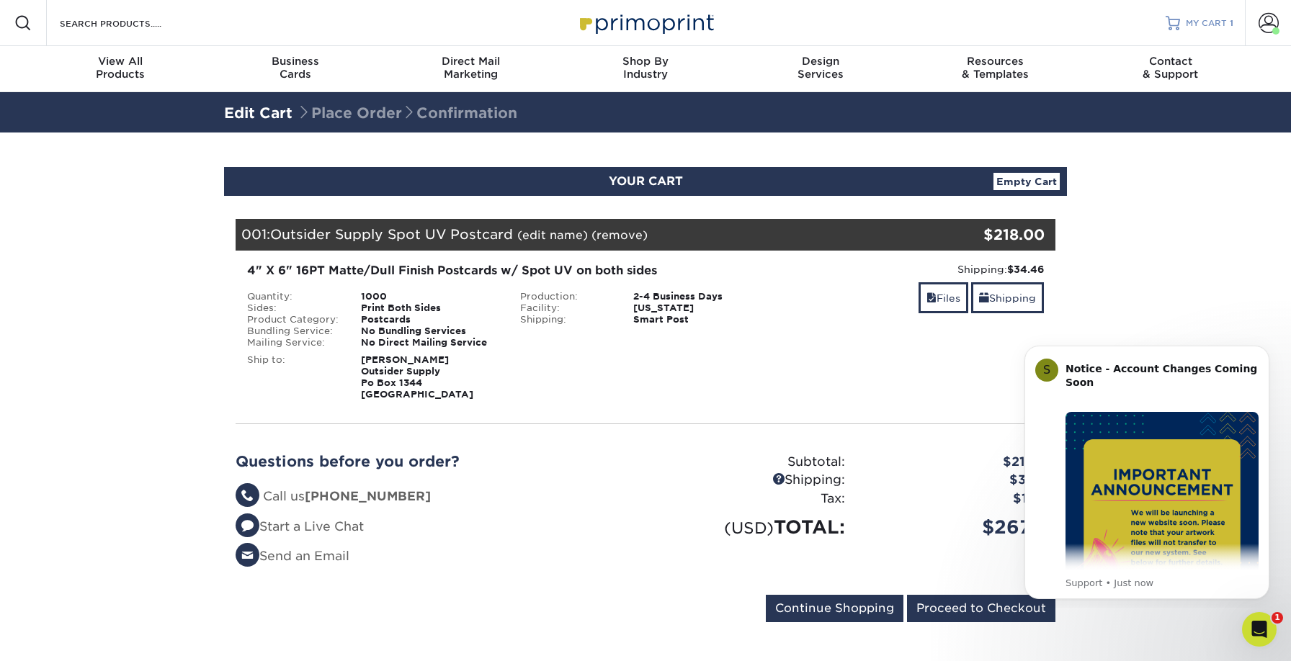
click at [1215, 28] on span "MY CART" at bounding box center [1206, 23] width 41 height 12
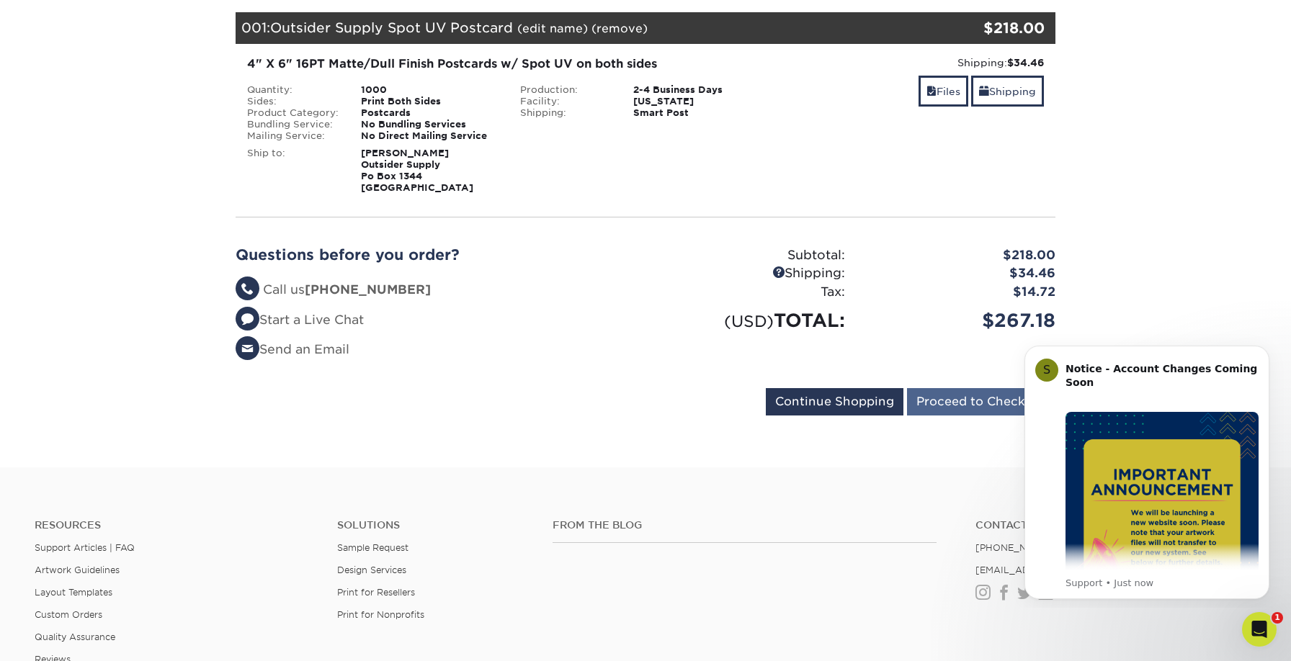
scroll to position [218, 0]
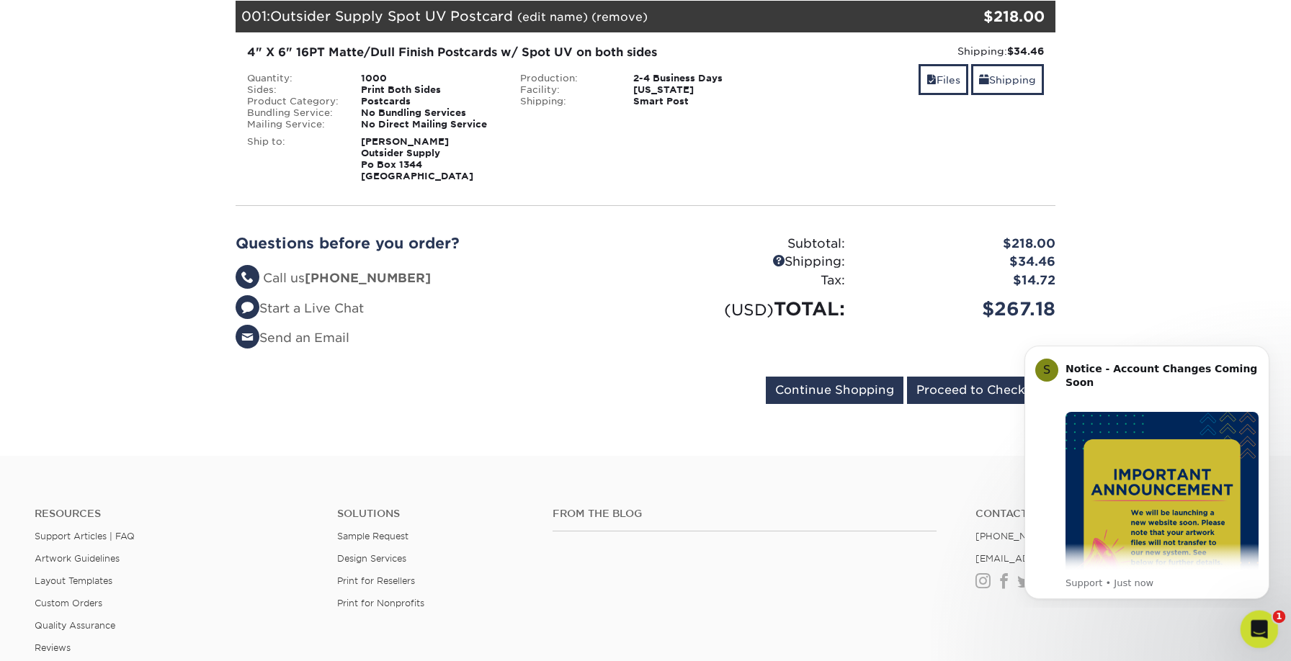
click at [1251, 619] on icon "Open Intercom Messenger" at bounding box center [1258, 628] width 24 height 24
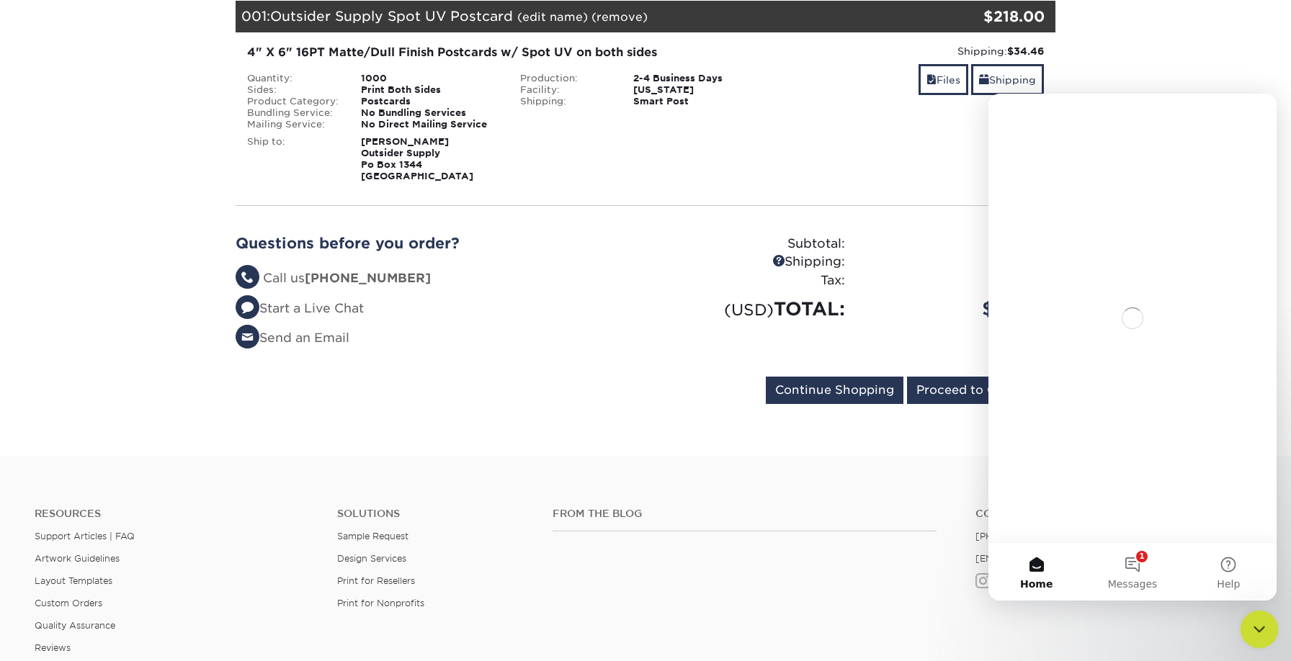
scroll to position [0, 0]
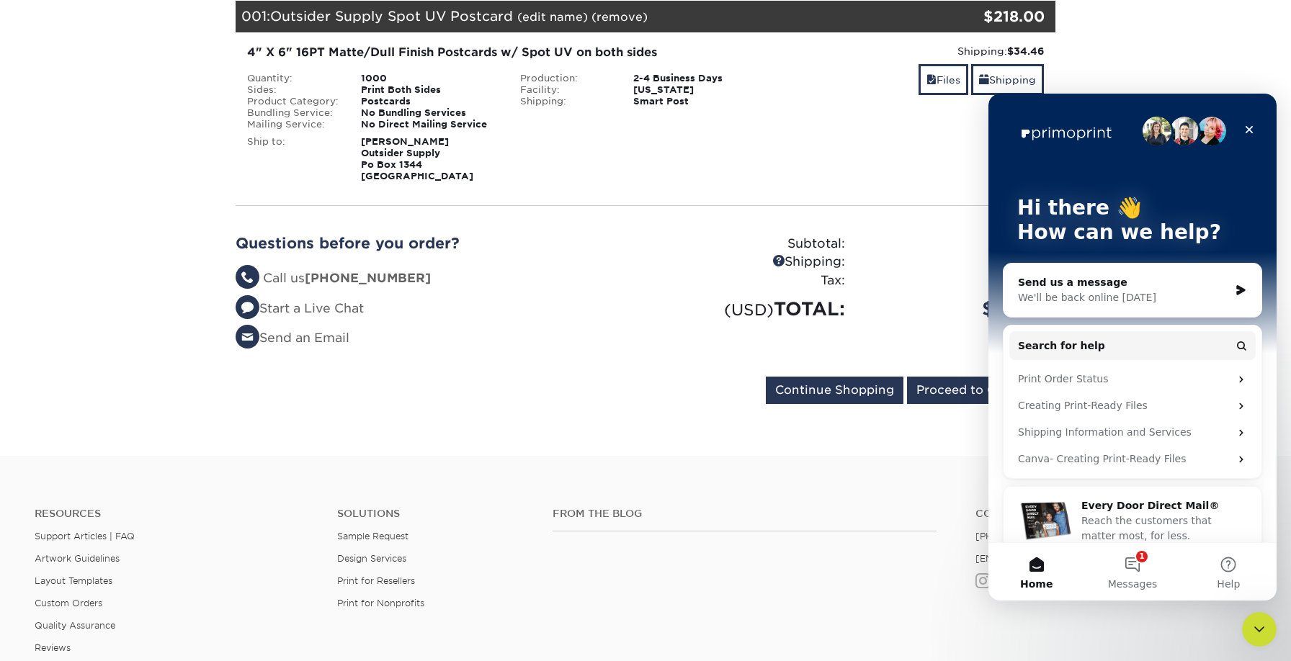
click at [875, 465] on footer "Resources Support Articles | FAQ Artwork Guidelines Layout Templates Custom Ord…" at bounding box center [645, 666] width 1291 height 421
click at [1252, 625] on icon "Close Intercom Messenger" at bounding box center [1257, 628] width 10 height 6
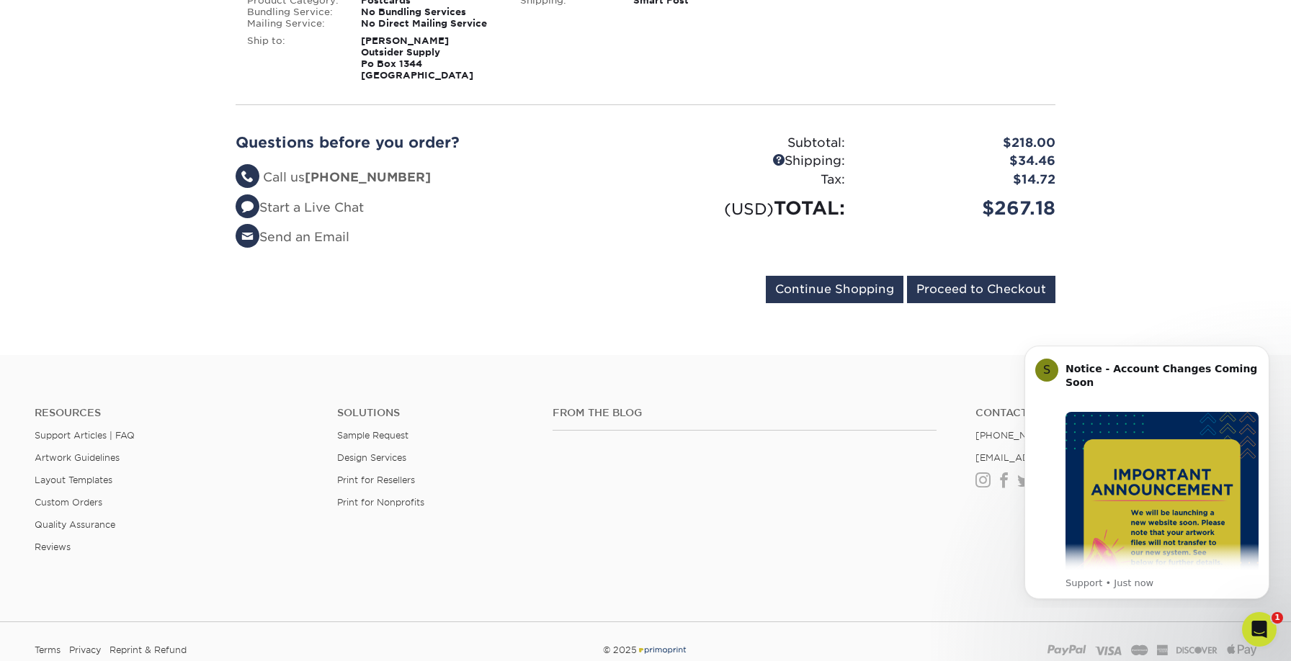
scroll to position [321, 0]
click at [963, 287] on input "Proceed to Checkout" at bounding box center [981, 288] width 148 height 27
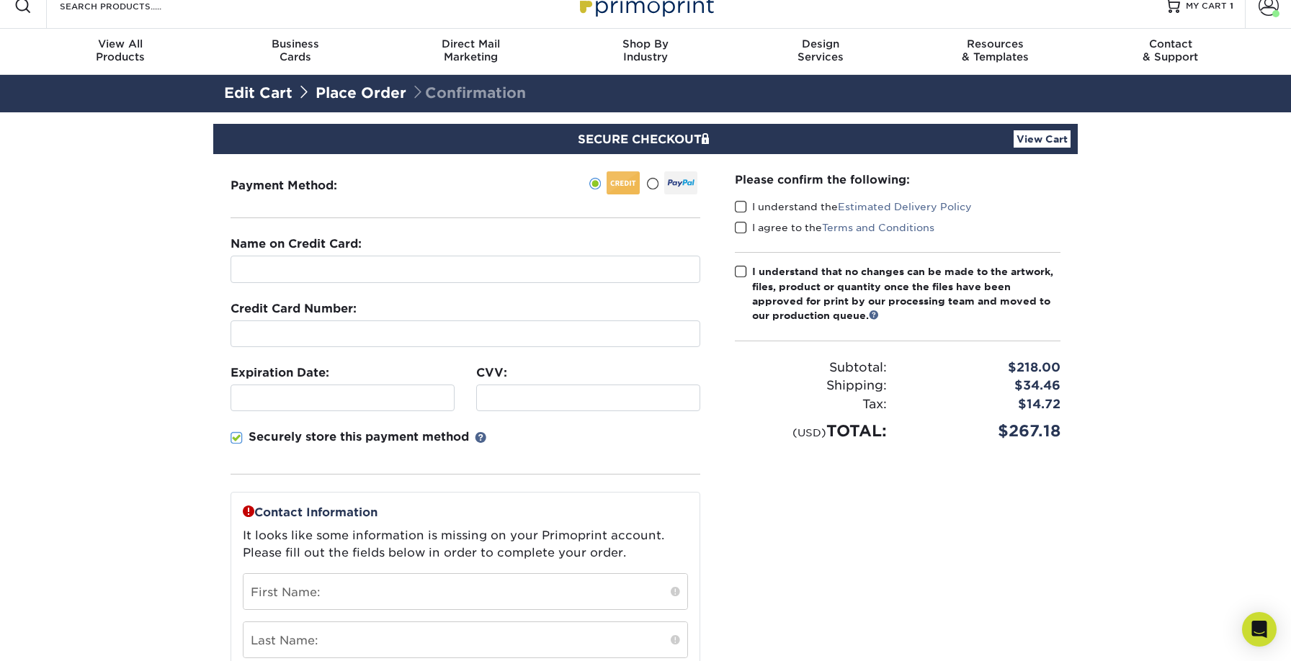
scroll to position [28, 0]
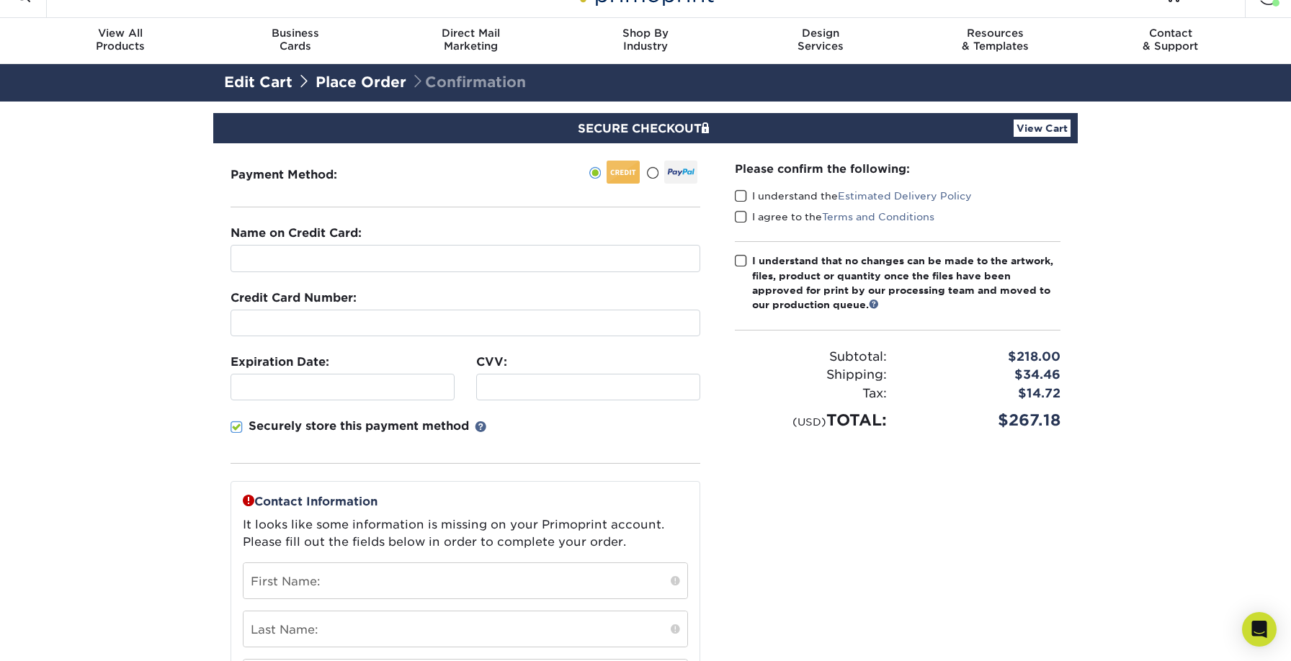
click at [257, 242] on div "Name on Credit Card:" at bounding box center [466, 249] width 470 height 48
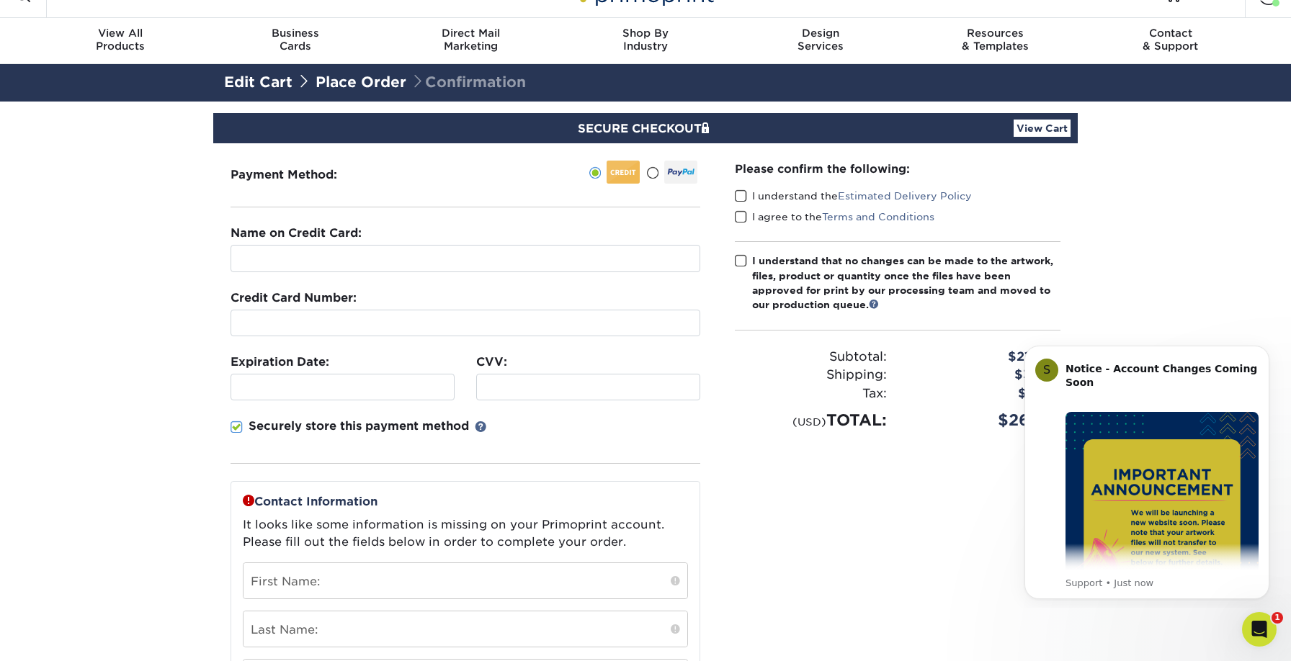
scroll to position [0, 0]
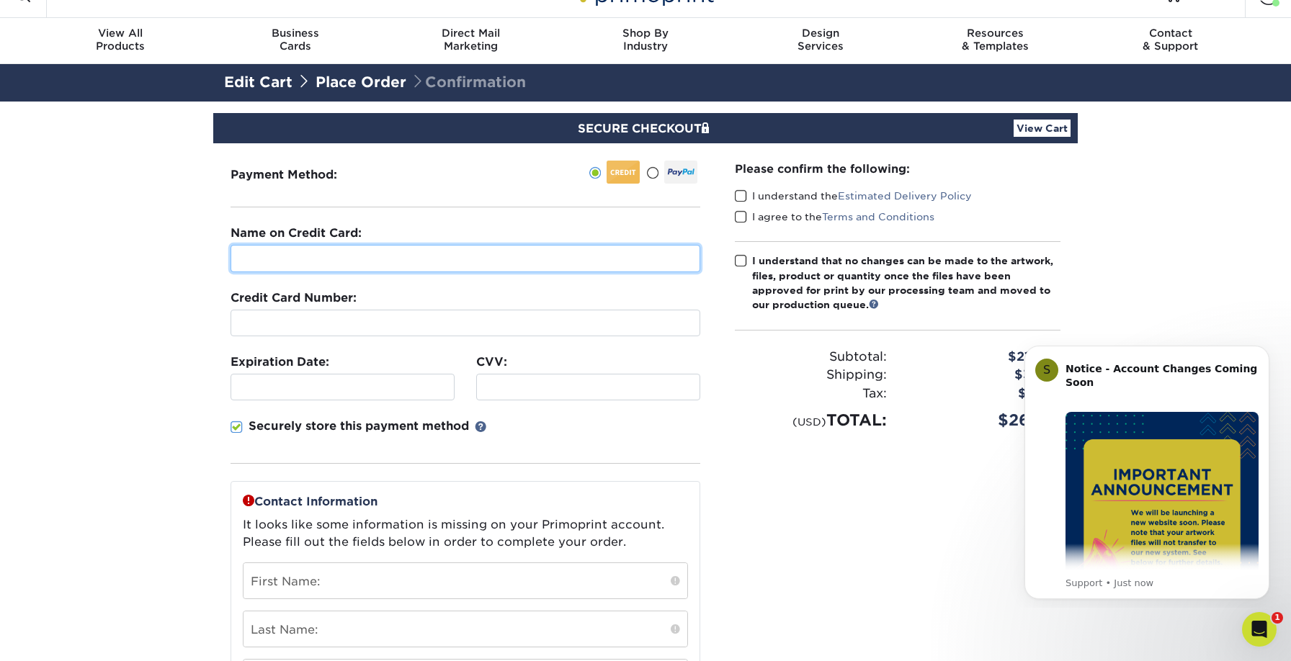
click at [259, 254] on input "text" at bounding box center [466, 258] width 470 height 27
type input "McKenzie A Thompson"
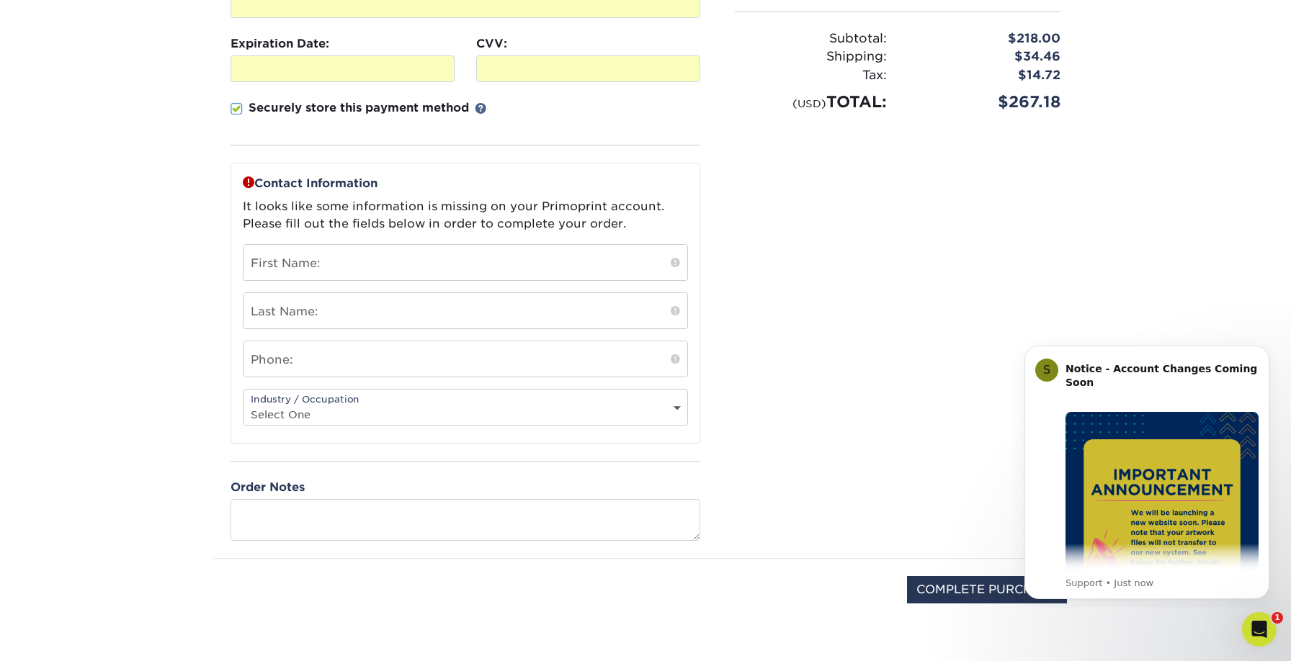
scroll to position [352, 0]
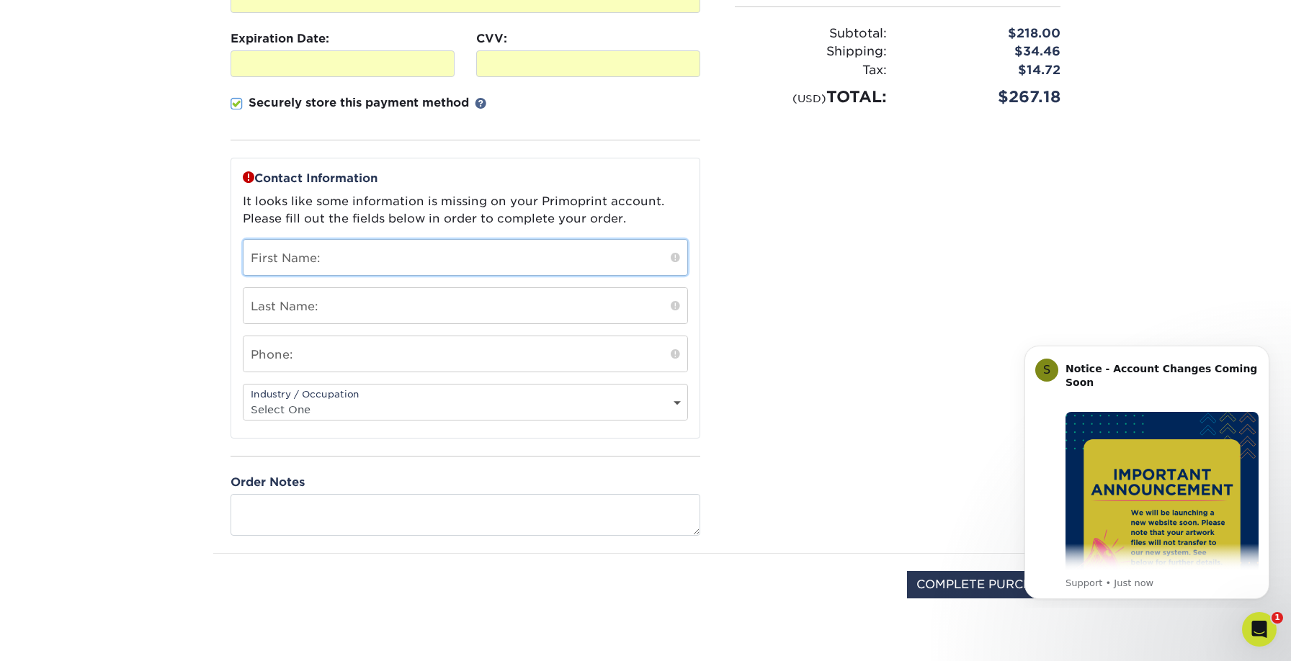
click at [344, 267] on input "text" at bounding box center [466, 257] width 444 height 35
type input "[PERSON_NAME]"
type input "Thompson"
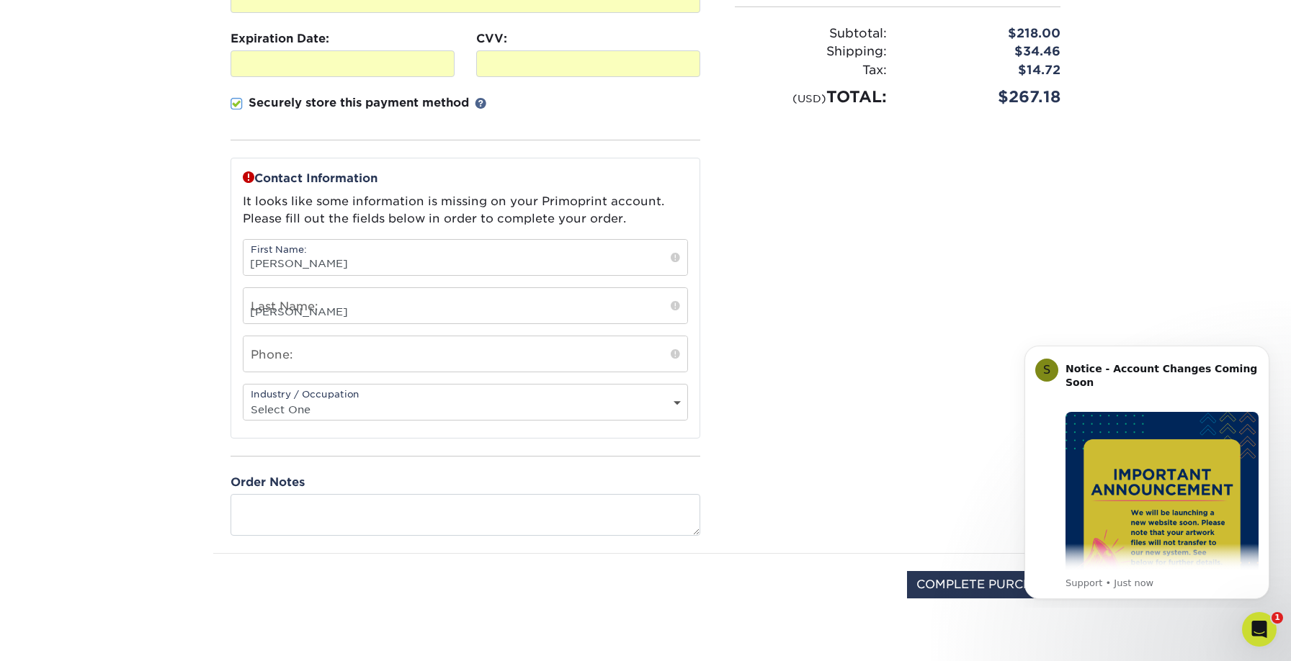
type input "8285266594"
click at [268, 403] on select "Select One Administrative Executive Human Resources Construction Education Ente…" at bounding box center [466, 409] width 444 height 21
select select "25"
click at [244, 399] on select "Select One Administrative Executive Human Resources Construction Education Ente…" at bounding box center [466, 409] width 444 height 21
click at [184, 494] on section "SECURE CHECKOUT View Cart Payment Method: Name on Credit Card:" at bounding box center [645, 222] width 1291 height 888
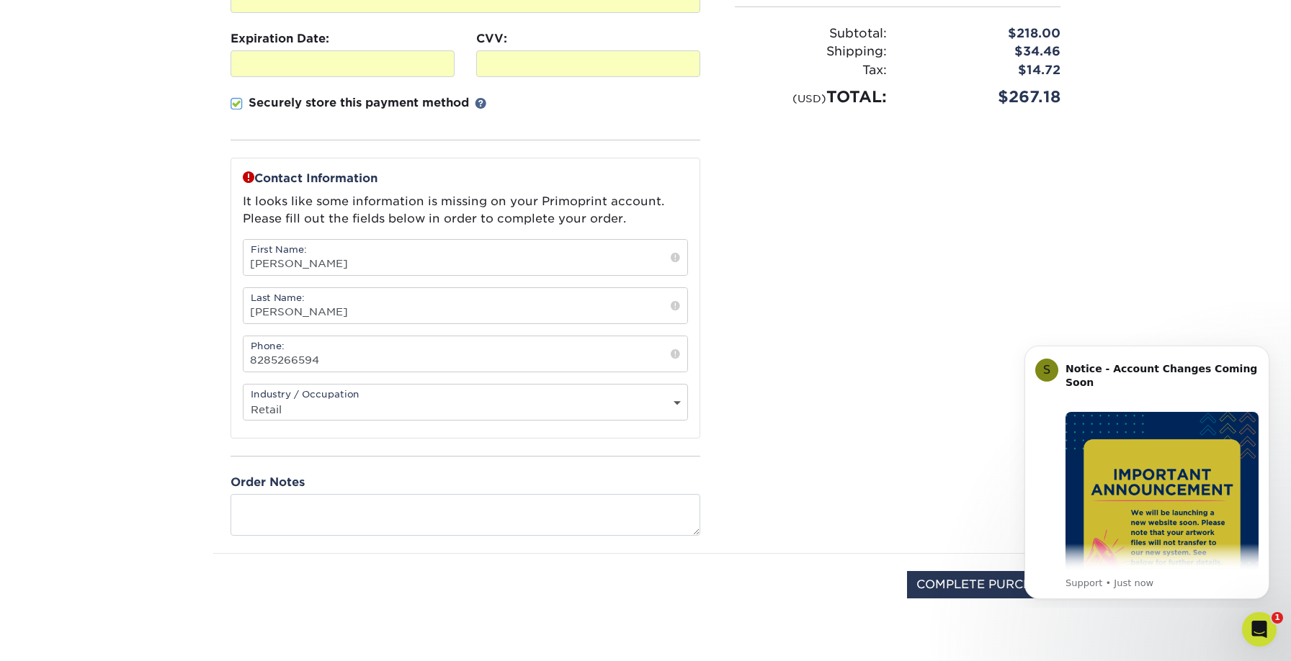
scroll to position [488, 0]
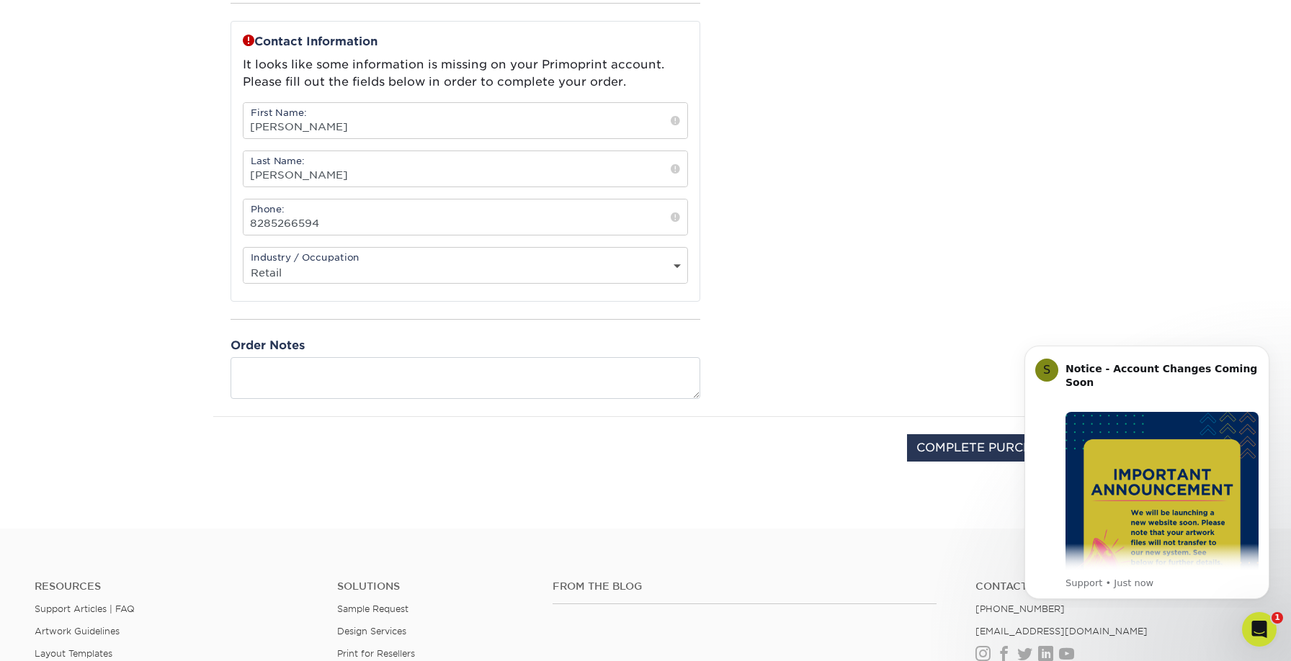
click at [798, 275] on div "Please confirm the following: I understand the Estimated Delivery Policy I agre…" at bounding box center [898, 49] width 360 height 733
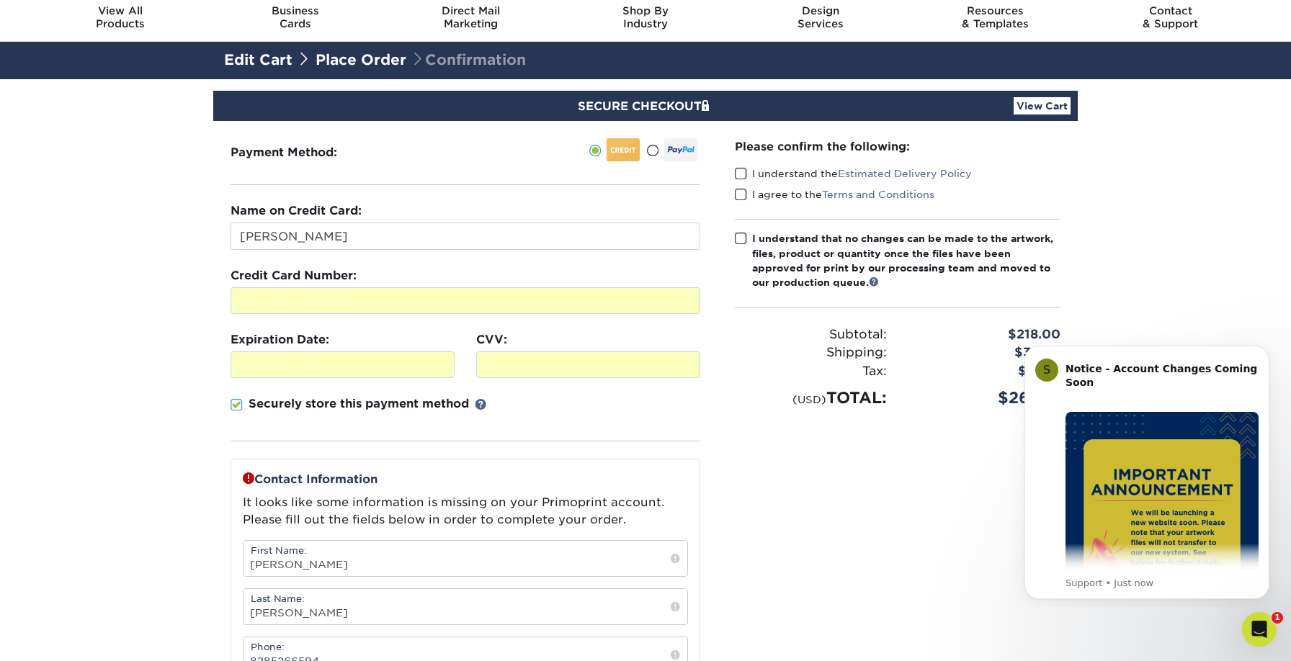
scroll to position [48, 0]
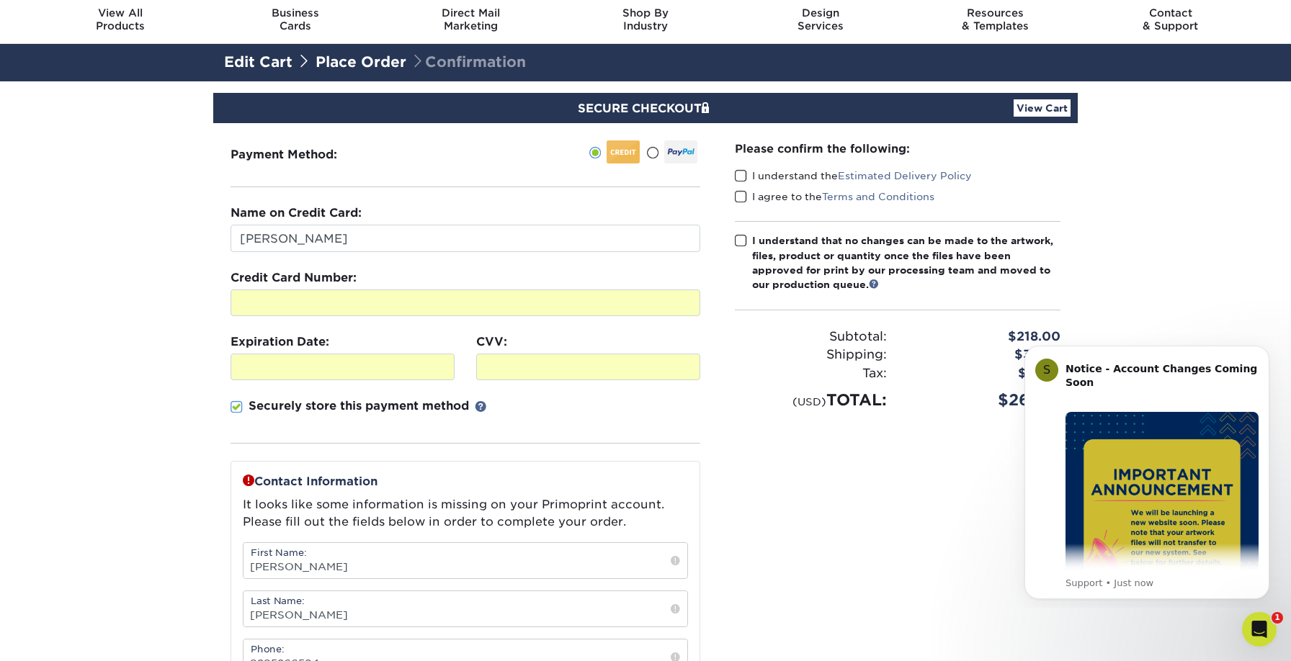
click at [120, 334] on section "SECURE CHECKOUT View Cart Payment Method: Name on Credit Card:" at bounding box center [645, 525] width 1291 height 888
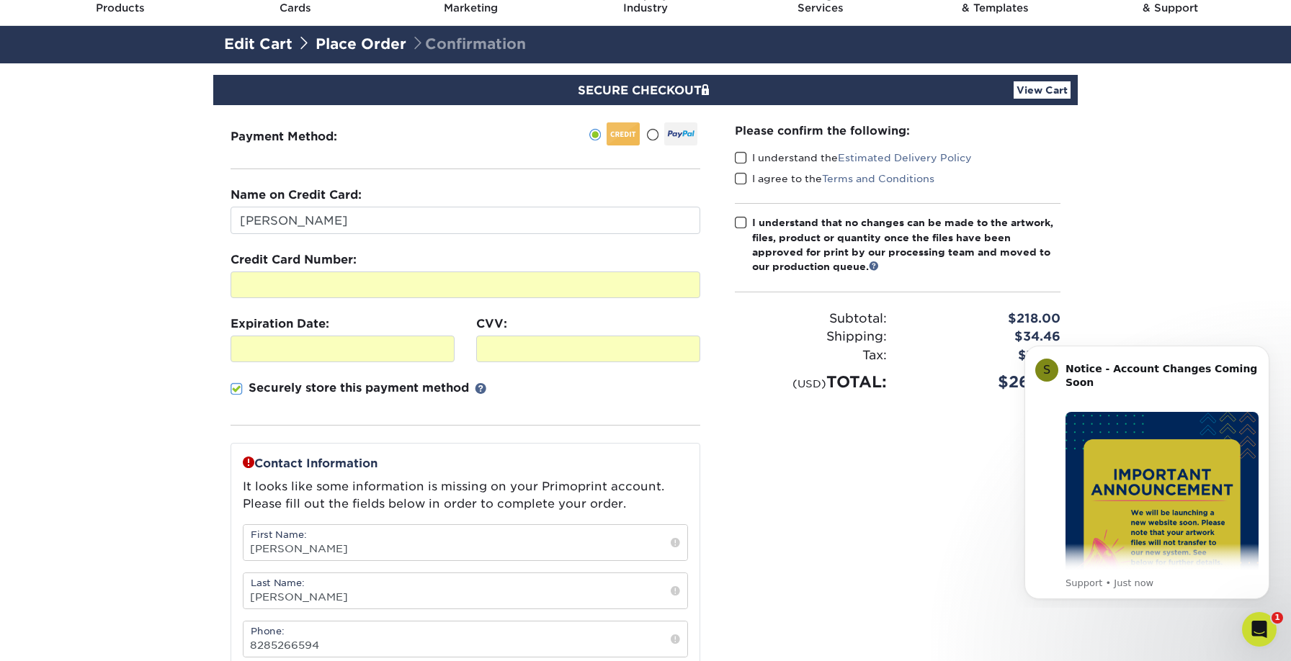
scroll to position [67, 0]
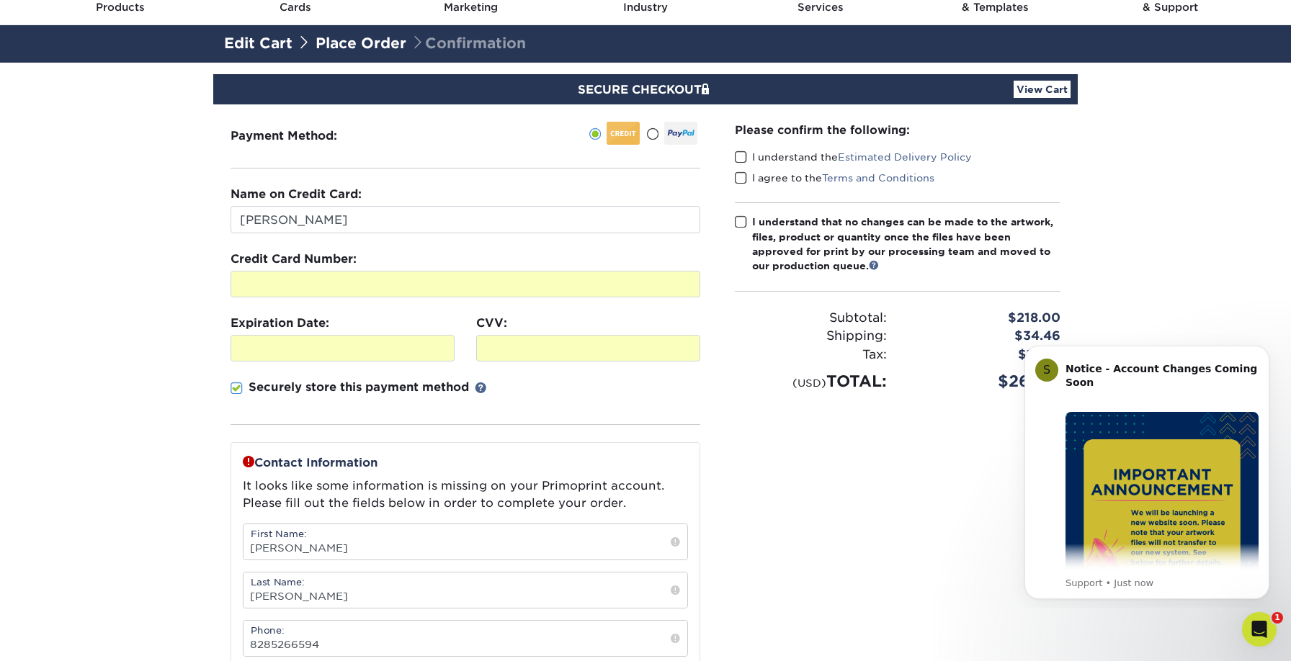
click at [739, 158] on span at bounding box center [741, 158] width 12 height 14
click at [0, 0] on input "I understand the Estimated Delivery Policy" at bounding box center [0, 0] width 0 height 0
click at [741, 177] on span at bounding box center [741, 178] width 12 height 14
click at [0, 0] on input "I agree to the Terms and Conditions" at bounding box center [0, 0] width 0 height 0
click at [738, 215] on span at bounding box center [741, 222] width 12 height 14
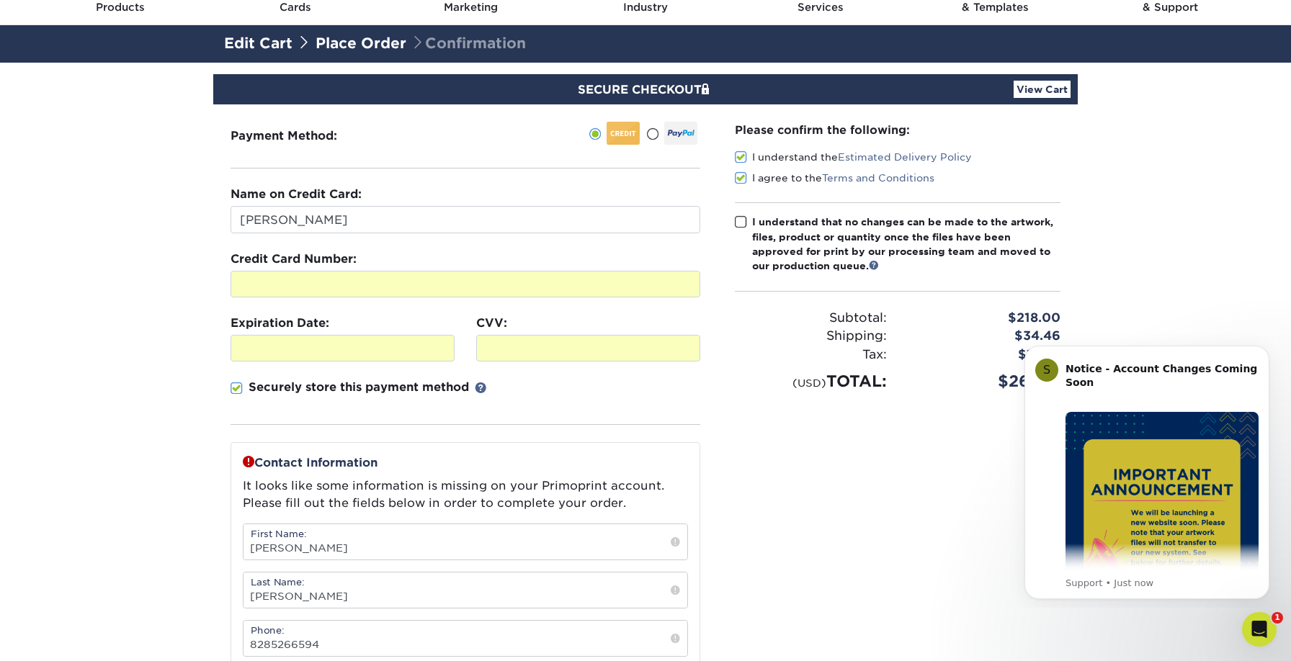
click at [0, 0] on input "I understand that no changes can be made to the artwork, files, product or quan…" at bounding box center [0, 0] width 0 height 0
click at [195, 334] on section "SECURE CHECKOUT View Cart Payment Method: Name on Credit Card:" at bounding box center [645, 507] width 1291 height 888
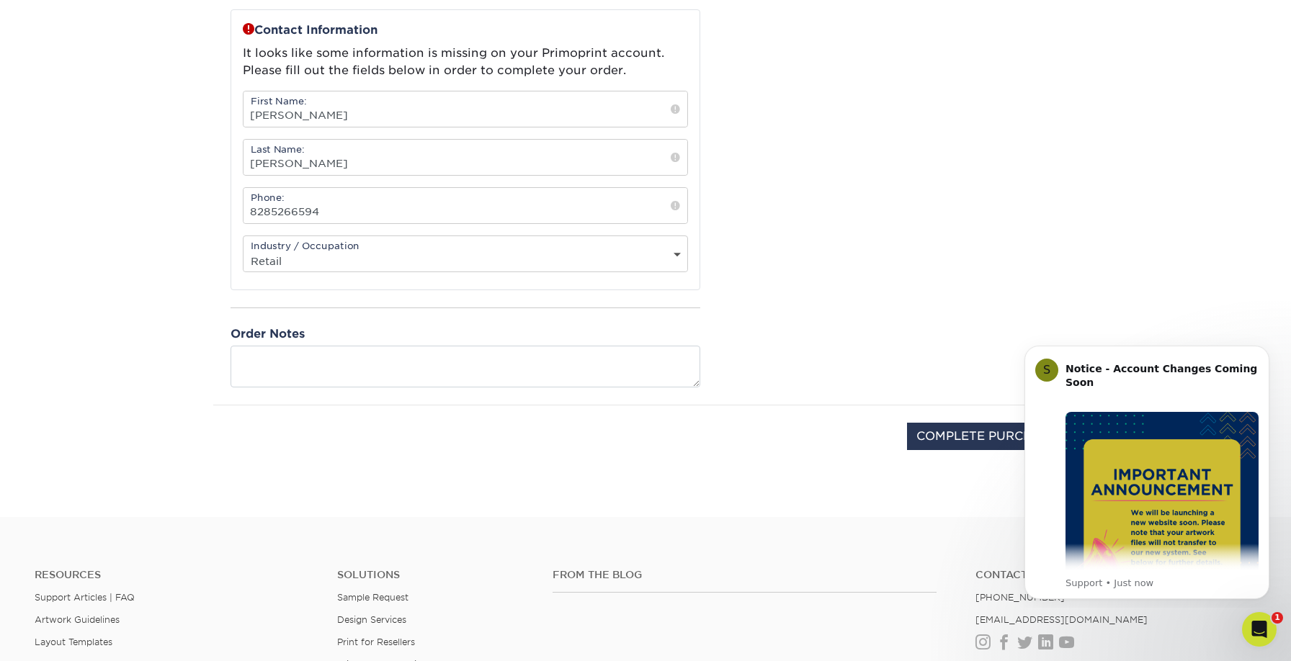
scroll to position [506, 0]
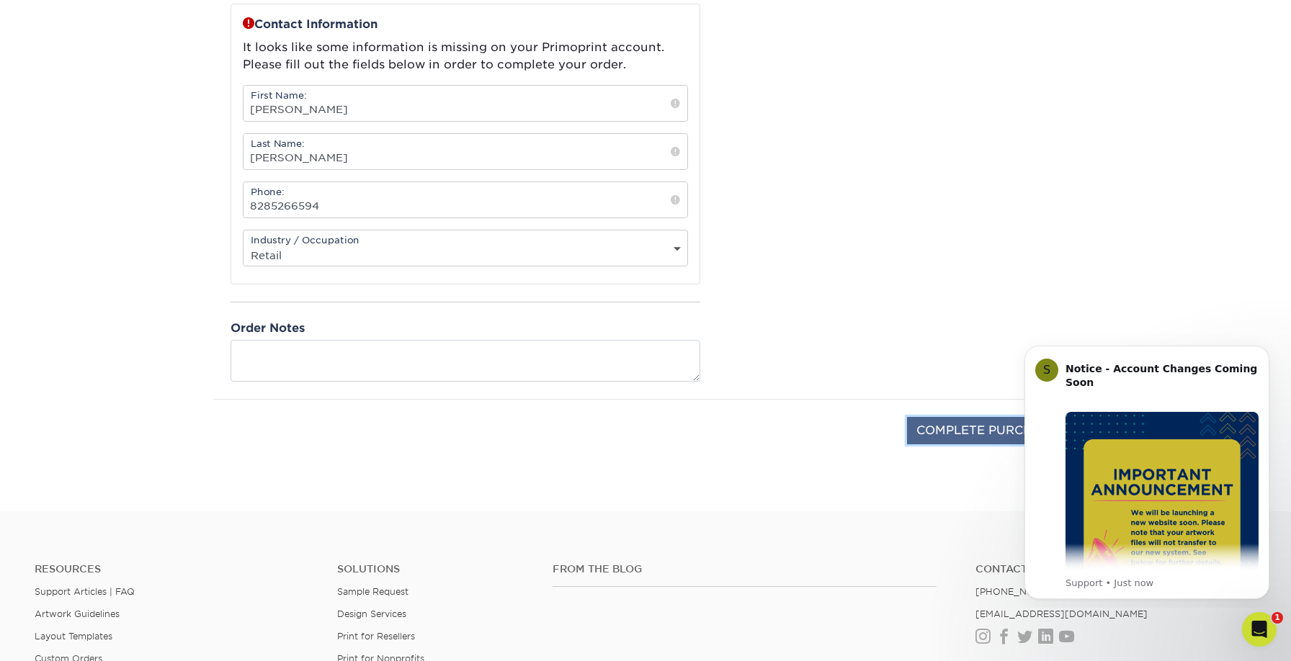
click at [924, 421] on input "COMPLETE PURCHASE" at bounding box center [987, 430] width 160 height 27
type input "PROCESSING, PLEASE WAIT..."
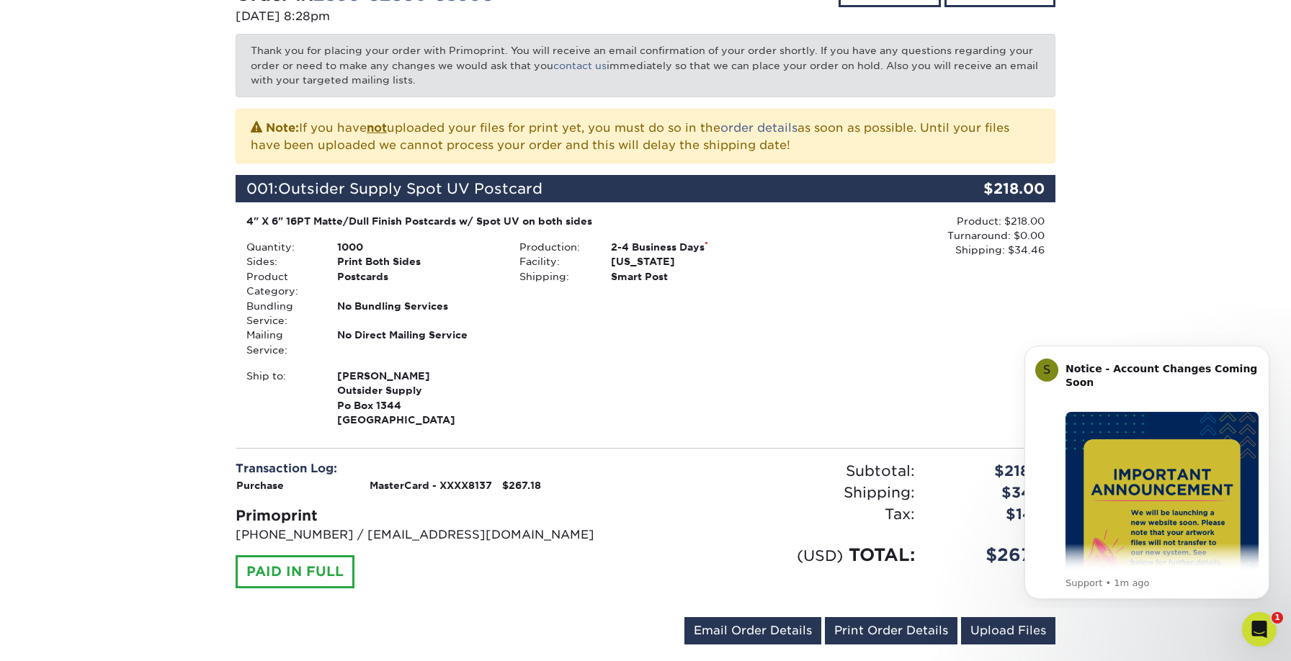
scroll to position [217, 0]
